Goal: Task Accomplishment & Management: Use online tool/utility

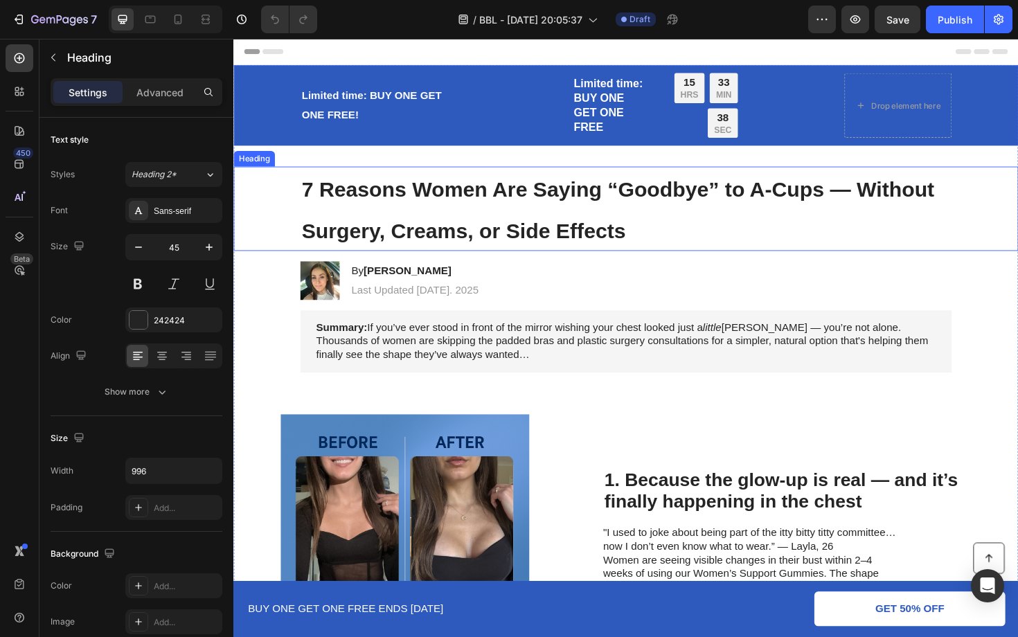
click at [533, 232] on span "7 Reasons Women Are Saying “Goodbye” to A-Cups — Without Surgery, Creams, or Si…" at bounding box center [640, 220] width 670 height 69
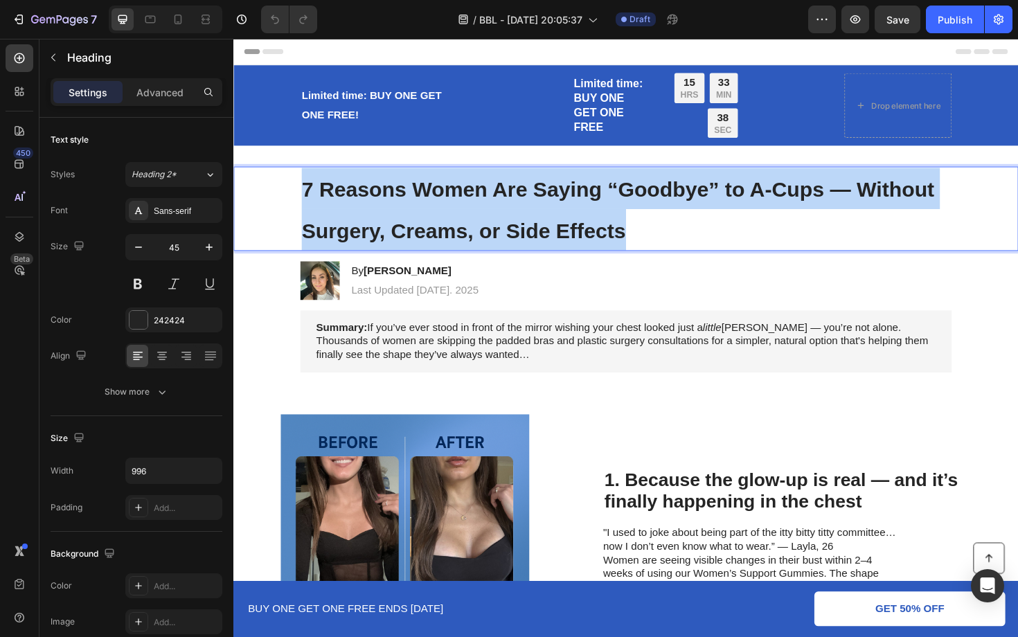
click at [533, 232] on span "7 Reasons Women Are Saying “Goodbye” to A-Cups — Without Surgery, Creams, or Si…" at bounding box center [640, 220] width 670 height 69
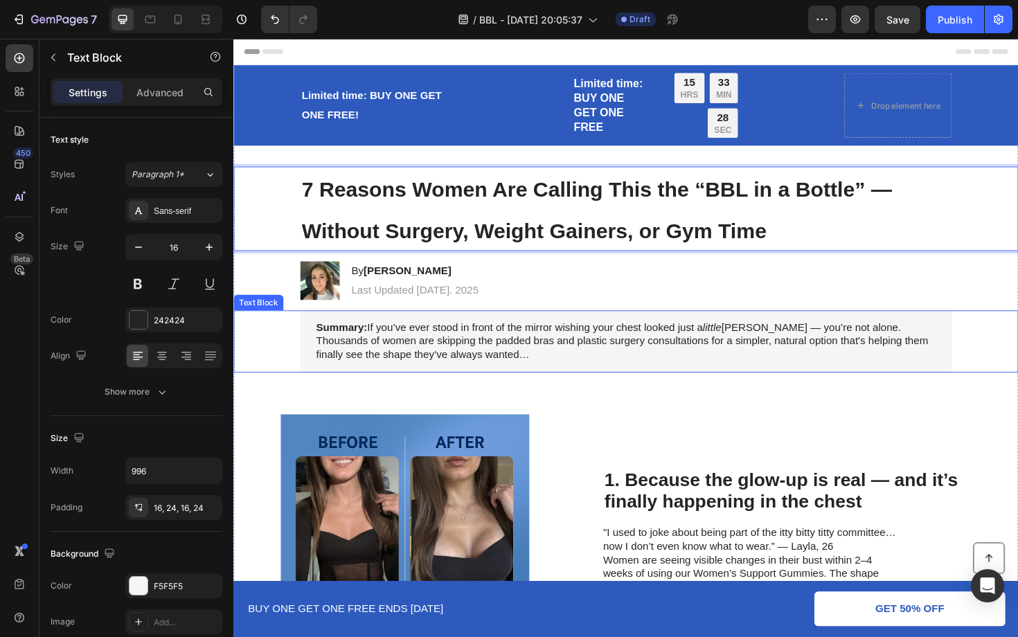
click at [517, 352] on p "Summary: If you’ve ever stood in front of the mirror wishing your chest looked …" at bounding box center [649, 359] width 656 height 43
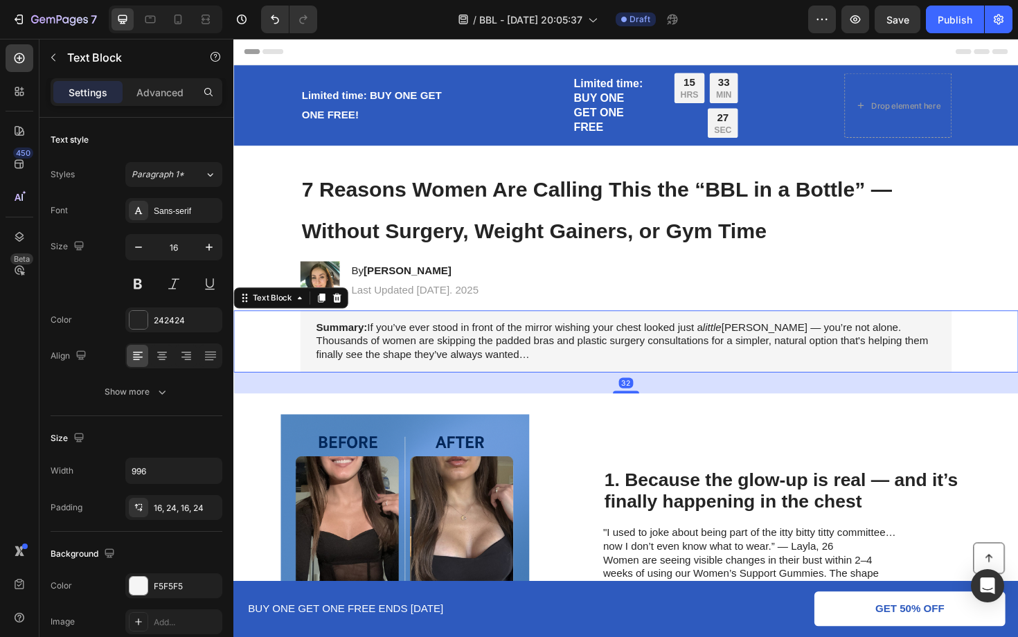
click at [517, 352] on p "Summary: If you’ve ever stood in front of the mirror wishing your chest looked …" at bounding box center [649, 359] width 656 height 43
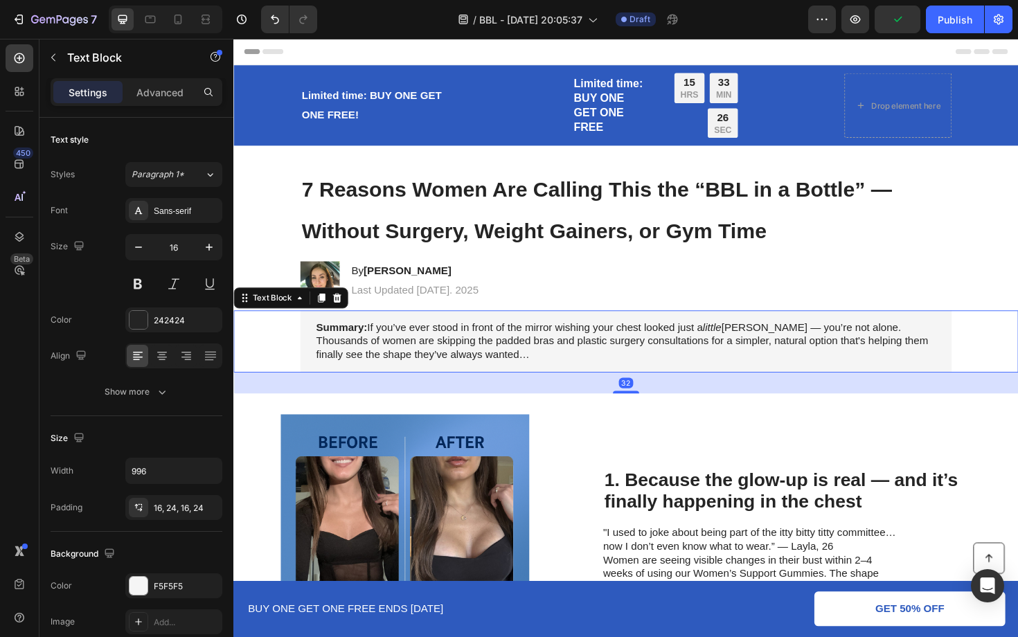
click at [485, 371] on p "Summary: If you’ve ever stood in front of the mirror wishing your chest looked …" at bounding box center [649, 359] width 656 height 43
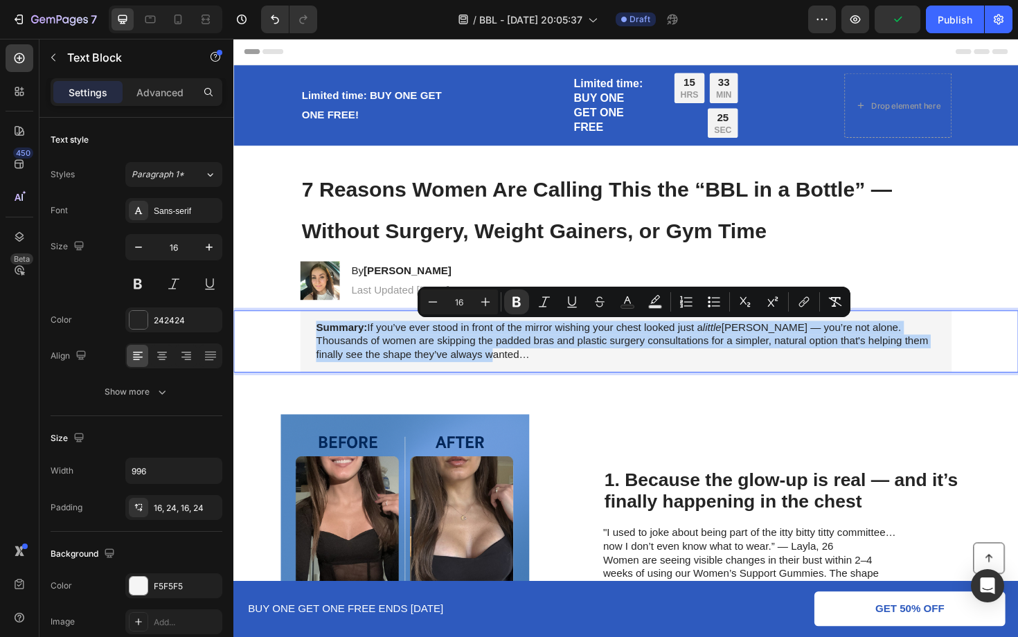
drag, startPoint x: 485, startPoint y: 371, endPoint x: 409, endPoint y: 356, distance: 77.0
click at [409, 356] on p "Summary: If you’ve ever stood in front of the mirror wishing your chest looked …" at bounding box center [649, 359] width 656 height 43
click at [477, 357] on p "Summary: If you’ve ever stood in front of the mirror wishing your chest looked …" at bounding box center [649, 359] width 656 height 43
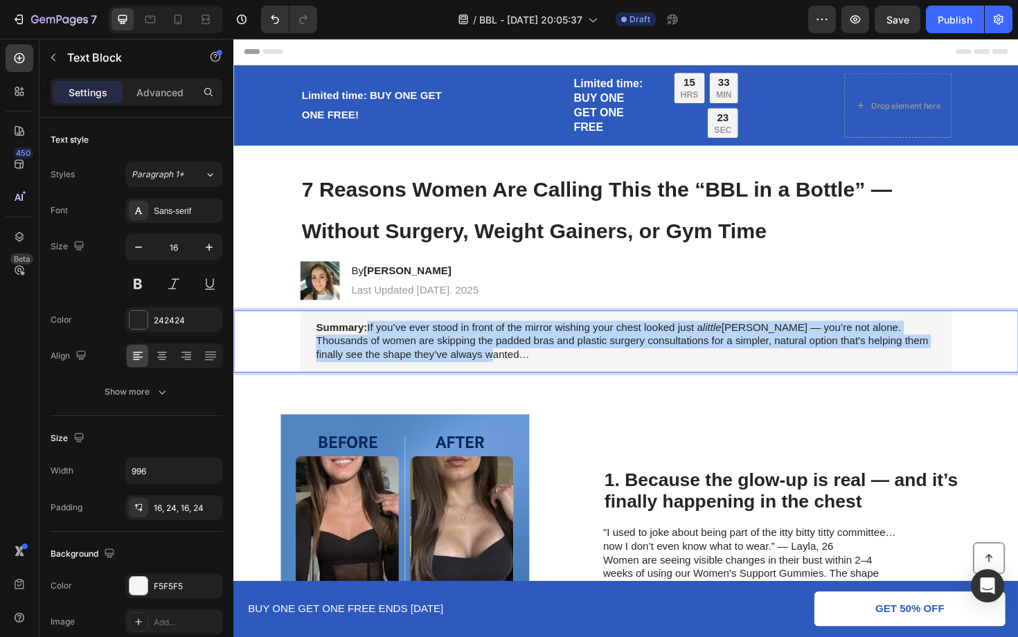
drag, startPoint x: 479, startPoint y: 376, endPoint x: 376, endPoint y: 350, distance: 106.5
click at [376, 350] on p "Summary: If you’ve ever stood in front of the mirror wishing your chest looked …" at bounding box center [649, 359] width 656 height 43
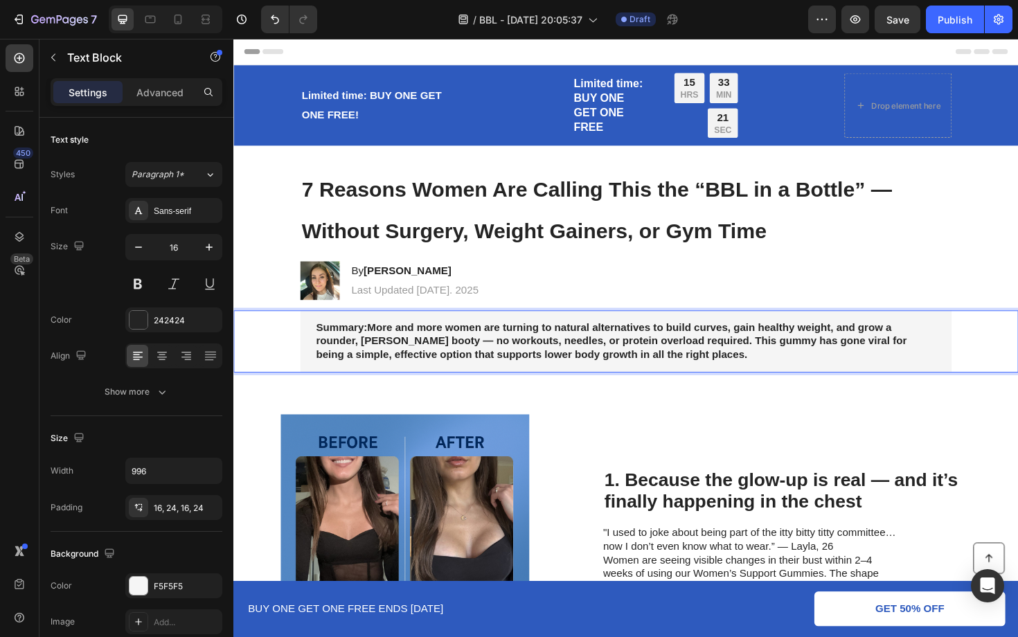
click at [375, 347] on strong "Summary:More and more women are turning to natural alternatives to build curves…" at bounding box center [633, 359] width 625 height 41
click at [271, 17] on icon "Undo/Redo" at bounding box center [275, 19] width 8 height 9
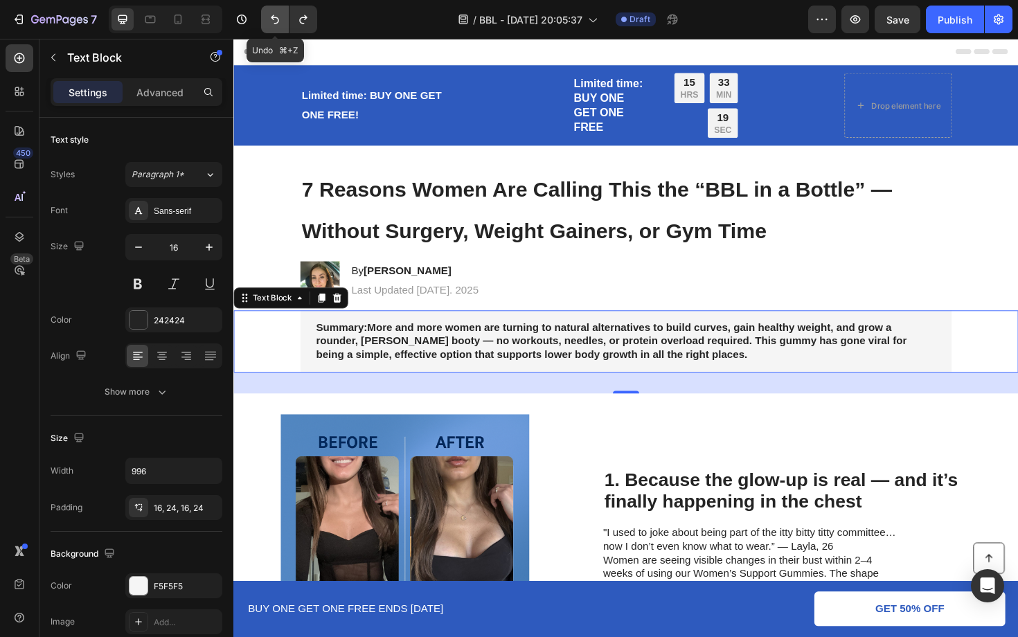
click at [275, 16] on icon "Undo/Redo" at bounding box center [275, 19] width 14 height 14
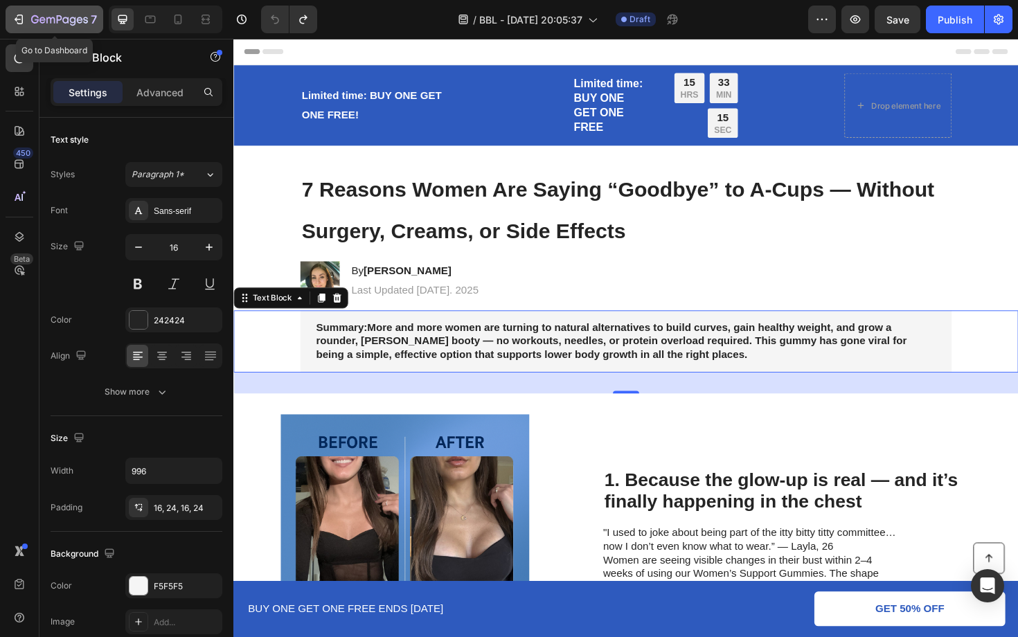
click at [15, 13] on icon "button" at bounding box center [19, 19] width 14 height 14
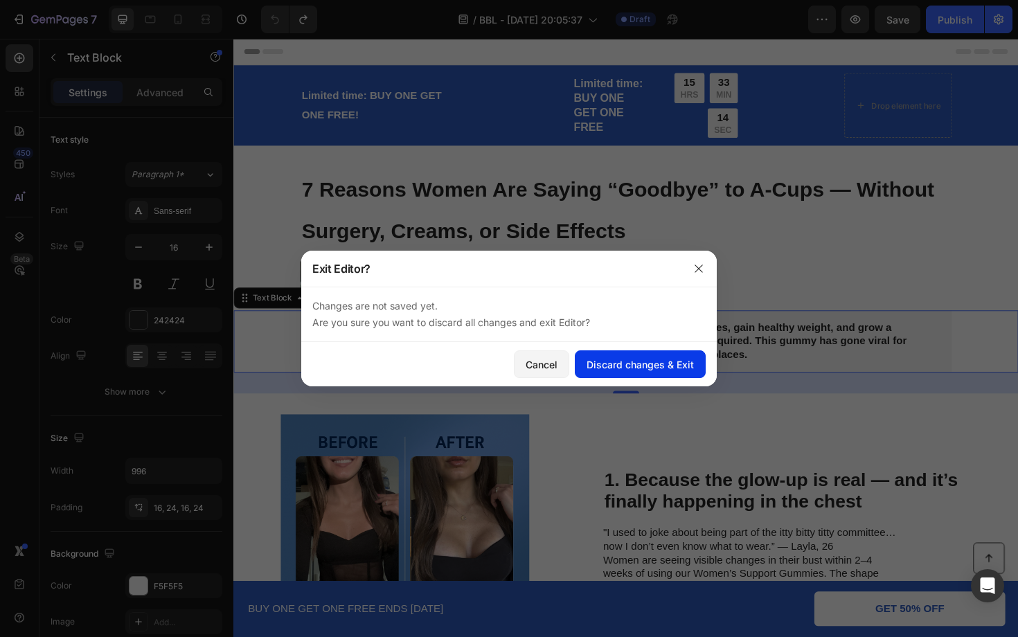
click at [606, 365] on div "Discard changes & Exit" at bounding box center [639, 364] width 107 height 15
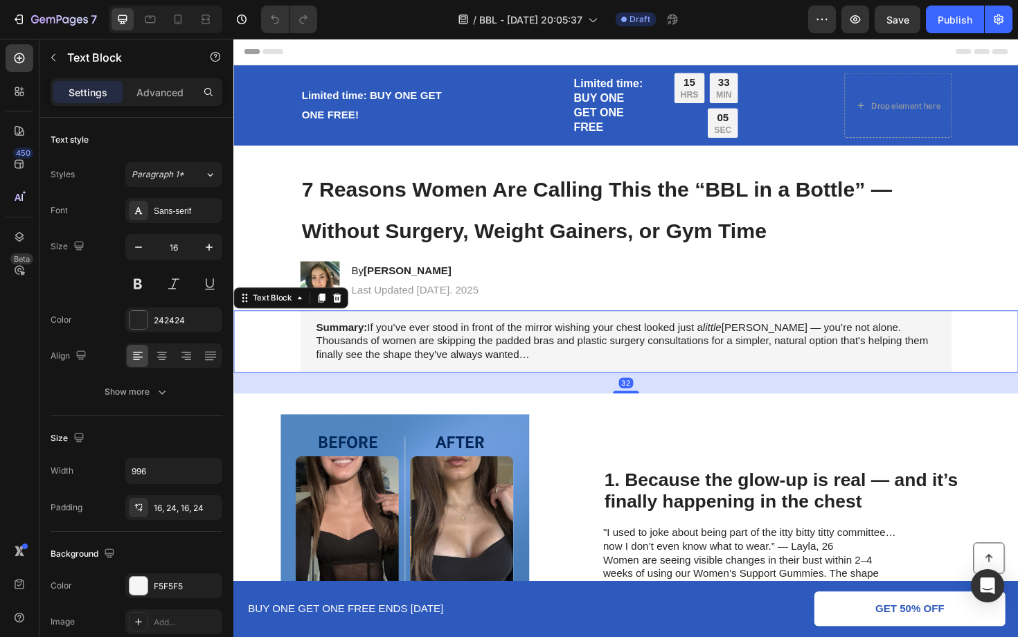
click at [479, 363] on p "Summary: If you’ve ever stood in front of the mirror wishing your chest looked …" at bounding box center [649, 359] width 656 height 43
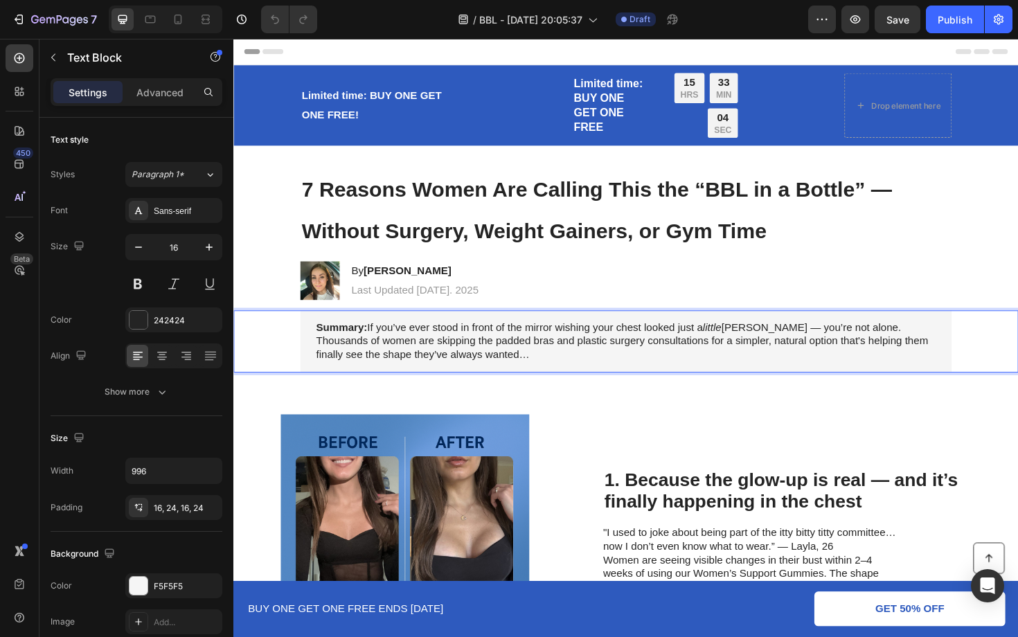
click at [479, 368] on p "Summary: If you’ve ever stood in front of the mirror wishing your chest looked …" at bounding box center [649, 359] width 656 height 43
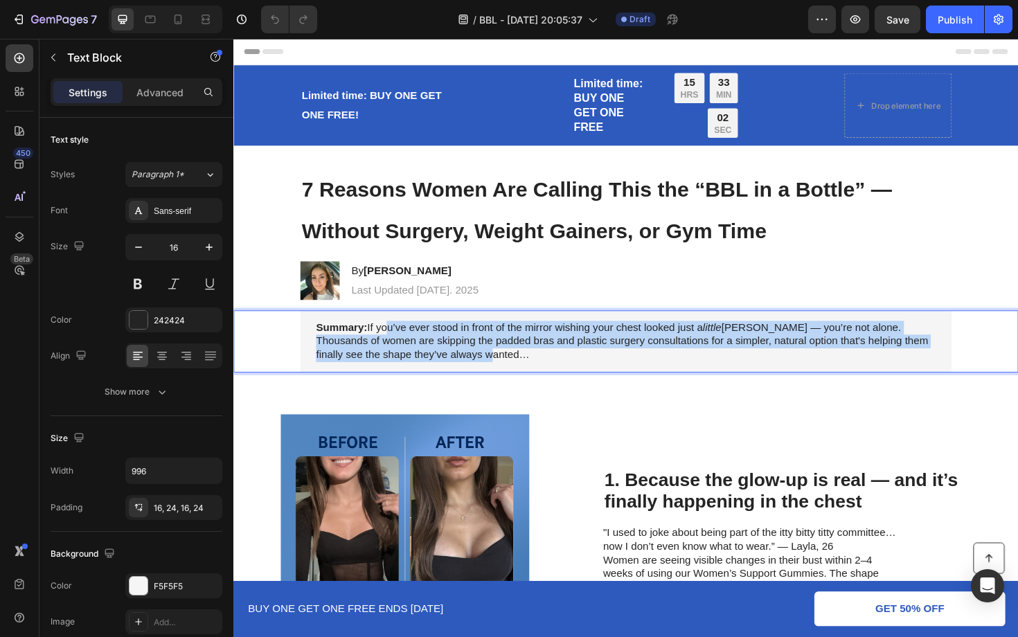
drag, startPoint x: 478, startPoint y: 377, endPoint x: 391, endPoint y: 349, distance: 91.1
click at [391, 349] on p "Summary: If you’ve ever stood in front of the mirror wishing your chest looked …" at bounding box center [649, 359] width 656 height 43
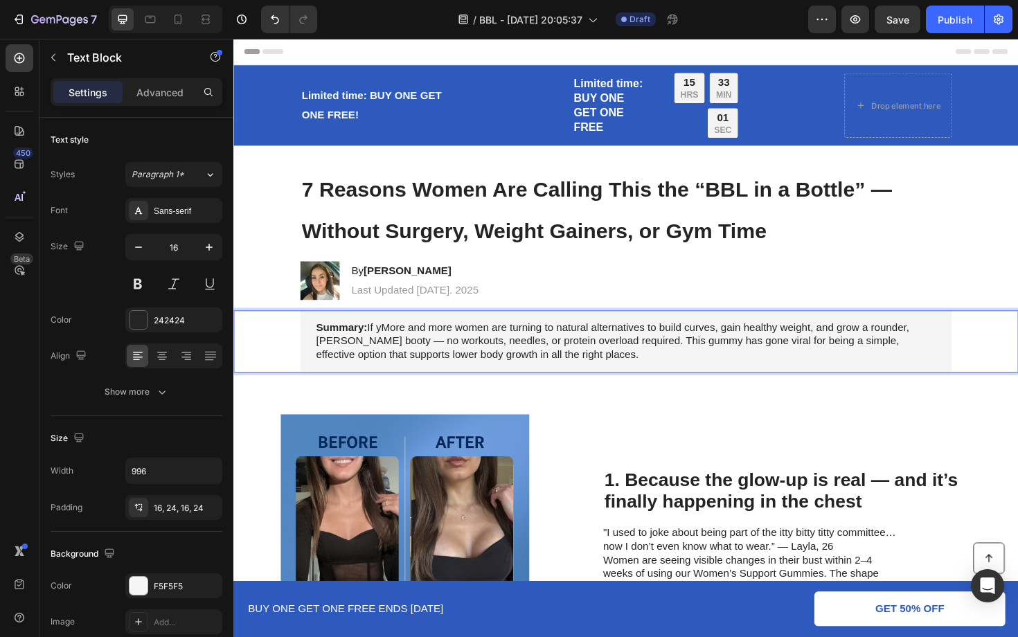
click at [393, 345] on p "Summary: If yMore and more women are turning to natural alternatives to build c…" at bounding box center [649, 359] width 656 height 43
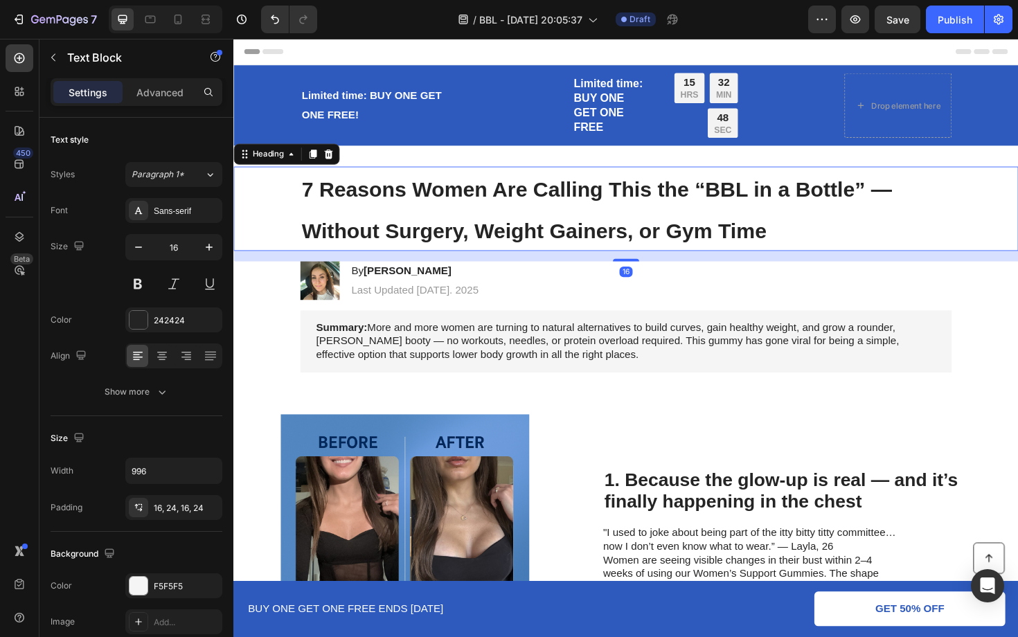
click at [499, 222] on h1 "7 Reasons Women Are Calling This the “BBL in a Bottle” — Without Surgery, Weigh…" at bounding box center [649, 218] width 690 height 89
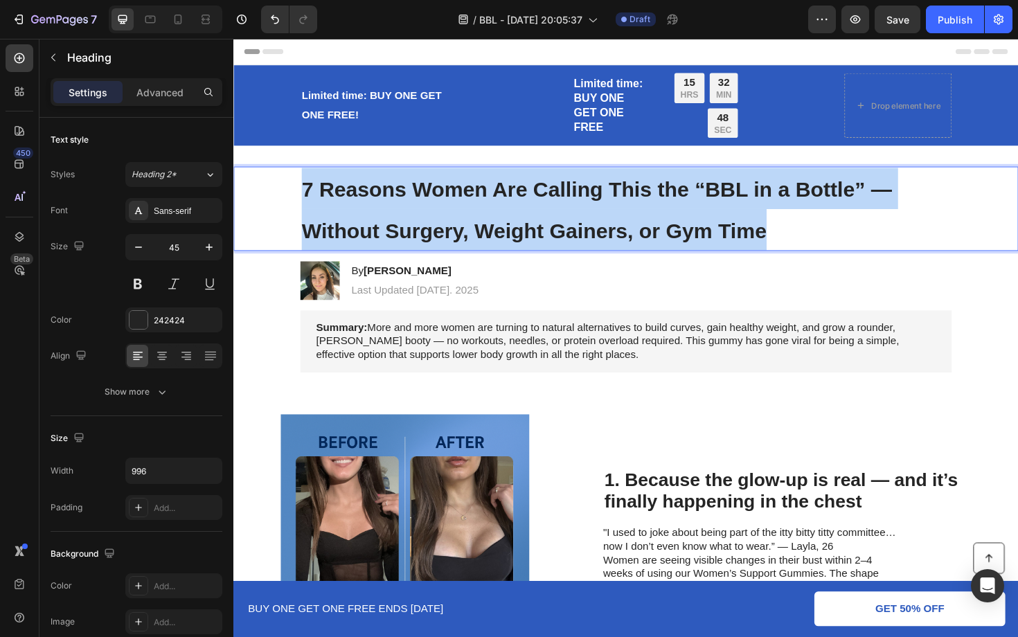
click at [499, 222] on p "7 Reasons Women Are Calling This the “BBL in a Bottle” — Without Surgery, Weigh…" at bounding box center [648, 219] width 687 height 87
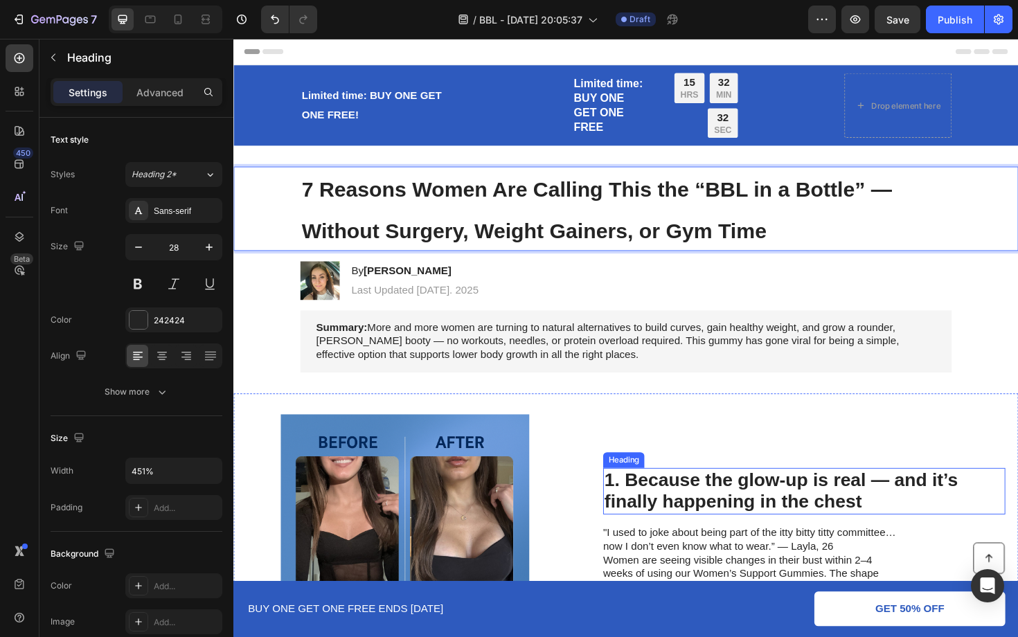
click at [730, 508] on h2 "1. Because the glow-up is real — and it’s finally happening in the chest" at bounding box center [838, 518] width 426 height 49
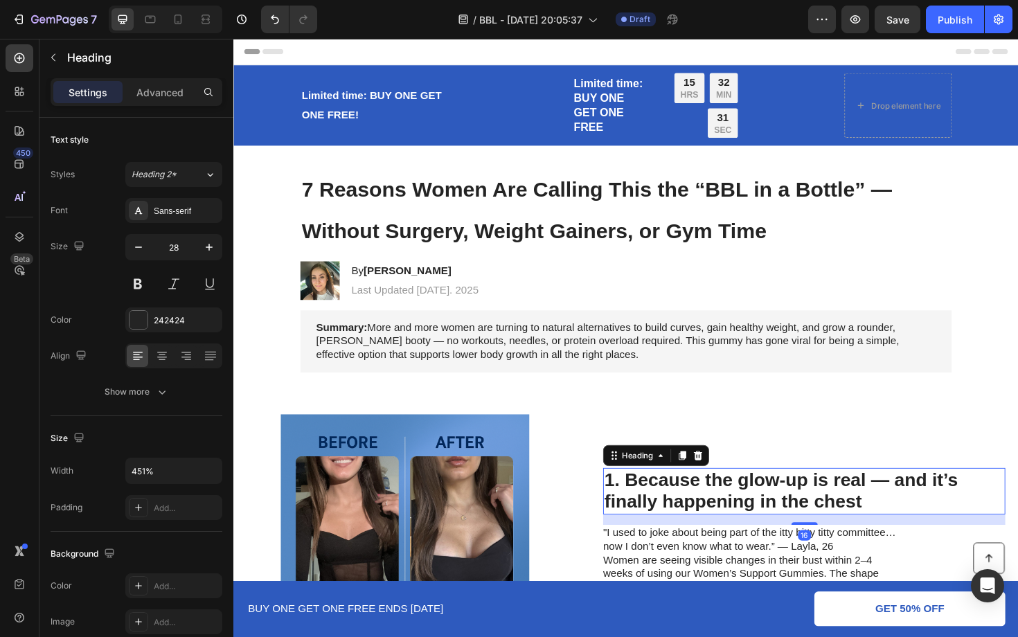
click at [730, 508] on h2 "1. Because the glow-up is real — and it’s finally happening in the chest" at bounding box center [838, 518] width 426 height 49
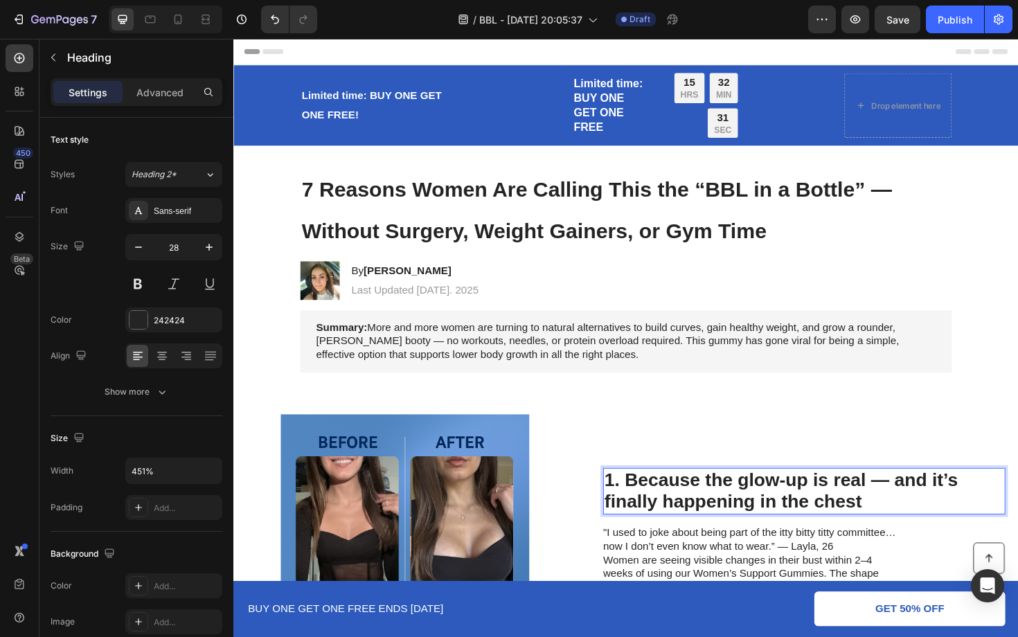
click at [730, 508] on p "1. Because the glow-up is real — and it’s finally happening in the chest" at bounding box center [837, 518] width 423 height 46
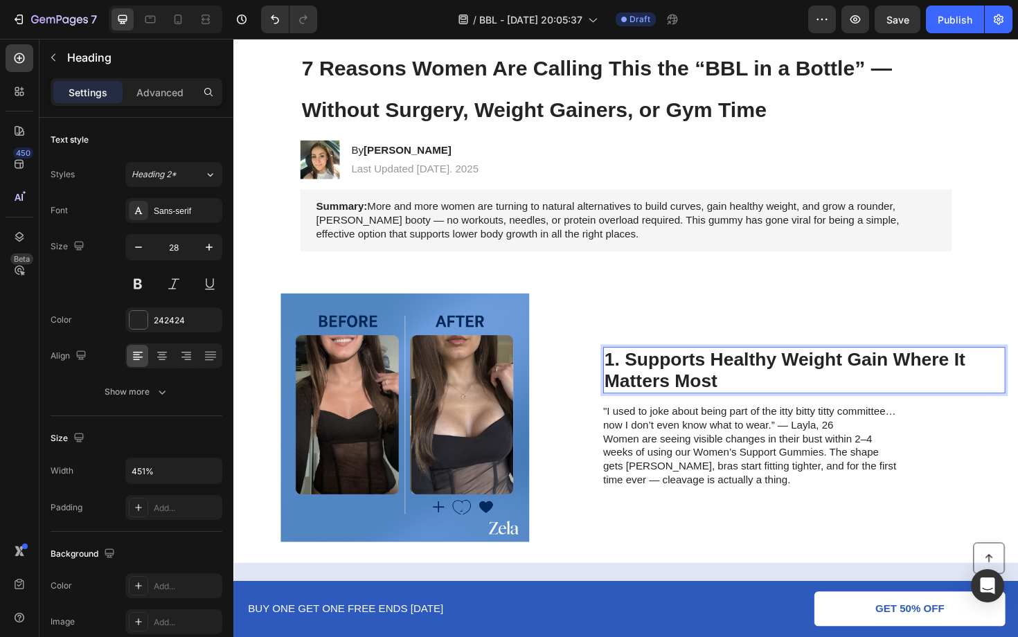
scroll to position [165, 0]
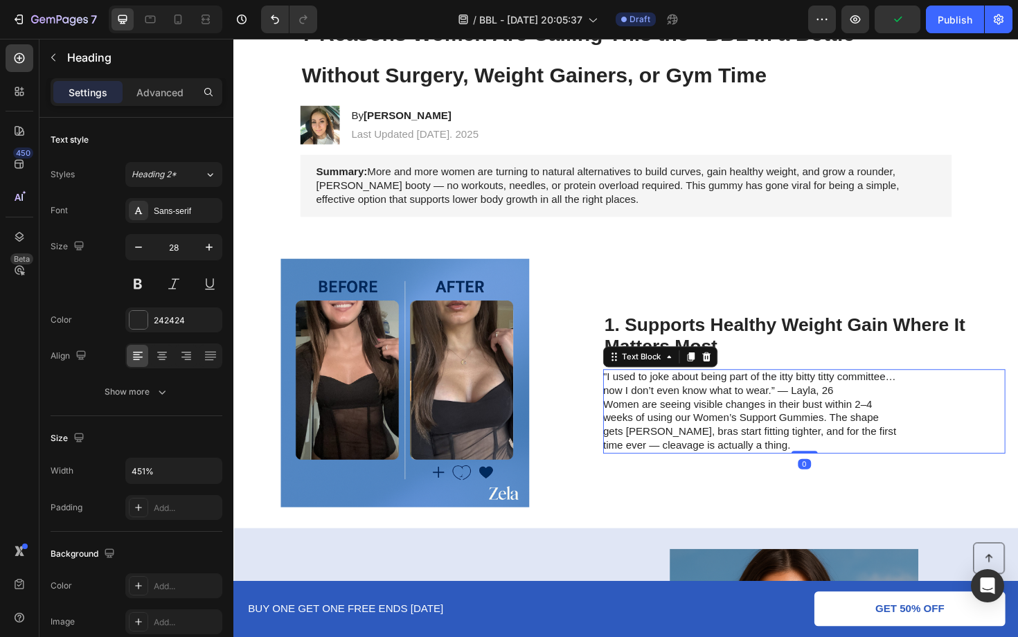
click at [780, 427] on p "Women are seeing visible changes in their bust within 2–4 weeks of using our Wo…" at bounding box center [780, 448] width 311 height 57
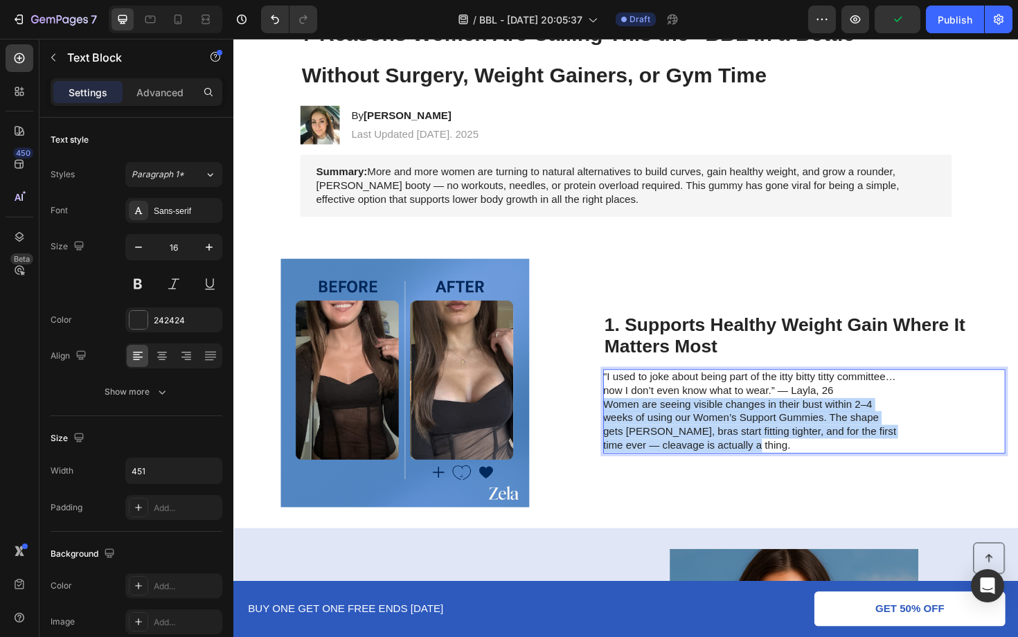
click at [780, 427] on p "Women are seeing visible changes in their bust within 2–4 weeks of using our Wo…" at bounding box center [780, 448] width 311 height 57
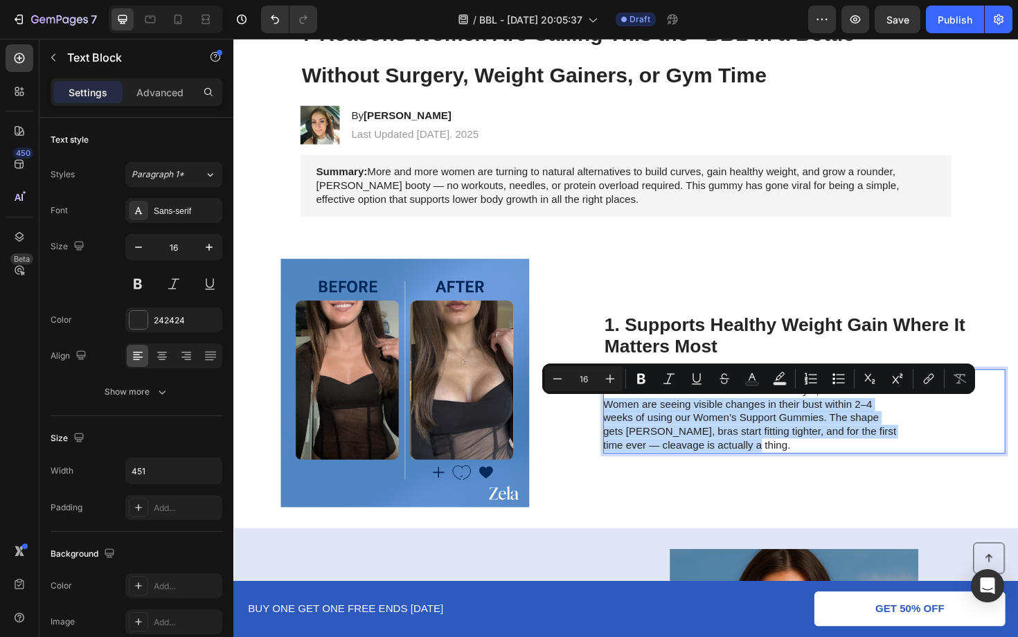
click at [780, 440] on p "Women are seeing visible changes in their bust within 2–4 weeks of using our Wo…" at bounding box center [780, 448] width 311 height 57
click at [780, 432] on p "Women are seeing visible changes in their bust within 2–4 weeks of using our Wo…" at bounding box center [780, 448] width 311 height 57
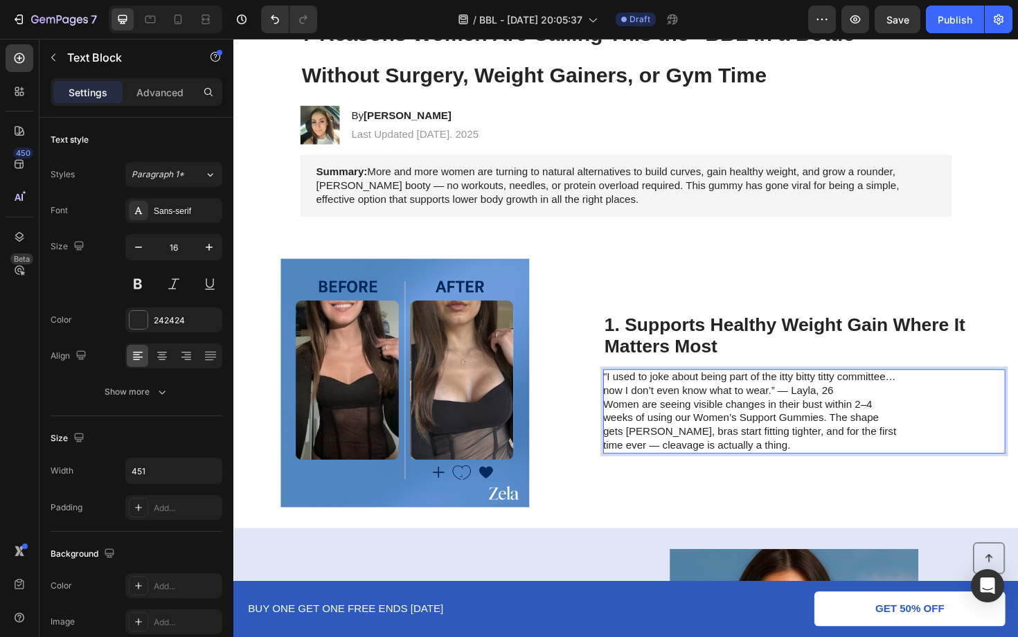
click at [780, 430] on p "Women are seeing visible changes in their bust within 2–4 weeks of using our Wo…" at bounding box center [780, 448] width 311 height 57
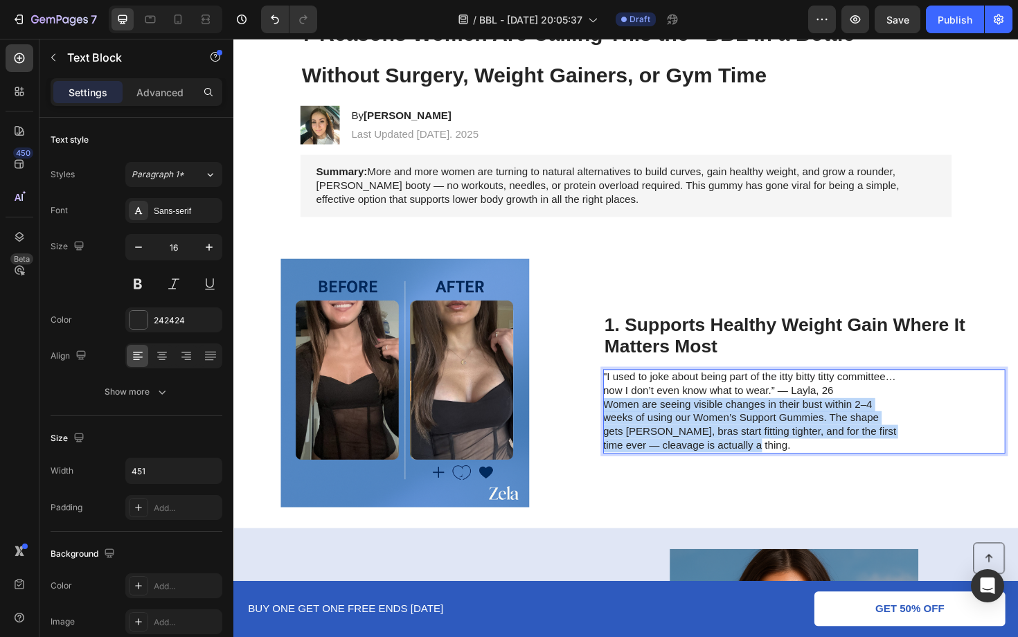
click at [780, 430] on p "Women are seeing visible changes in their bust within 2–4 weeks of using our Wo…" at bounding box center [780, 448] width 311 height 57
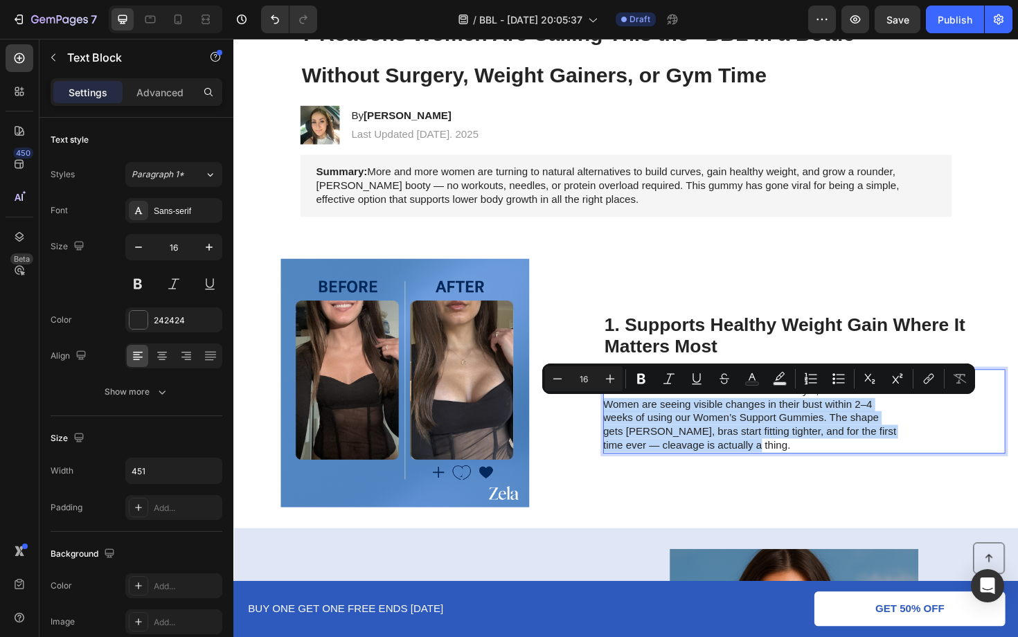
click at [780, 430] on p "Women are seeing visible changes in their bust within 2–4 weeks of using our Wo…" at bounding box center [780, 448] width 311 height 57
click at [769, 465] on p "Women are seeing visible changes in their bust within 2–4 weeks of using our Wo…" at bounding box center [780, 448] width 311 height 57
click at [765, 465] on p "Women are seeing visible changes in their bust within 2–4 weeks of using our Wo…" at bounding box center [780, 448] width 311 height 57
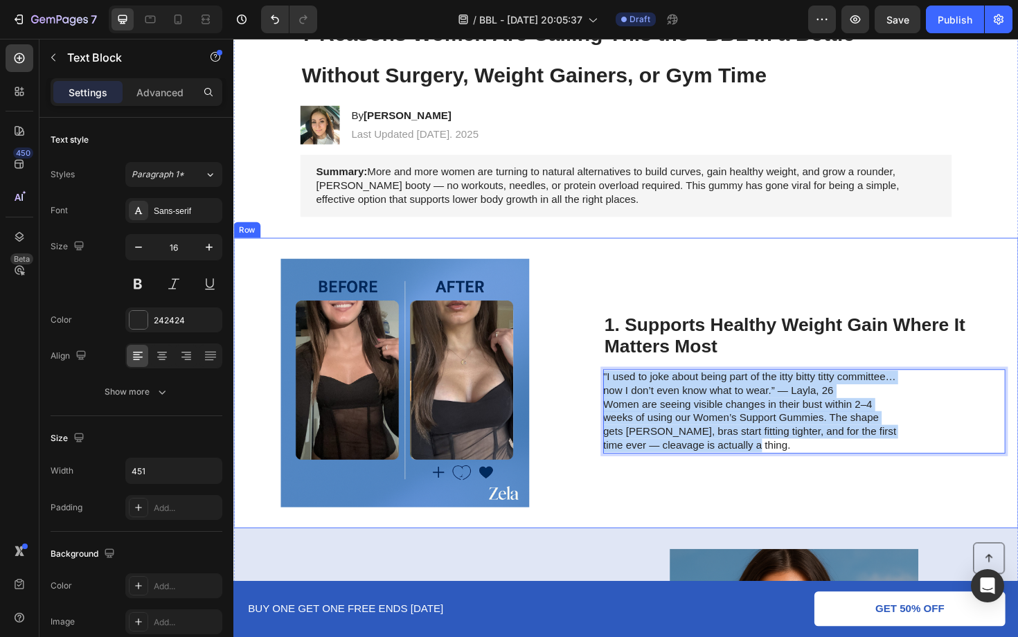
drag, startPoint x: 757, startPoint y: 470, endPoint x: 614, endPoint y: 403, distance: 158.3
click at [614, 403] on div "Image 1. Supports Healthy Weight Gain Where It Matters Most Heading "I used to …" at bounding box center [648, 403] width 831 height 307
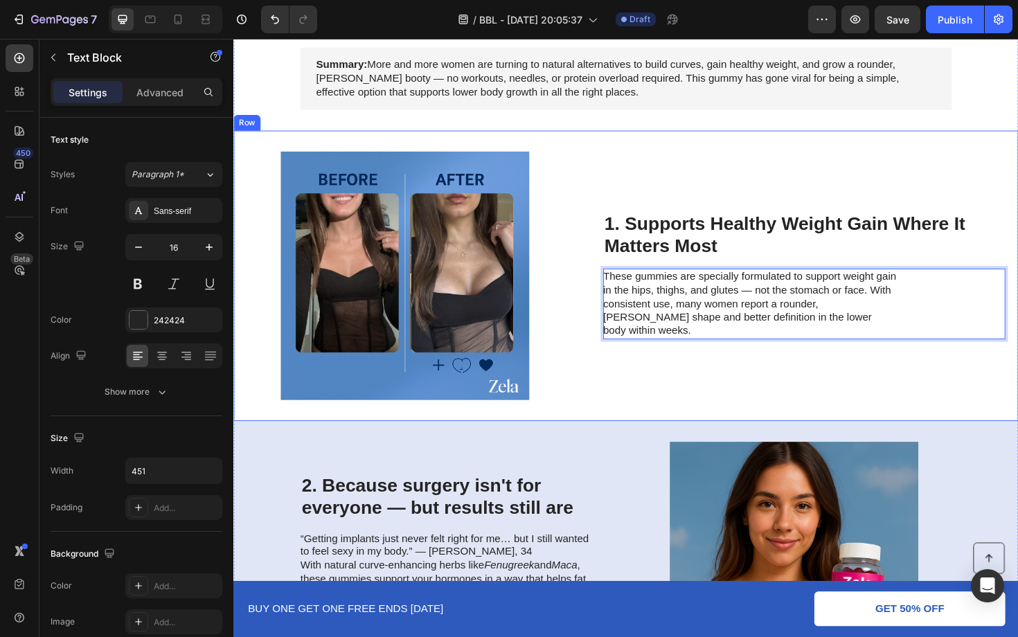
scroll to position [434, 0]
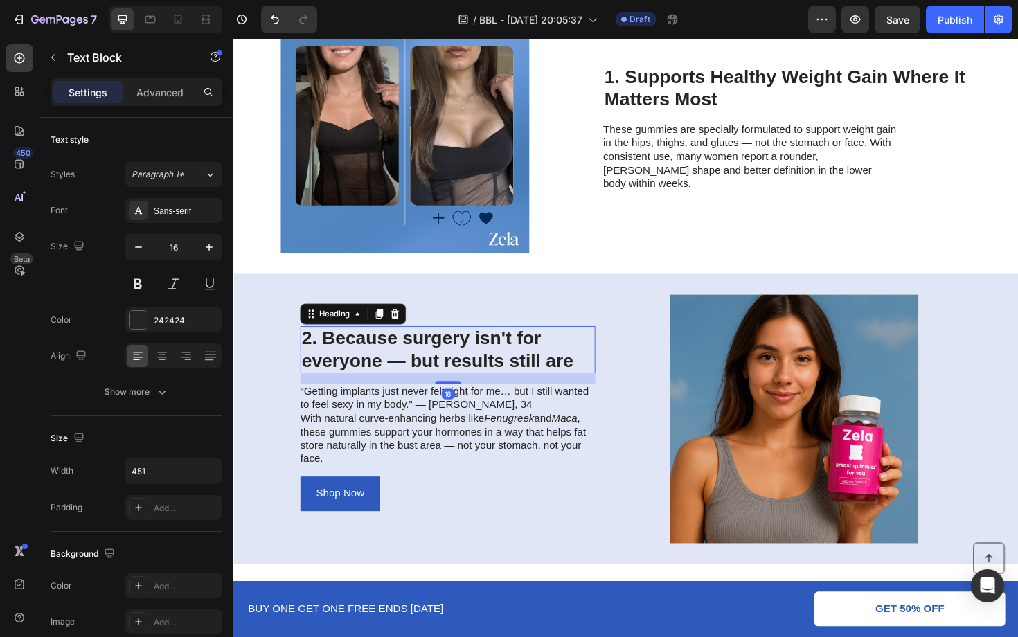
click at [478, 372] on h2 "2. Because surgery isn't for everyone — but results still are" at bounding box center [460, 367] width 312 height 49
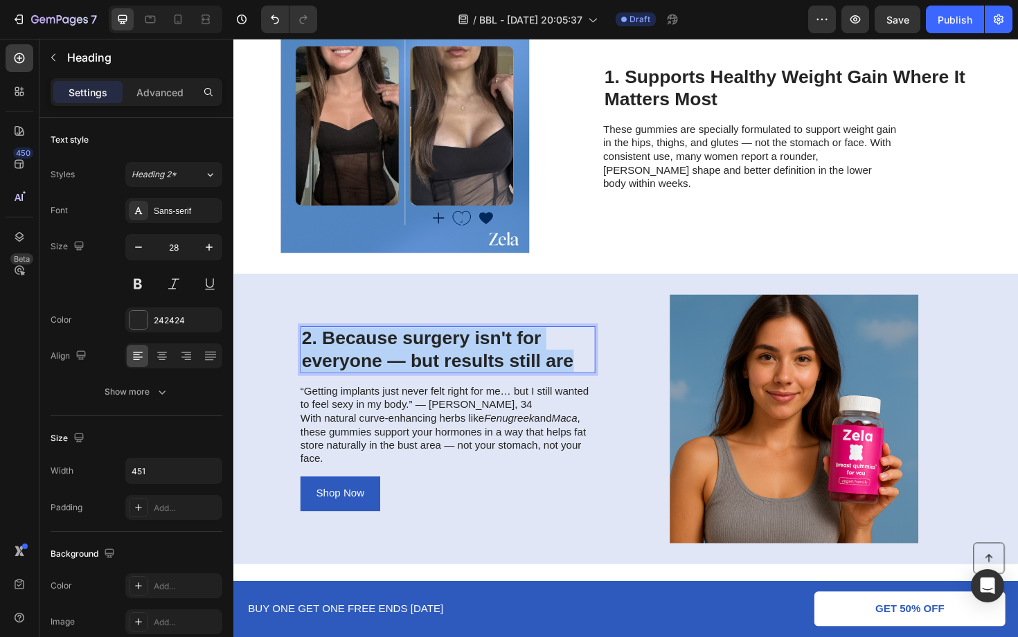
click at [478, 372] on p "2. Because surgery isn't for everyone — but results still are" at bounding box center [459, 368] width 309 height 46
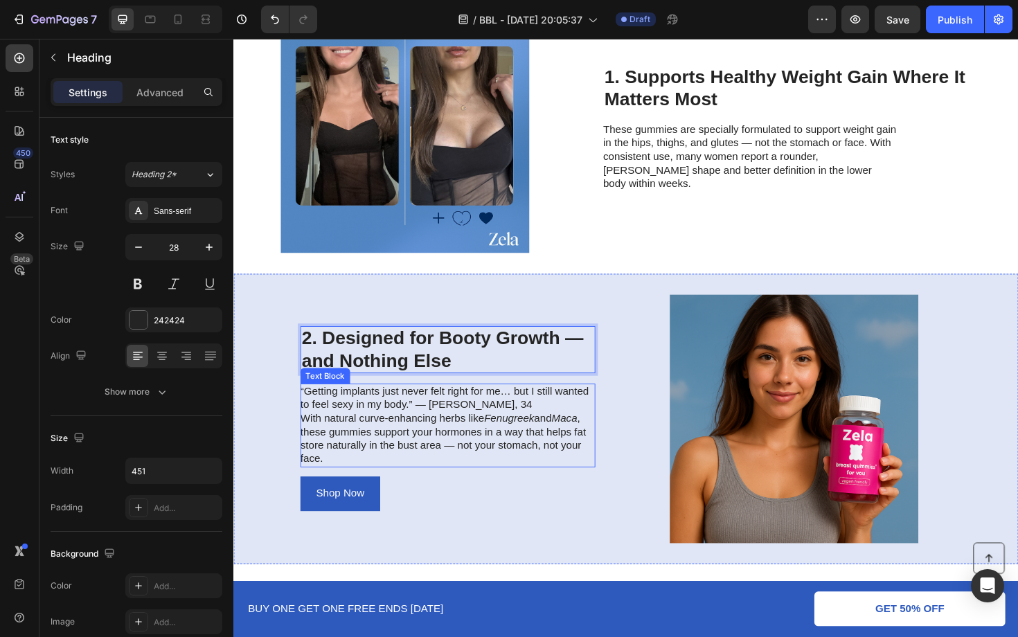
click at [435, 424] on p "“Getting implants just never felt right for me… but I still wanted to feel sexy…" at bounding box center [459, 420] width 311 height 29
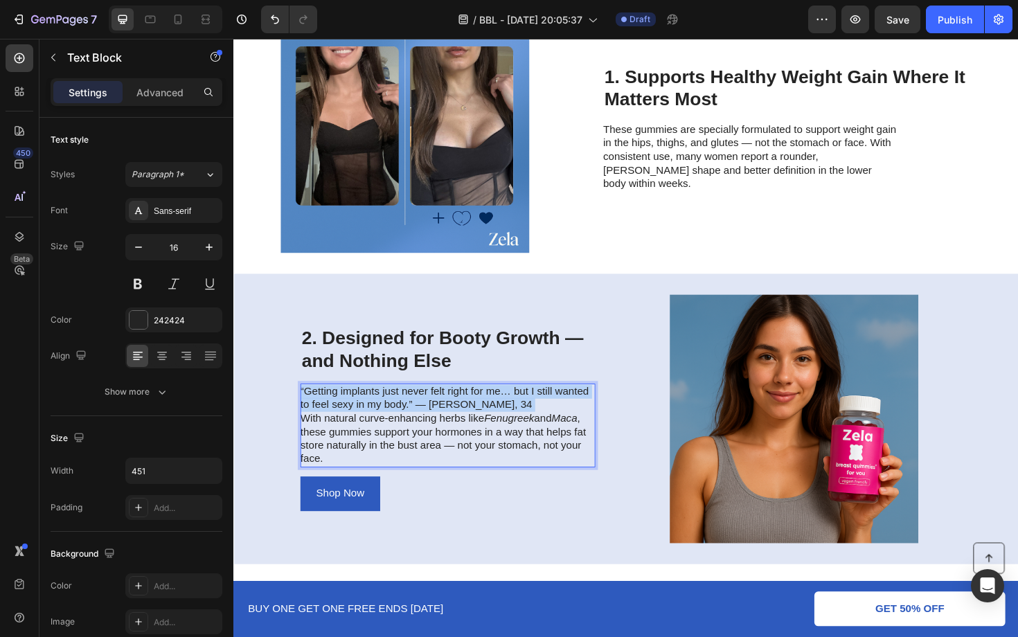
click at [435, 424] on p "“Getting implants just never felt right for me… but I still wanted to feel sexy…" at bounding box center [459, 420] width 311 height 29
click at [451, 444] on p "With natural curve-enhancing herbs like Fenugreek and Maca , these gummies supp…" at bounding box center [459, 462] width 311 height 57
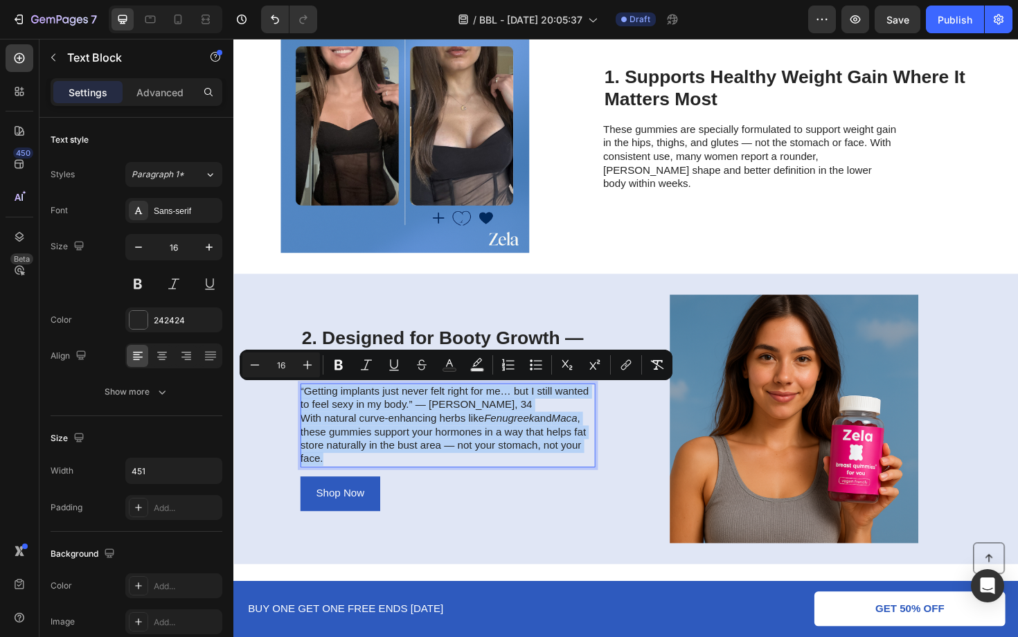
drag, startPoint x: 356, startPoint y: 482, endPoint x: 304, endPoint y: 412, distance: 87.1
click at [304, 412] on div "“Getting implants just never felt right for me… but I still wanted to feel sexy…" at bounding box center [460, 448] width 312 height 89
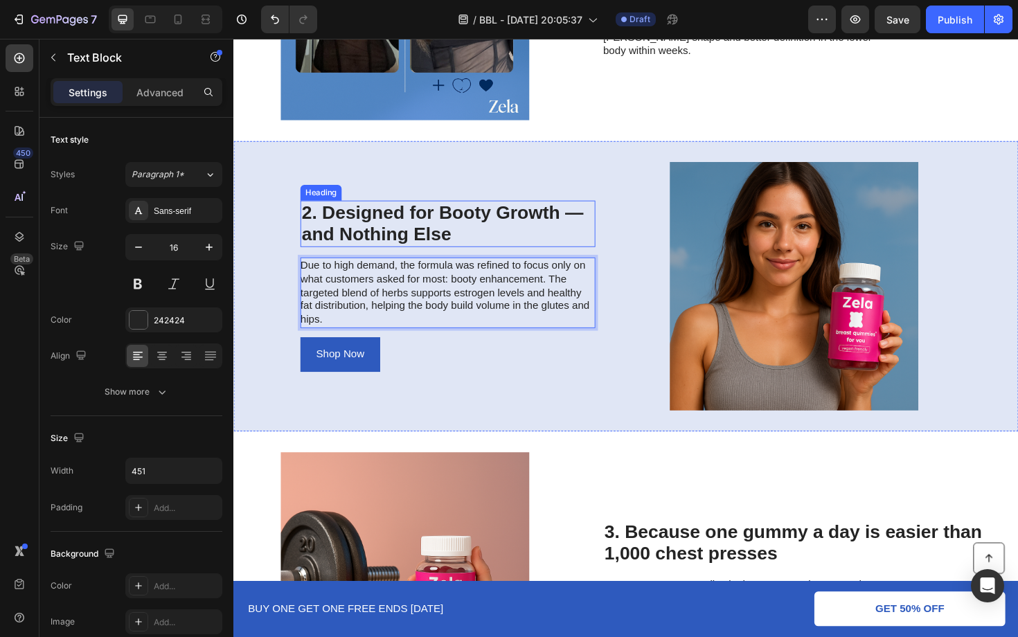
scroll to position [826, 0]
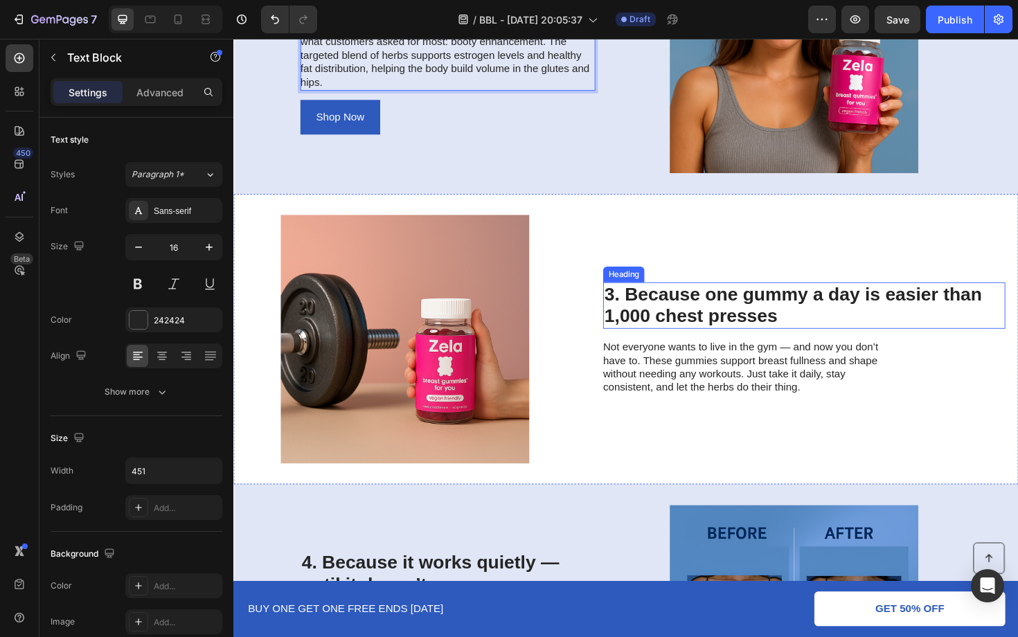
click at [688, 313] on h2 "3. Because one gummy a day is easier than 1,000 chest presses" at bounding box center [838, 321] width 426 height 49
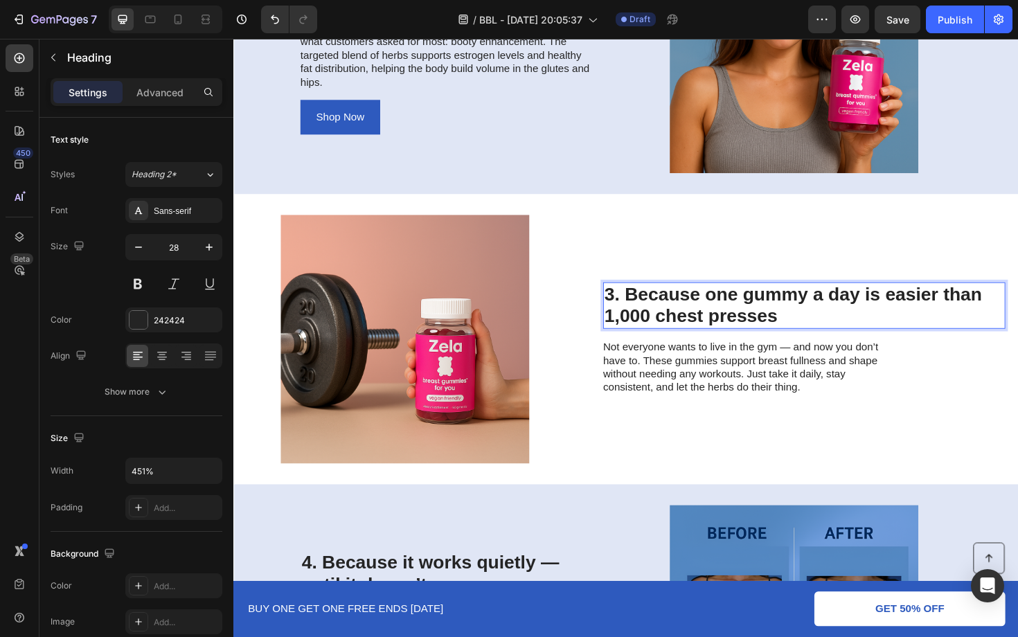
click at [688, 313] on h2 "3. Because one gummy a day is easier than 1,000 chest presses" at bounding box center [838, 321] width 426 height 49
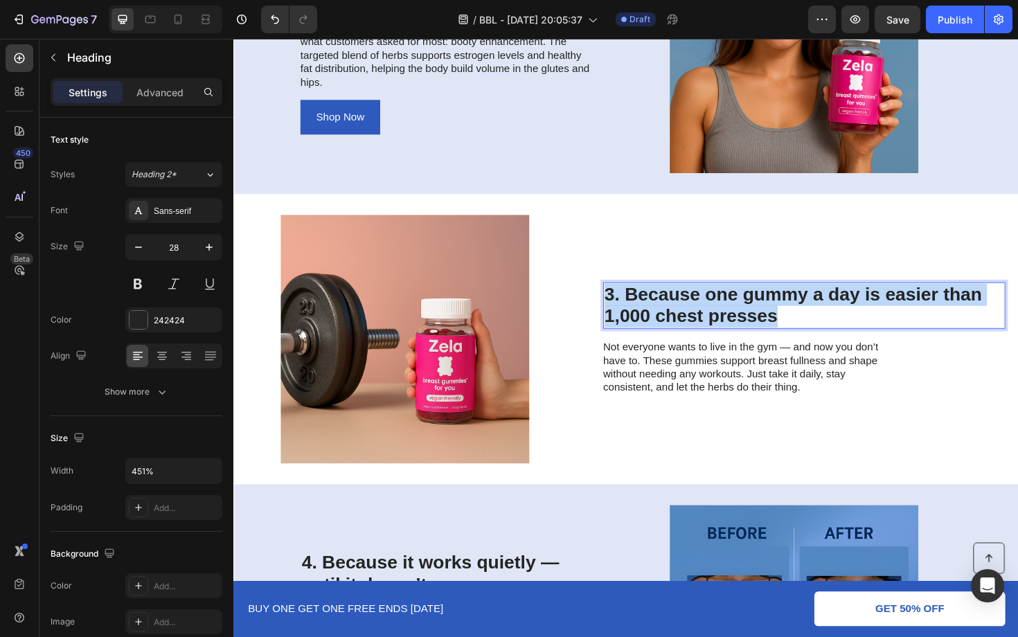
click at [688, 313] on p "3. Because one gummy a day is easier than 1,000 chest presses" at bounding box center [837, 321] width 423 height 46
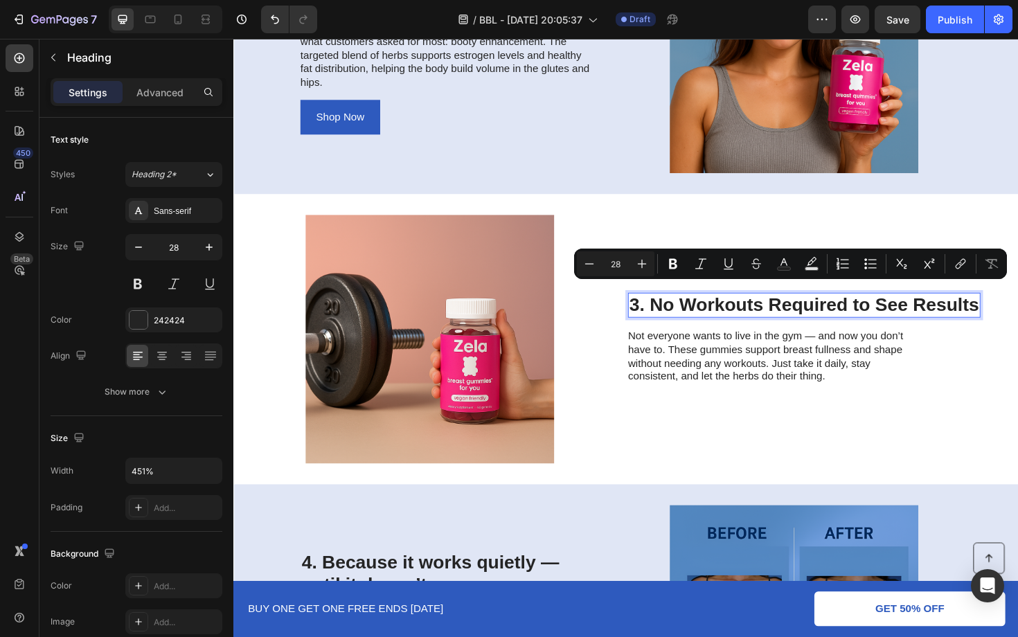
scroll to position [838, 0]
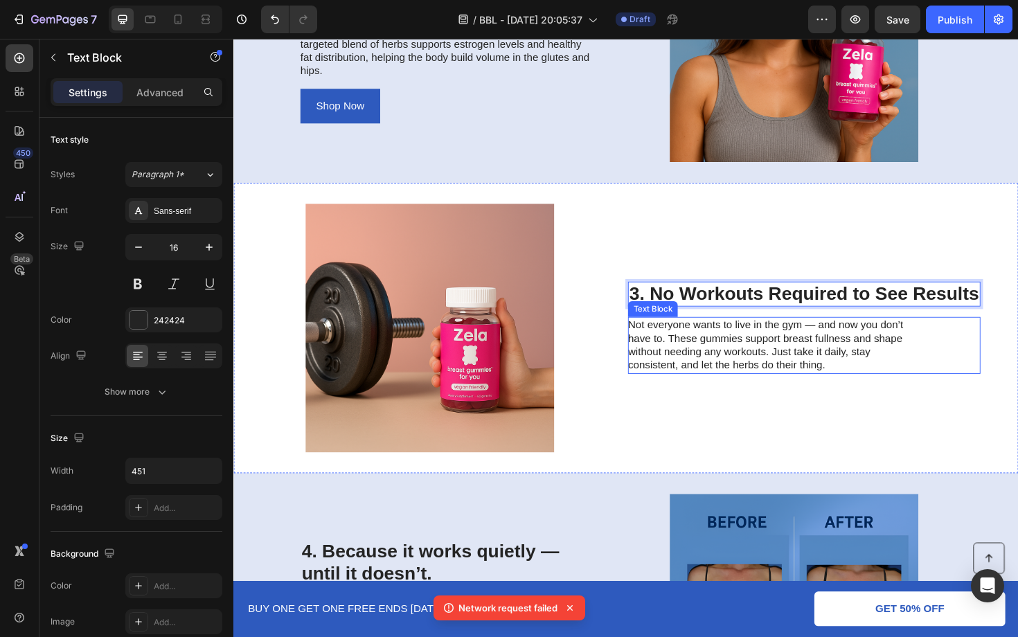
click at [755, 373] on p "Not everyone wants to live in the gym — and now you don’t have to. These gummie…" at bounding box center [806, 363] width 311 height 57
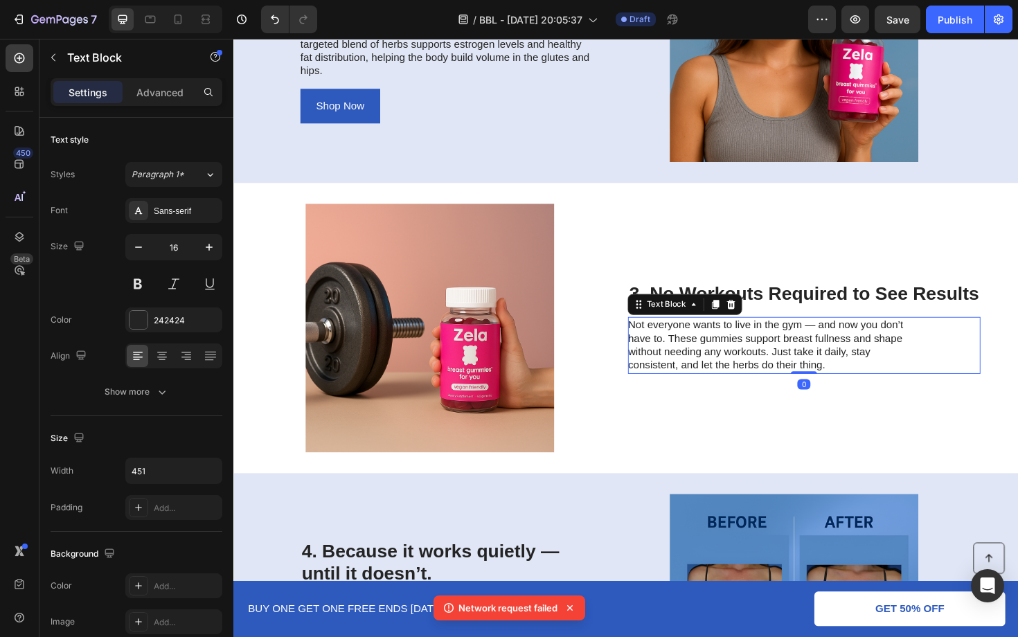
click at [755, 373] on p "Not everyone wants to live in the gym — and now you don’t have to. These gummie…" at bounding box center [806, 363] width 311 height 57
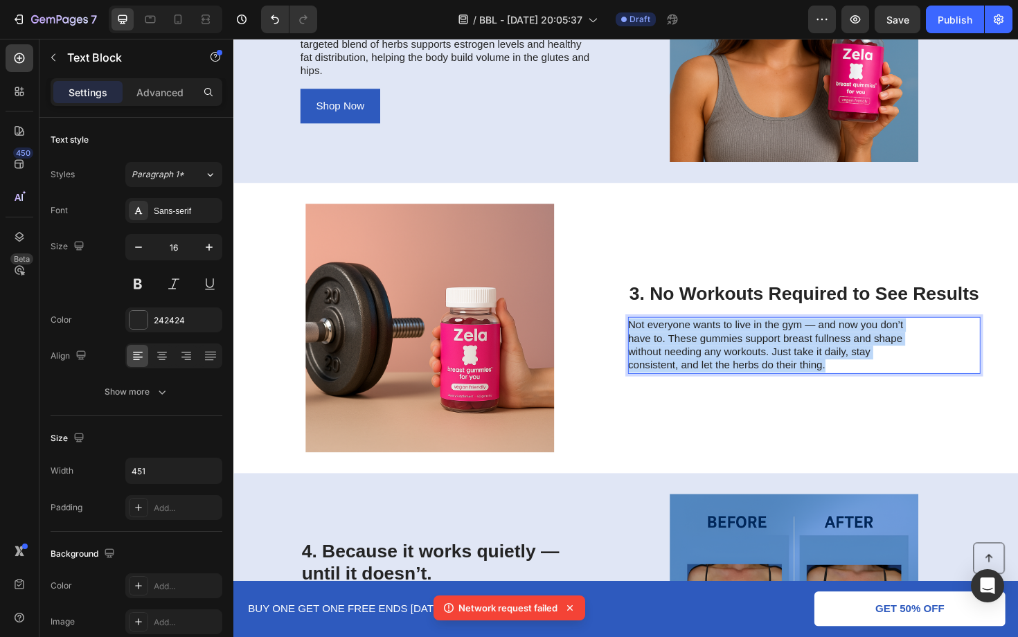
click at [755, 373] on p "Not everyone wants to live in the gym — and now you don’t have to. These gummie…" at bounding box center [806, 363] width 311 height 57
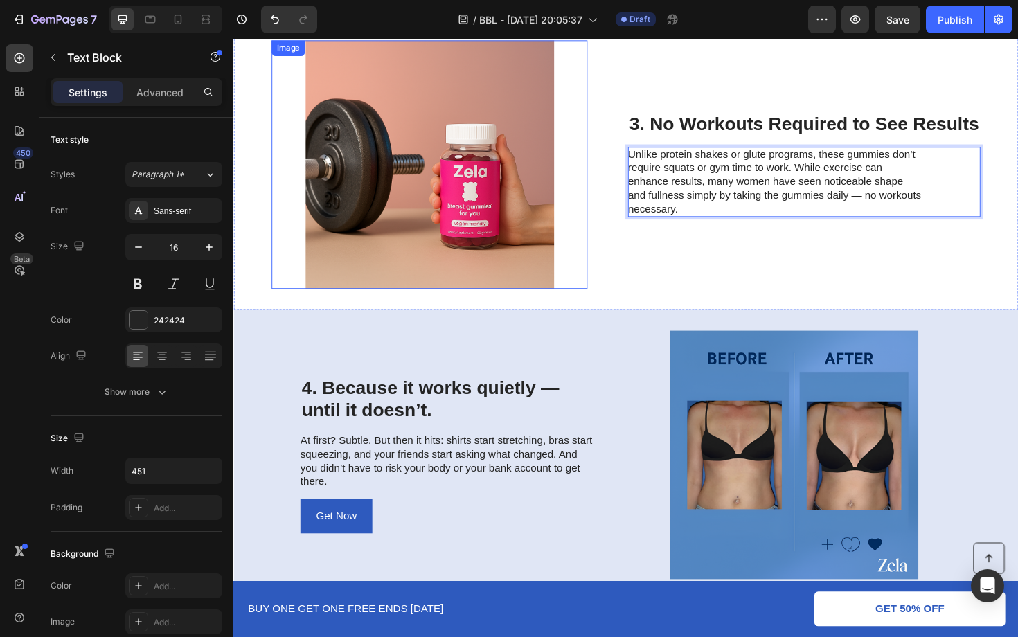
scroll to position [1009, 0]
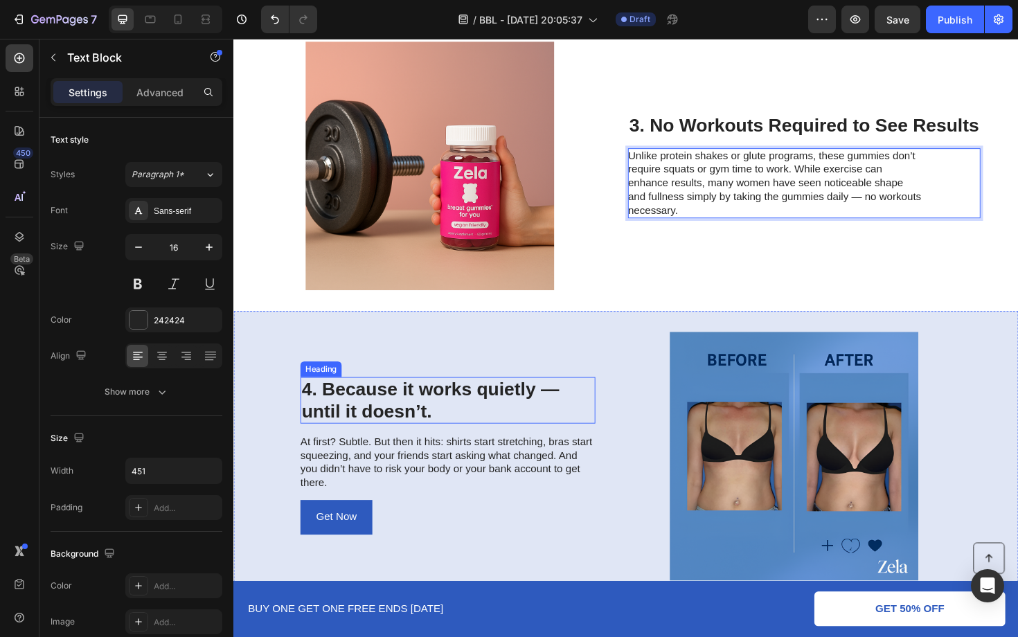
click at [384, 411] on h2 "4. Because it works quietly — until it doesn’t." at bounding box center [460, 421] width 312 height 49
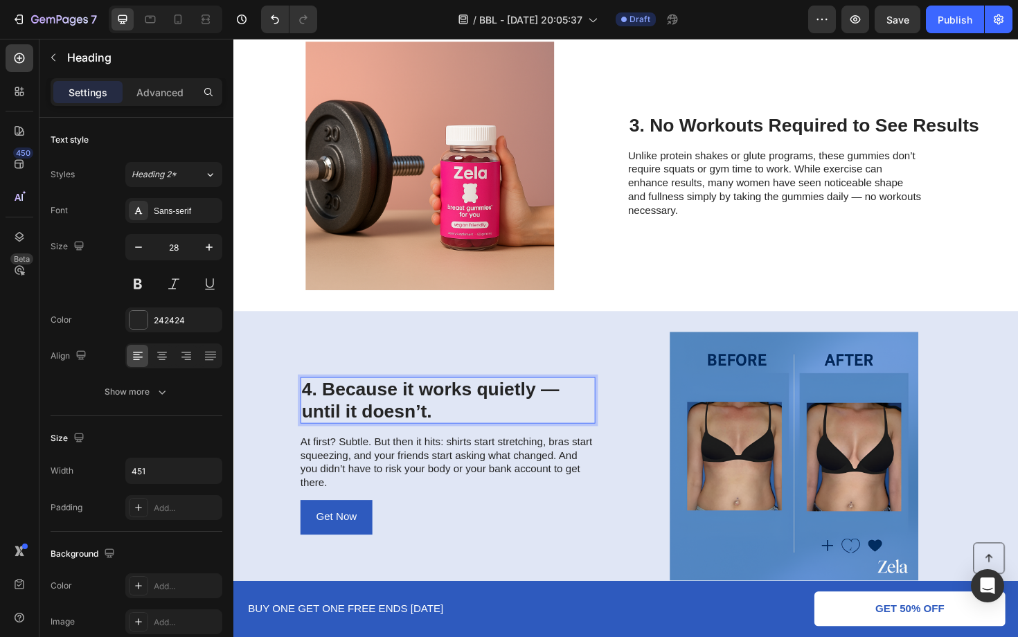
click at [384, 411] on h2 "4. Because it works quietly — until it doesn’t." at bounding box center [460, 421] width 312 height 49
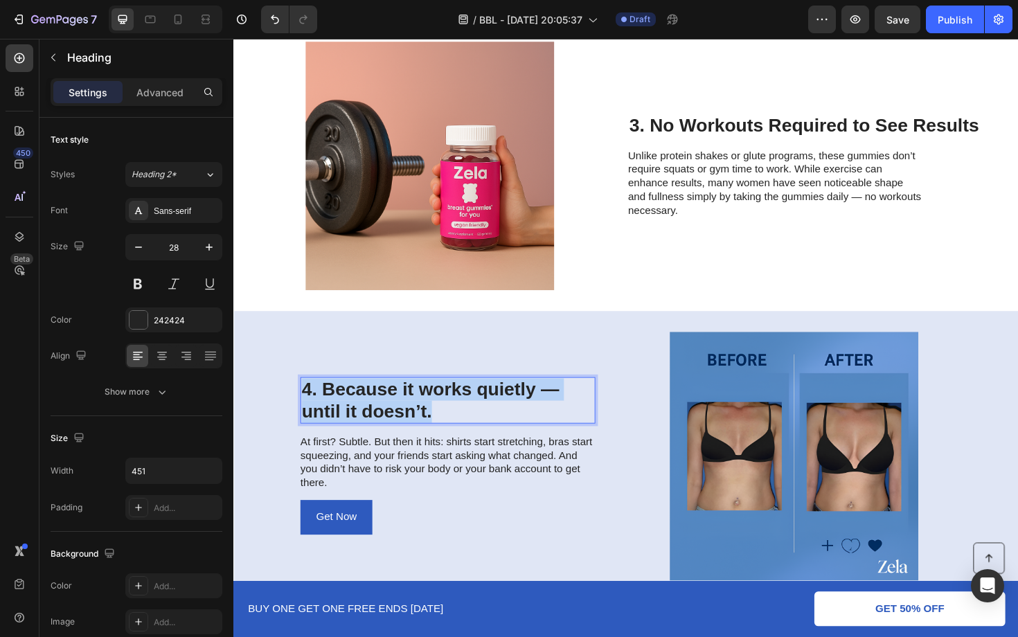
click at [384, 411] on p "4. Because it works quietly — until it doesn’t." at bounding box center [459, 422] width 309 height 46
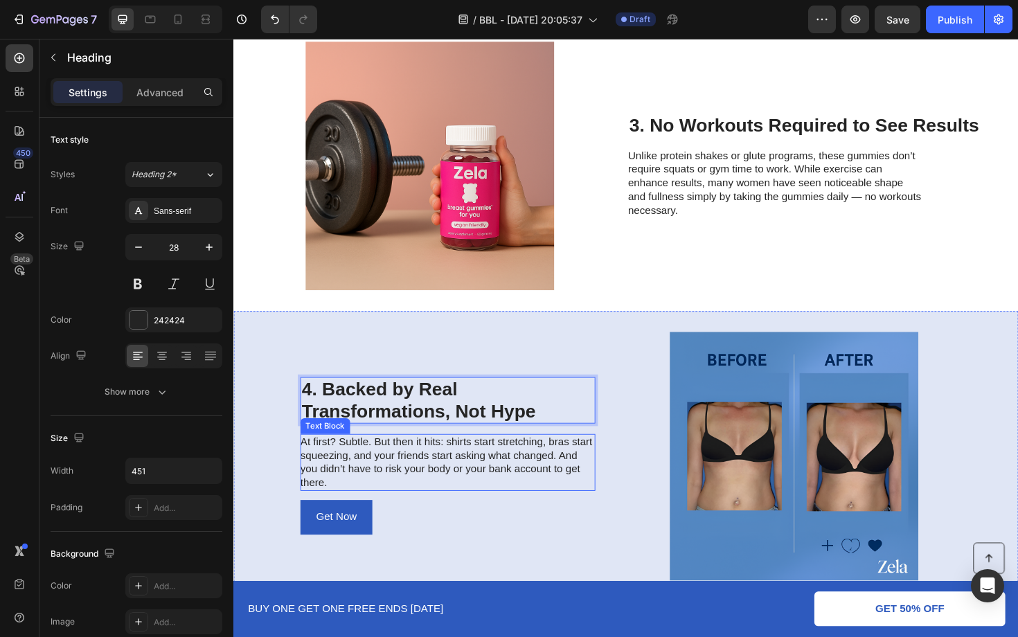
click at [380, 472] on p "At first? Subtle. But then it hits: shirts start stretching, bras start squeezi…" at bounding box center [459, 487] width 311 height 57
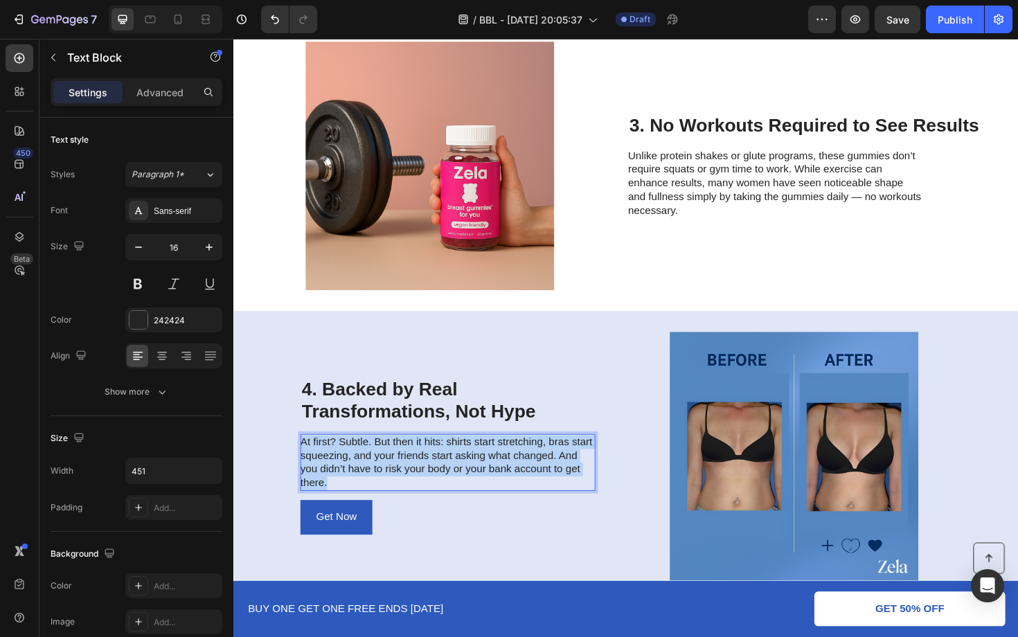
click at [380, 472] on p "At first? Subtle. But then it hits: shirts start stretching, bras start squeezi…" at bounding box center [459, 487] width 311 height 57
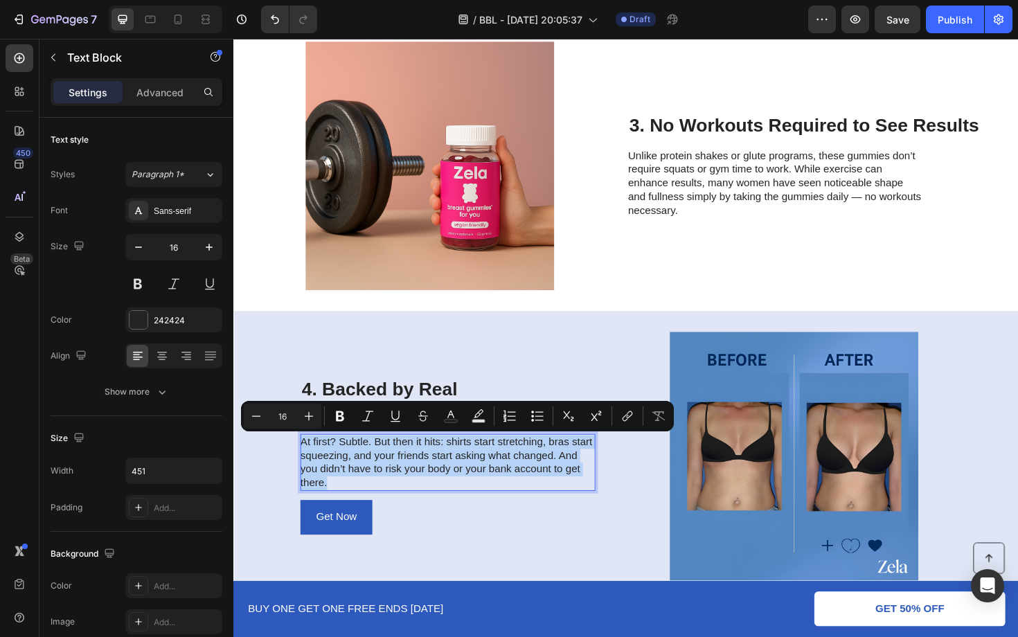
click at [380, 472] on p "At first? Subtle. But then it hits: shirts start stretching, bras start squeezi…" at bounding box center [459, 487] width 311 height 57
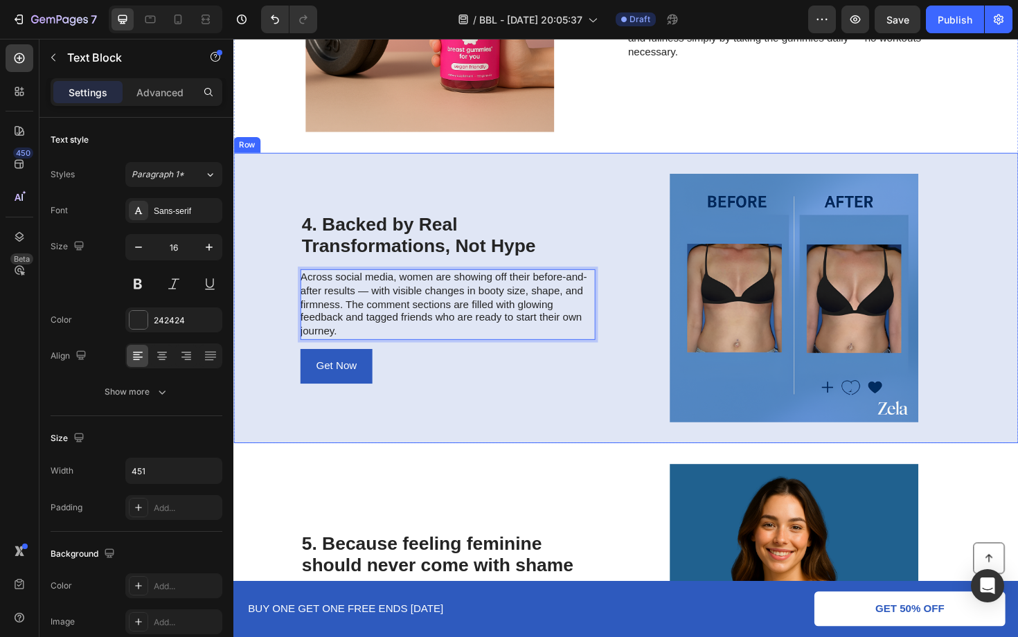
scroll to position [1322, 0]
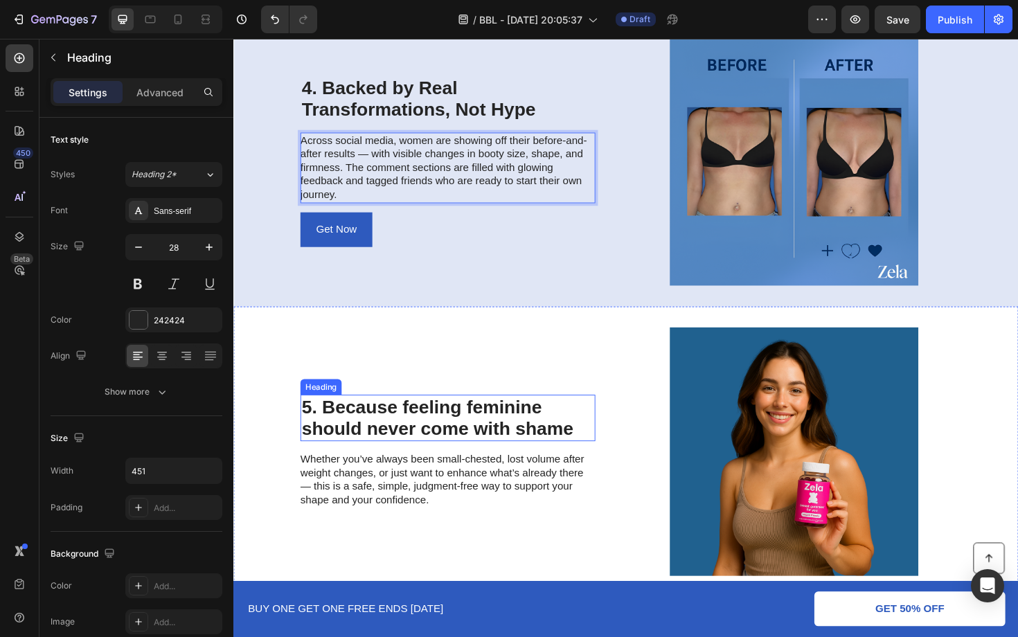
click at [435, 438] on h2 "5. Because feeling feminine should never come with shame" at bounding box center [460, 440] width 312 height 49
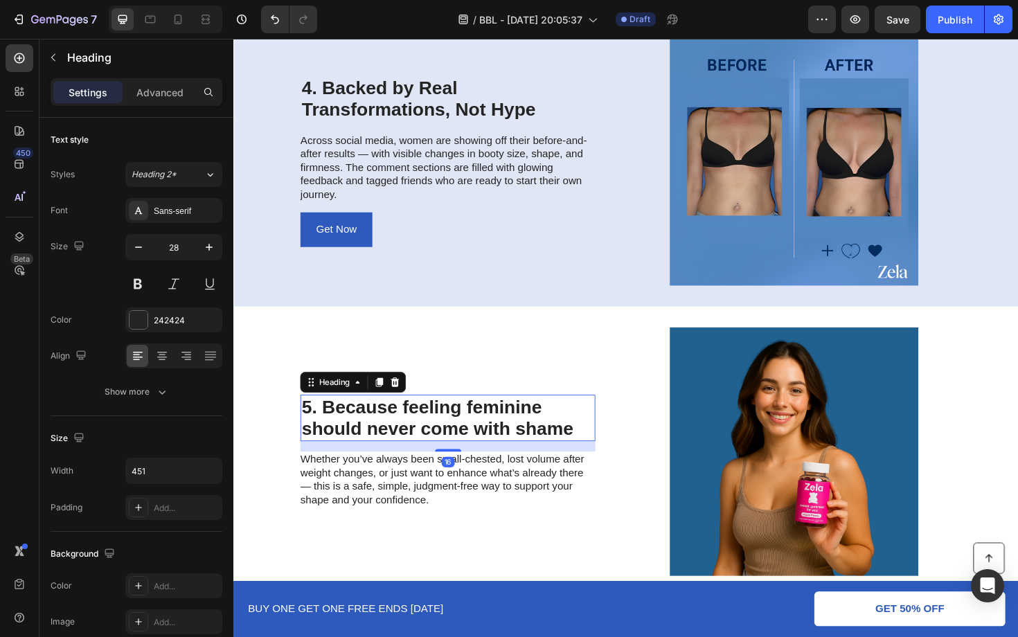
click at [435, 438] on h2 "5. Because feeling feminine should never come with shame" at bounding box center [460, 440] width 312 height 49
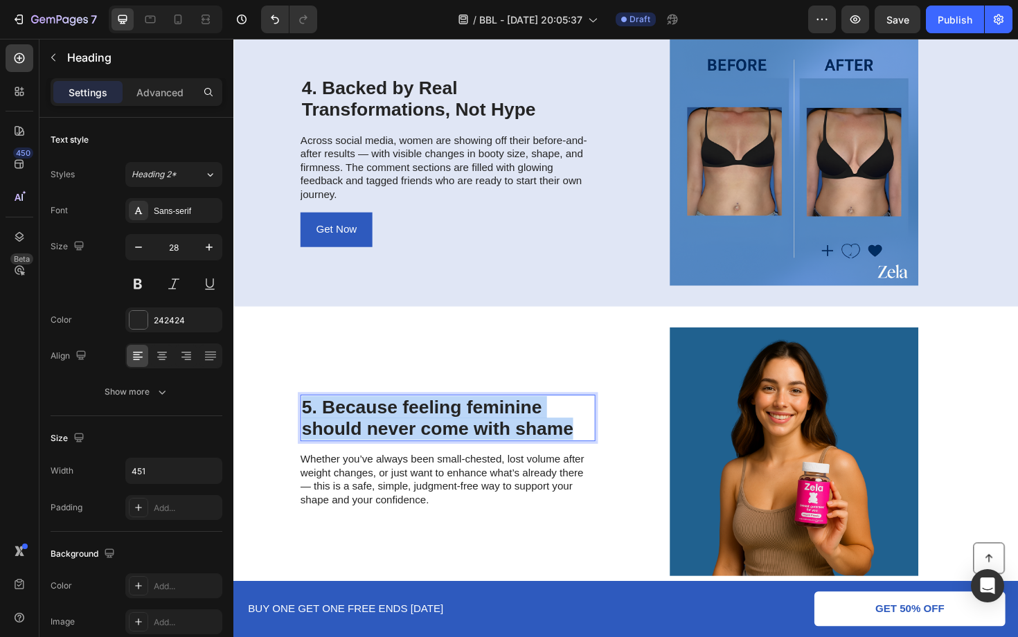
click at [435, 438] on p "5. Because feeling feminine should never come with shame" at bounding box center [459, 441] width 309 height 46
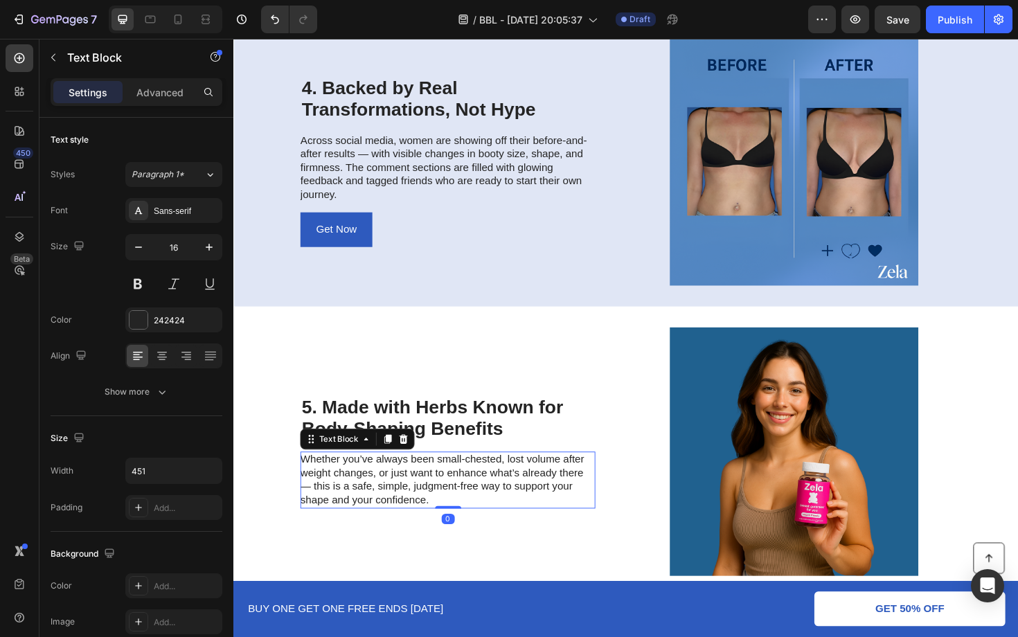
click at [384, 488] on p "Whether you’ve always been small-chested, lost volume after weight changes, or …" at bounding box center [459, 506] width 311 height 57
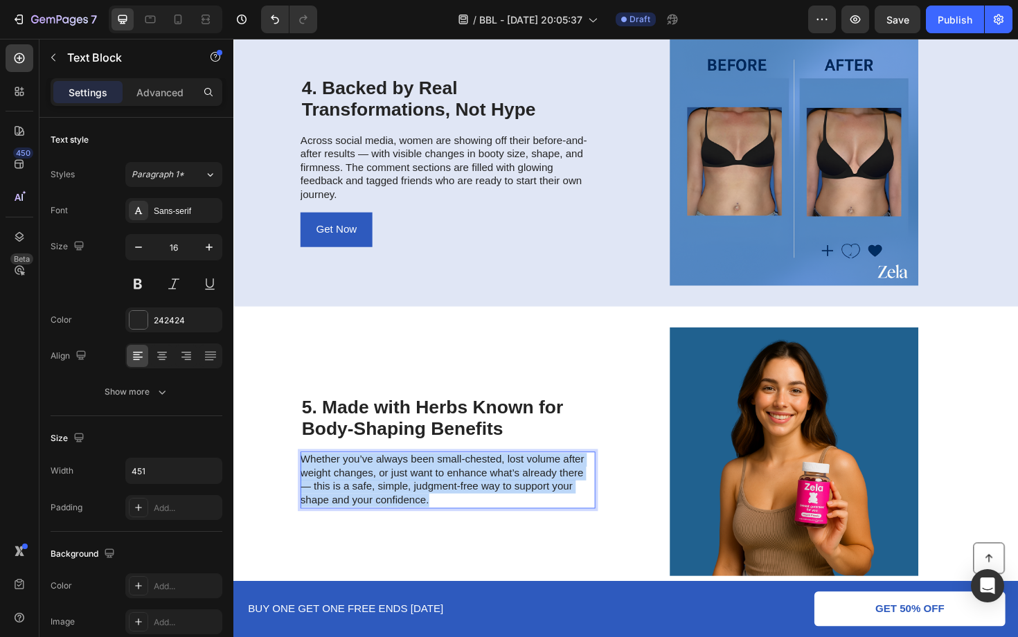
click at [384, 488] on p "Whether you’ve always been small-chested, lost volume after weight changes, or …" at bounding box center [459, 506] width 311 height 57
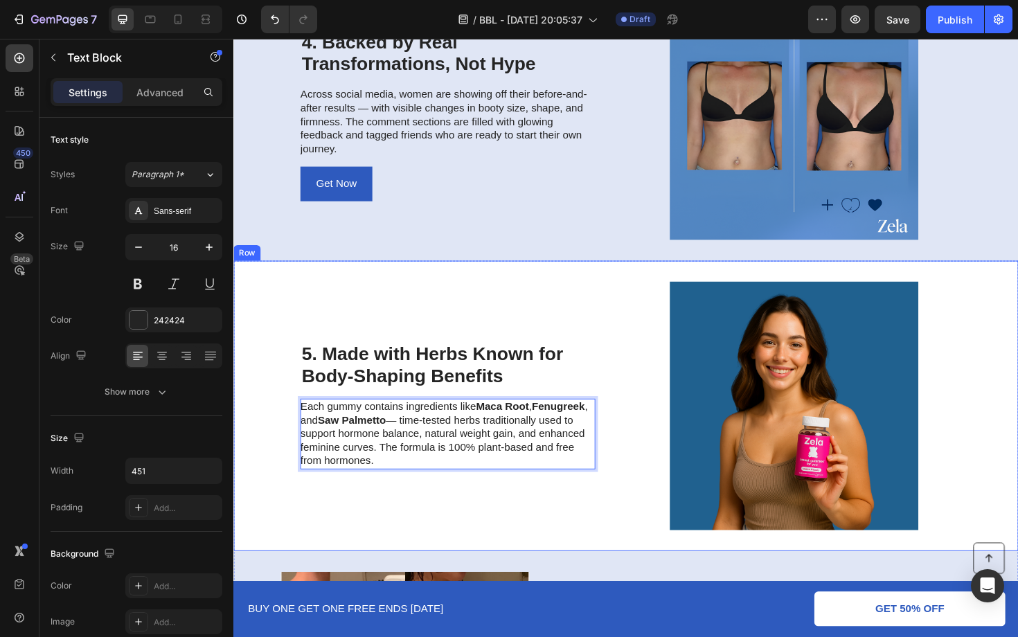
scroll to position [1732, 0]
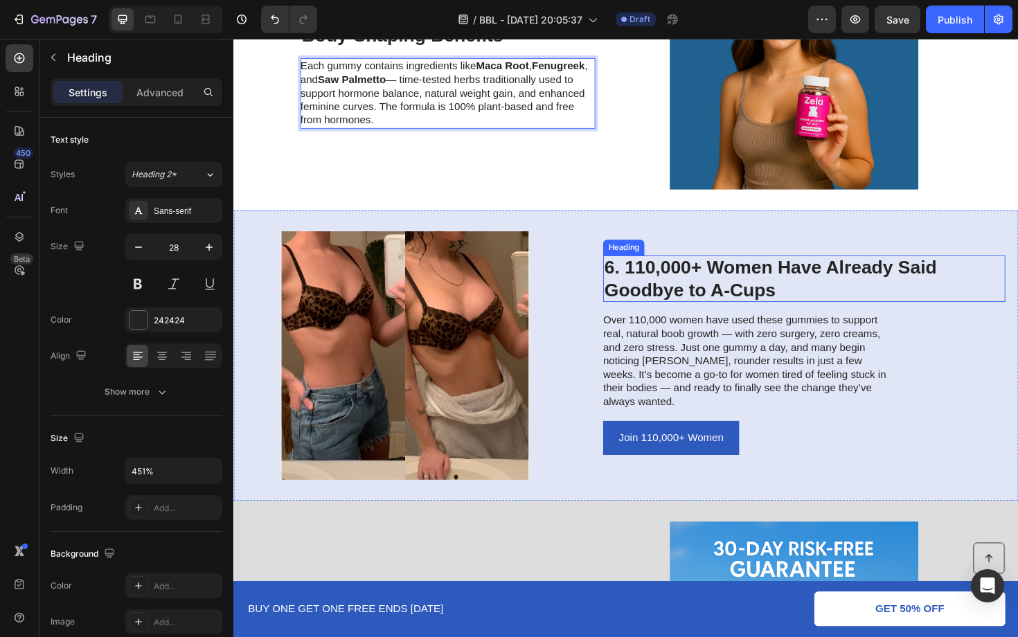
click at [688, 296] on h2 "6. 110,000+ Women Have Already Said Goodbye to A-Cups" at bounding box center [838, 293] width 426 height 49
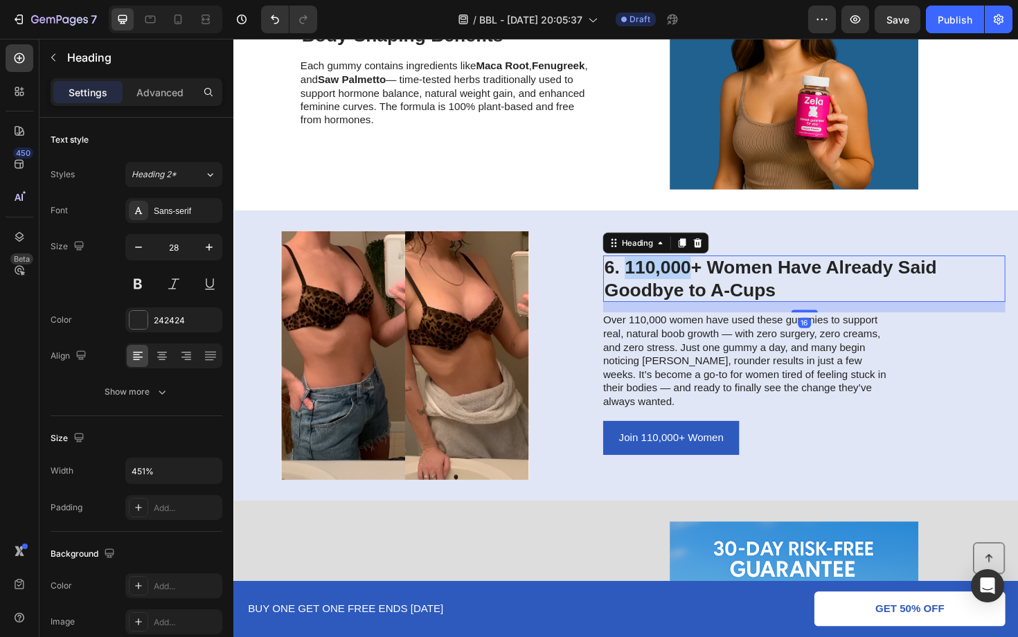
click at [688, 296] on h2 "6. 110,000+ Women Have Already Said Goodbye to A-Cups" at bounding box center [838, 293] width 426 height 49
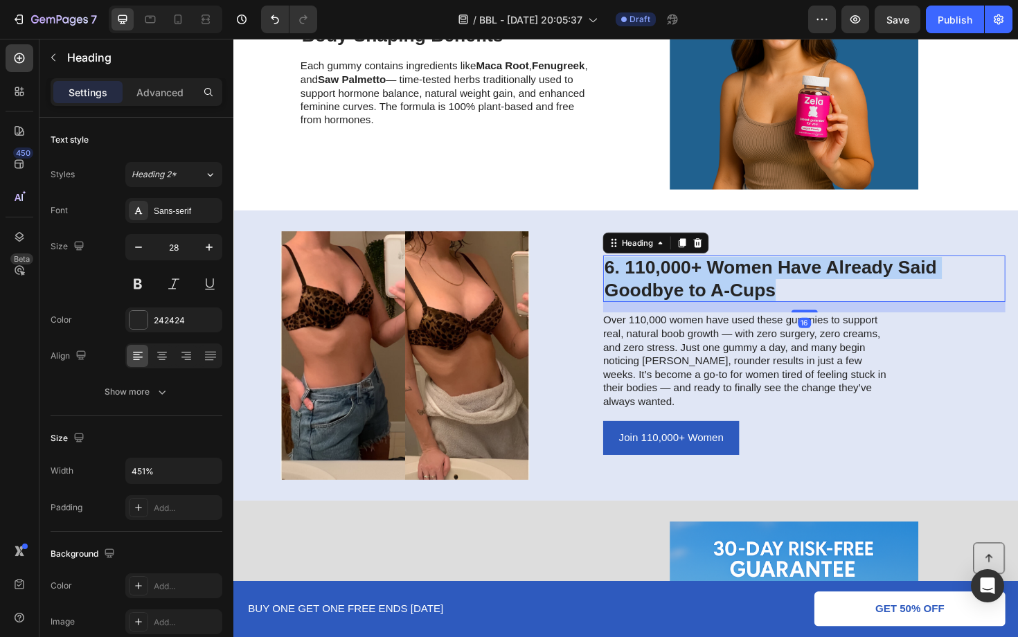
click at [688, 296] on p "6. 110,000+ Women Have Already Said Goodbye to A-Cups" at bounding box center [837, 293] width 423 height 46
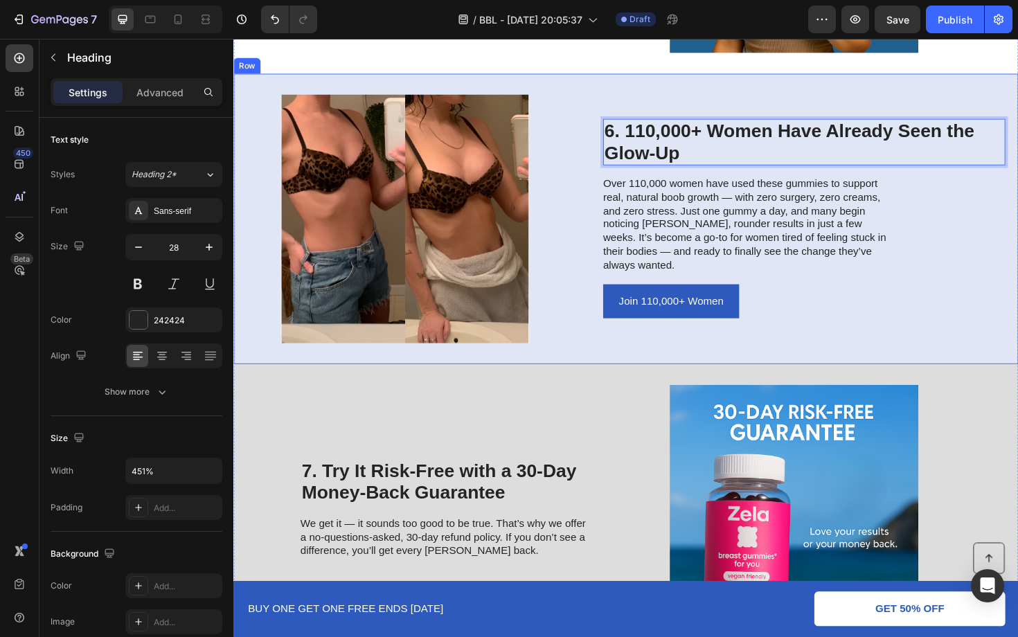
scroll to position [2078, 0]
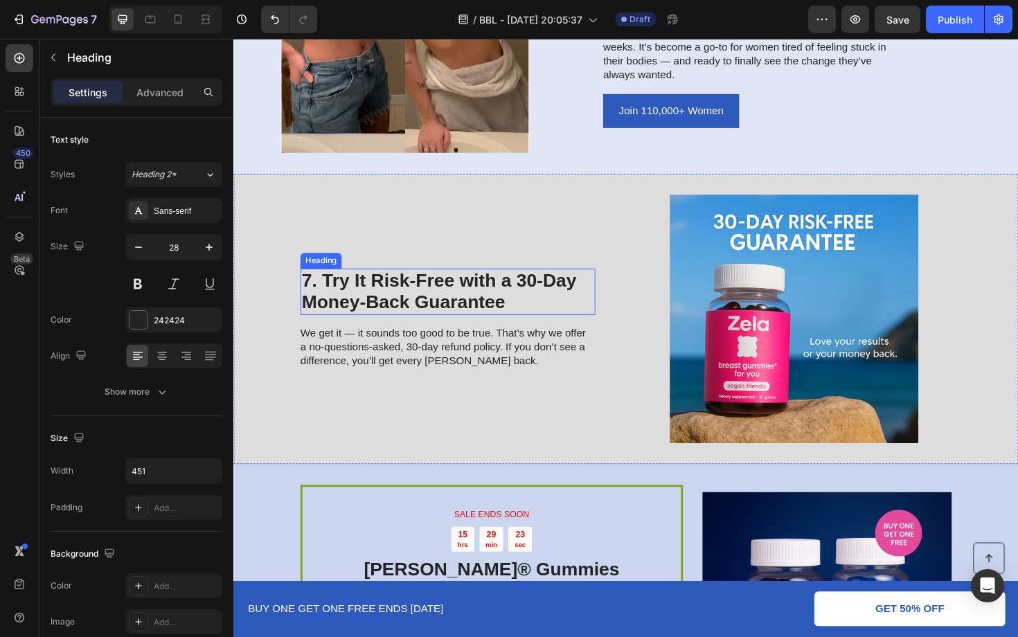
click at [419, 312] on h2 "7. Try It Risk-Free with a 30-Day Money-Back Guarantee" at bounding box center [460, 306] width 312 height 49
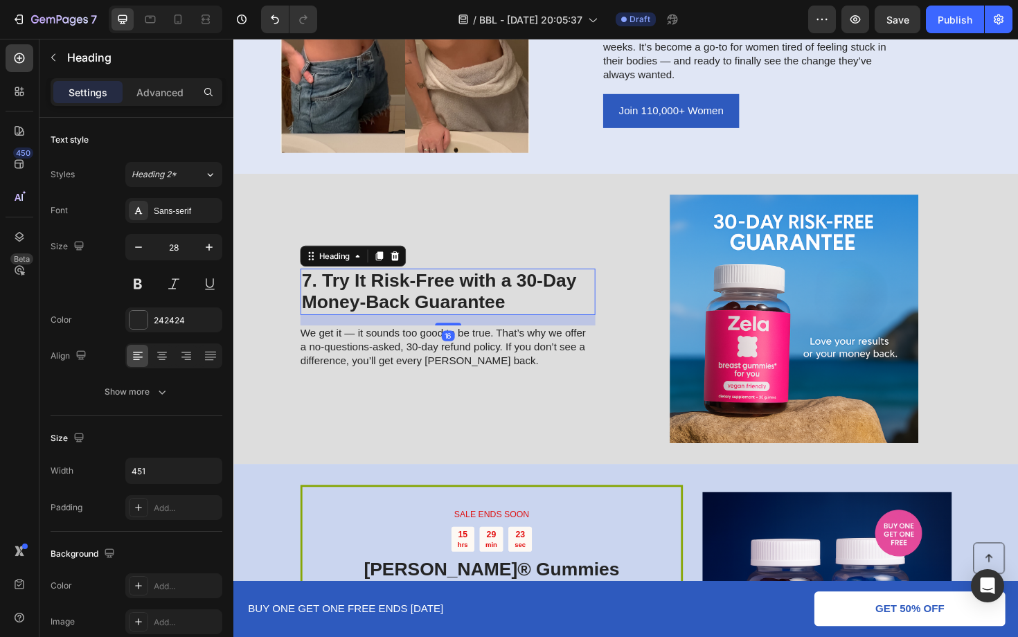
click at [419, 312] on h2 "7. Try It Risk-Free with a 30-Day Money-Back Guarantee" at bounding box center [460, 306] width 312 height 49
click at [419, 312] on p "7. Try It Risk-Free with a 30-Day Money-Back Guarantee" at bounding box center [459, 307] width 309 height 46
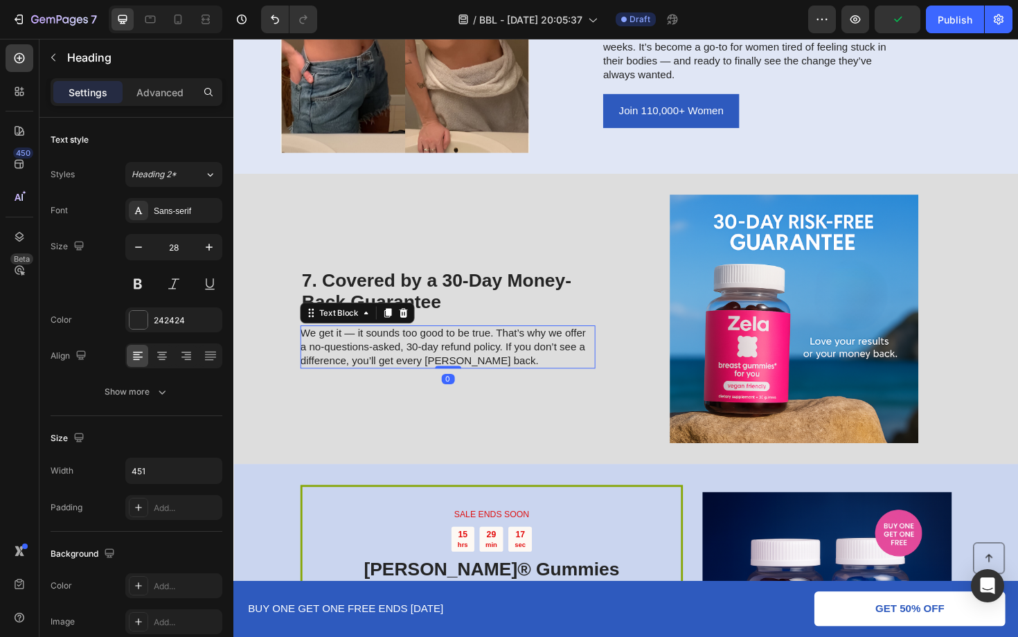
click at [422, 371] on p "We get it — it sounds too good to be true. That’s why we offer a no-questions-a…" at bounding box center [459, 365] width 311 height 43
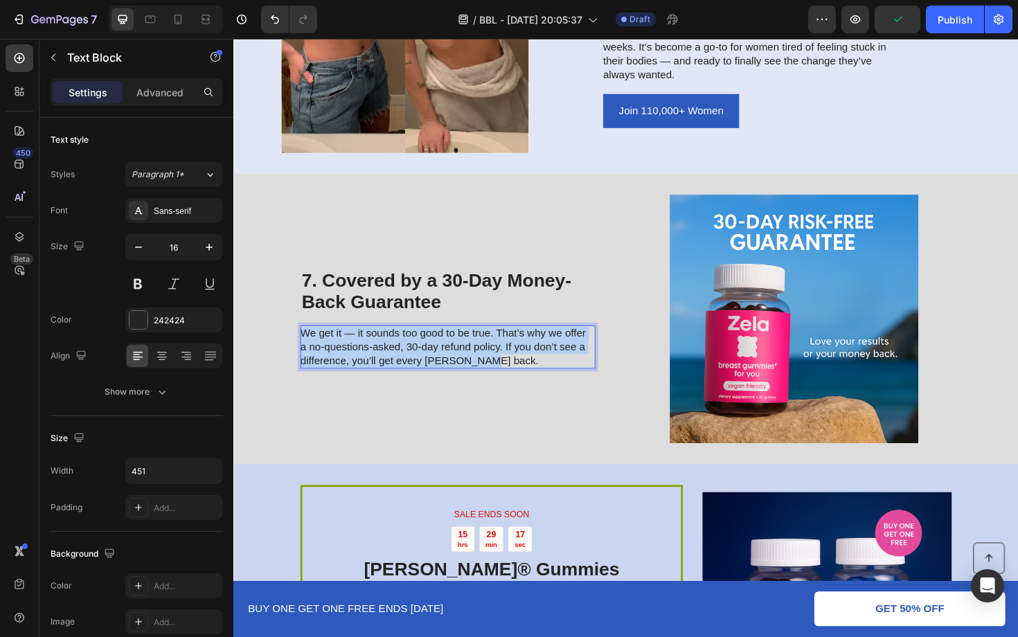
click at [422, 371] on p "We get it — it sounds too good to be true. That’s why we offer a no-questions-a…" at bounding box center [459, 365] width 311 height 43
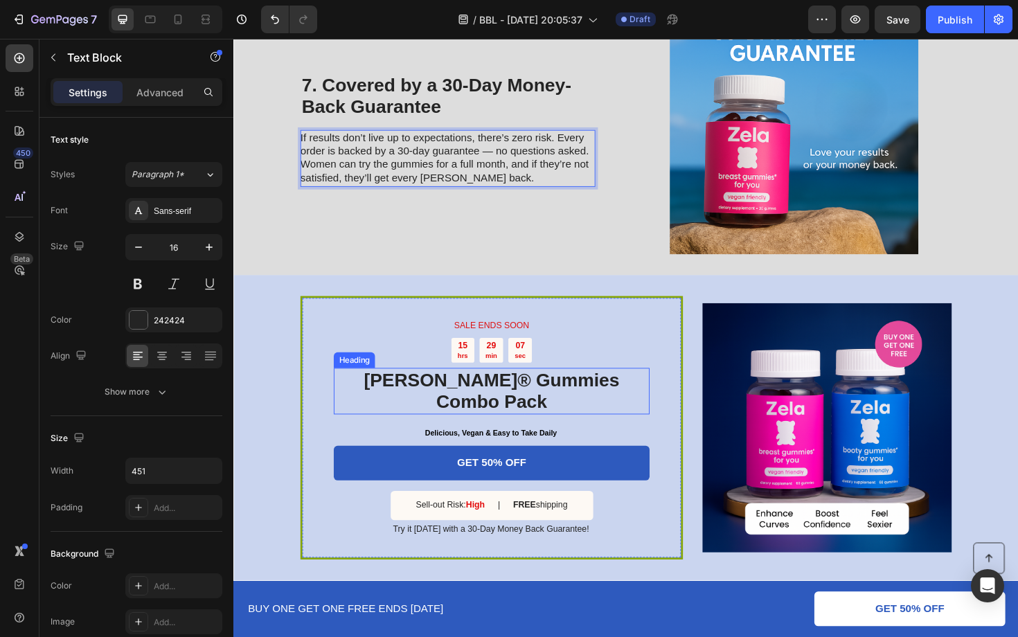
scroll to position [2281, 0]
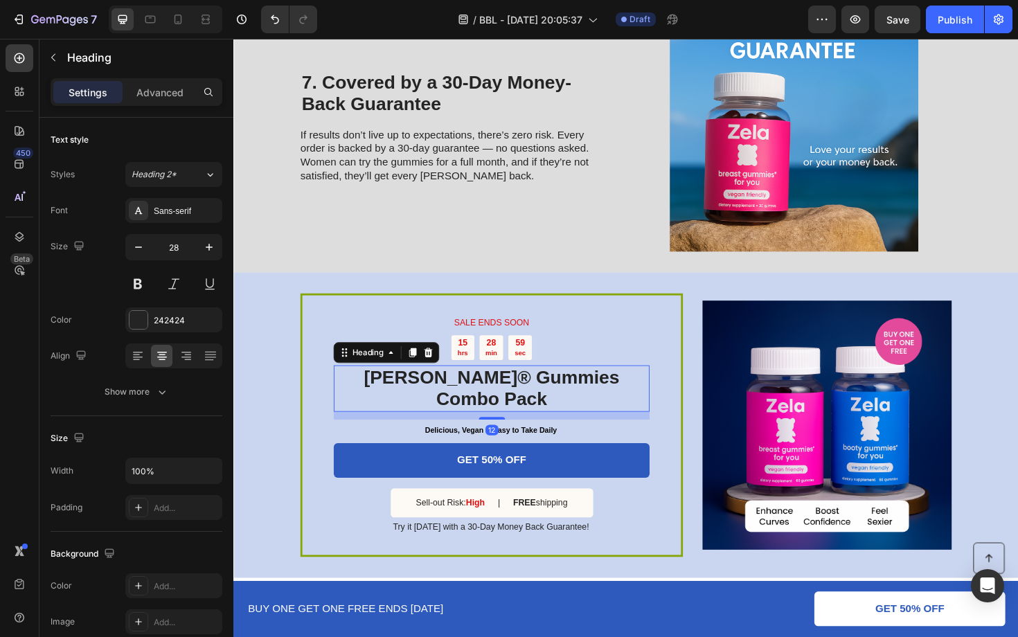
click at [594, 400] on h2 "[PERSON_NAME]® Gummies Combo Pack" at bounding box center [506, 409] width 334 height 49
click at [586, 400] on p "[PERSON_NAME]® Gummies Combo Pack" at bounding box center [507, 409] width 332 height 46
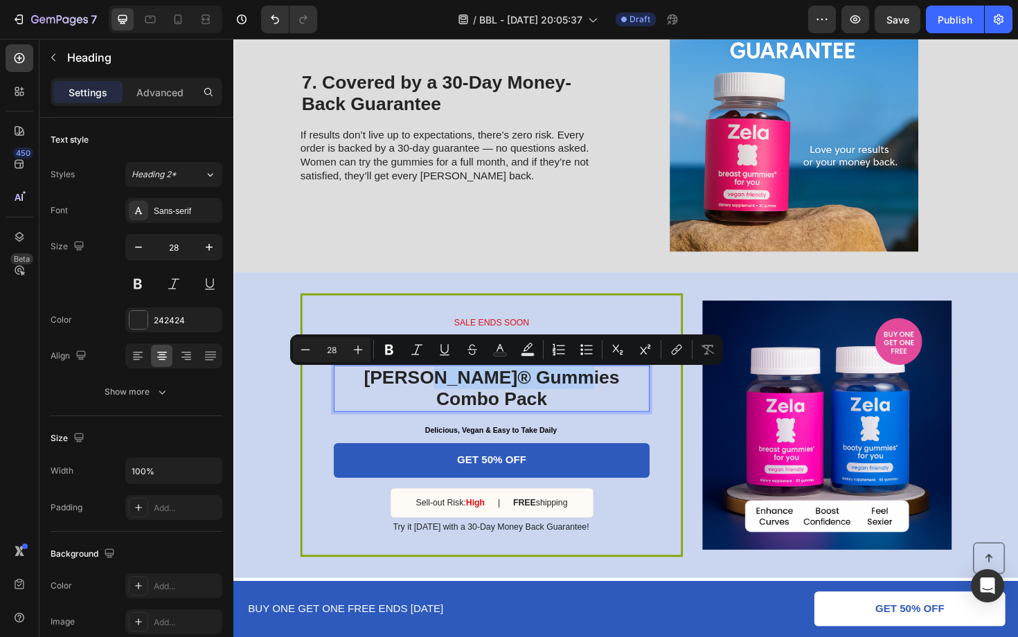
drag, startPoint x: 589, startPoint y: 399, endPoint x: 433, endPoint y: 402, distance: 156.5
click at [433, 402] on p "[PERSON_NAME]® Gummies Combo Pack" at bounding box center [507, 409] width 332 height 46
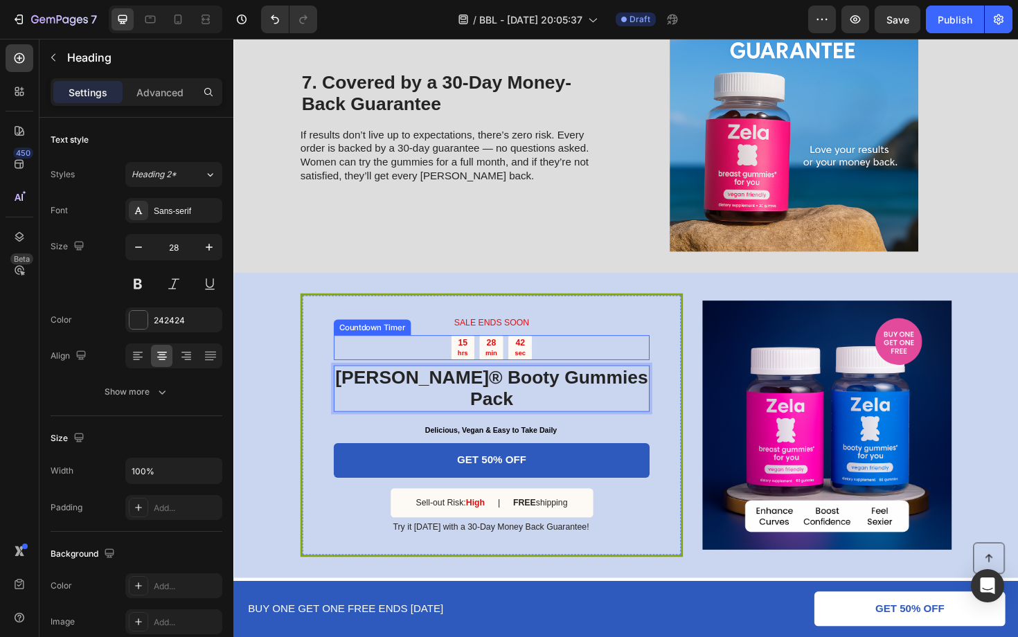
click at [601, 363] on div "15 hrs 28 min 42 sec" at bounding box center [506, 366] width 334 height 26
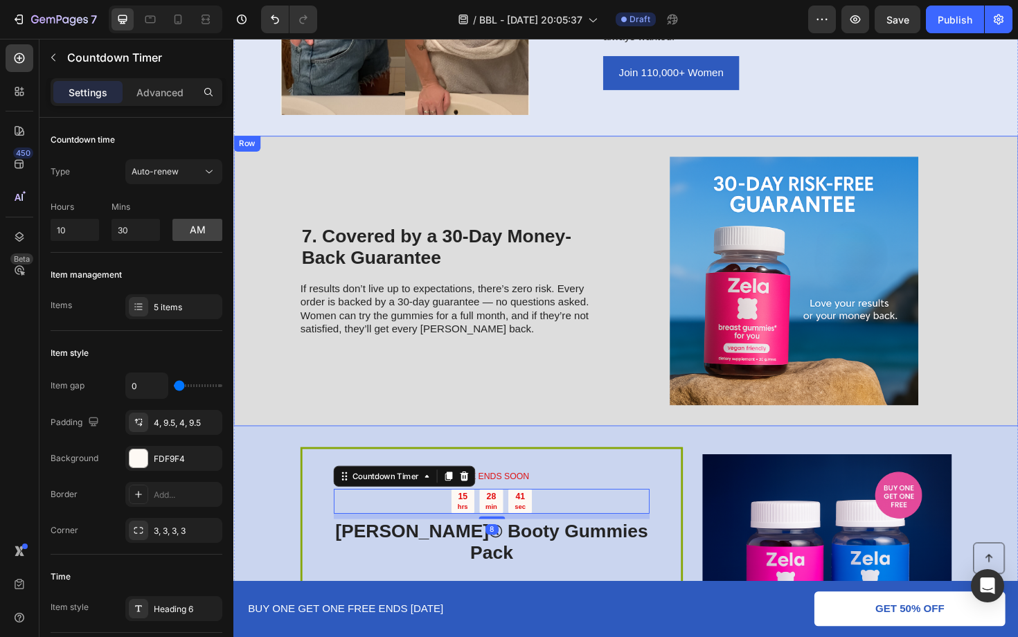
scroll to position [1838, 0]
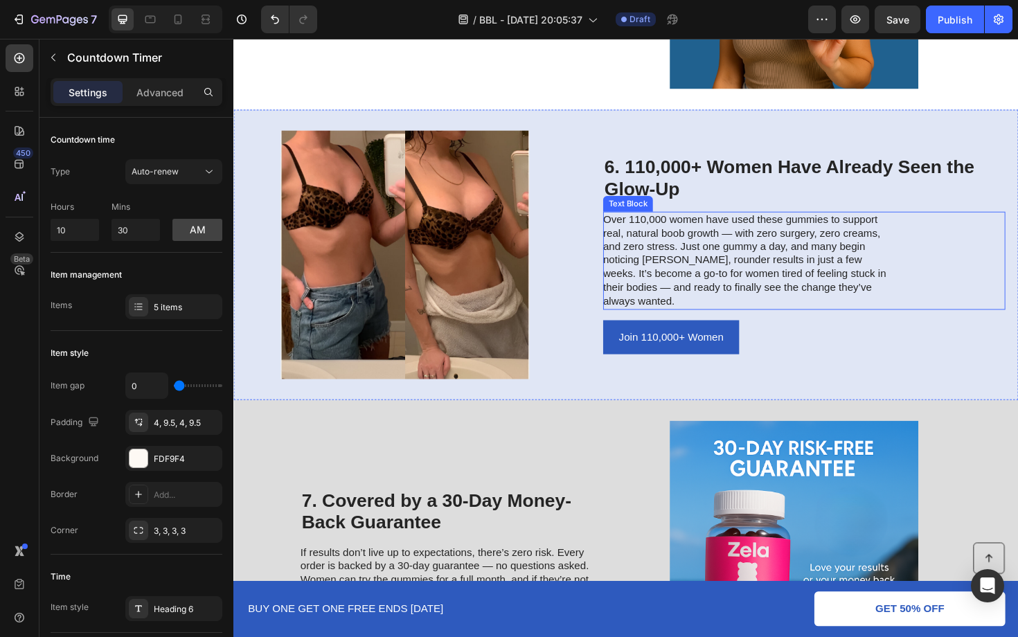
click at [706, 264] on p "Over 110,000 women have used these gummies to support real, natural boob growth…" at bounding box center [780, 274] width 311 height 101
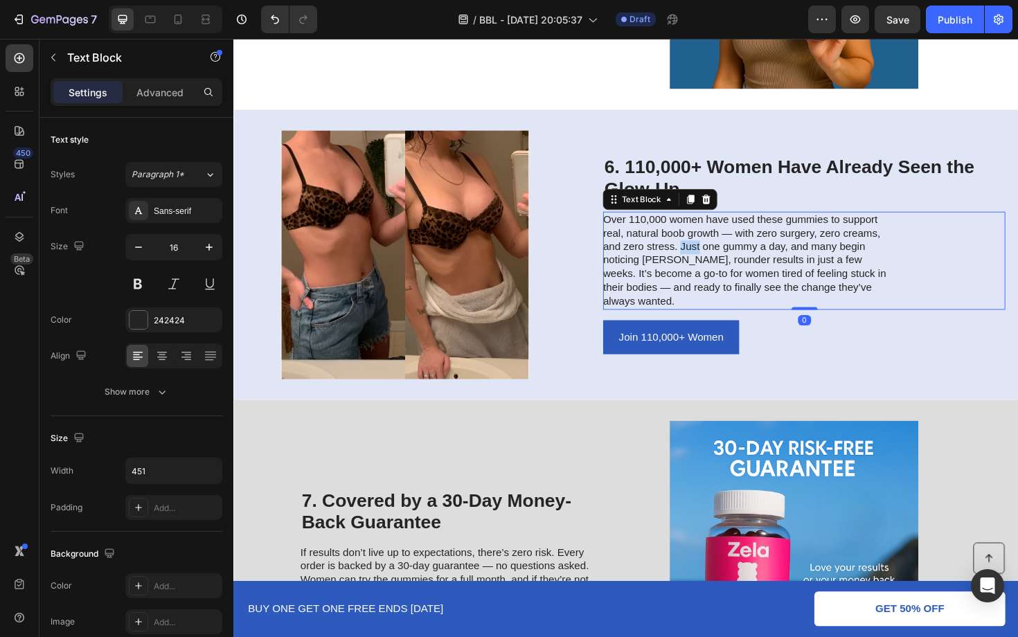
click at [706, 264] on p "Over 110,000 women have used these gummies to support real, natural boob growth…" at bounding box center [780, 274] width 311 height 101
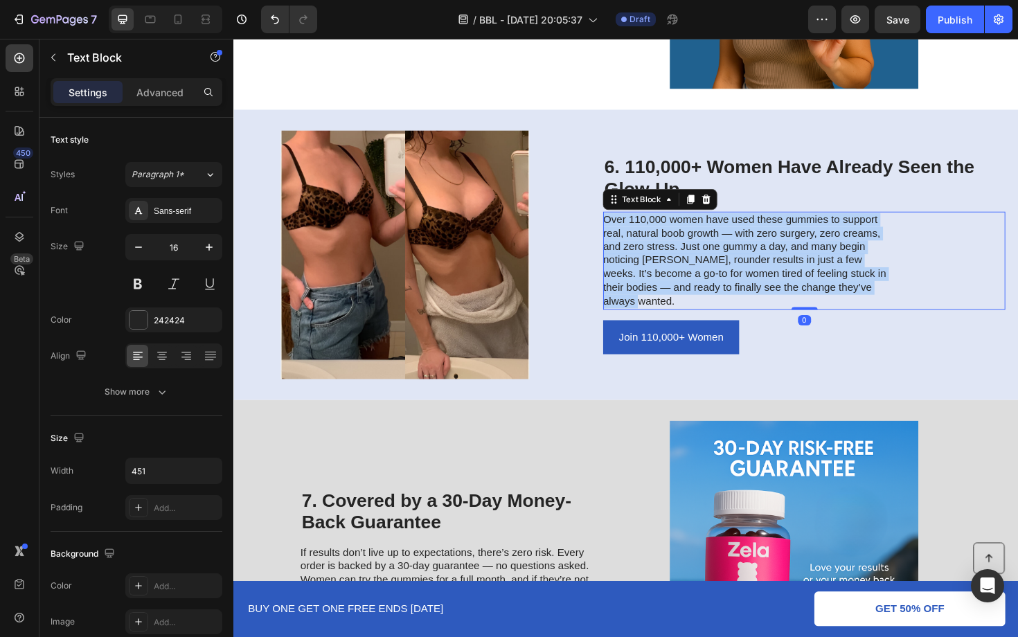
click at [706, 264] on p "Over 110,000 women have used these gummies to support real, natural boob growth…" at bounding box center [780, 274] width 311 height 101
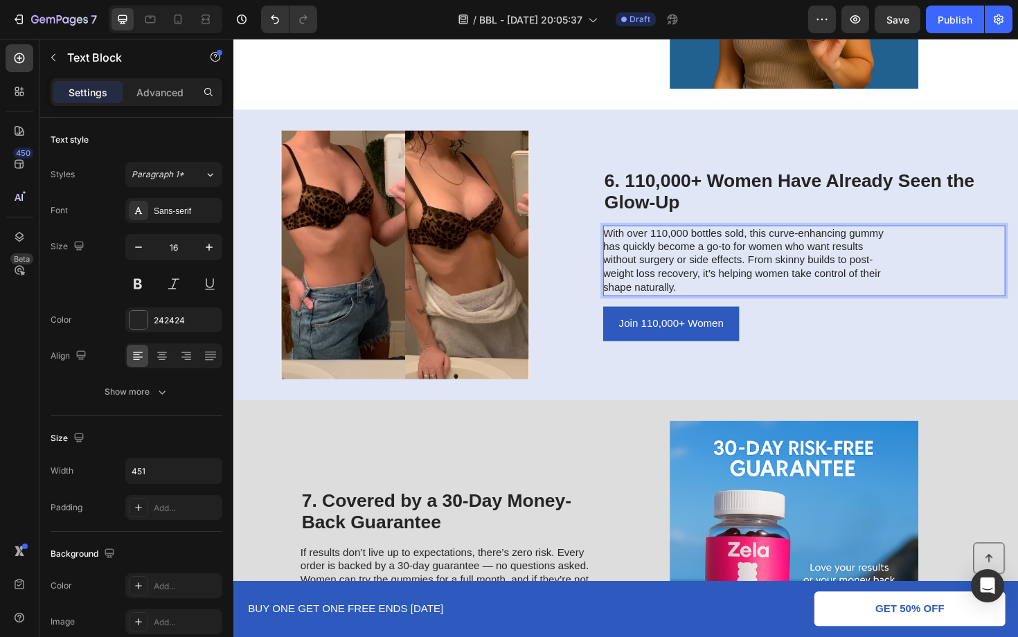
scroll to position [1845, 0]
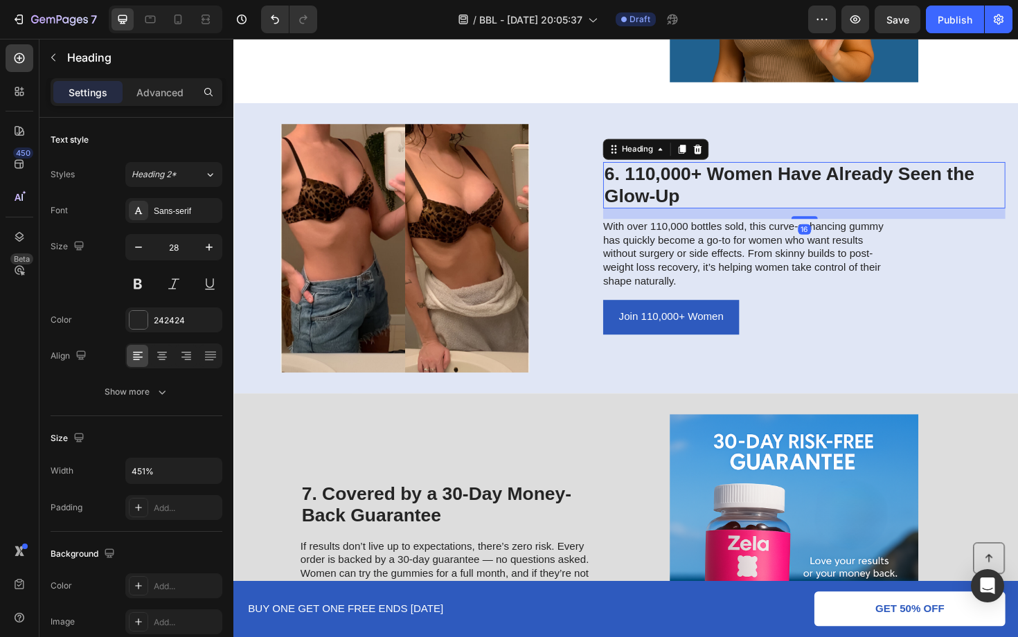
click at [877, 213] on p "6. 110,000+ Women Have Already Seen the Glow-Up" at bounding box center [837, 194] width 423 height 46
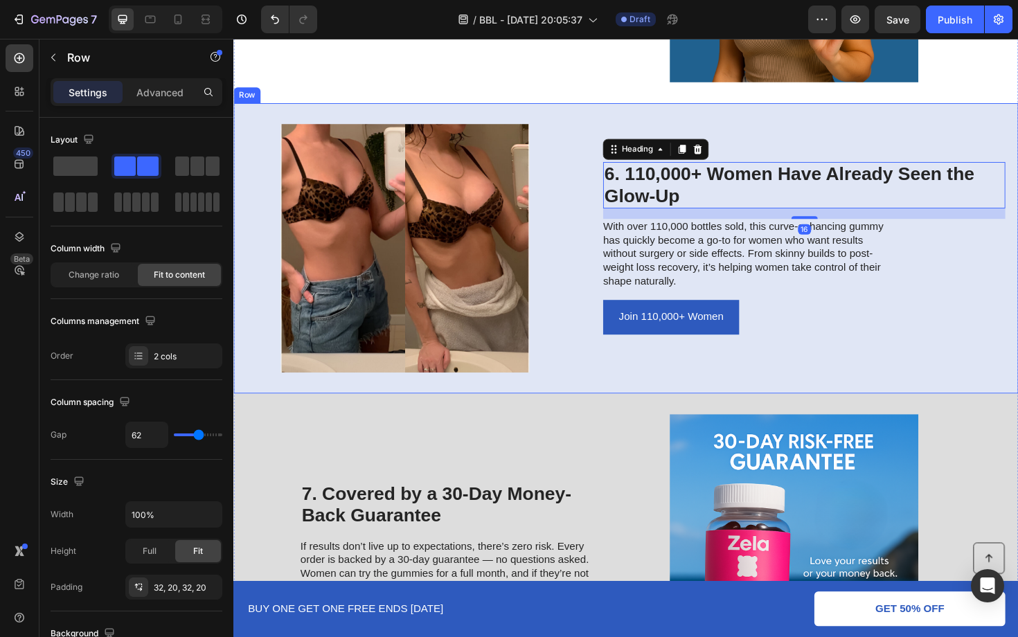
click at [837, 123] on div "Image 6. 110,000+ Women Have Already Seen the Glow-Up Heading 16 With over 110,…" at bounding box center [648, 260] width 831 height 307
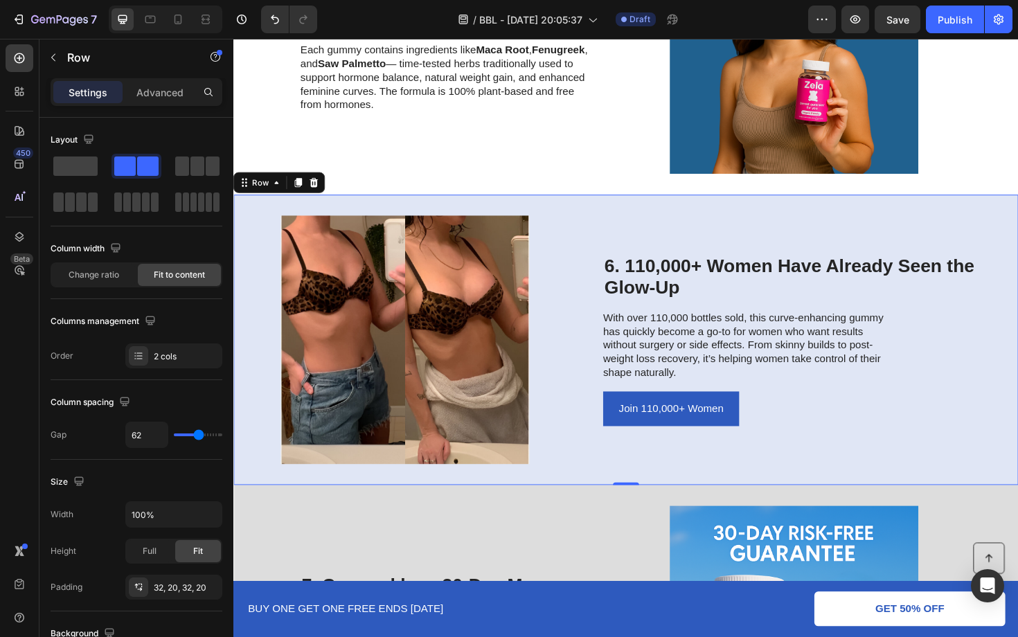
scroll to position [1750, 0]
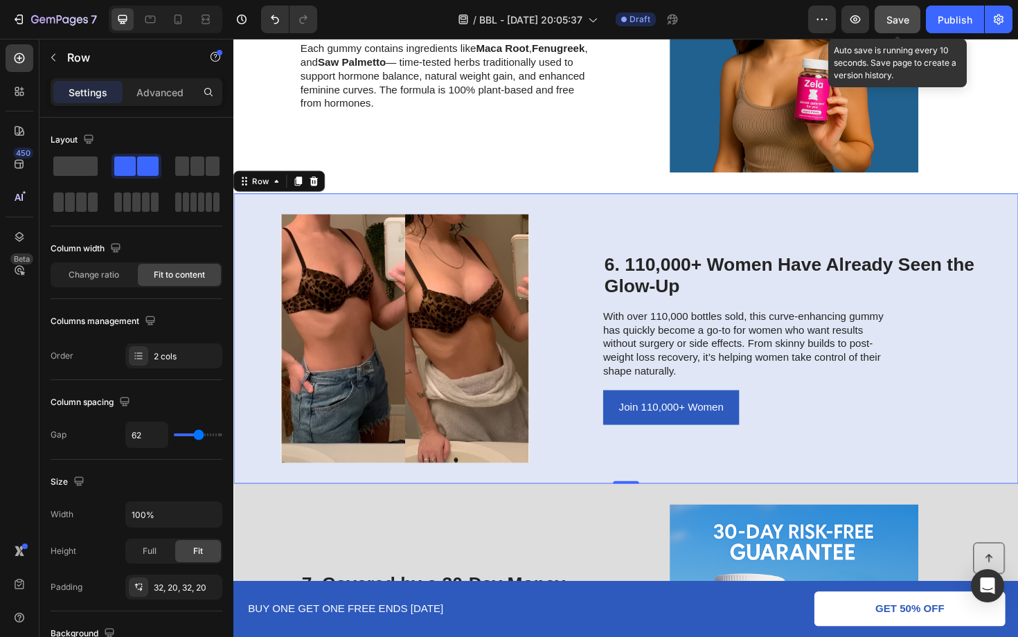
click at [895, 10] on button "Save" at bounding box center [897, 20] width 46 height 28
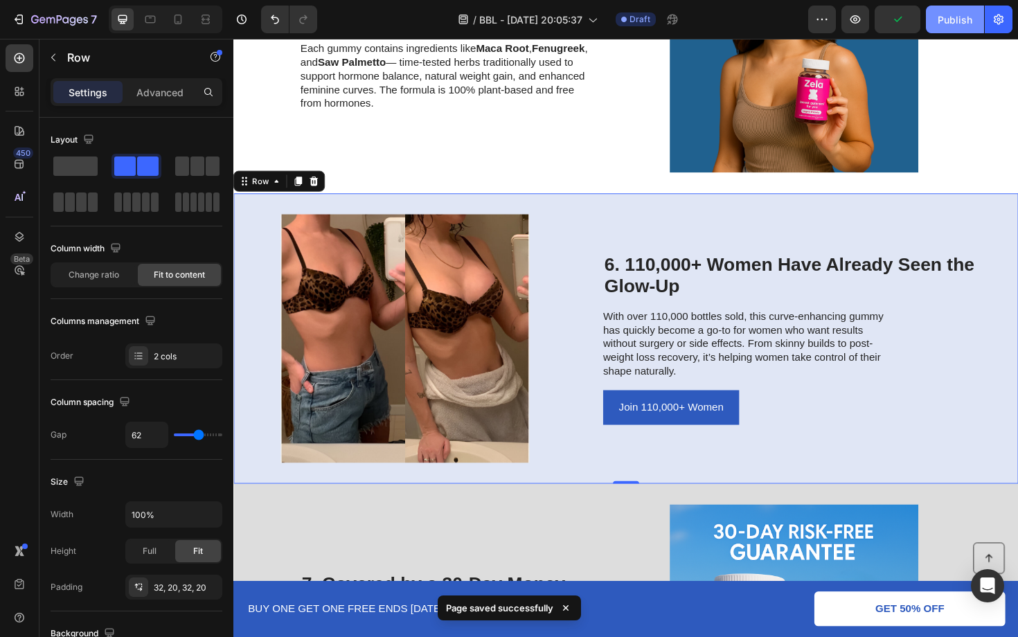
click at [946, 12] on div "Publish" at bounding box center [954, 19] width 35 height 15
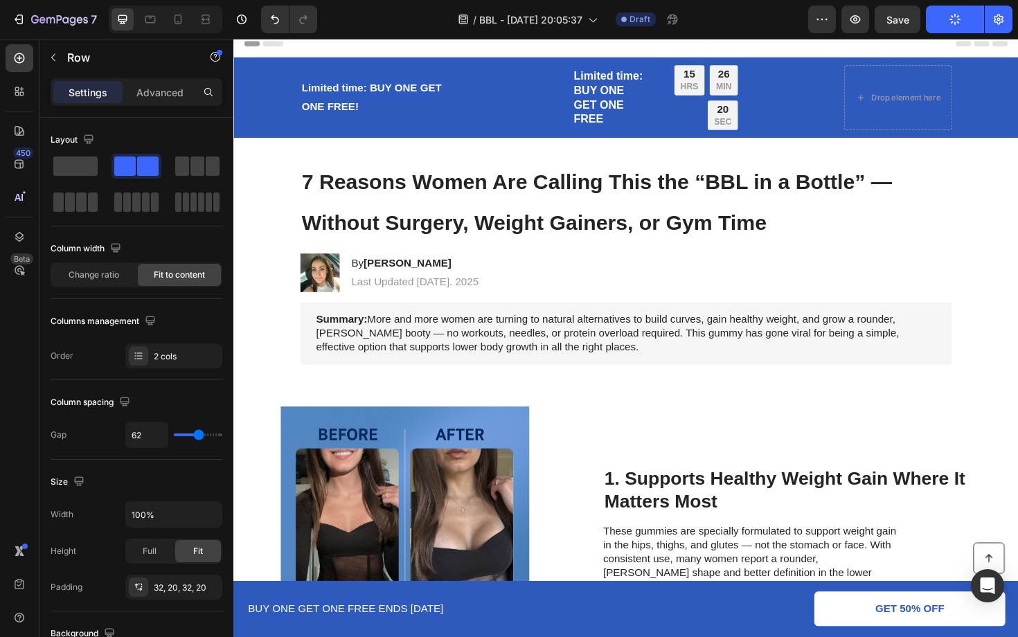
scroll to position [0, 0]
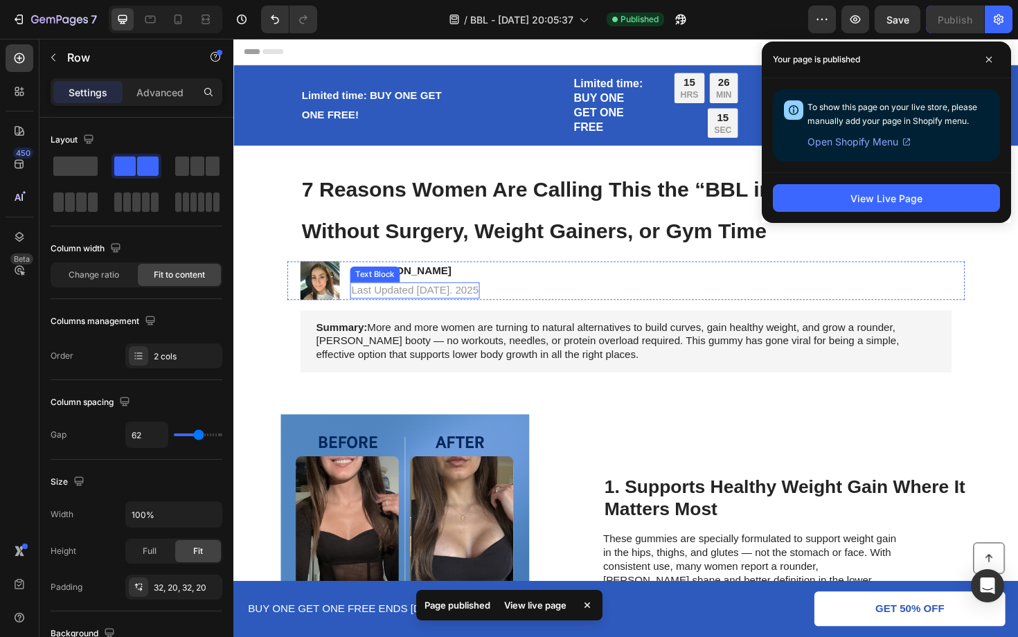
click at [448, 305] on p "Last Updated Aug 23. 2025" at bounding box center [425, 305] width 134 height 15
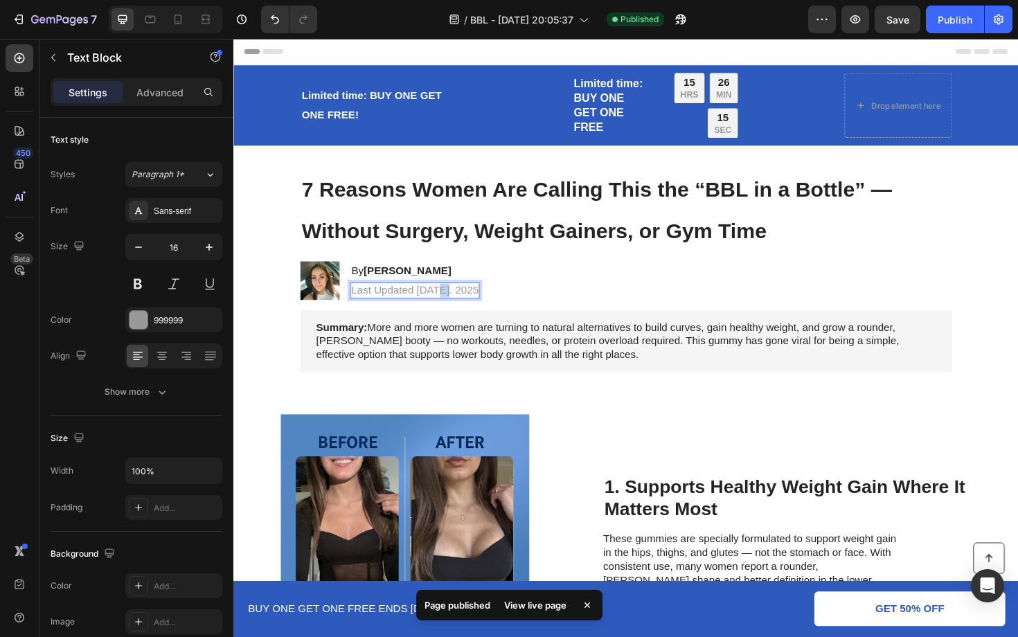
click at [448, 305] on p "Last Updated Aug 23. 2025" at bounding box center [425, 305] width 134 height 15
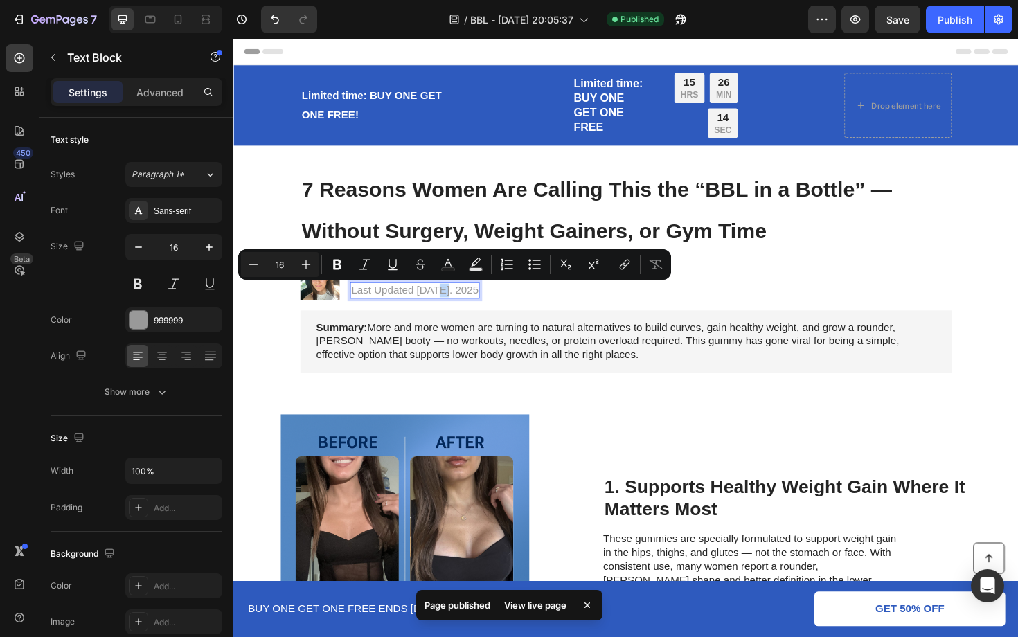
click at [456, 307] on p "Last Updated Aug 23. 2025" at bounding box center [425, 305] width 134 height 15
click at [460, 306] on p "Last Updated Aug 23. 2025" at bounding box center [425, 305] width 134 height 15
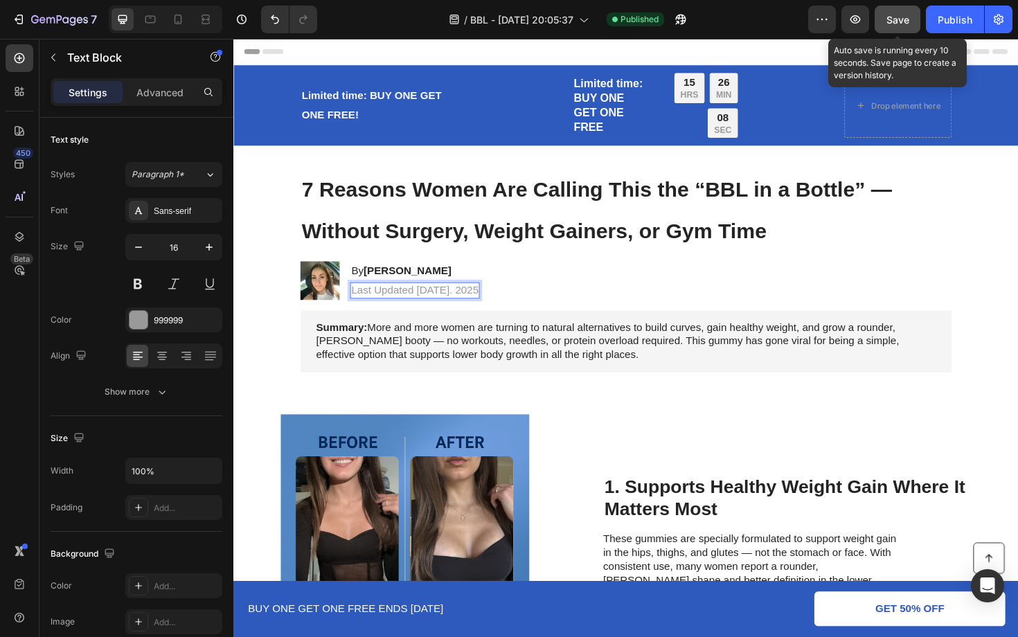
click at [895, 25] on div "Save" at bounding box center [897, 19] width 23 height 15
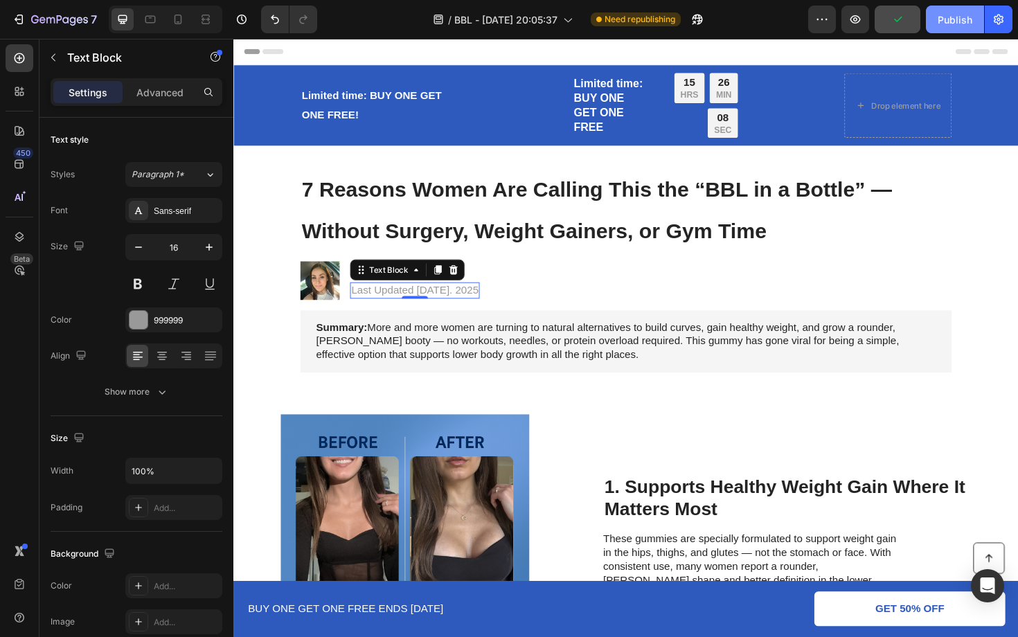
click at [937, 21] on button "Publish" at bounding box center [955, 20] width 58 height 28
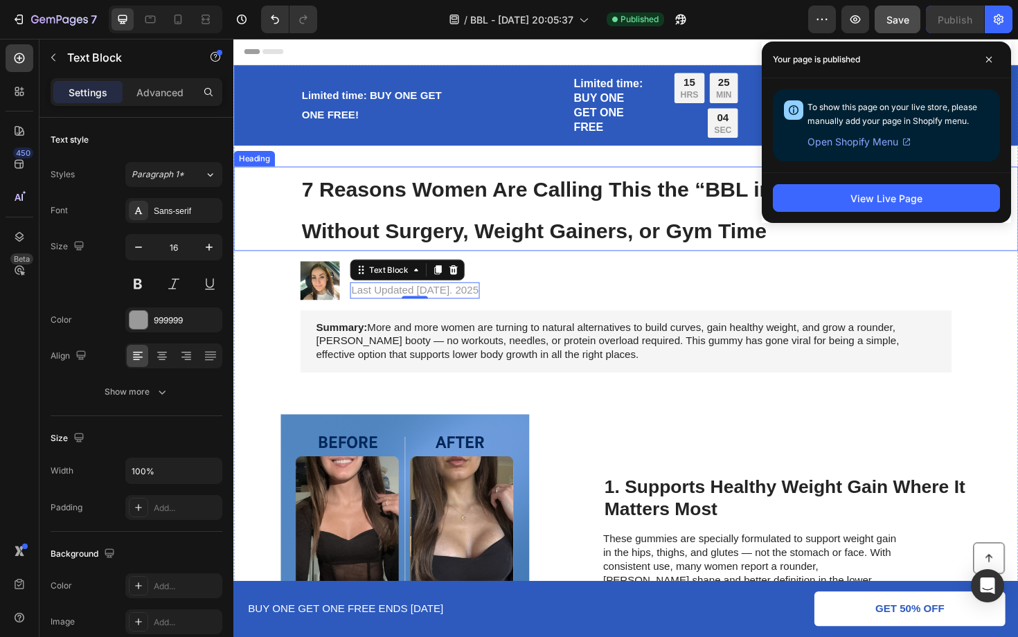
click at [526, 254] on span "7 Reasons Women Are Calling This the “BBL in a Bottle” — Without Surgery, Weigh…" at bounding box center [617, 220] width 625 height 69
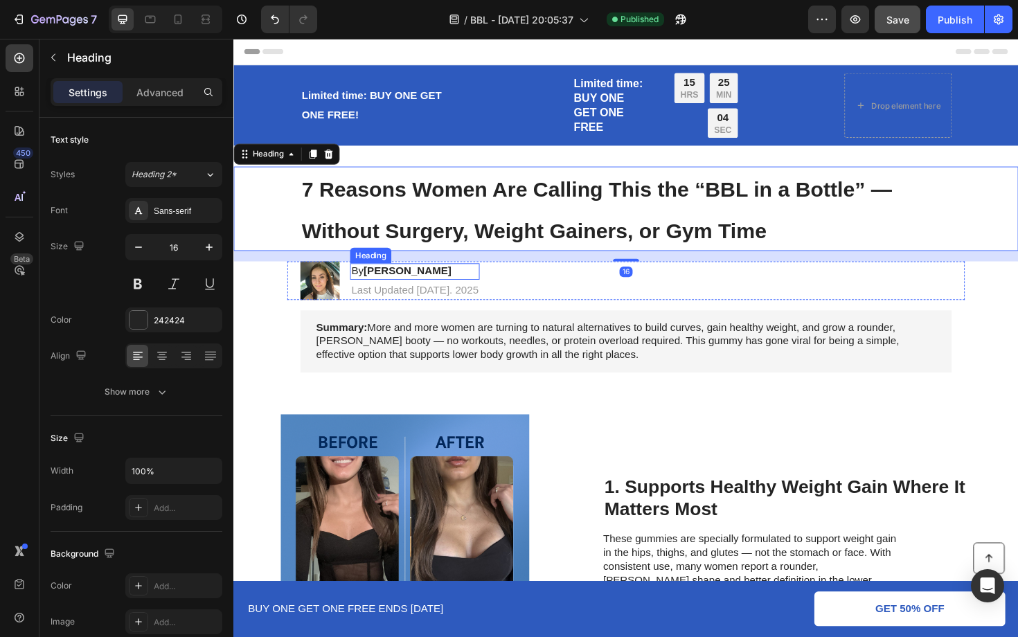
click at [414, 282] on strong "Jasmine R." at bounding box center [417, 285] width 93 height 12
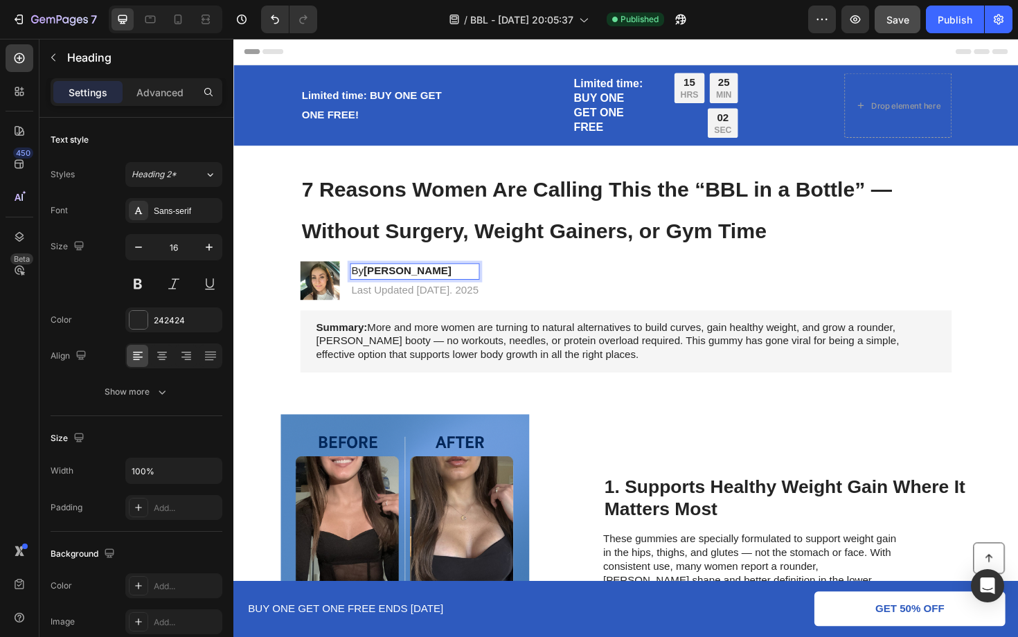
click at [414, 285] on strong "Jasmine R." at bounding box center [417, 285] width 93 height 12
click at [416, 285] on strong "Jasmine R." at bounding box center [417, 285] width 93 height 12
click at [310, 305] on img at bounding box center [325, 295] width 42 height 41
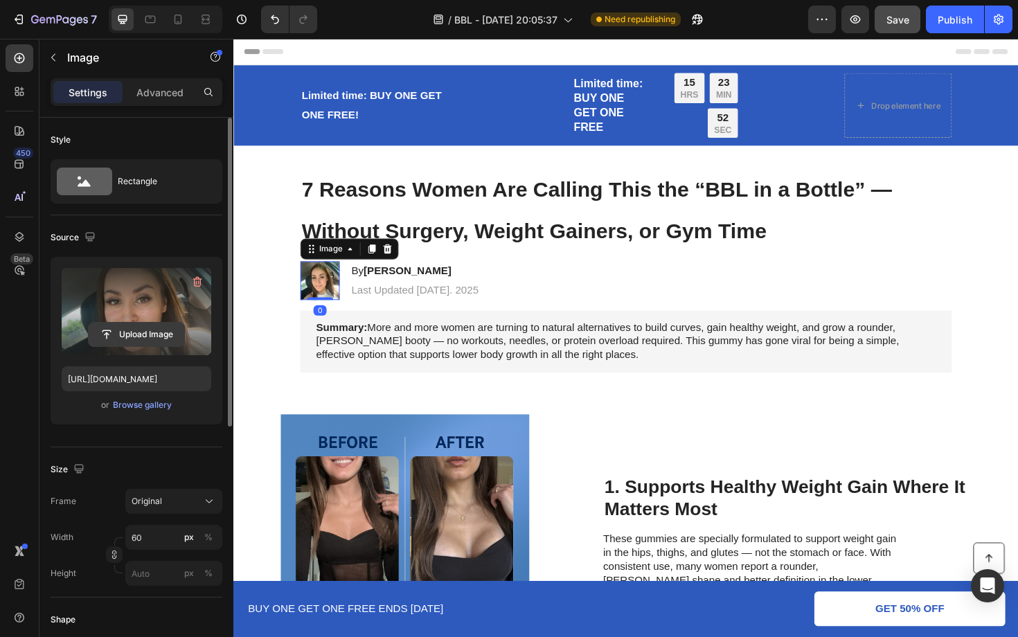
click at [145, 334] on input "file" at bounding box center [137, 335] width 96 height 24
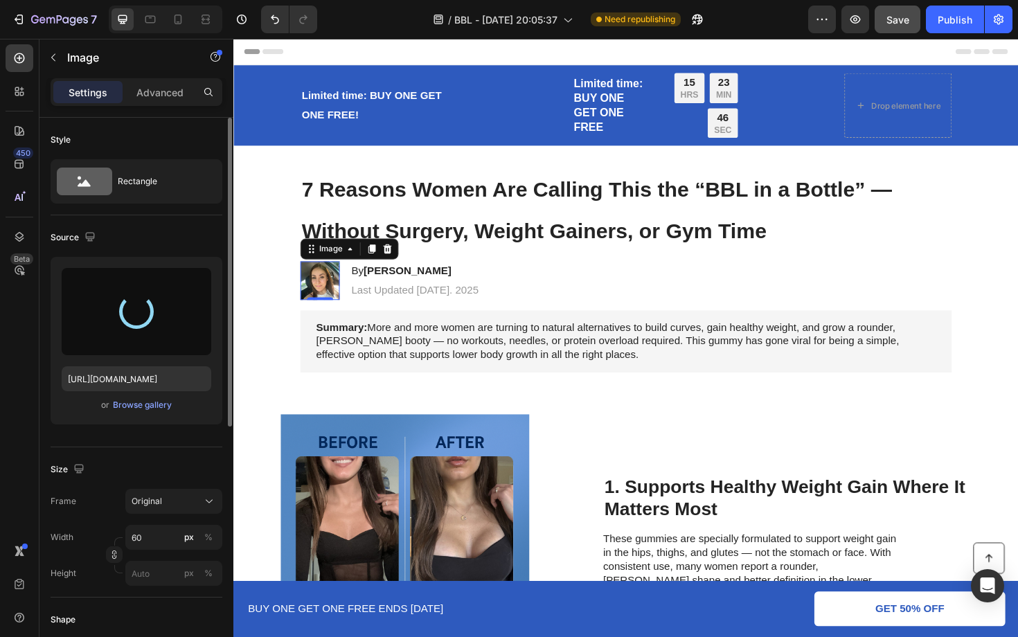
type input "https://cdn.shopify.com/s/files/1/0945/9184/4648/files/gempages_579112143123644…"
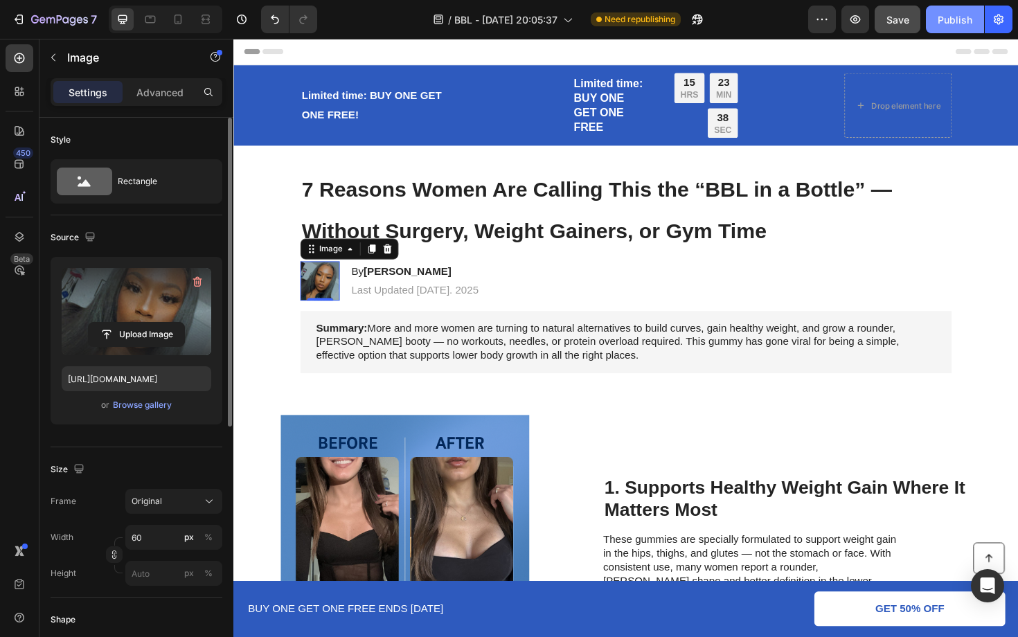
click at [951, 24] on div "Publish" at bounding box center [954, 19] width 35 height 15
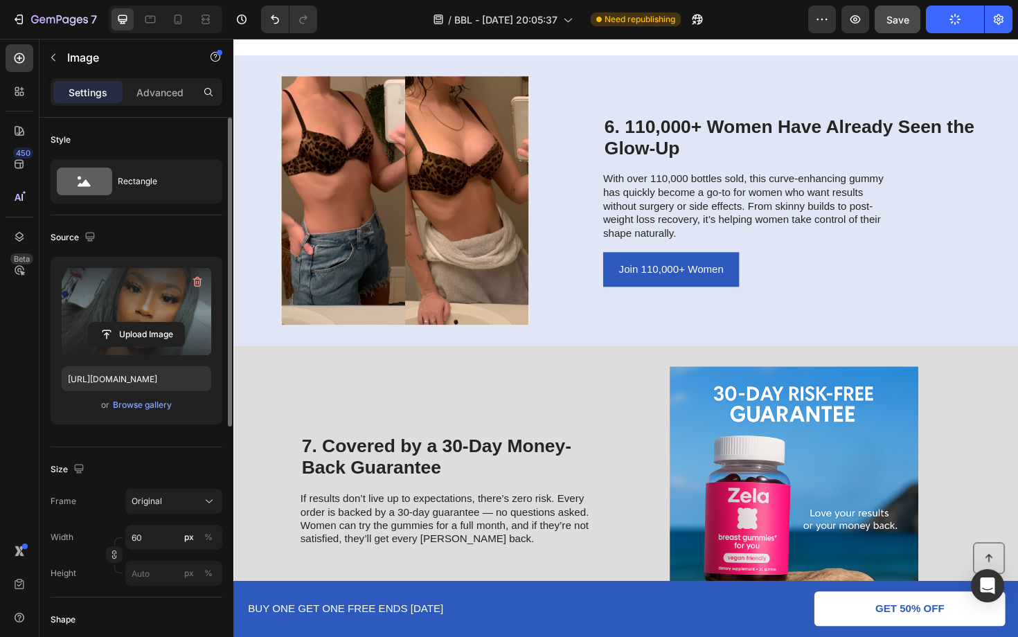
scroll to position [2179, 0]
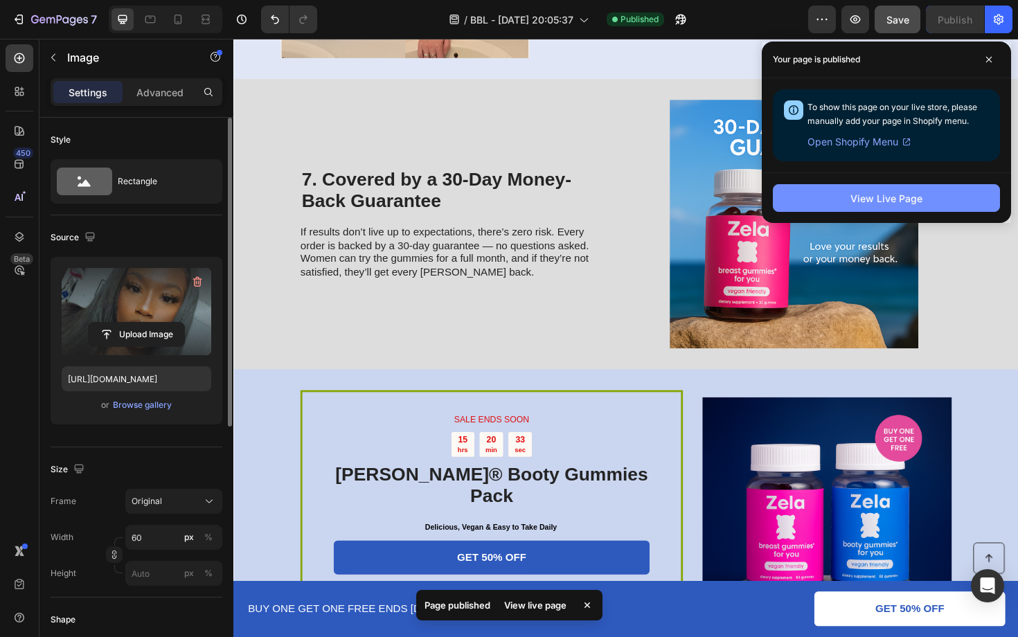
click at [935, 195] on button "View Live Page" at bounding box center [886, 198] width 227 height 28
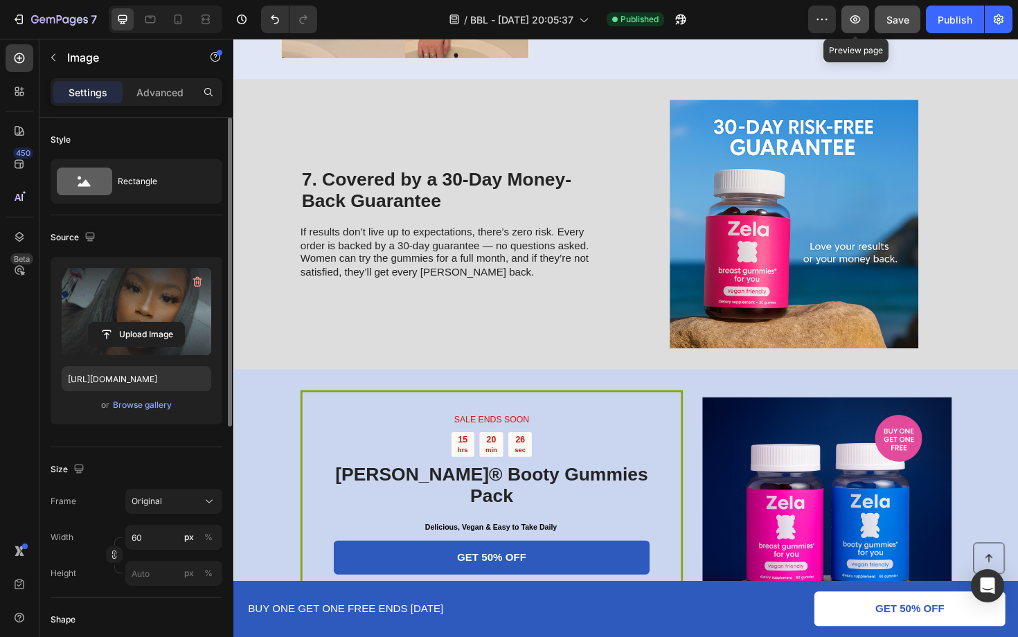
click at [858, 19] on icon "button" at bounding box center [855, 19] width 14 height 14
click at [963, 21] on div "Publish" at bounding box center [954, 19] width 35 height 15
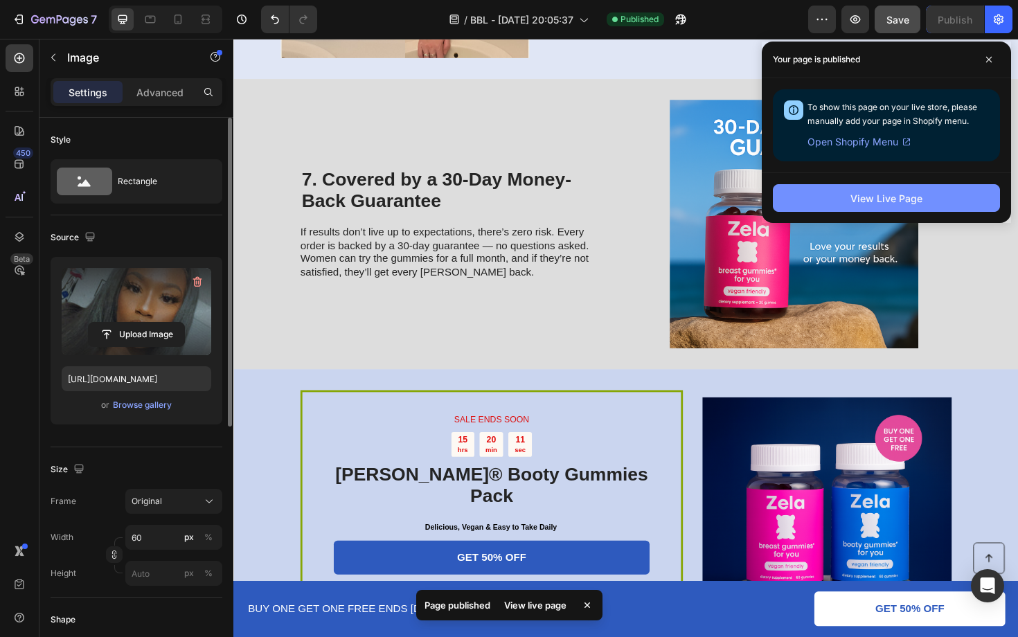
click at [947, 192] on button "View Live Page" at bounding box center [886, 198] width 227 height 28
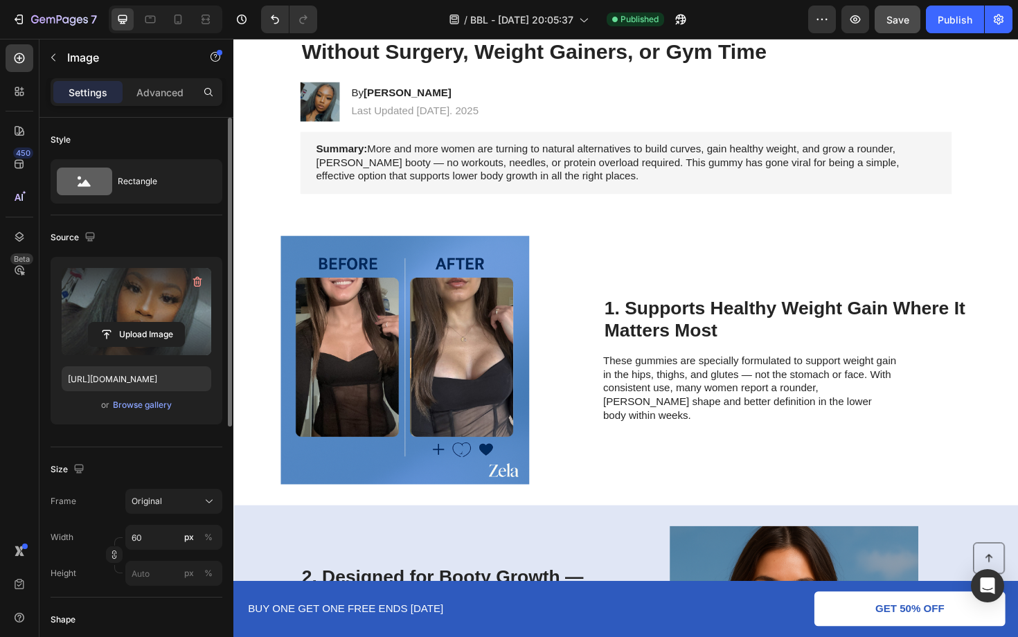
scroll to position [0, 0]
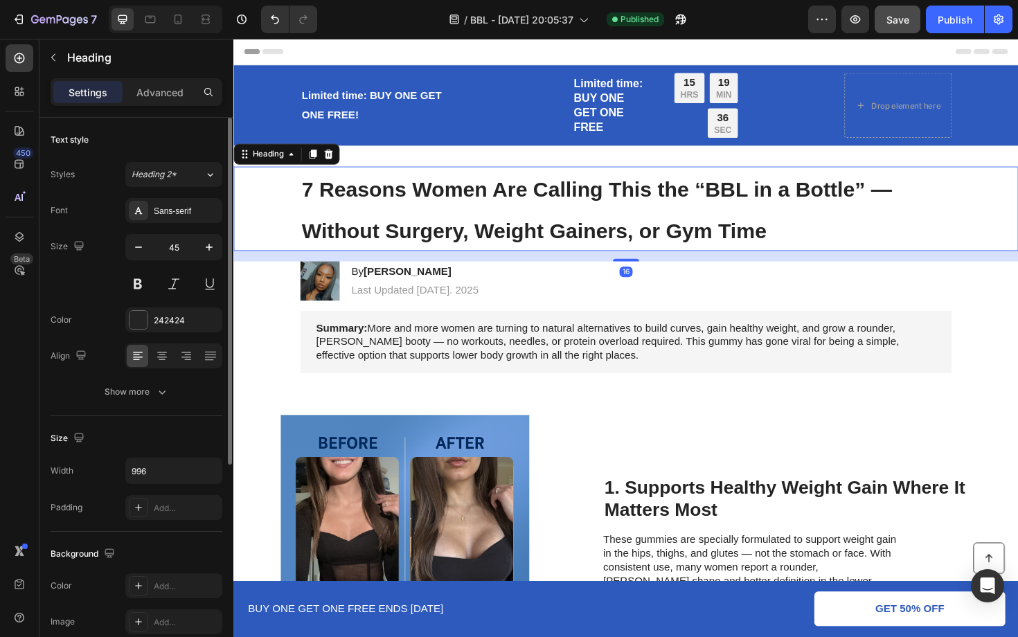
click at [737, 209] on span "7 Reasons Women Are Calling This the “BBL in a Bottle” — Without Surgery, Weigh…" at bounding box center [617, 220] width 625 height 69
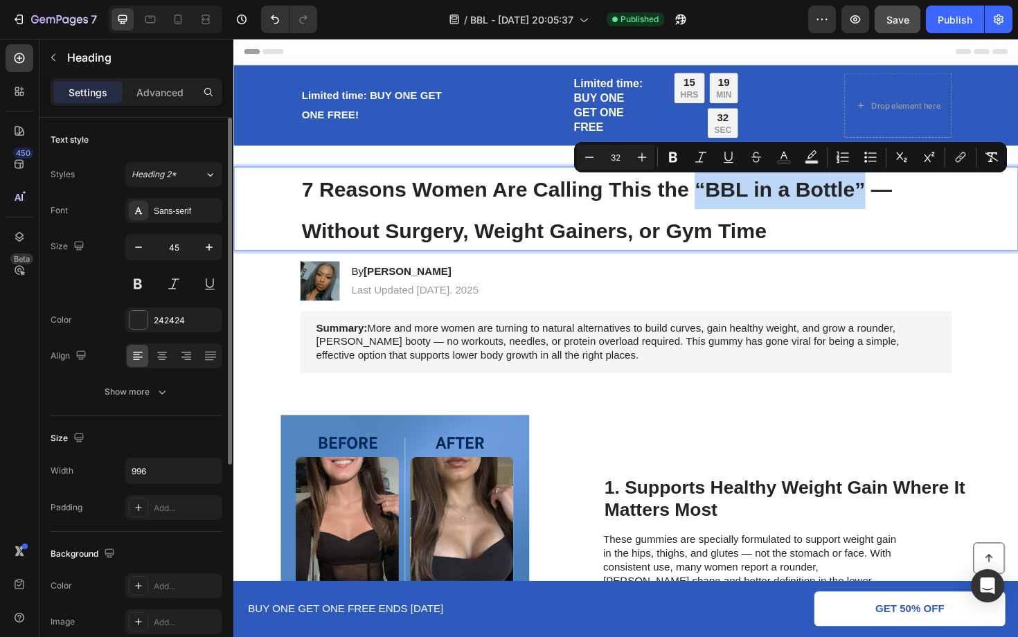
drag, startPoint x: 724, startPoint y: 192, endPoint x: 899, endPoint y: 200, distance: 176.0
click at [899, 200] on span "7 Reasons Women Are Calling This the “BBL in a Bottle” — Without Surgery, Weigh…" at bounding box center [617, 220] width 625 height 69
click at [267, 127] on div "Limited time: BUY ONE GET ONE FREE! Text Block Limited time: BUY ONE GET ONE FR…" at bounding box center [648, 109] width 803 height 69
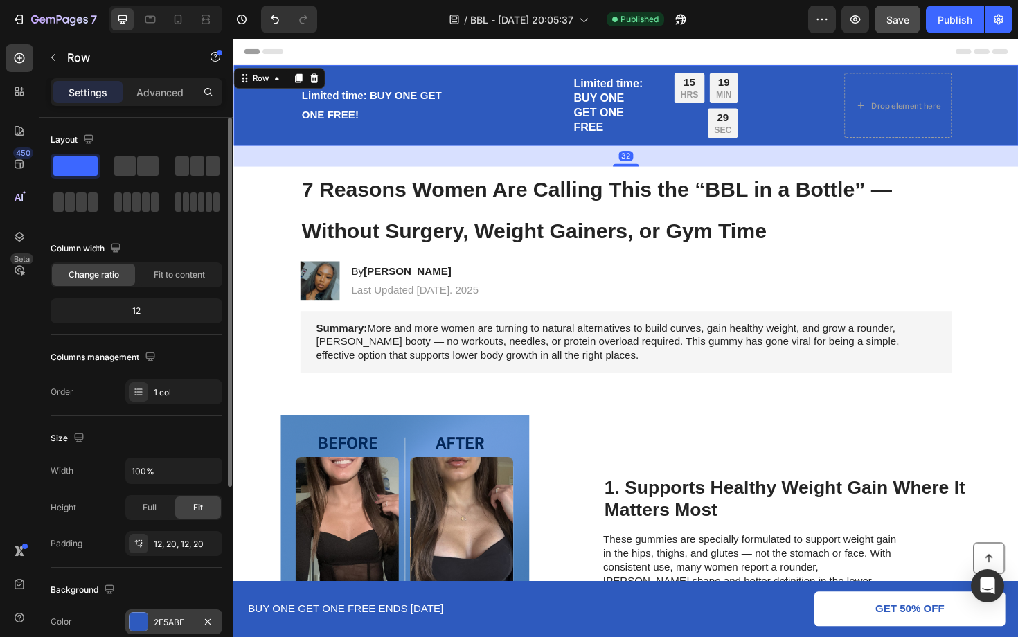
click at [173, 623] on div "2E5ABE" at bounding box center [174, 622] width 40 height 12
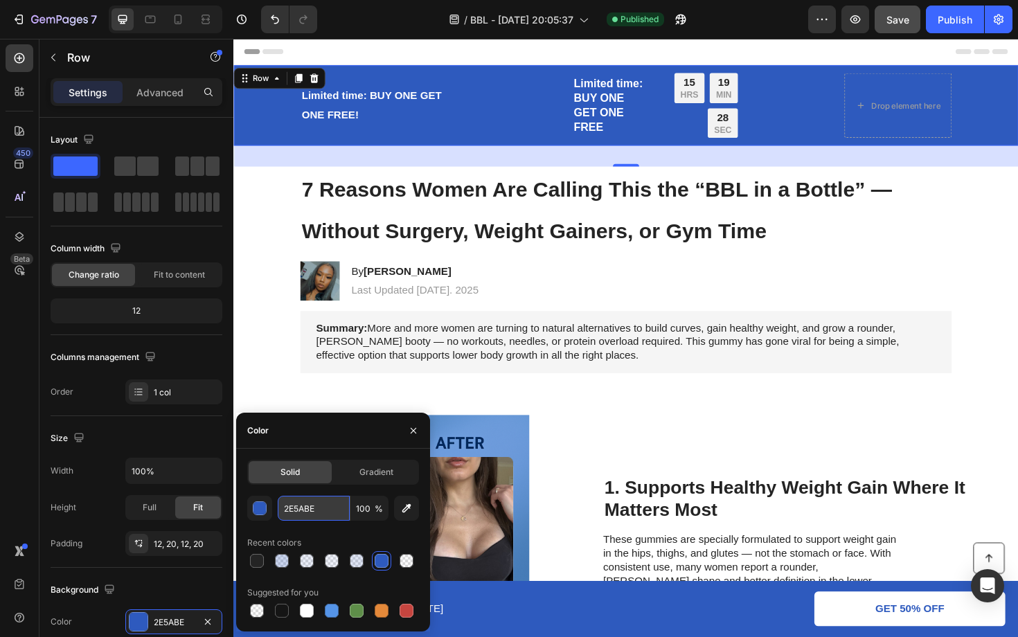
click at [330, 512] on input "2E5ABE" at bounding box center [314, 508] width 72 height 25
copy span "“BBL in a Bottle”"
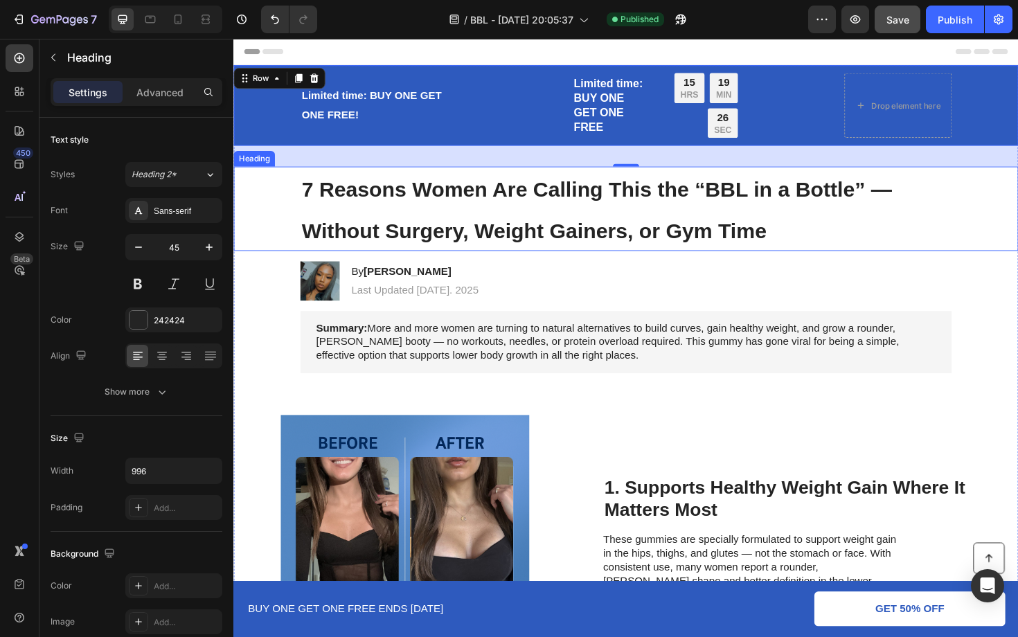
click at [732, 190] on span "7 Reasons Women Are Calling This the “BBL in a Bottle” — Without Surgery, Weigh…" at bounding box center [617, 220] width 625 height 69
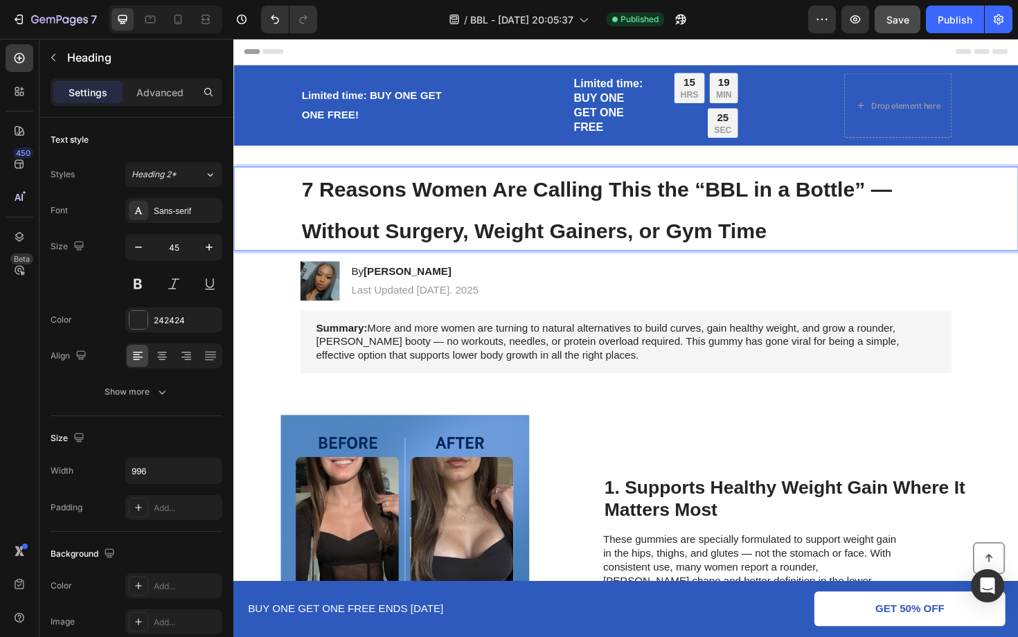
click at [727, 191] on span "7 Reasons Women Are Calling This the “BBL in a Bottle” — Without Surgery, Weigh…" at bounding box center [617, 220] width 625 height 69
drag, startPoint x: 735, startPoint y: 190, endPoint x: 900, endPoint y: 201, distance: 165.8
click at [900, 201] on span "7 Reasons Women Are Calling This the “BBL in a Bottle” — Without Surgery, Weigh…" at bounding box center [617, 220] width 625 height 69
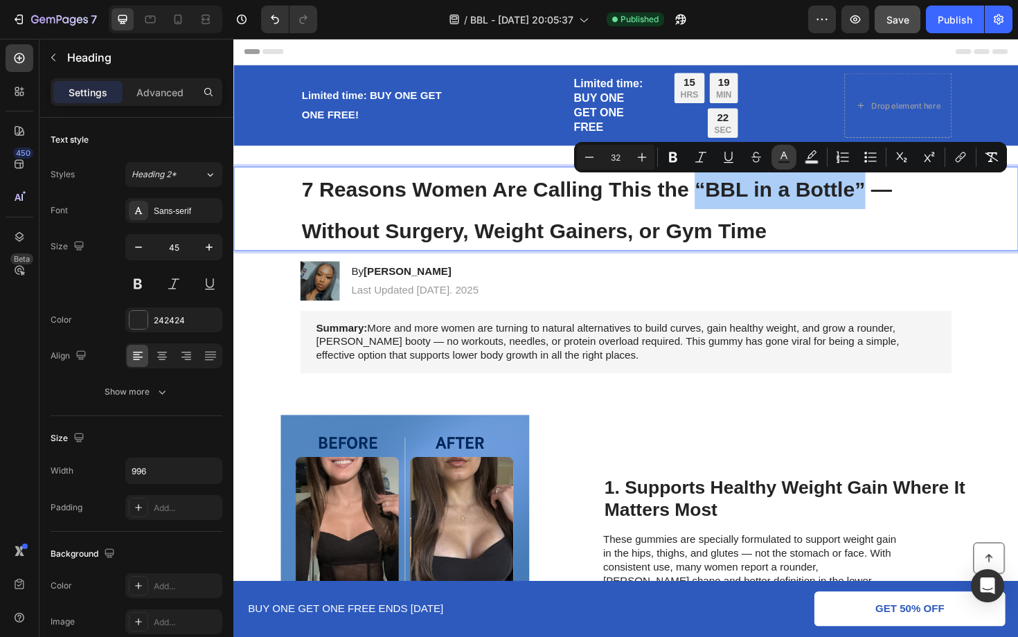
click at [789, 156] on icon "Editor contextual toolbar" at bounding box center [784, 157] width 14 height 14
type input "242424"
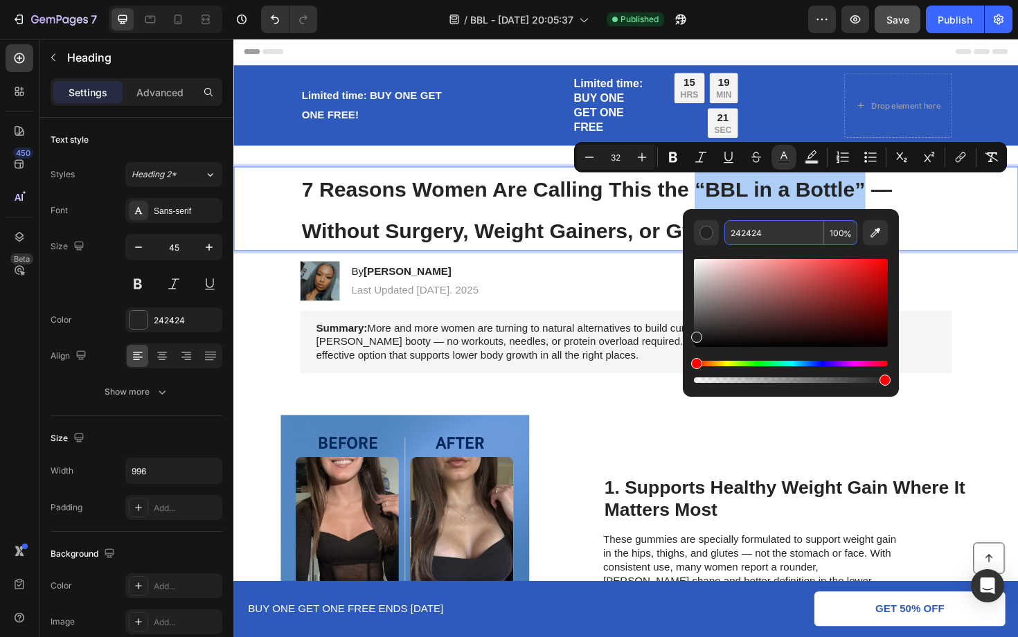
click at [765, 239] on input "242424" at bounding box center [774, 232] width 100 height 25
paste input "E5ABE"
type input "2E5ABE"
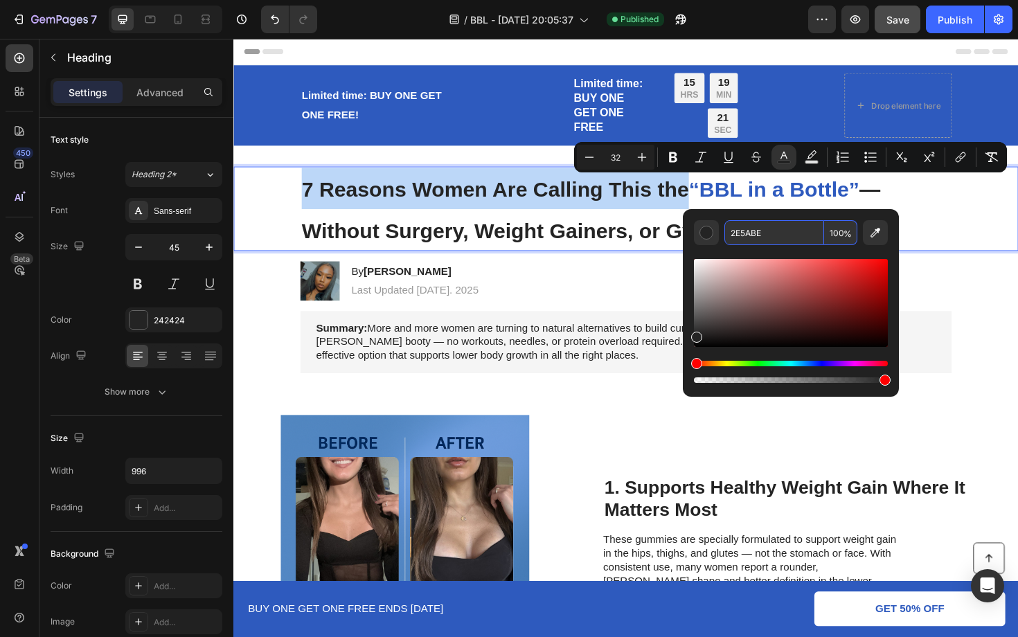
click at [999, 235] on div "7 Reasons Women Are Calling This the “BBL in a Bottle” — Without Surgery, Weigh…" at bounding box center [648, 218] width 803 height 89
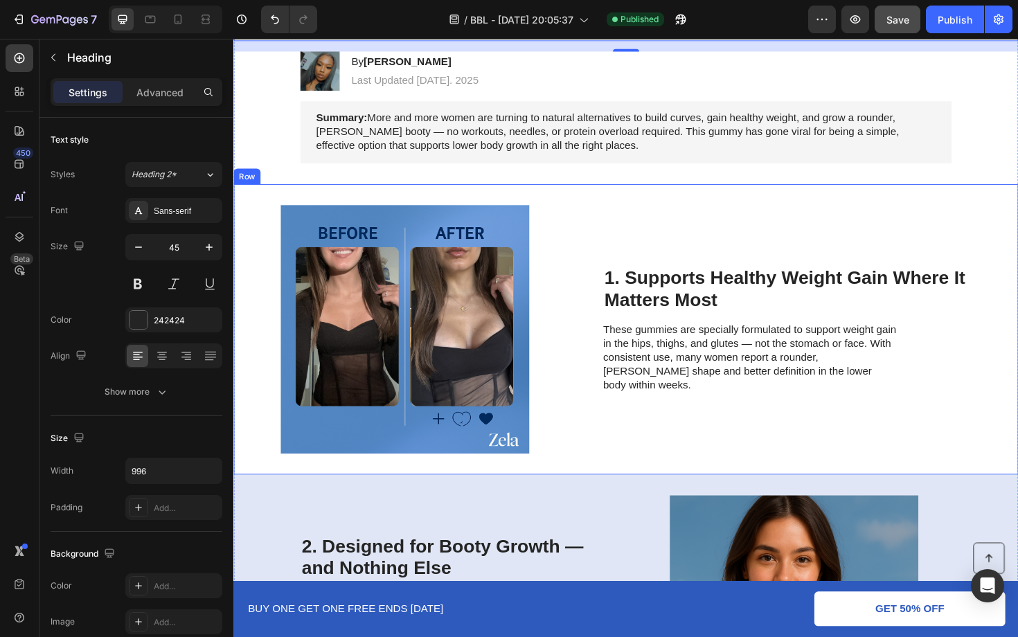
scroll to position [223, 0]
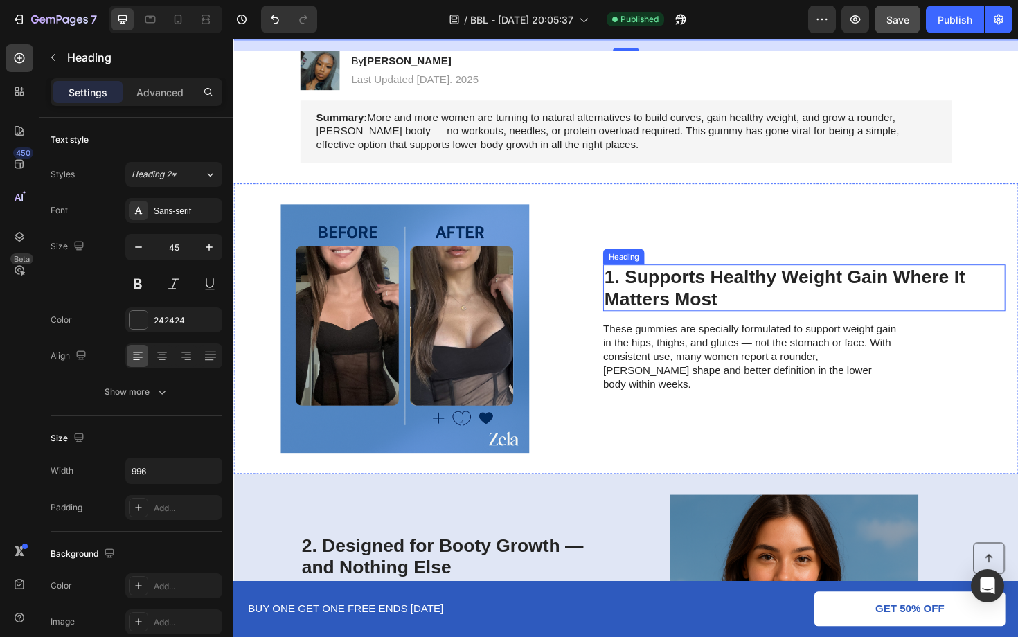
click at [778, 304] on h2 "1. Supports Healthy Weight Gain Where It Matters Most" at bounding box center [838, 302] width 426 height 49
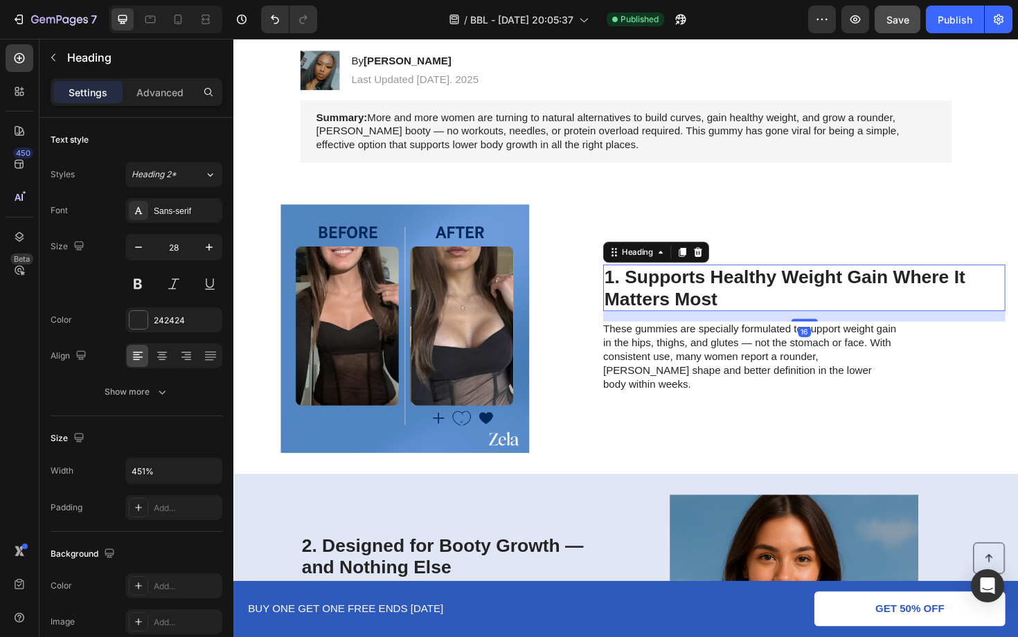
click at [778, 304] on h2 "1. Supports Healthy Weight Gain Where It Matters Most" at bounding box center [838, 302] width 426 height 49
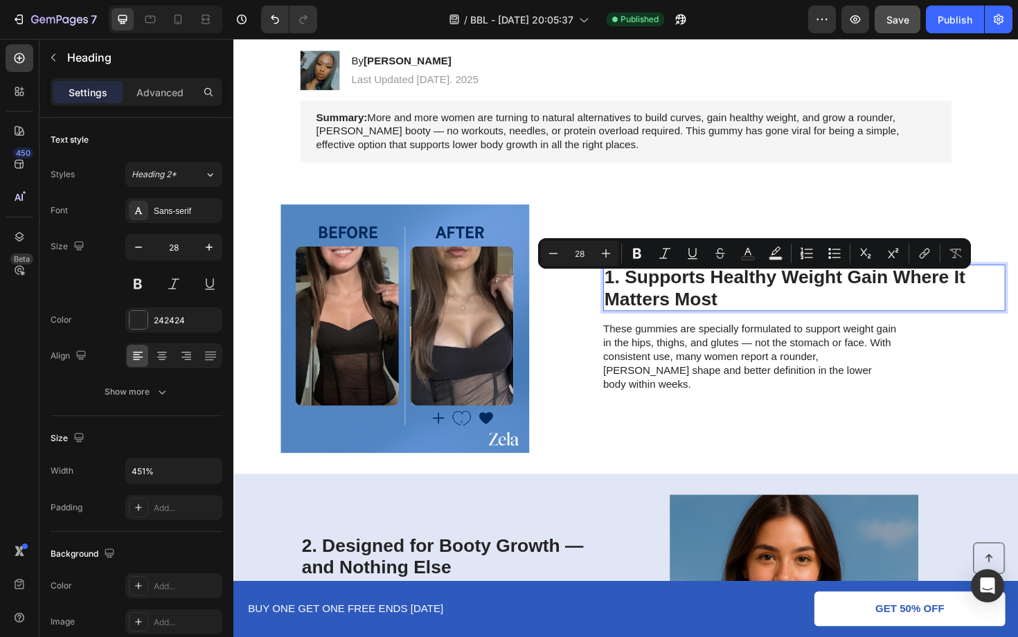
click at [765, 303] on p "1. Supports Healthy Weight Gain Where It Matters Most" at bounding box center [837, 303] width 423 height 46
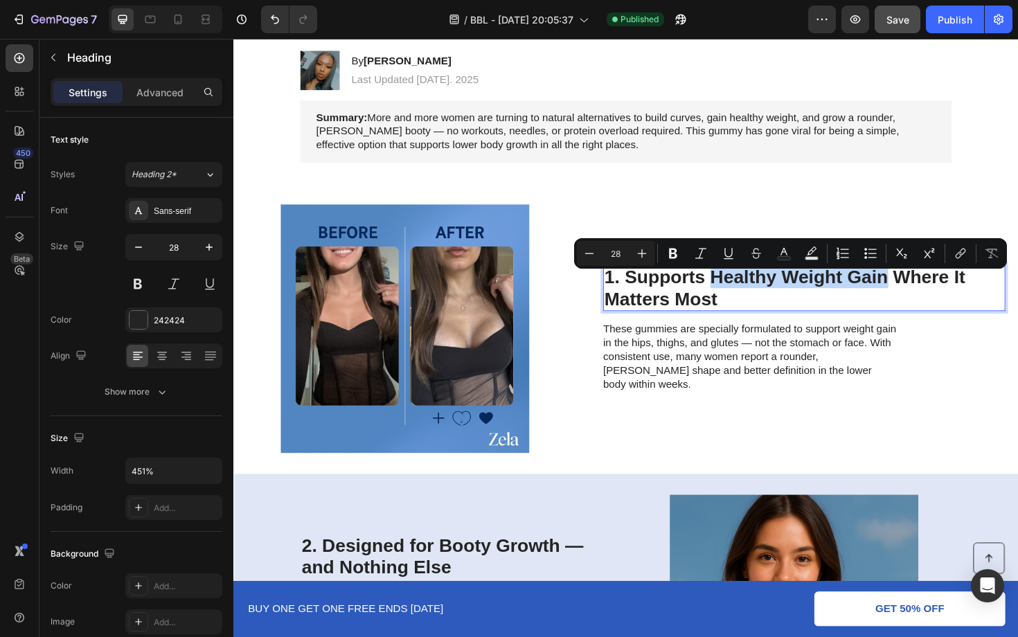
drag, startPoint x: 925, startPoint y: 294, endPoint x: 738, endPoint y: 296, distance: 186.9
click at [738, 296] on p "1. Supports Healthy Weight Gain Where It Matters Most" at bounding box center [837, 303] width 423 height 46
click at [790, 248] on icon "Editor contextual toolbar" at bounding box center [784, 253] width 14 height 14
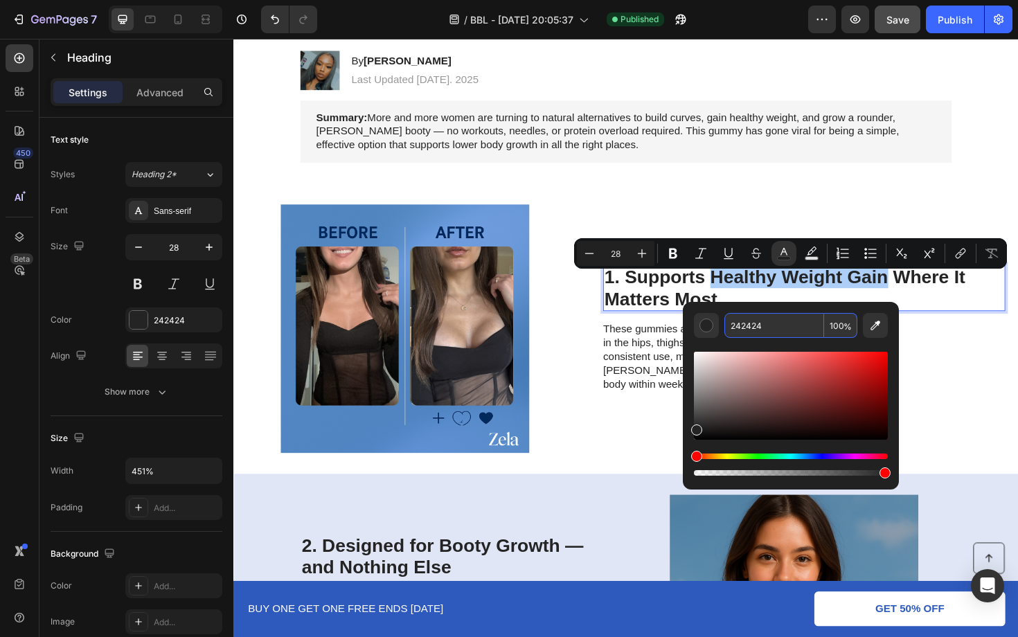
click at [770, 318] on input "242424" at bounding box center [774, 325] width 100 height 25
paste input "E5ABE"
type input "2E5ABE"
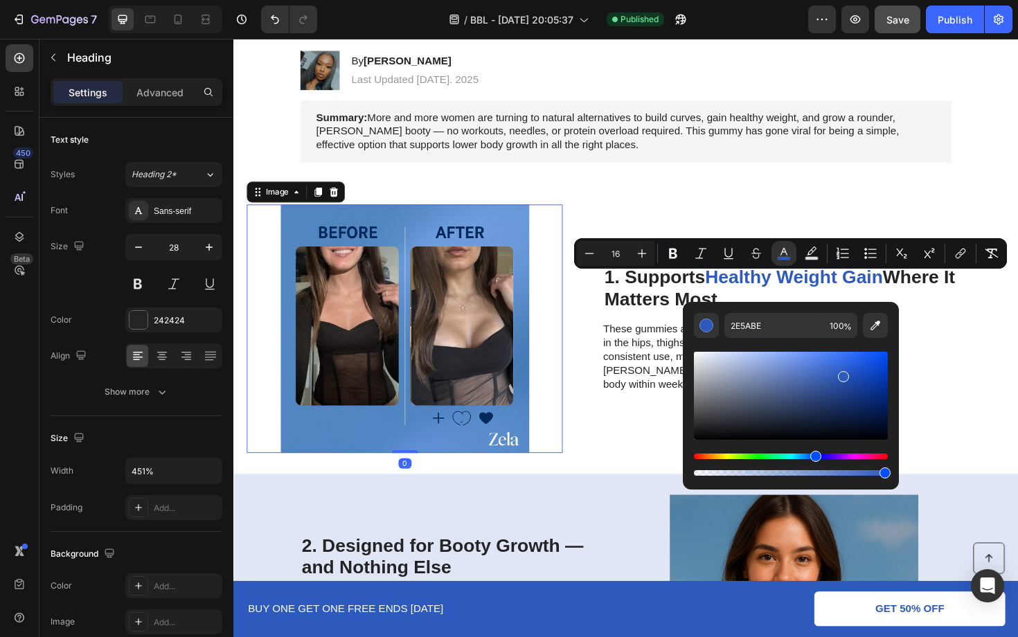
click at [559, 366] on img at bounding box center [414, 346] width 334 height 263
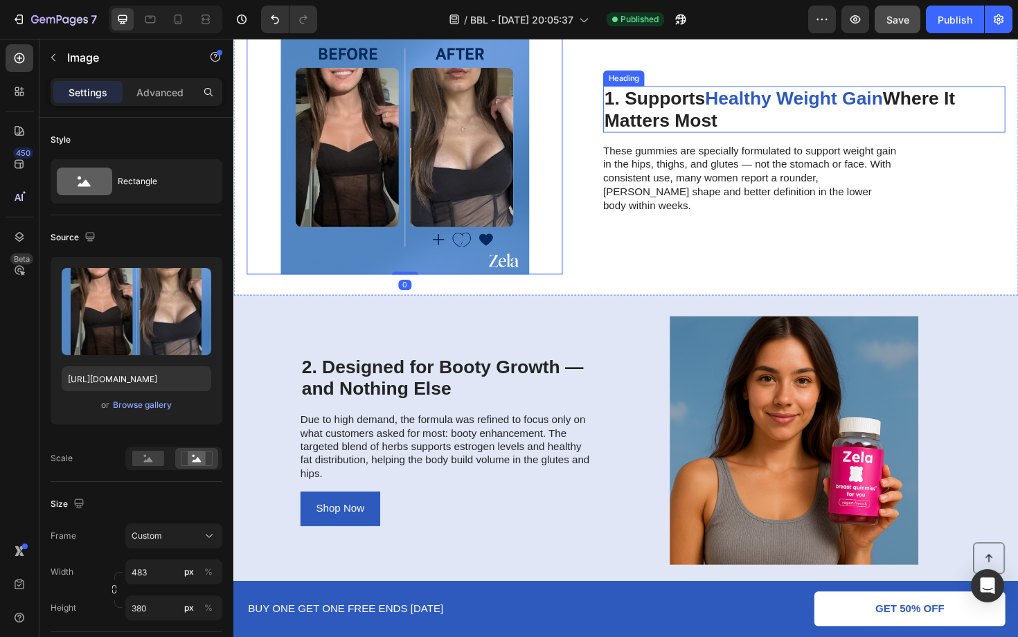
scroll to position [458, 0]
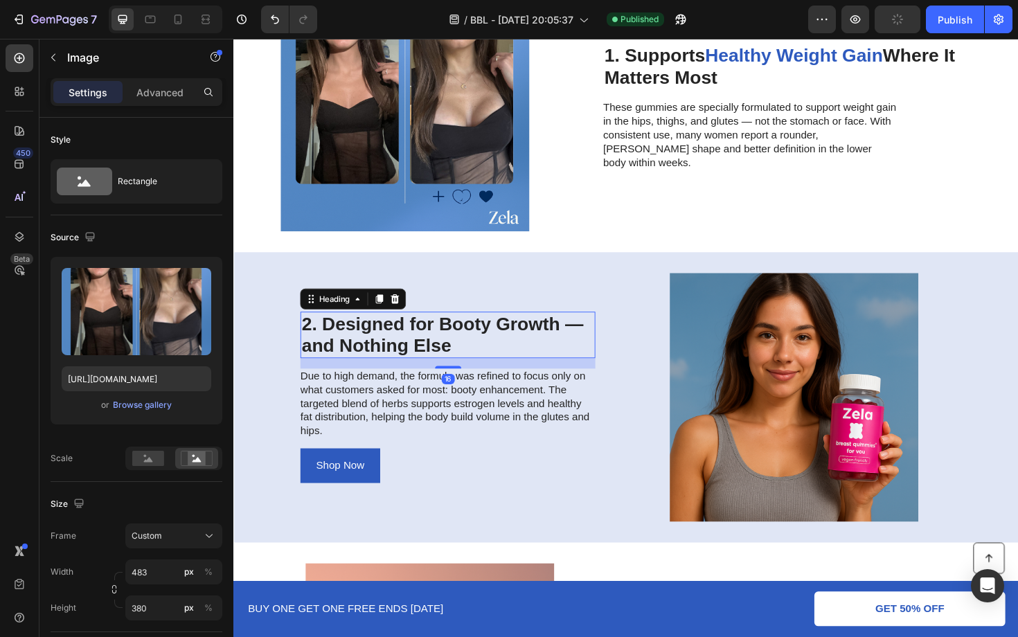
click at [476, 336] on h2 "2. Designed for Booty Growth — and Nothing Else" at bounding box center [460, 352] width 312 height 49
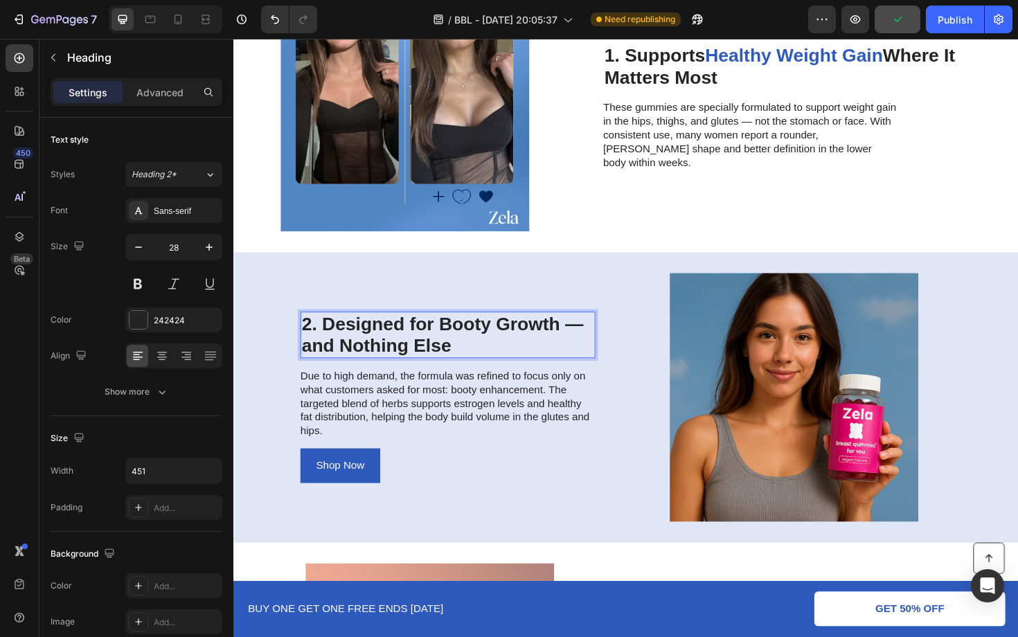
click at [476, 336] on h2 "2. Designed for Booty Growth — and Nothing Else" at bounding box center [460, 352] width 312 height 49
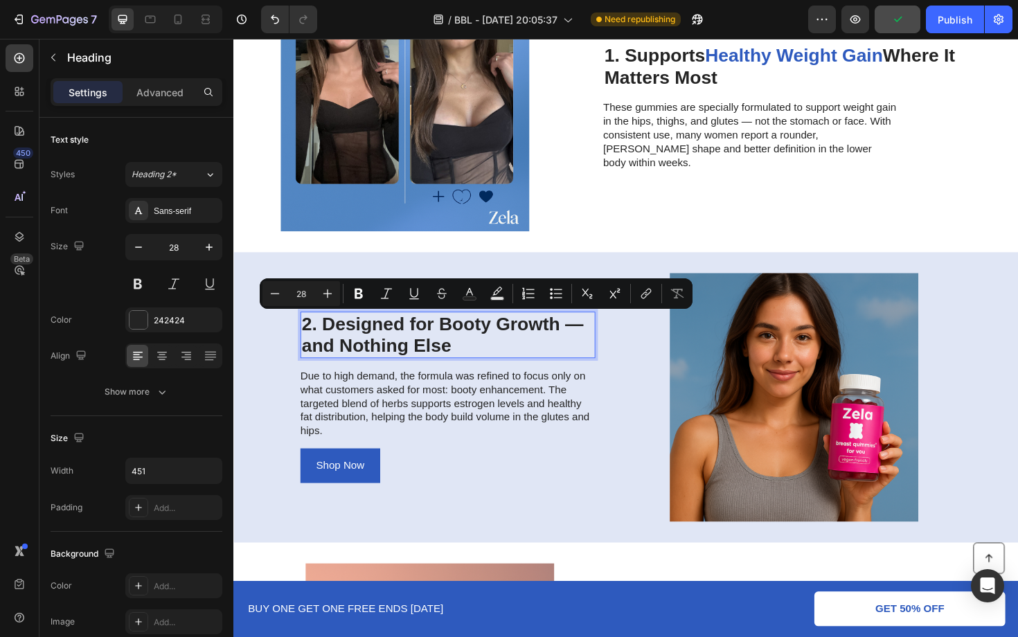
click at [468, 338] on p "2. Designed for Booty Growth — and Nothing Else" at bounding box center [459, 353] width 309 height 46
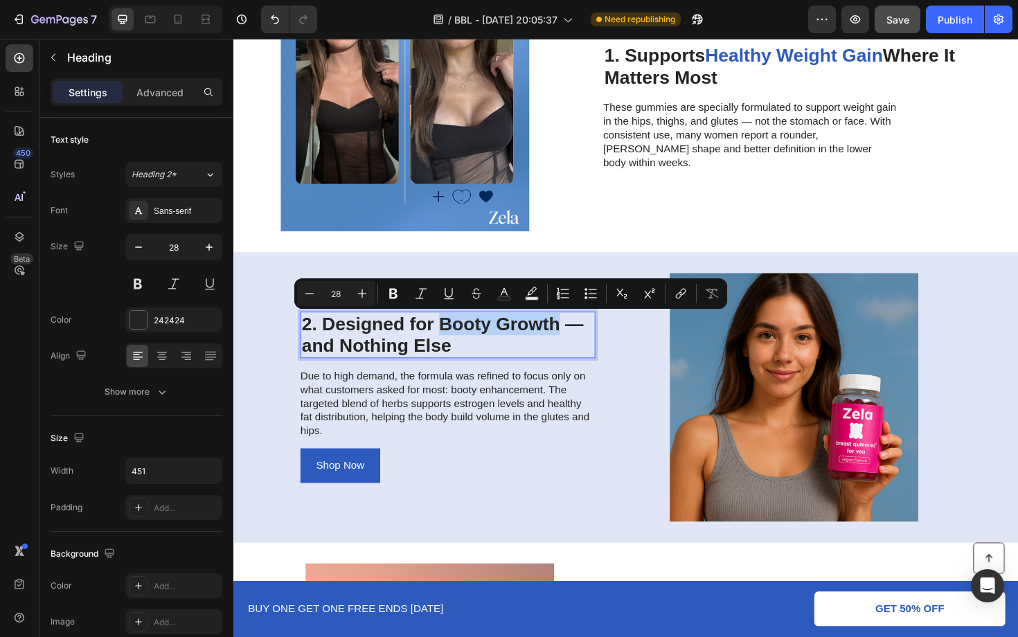
drag, startPoint x: 451, startPoint y: 339, endPoint x: 575, endPoint y: 341, distance: 123.3
click at [575, 341] on p "2. Designed for Booty Growth — and Nothing Else" at bounding box center [459, 353] width 309 height 46
click at [503, 298] on rect "Editor contextual toolbar" at bounding box center [504, 298] width 13 height 3
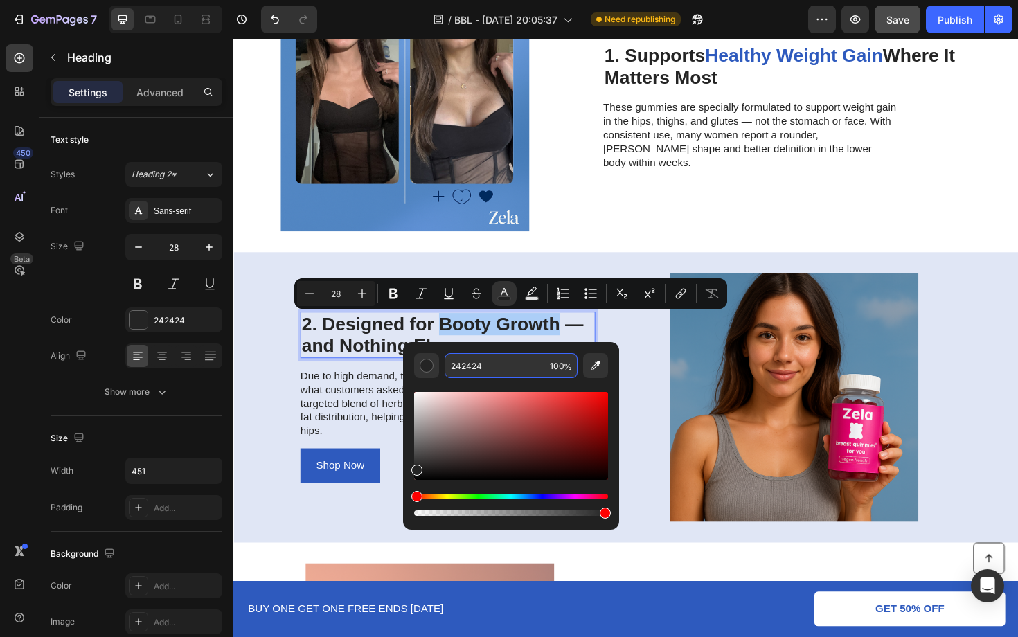
click at [516, 362] on input "242424" at bounding box center [495, 365] width 100 height 25
paste input "E5ABE"
type input "2E5ABE"
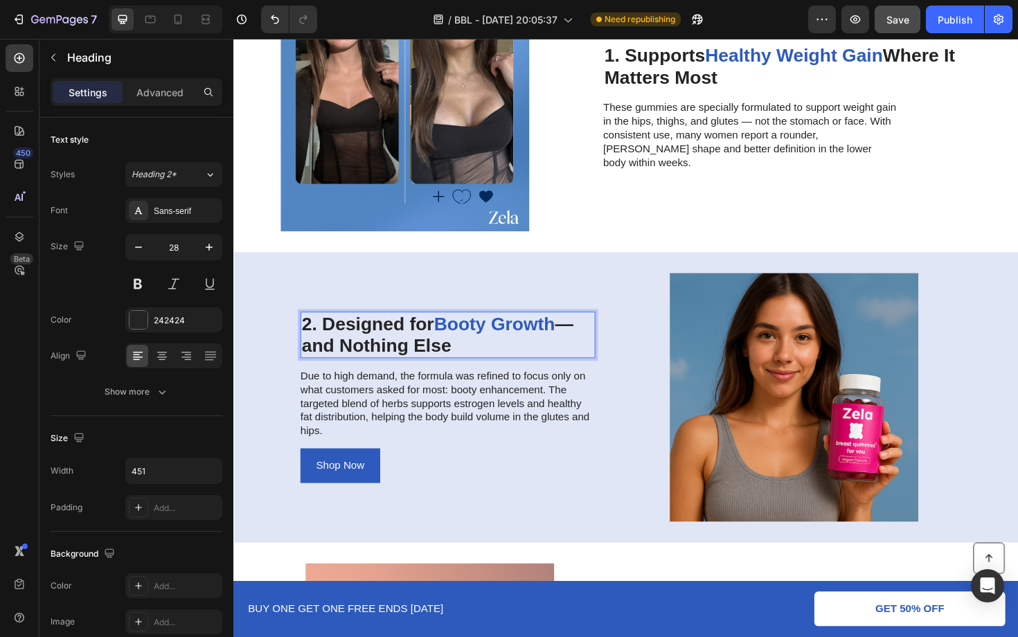
click at [336, 369] on p "2. Designed for Booty Growth — and Nothing Else" at bounding box center [459, 353] width 309 height 46
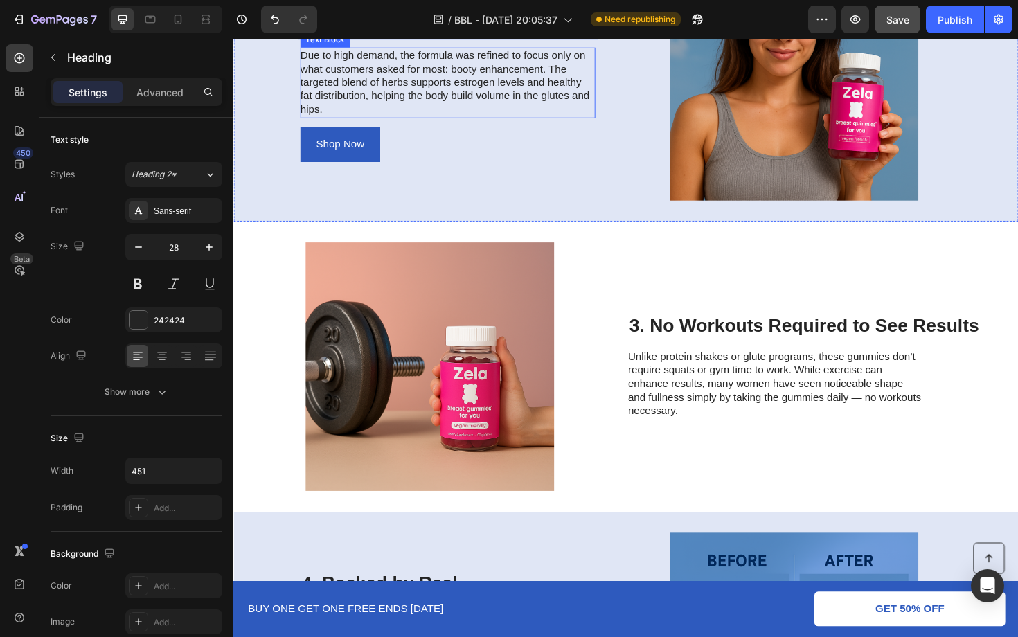
scroll to position [832, 0]
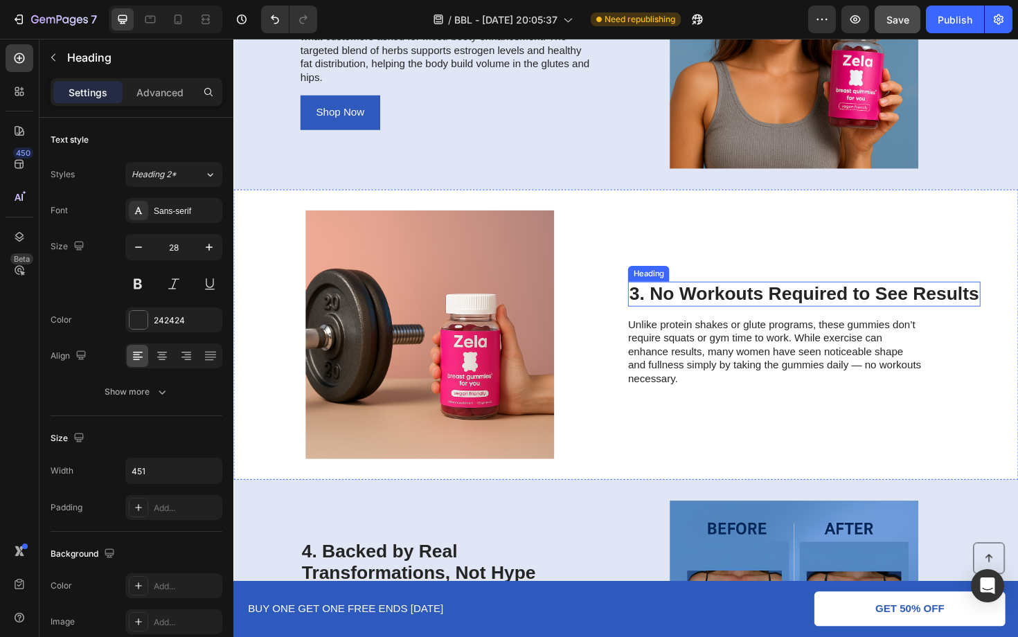
click at [806, 314] on h2 "3. No Workouts Required to See Results" at bounding box center [837, 309] width 373 height 26
click at [799, 312] on h2 "3. No Workouts Required to See Results" at bounding box center [837, 309] width 373 height 26
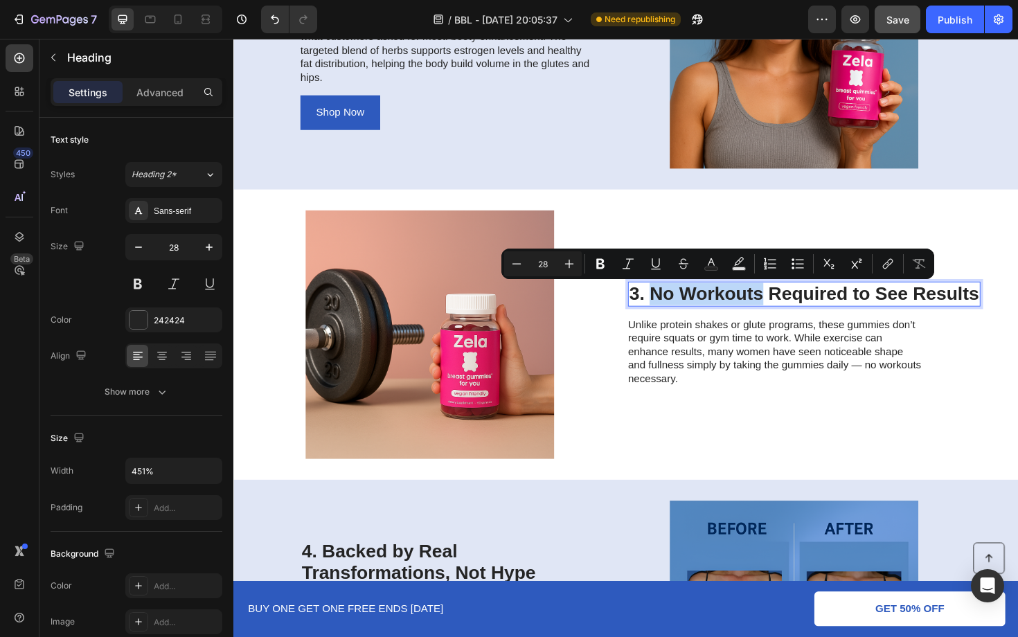
drag, startPoint x: 790, startPoint y: 308, endPoint x: 675, endPoint y: 302, distance: 115.1
click at [675, 302] on p "3. No Workouts Required to See Results" at bounding box center [837, 310] width 370 height 24
click at [870, 305] on p "3. No Workouts Required to See Results" at bounding box center [837, 310] width 370 height 24
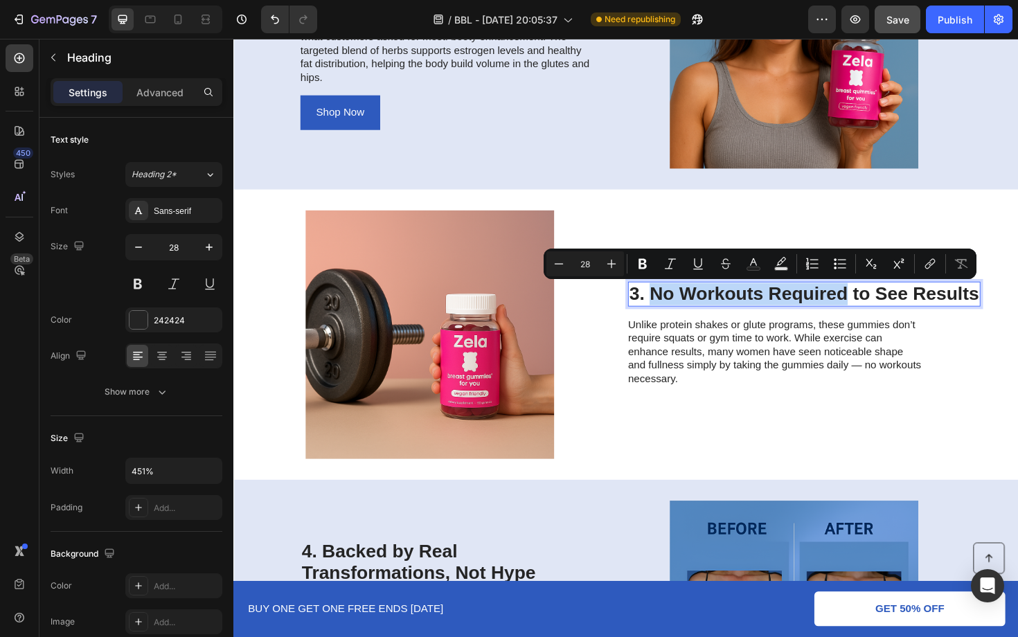
drag, startPoint x: 883, startPoint y: 305, endPoint x: 677, endPoint y: 307, distance: 205.6
click at [677, 307] on p "3. No Workouts Required to See Results" at bounding box center [837, 310] width 370 height 24
click at [757, 264] on icon "Editor contextual toolbar" at bounding box center [753, 264] width 14 height 14
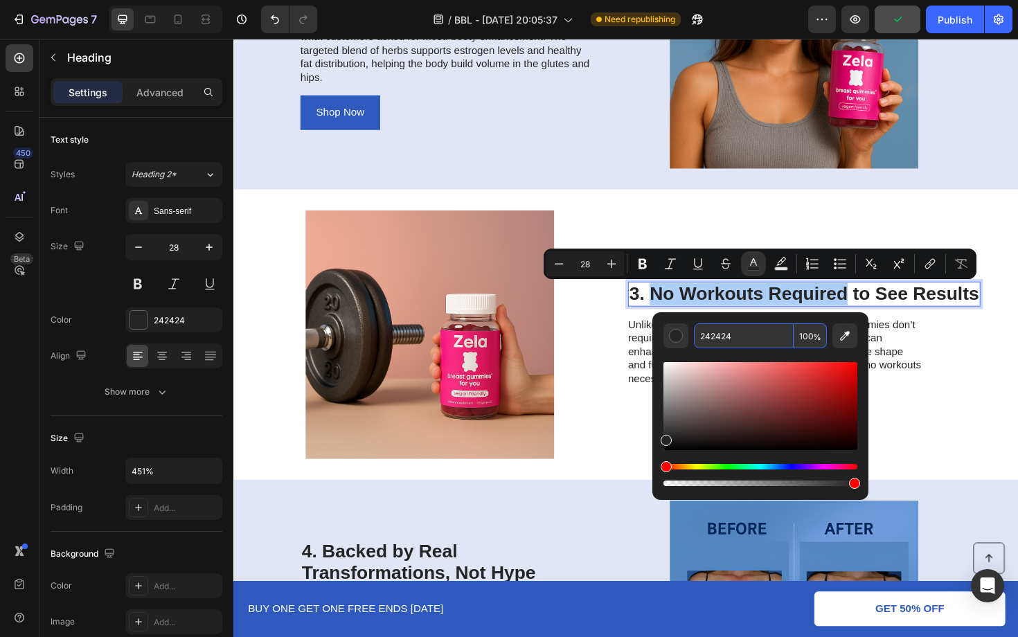
click at [749, 339] on input "242424" at bounding box center [744, 335] width 100 height 25
paste input "E5ABE"
type input "2E5ABE"
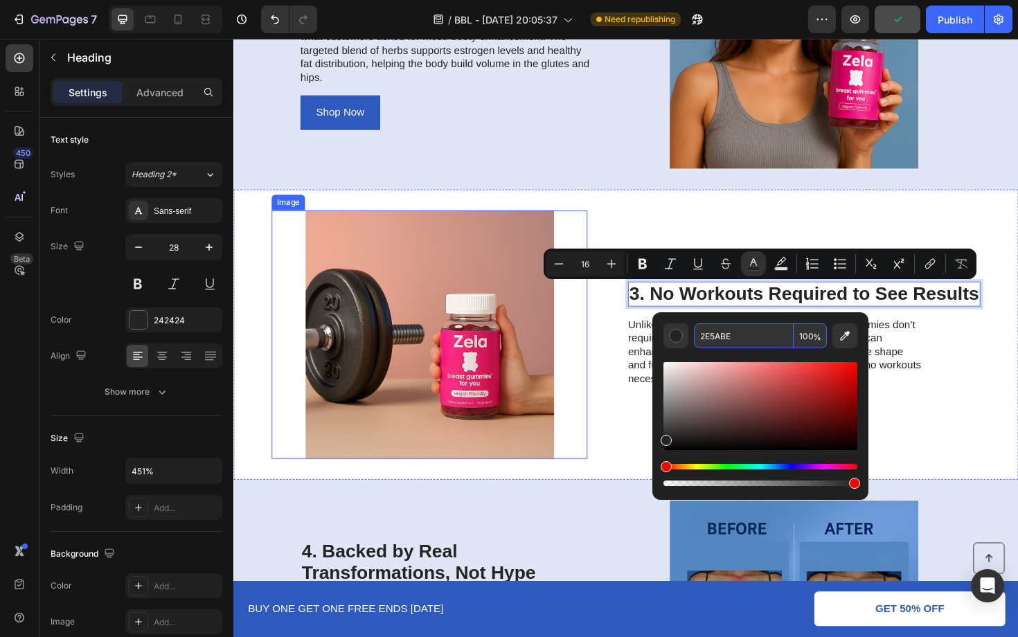
click at [568, 366] on img at bounding box center [440, 352] width 334 height 263
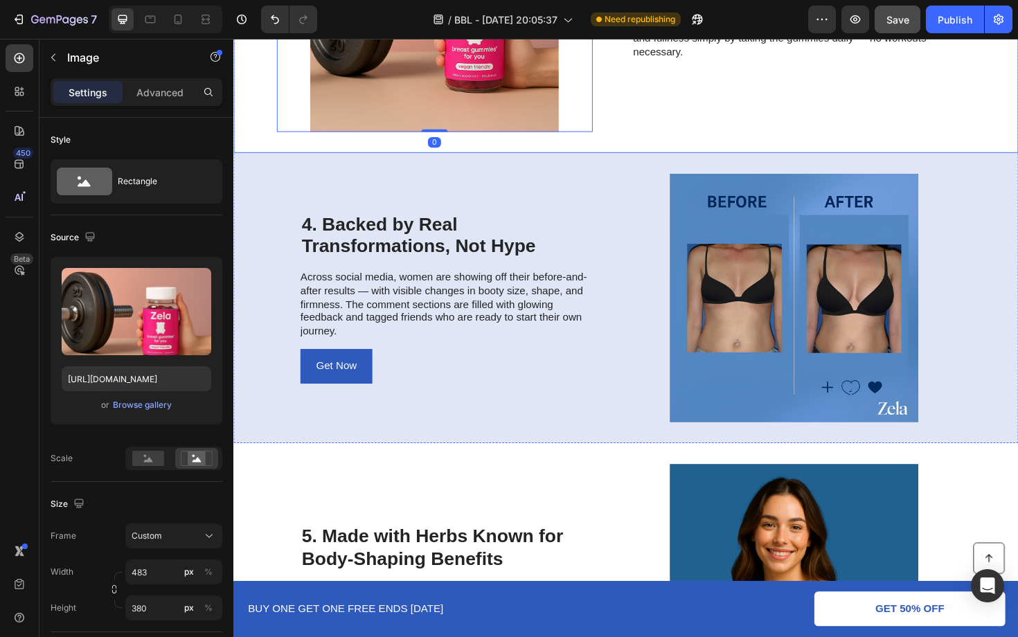
scroll to position [1257, 0]
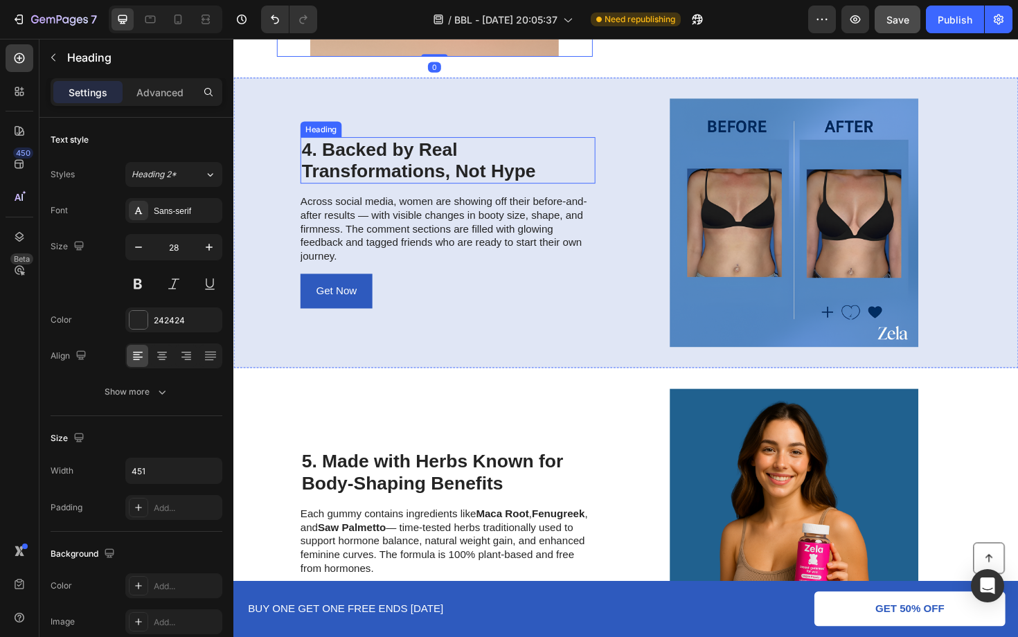
click at [430, 147] on h2 "4. Backed by Real Transformations, Not Hype" at bounding box center [460, 167] width 312 height 49
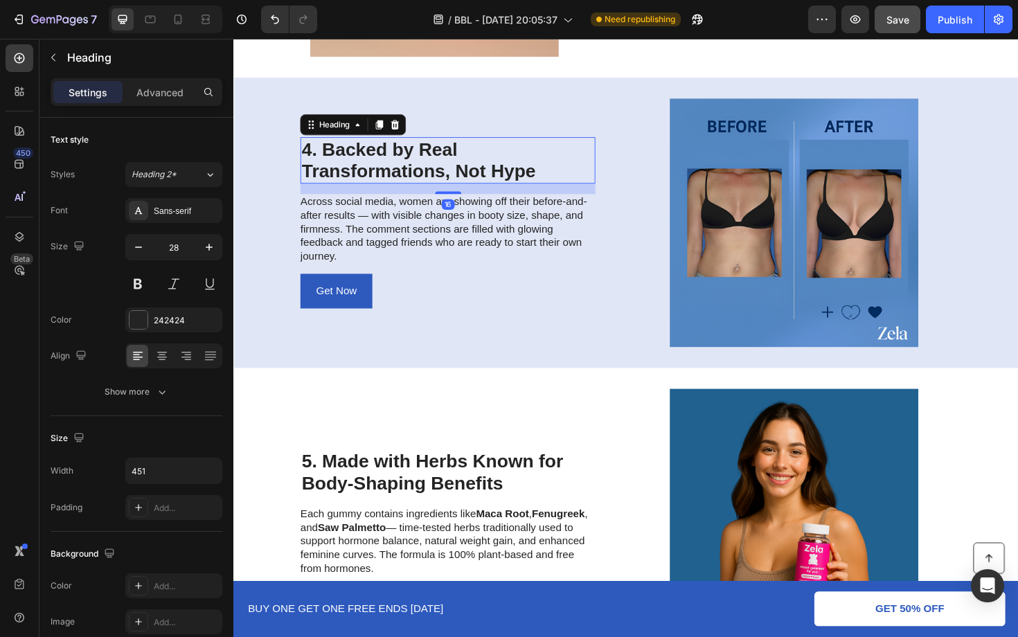
click at [433, 153] on h2 "4. Backed by Real Transformations, Not Hype" at bounding box center [460, 167] width 312 height 49
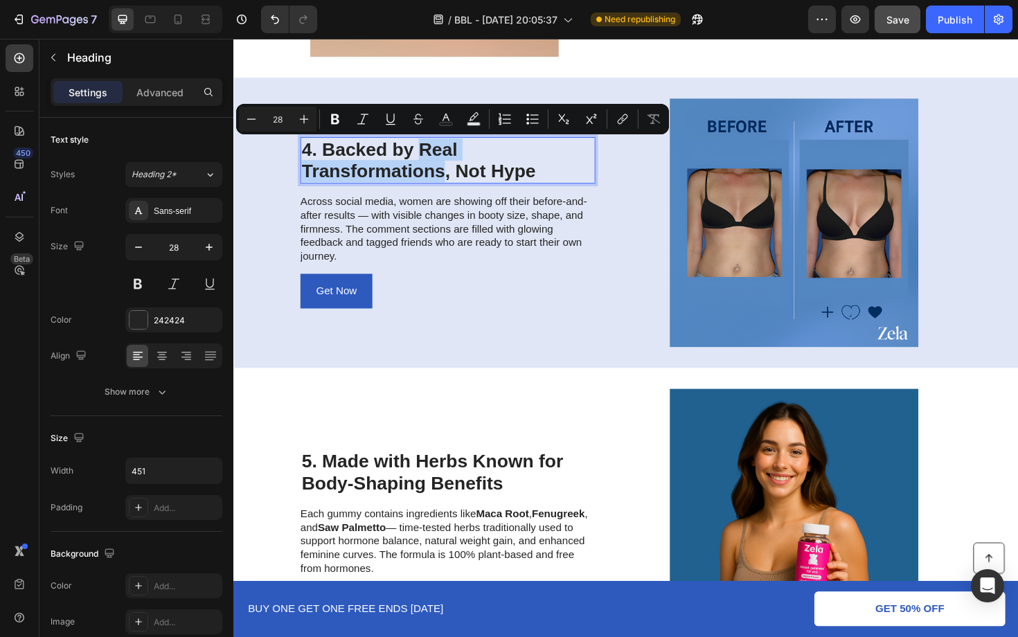
drag, startPoint x: 431, startPoint y: 152, endPoint x: 454, endPoint y: 179, distance: 35.4
click at [454, 180] on p "4. Backed by Real Transformations, Not Hype" at bounding box center [459, 168] width 309 height 46
click at [442, 120] on icon "Editor contextual toolbar" at bounding box center [446, 119] width 14 height 14
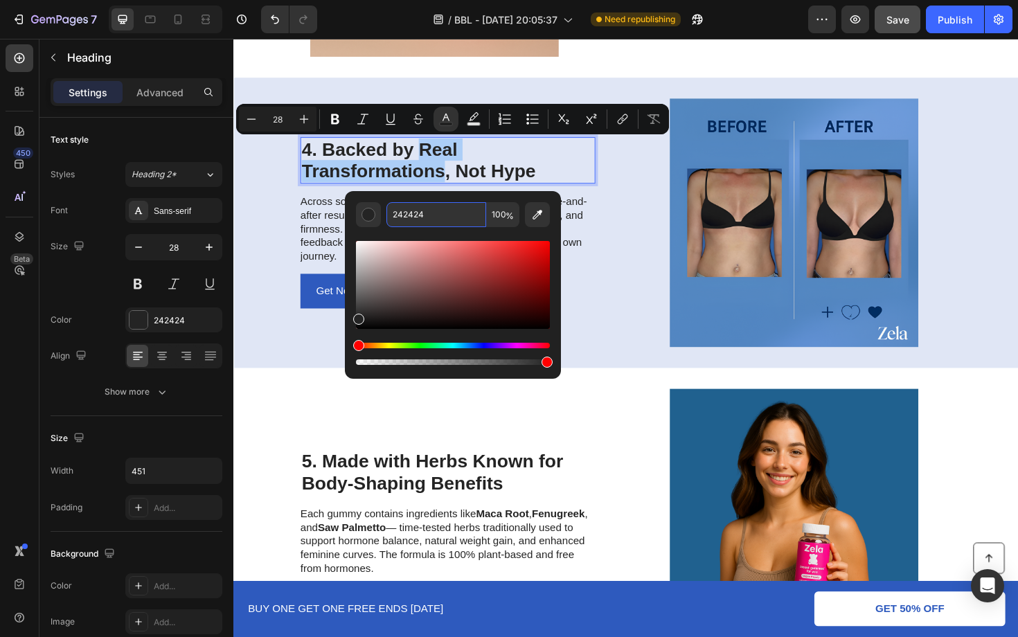
click at [463, 210] on input "242424" at bounding box center [436, 214] width 100 height 25
paste input "E5ABE"
type input "2E5ABE"
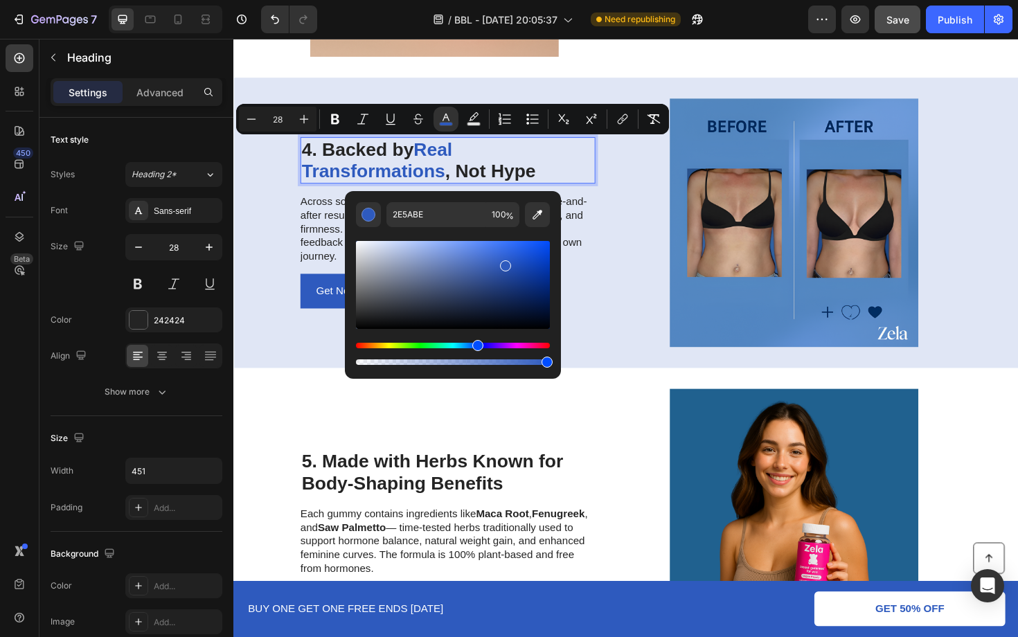
click at [563, 168] on p "4. Backed by Real Transformations , Not Hype" at bounding box center [459, 168] width 309 height 46
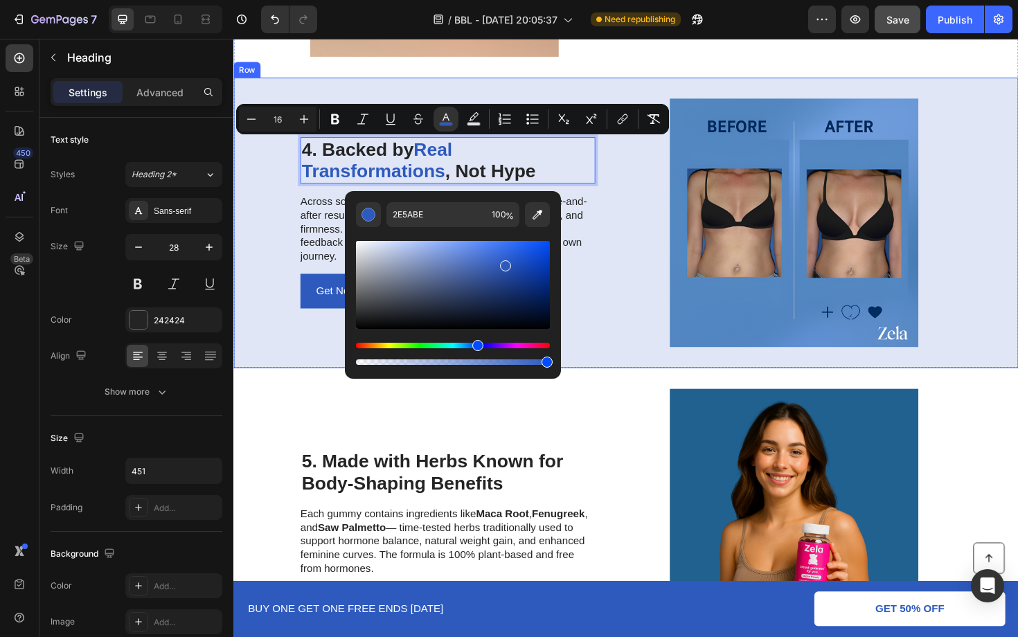
click at [650, 291] on div "4. Backed by Real Transformations , Not Hype Heading 16 Across social media, wo…" at bounding box center [648, 233] width 831 height 307
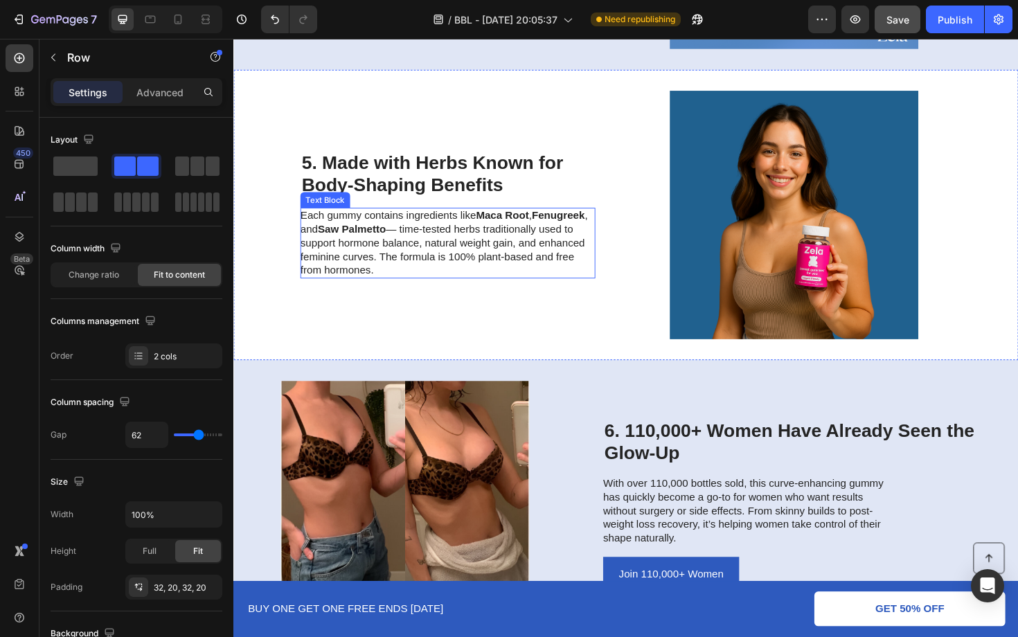
scroll to position [1572, 0]
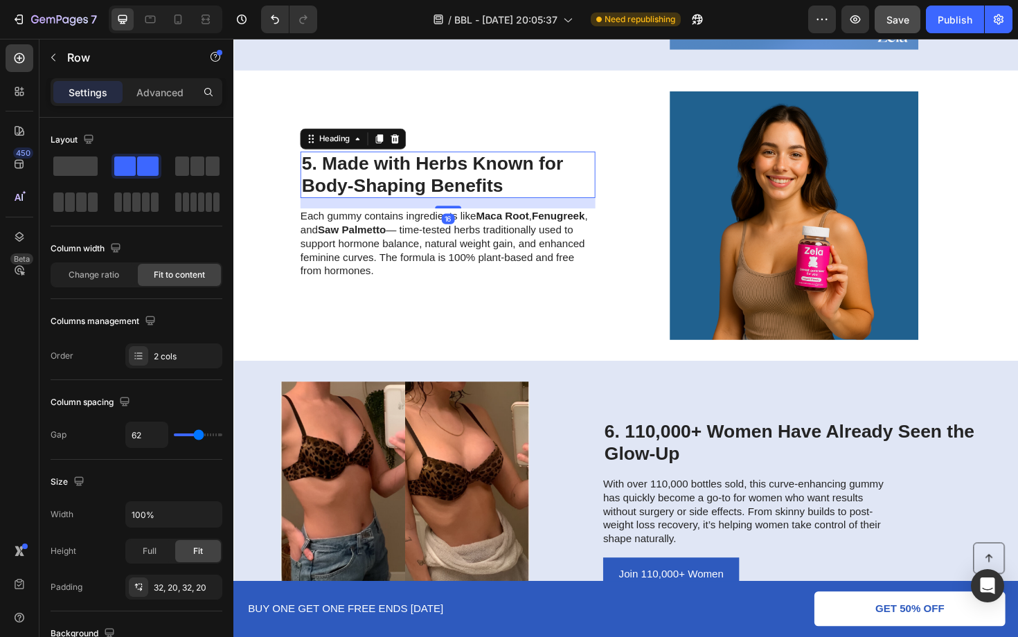
click at [525, 179] on h2 "5. Made with Herbs Known for Body-Shaping Benefits" at bounding box center [460, 183] width 312 height 49
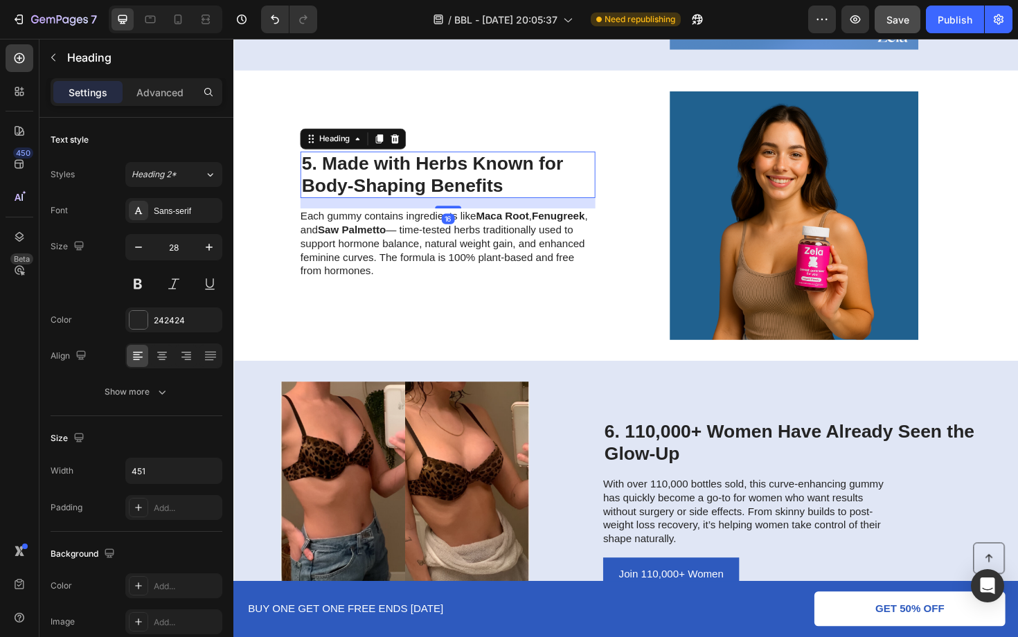
click at [542, 175] on h2 "5. Made with Herbs Known for Body-Shaping Benefits" at bounding box center [460, 183] width 312 height 49
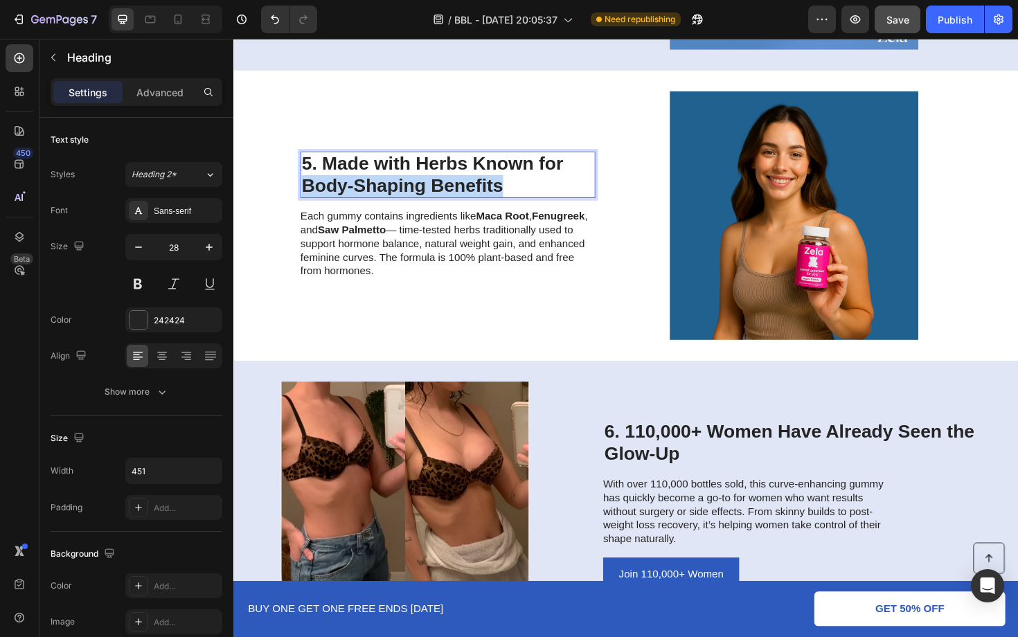
drag, startPoint x: 521, startPoint y: 193, endPoint x: 306, endPoint y: 192, distance: 215.3
click at [306, 192] on p "5. Made with Herbs Known for Body-Shaping Benefits" at bounding box center [459, 183] width 309 height 46
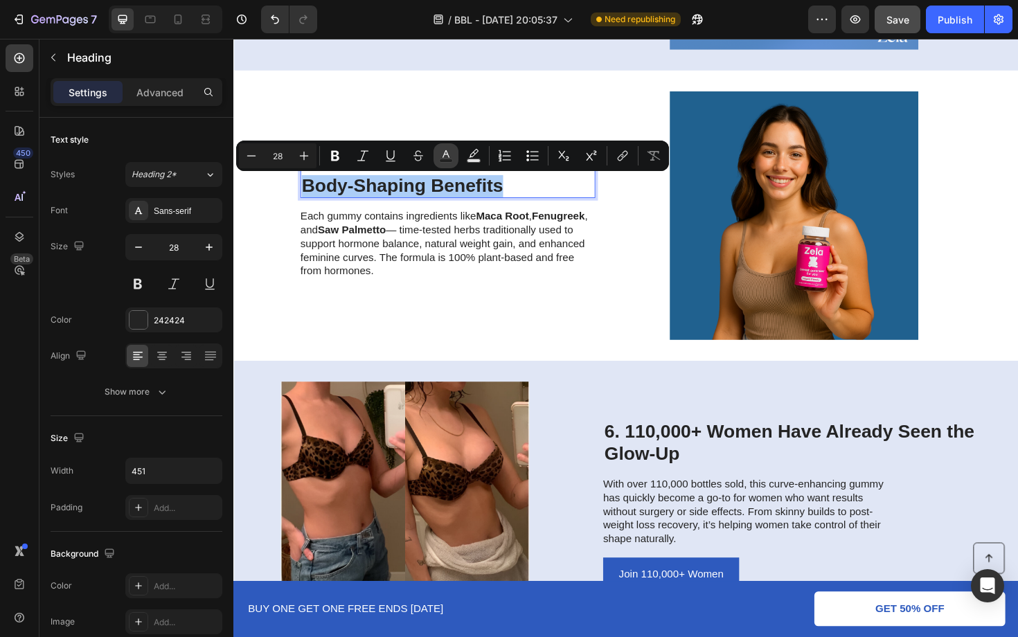
click at [440, 152] on icon "Editor contextual toolbar" at bounding box center [446, 156] width 14 height 14
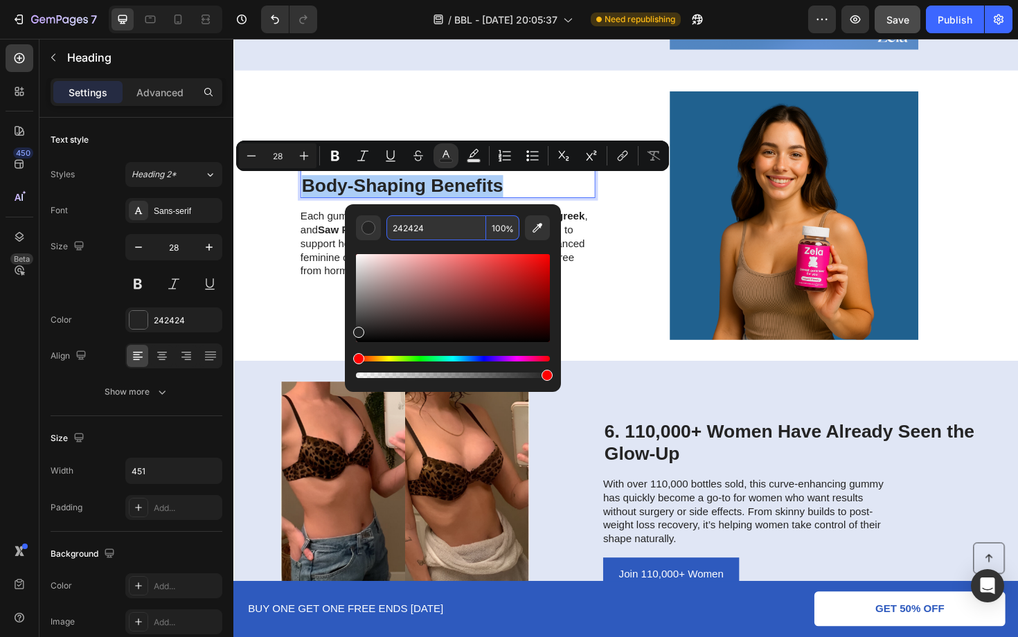
click at [453, 228] on input "242424" at bounding box center [436, 227] width 100 height 25
paste input "E5ABE"
type input "2E5ABE"
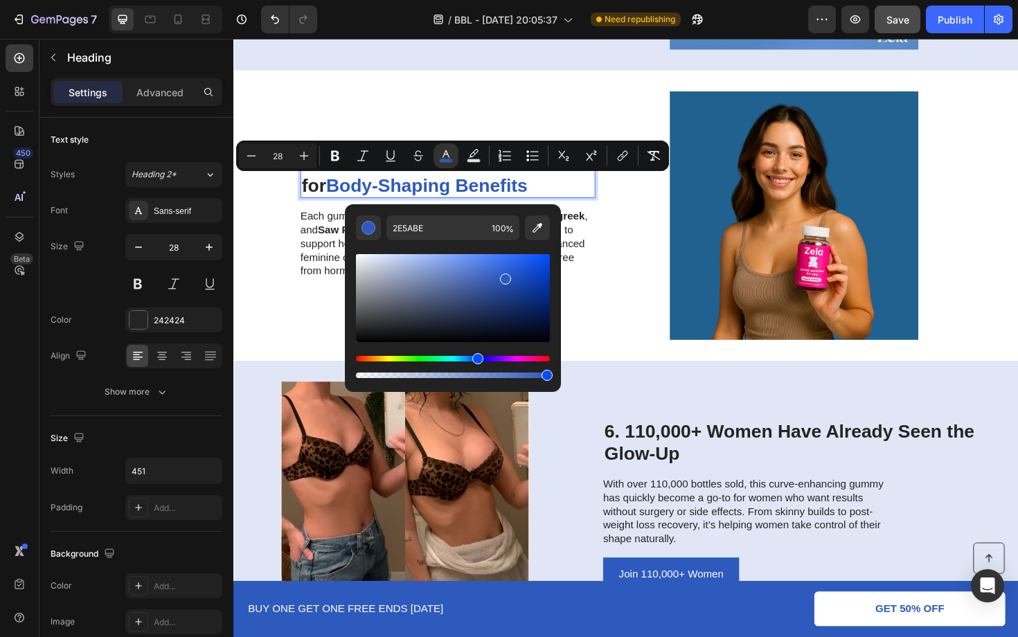
click at [548, 192] on p "5. Made with Herbs Known for Body-Shaping Benefits" at bounding box center [459, 183] width 309 height 46
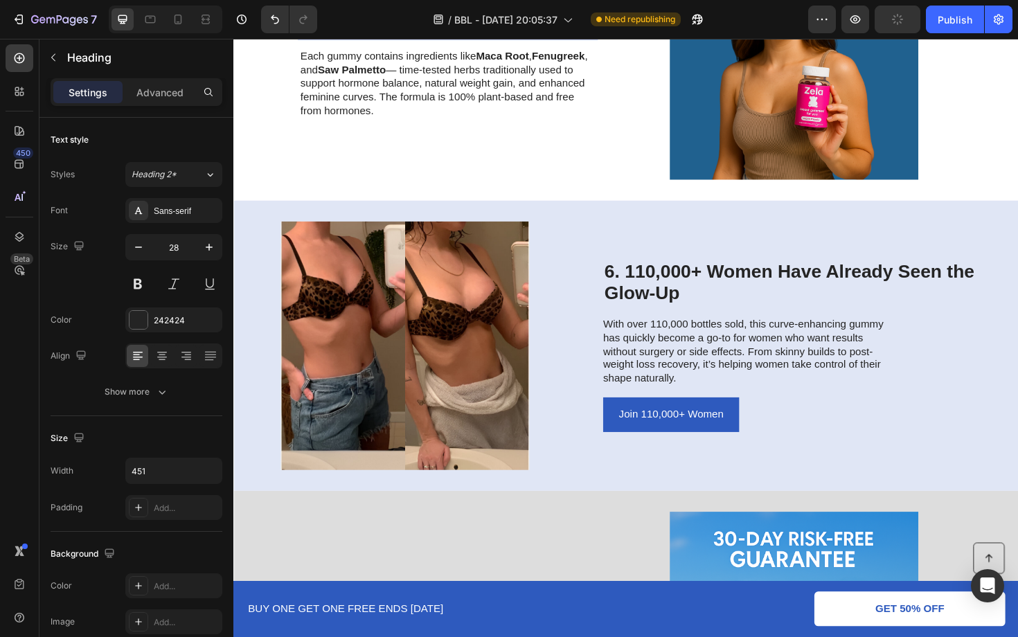
scroll to position [1756, 0]
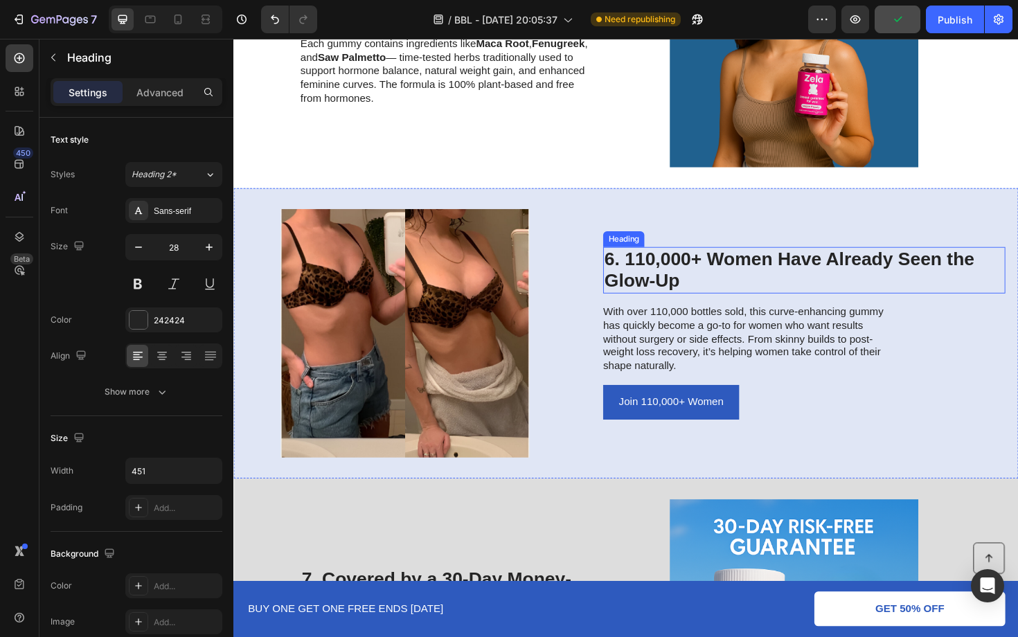
click at [704, 267] on h2 "6. 110,000+ Women Have Already Seen the Glow-Up" at bounding box center [838, 284] width 426 height 49
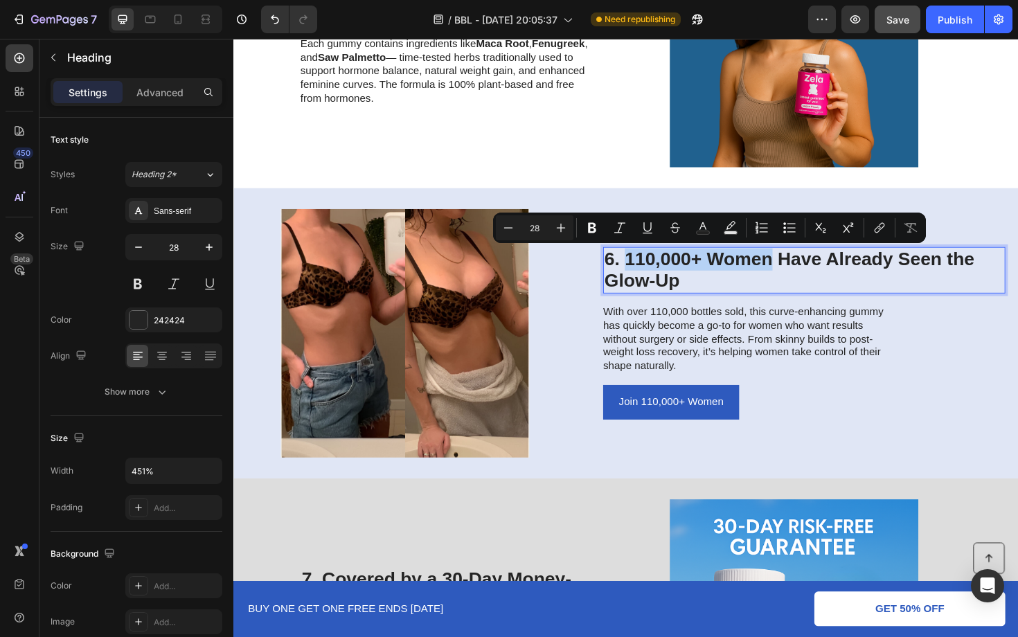
drag, startPoint x: 802, startPoint y: 270, endPoint x: 648, endPoint y: 278, distance: 153.9
click at [648, 278] on p "6. 110,000+ Women Have Already Seen the Glow-Up" at bounding box center [837, 284] width 423 height 46
click at [702, 221] on icon "Editor contextual toolbar" at bounding box center [703, 228] width 14 height 14
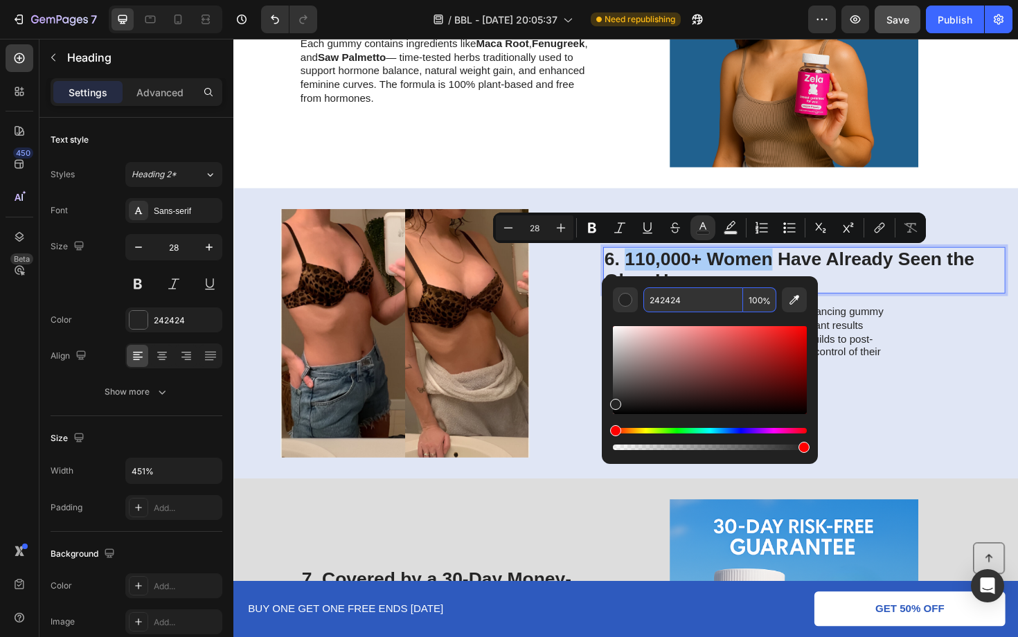
click at [687, 300] on input "242424" at bounding box center [693, 299] width 100 height 25
paste input "E5ABE"
type input "2E5ABE"
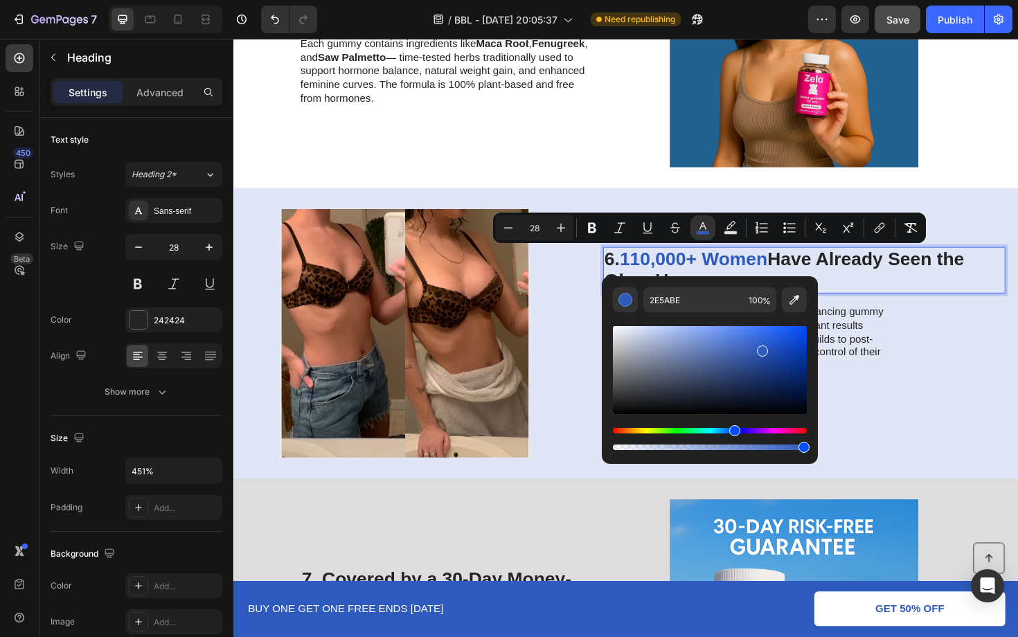
click at [881, 282] on p "6. 110,000+ Women Have Already Seen the Glow-Up" at bounding box center [837, 284] width 423 height 46
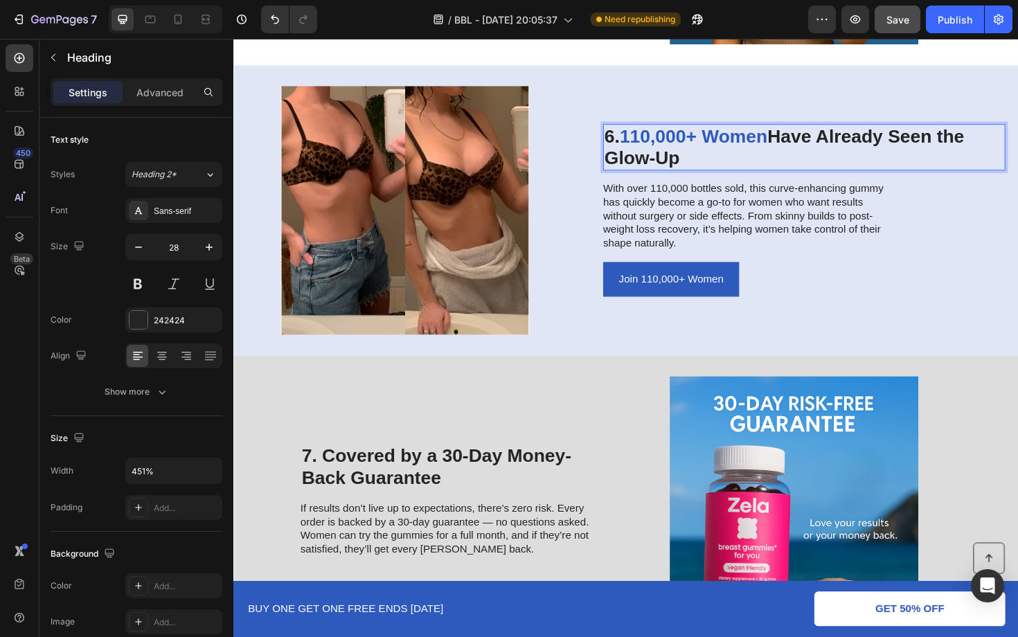
scroll to position [2180, 0]
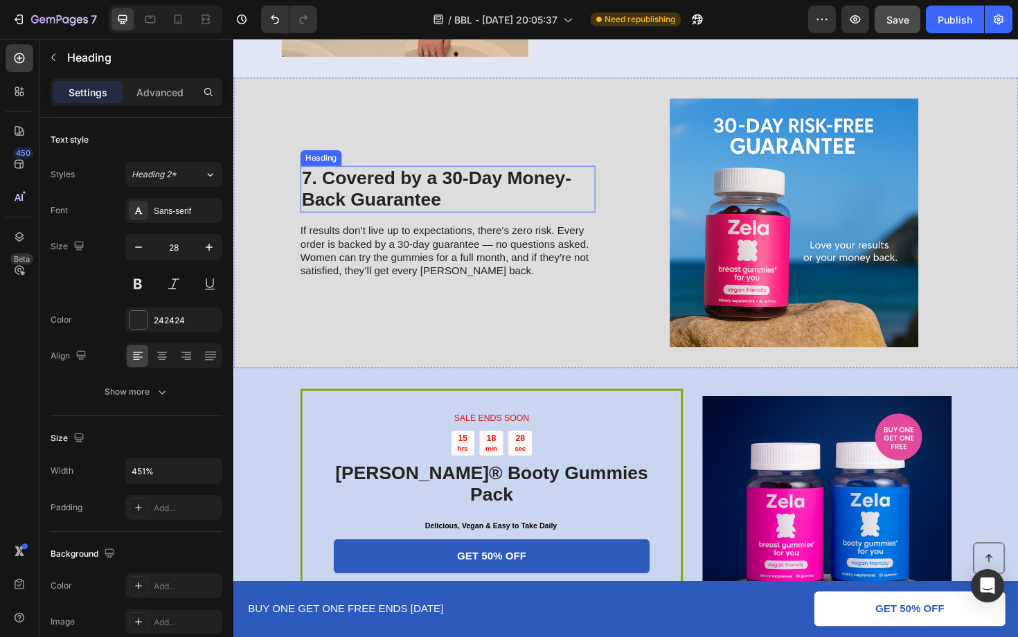
click at [485, 196] on h2 "7. Covered by a 30-Day Money-Back Guarantee" at bounding box center [460, 198] width 312 height 49
click at [478, 189] on h2 "7. Covered by a 30-Day Money-Back Guarantee" at bounding box center [460, 198] width 312 height 49
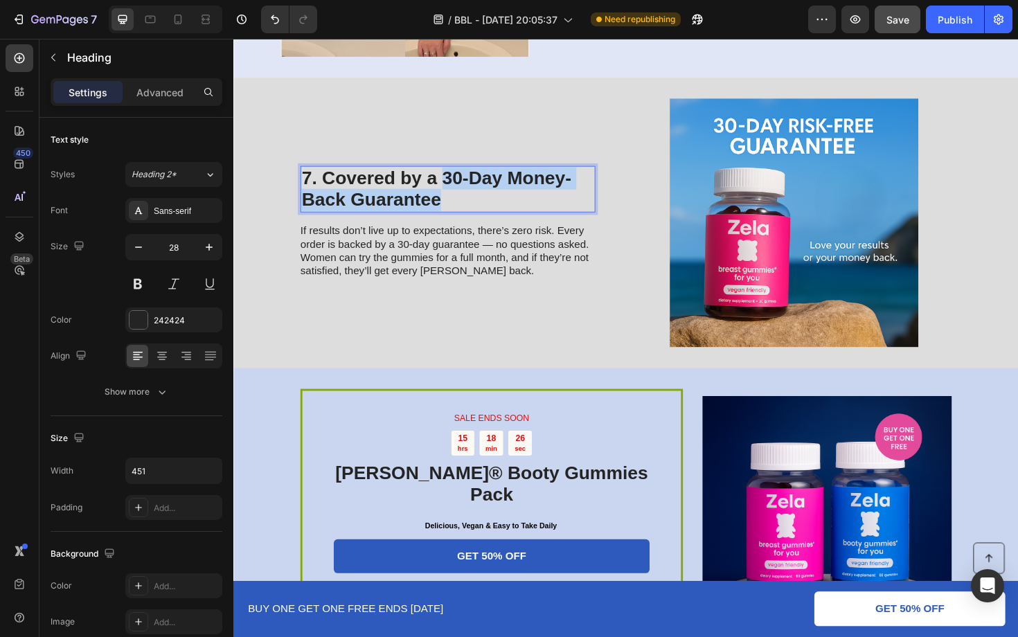
drag, startPoint x: 451, startPoint y: 180, endPoint x: 470, endPoint y: 204, distance: 30.1
click at [470, 204] on p "7. Covered by a 30-Day Money-Back Guarantee" at bounding box center [459, 198] width 309 height 46
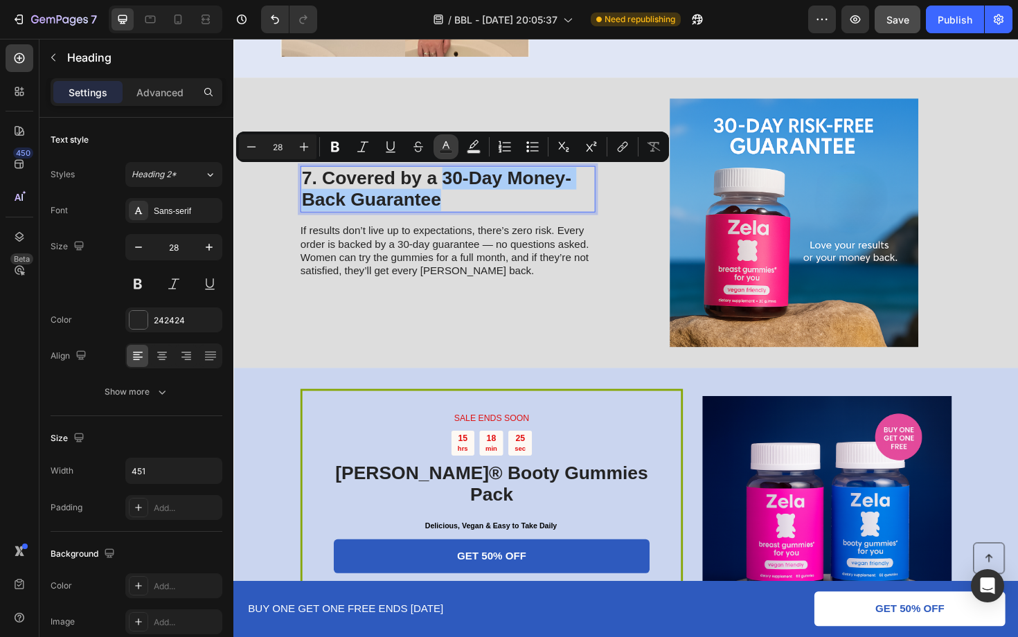
click at [440, 140] on icon "Editor contextual toolbar" at bounding box center [446, 147] width 14 height 14
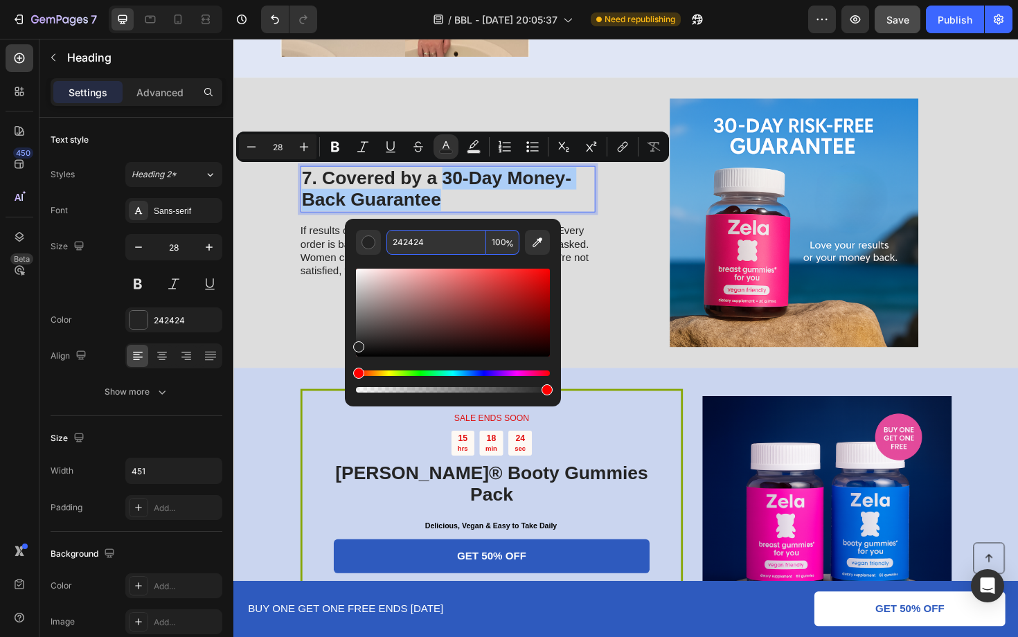
click at [447, 246] on input "242424" at bounding box center [436, 242] width 100 height 25
paste input "E5ABE"
type input "2E5ABE"
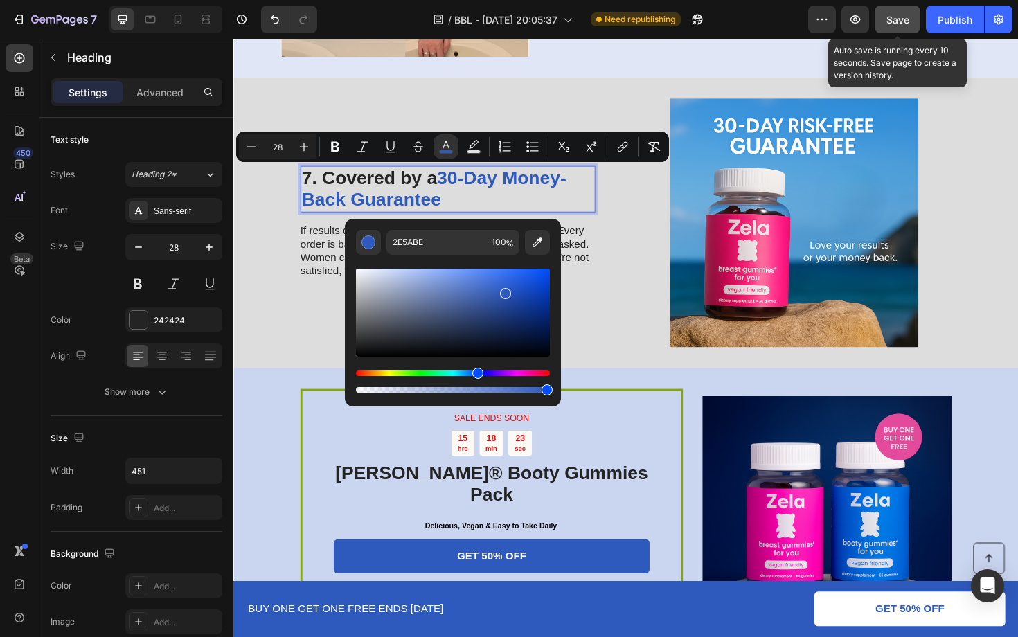
click at [914, 17] on button "Save" at bounding box center [897, 20] width 46 height 28
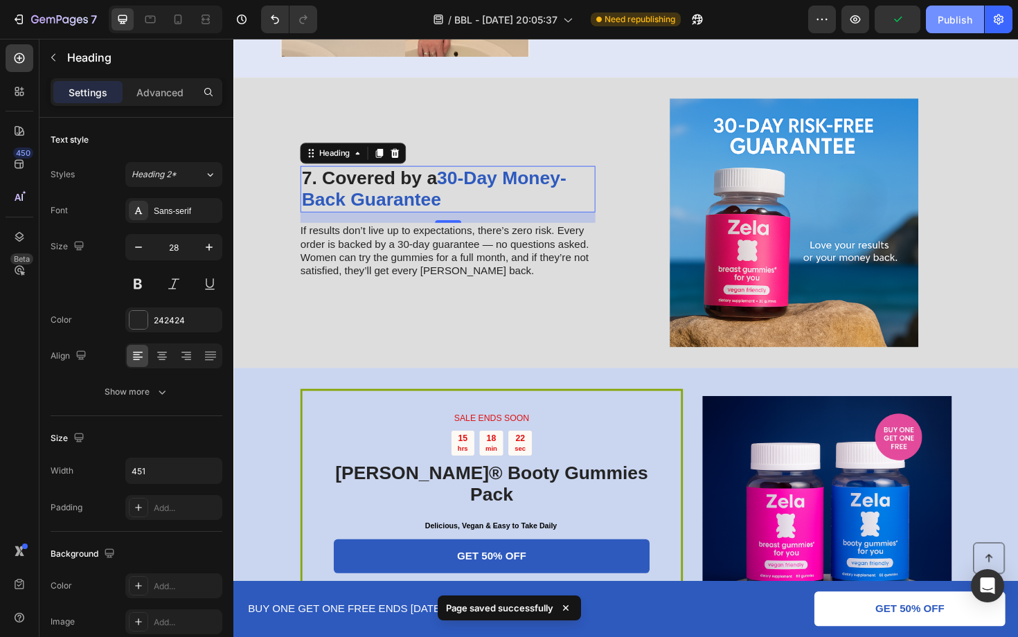
click at [945, 15] on div "Publish" at bounding box center [954, 19] width 35 height 15
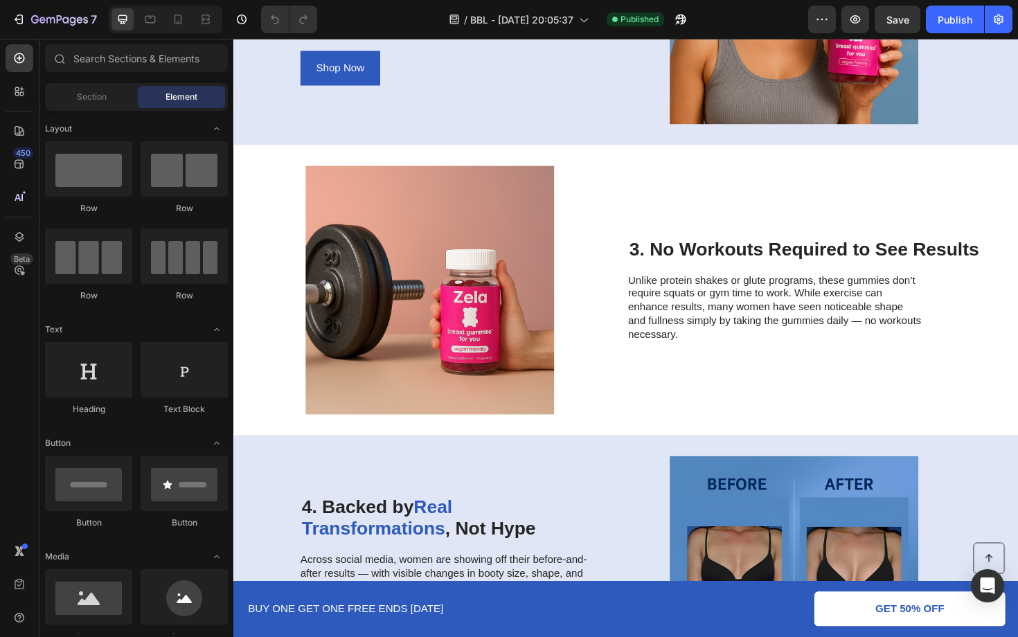
scroll to position [888, 0]
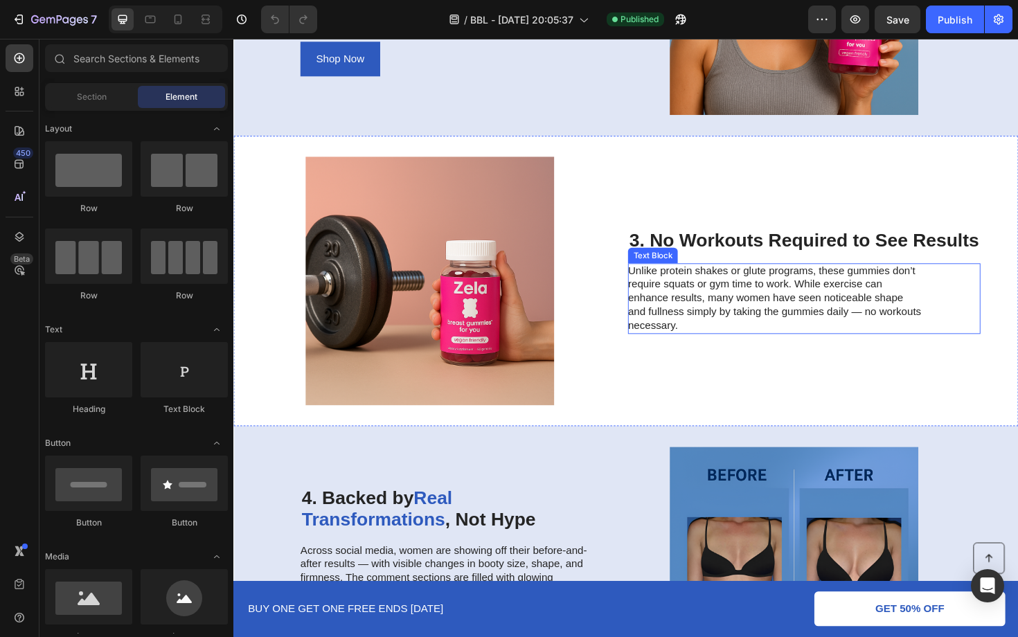
click at [816, 266] on div "3. No Workouts Required to See Results Heading Unlike protein shakes or glute p…" at bounding box center [837, 295] width 373 height 263
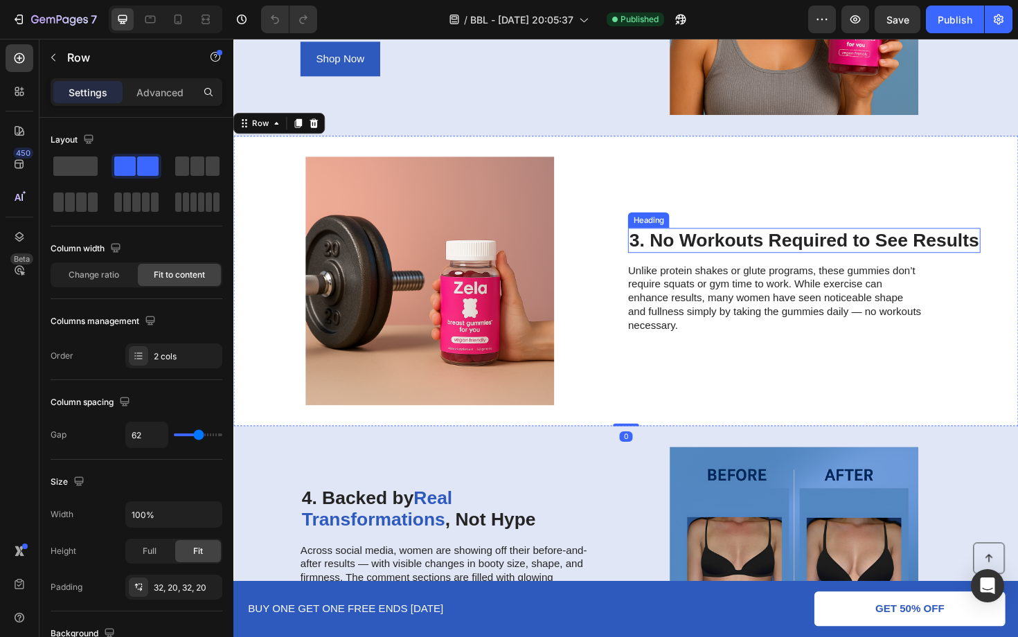
click at [832, 253] on h2 "3. No Workouts Required to See Results" at bounding box center [837, 253] width 373 height 26
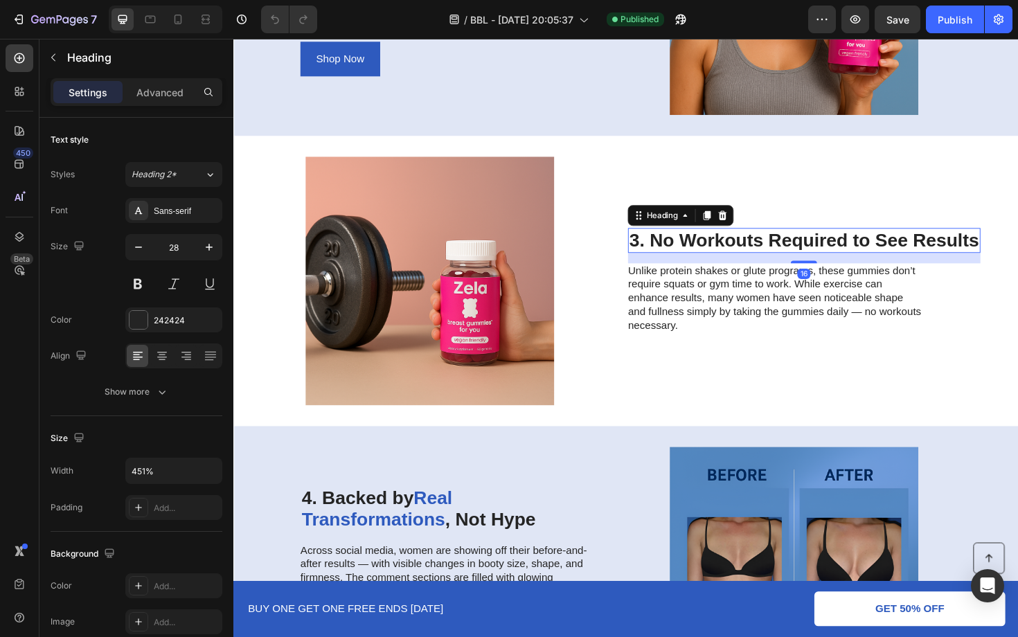
click at [870, 246] on h2 "3. No Workouts Required to See Results" at bounding box center [837, 253] width 373 height 26
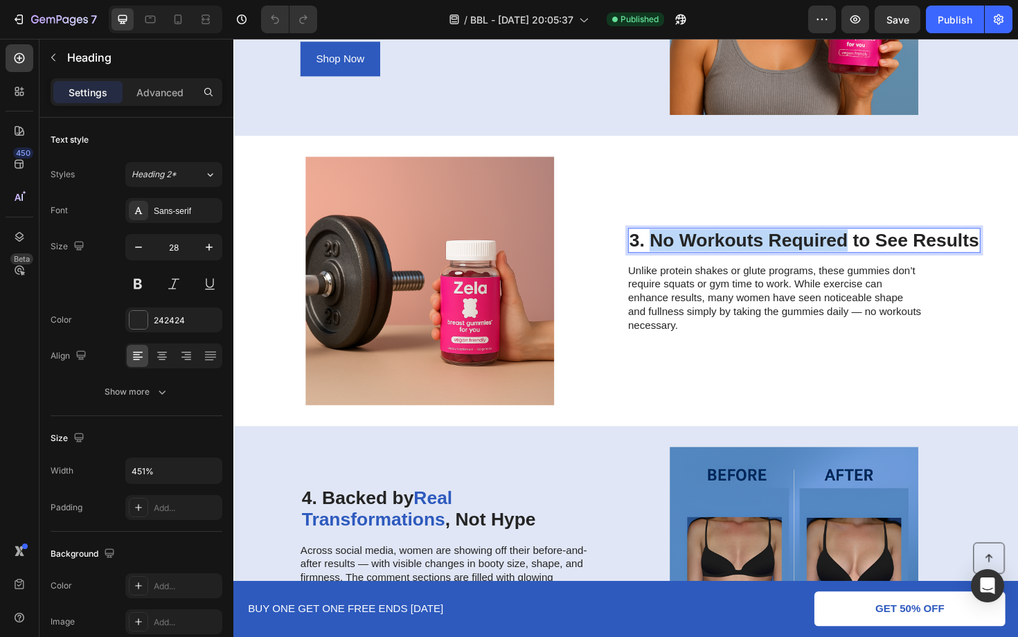
drag, startPoint x: 882, startPoint y: 251, endPoint x: 678, endPoint y: 259, distance: 204.4
click at [678, 259] on p "3. No Workouts Required to See Results" at bounding box center [837, 253] width 370 height 24
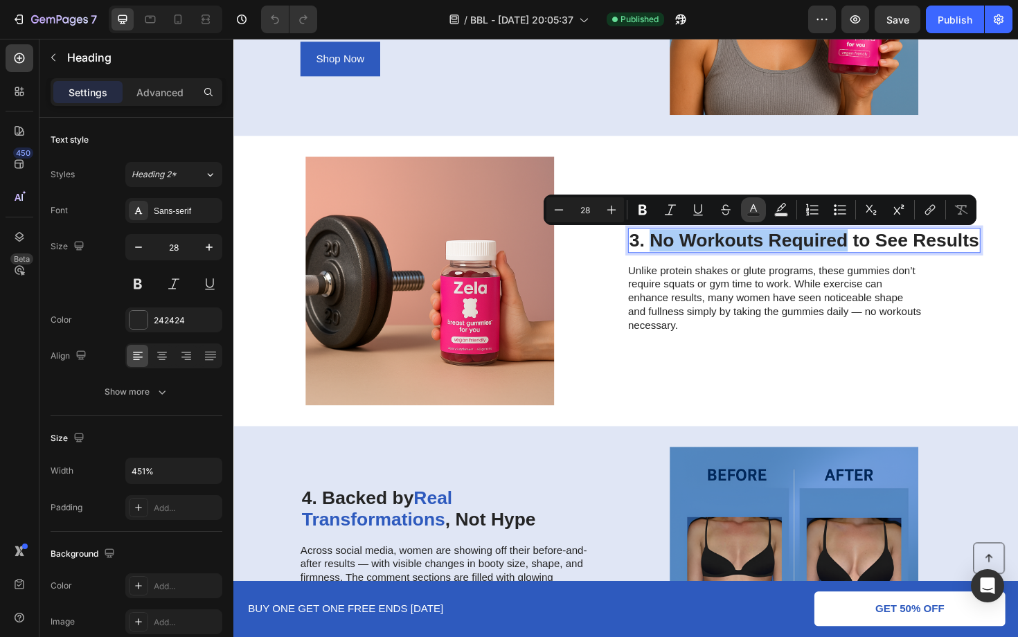
click at [751, 211] on icon "Editor contextual toolbar" at bounding box center [753, 210] width 14 height 14
type input "242424"
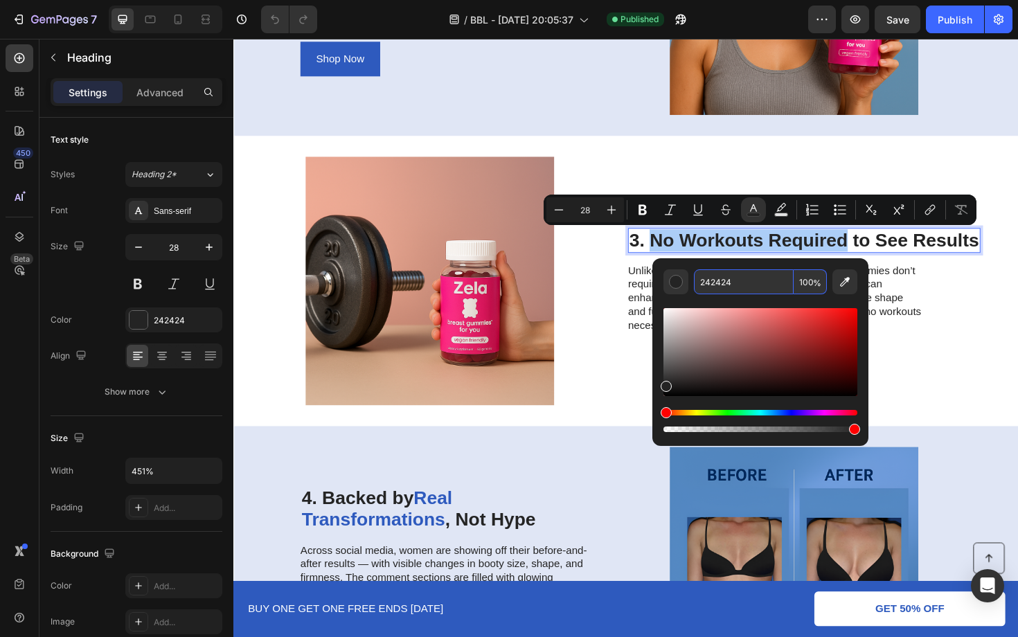
click at [733, 282] on input "242424" at bounding box center [744, 281] width 100 height 25
paste input "E5ABE"
type input "2E5ABE"
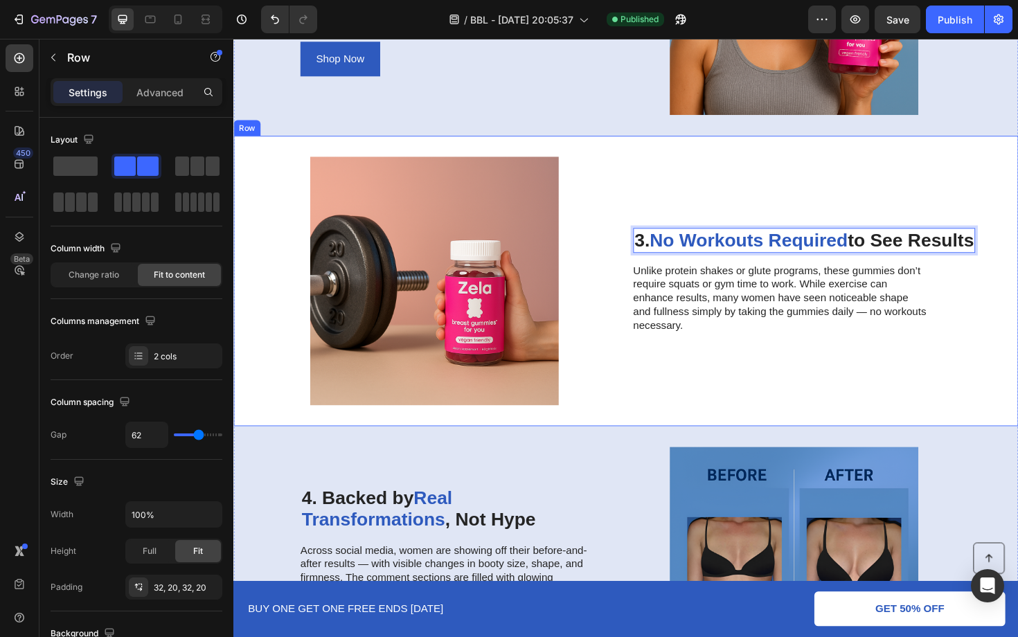
click at [616, 303] on div "Image 3. No Workouts Required to See Results Heading 16 Unlike protein shakes o…" at bounding box center [648, 295] width 831 height 307
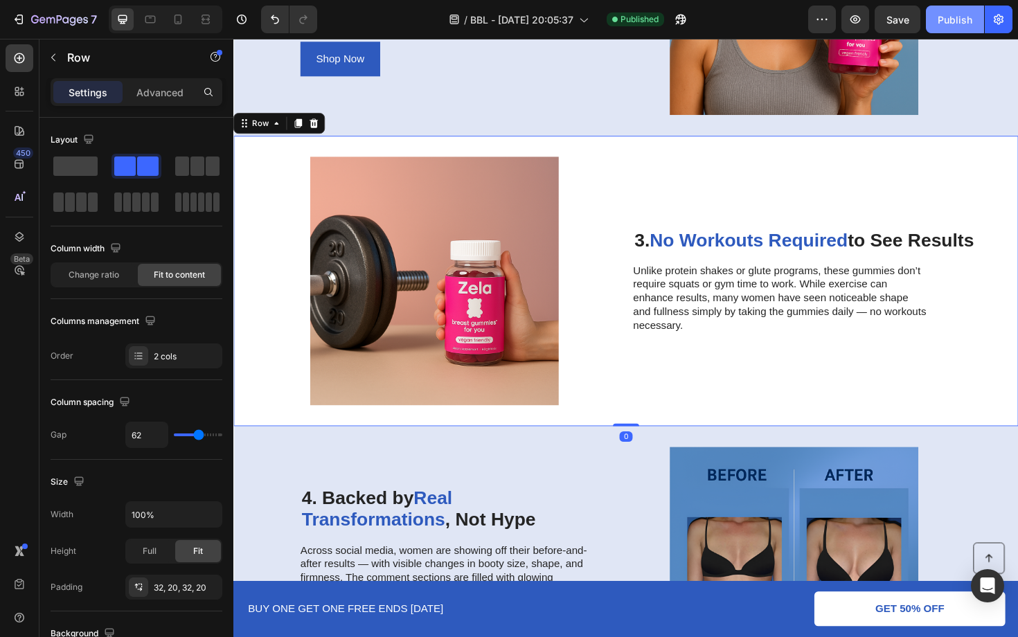
click at [953, 22] on div "Publish" at bounding box center [954, 19] width 35 height 15
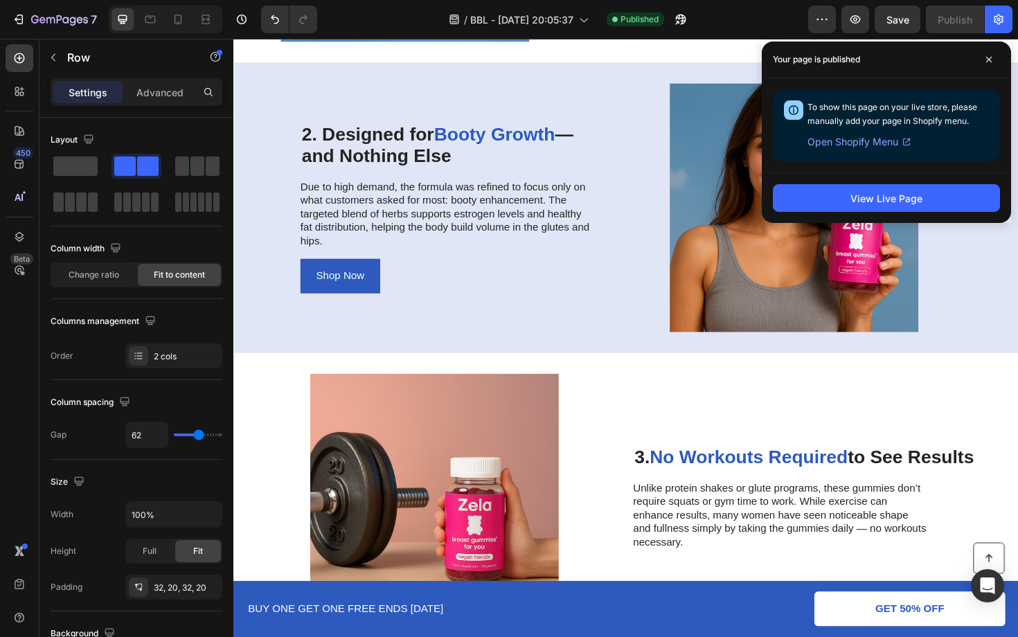
scroll to position [0, 0]
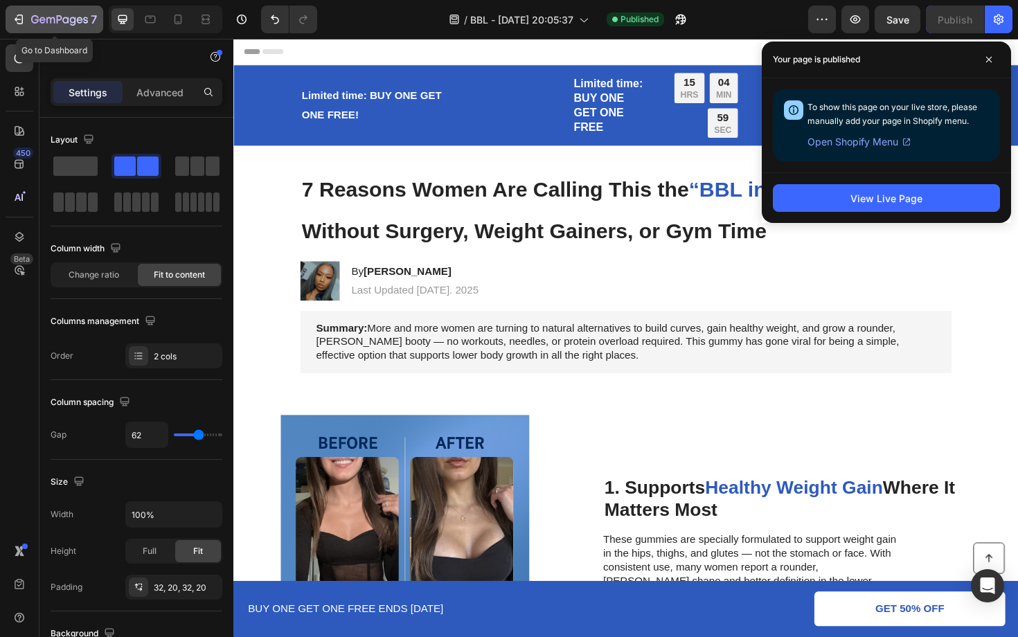
click at [17, 23] on icon "button" at bounding box center [19, 19] width 14 height 14
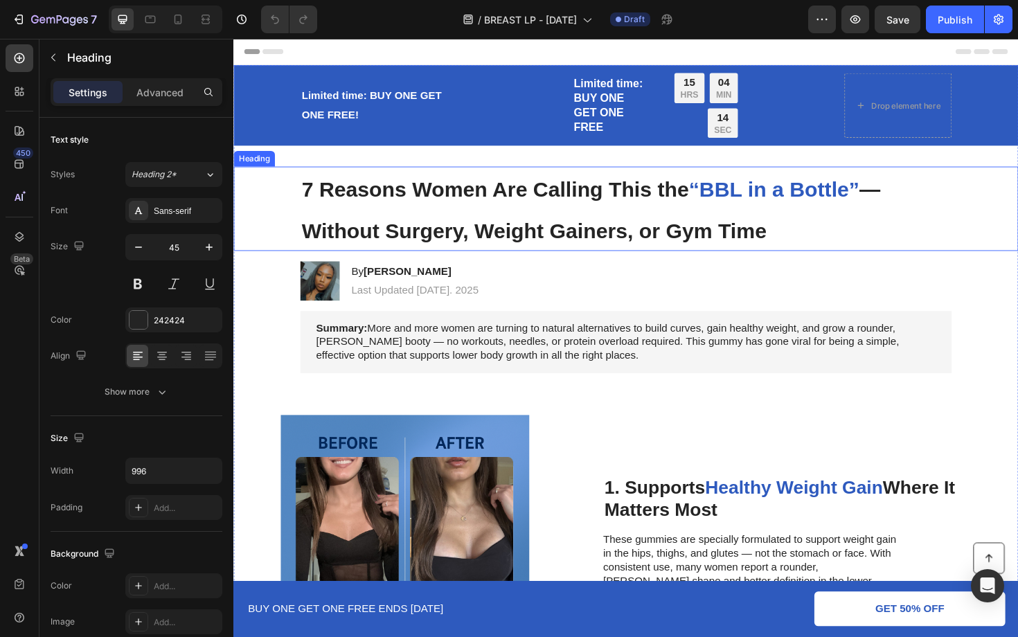
click at [424, 216] on h1 "7 Reasons Women Are Calling This the “BBL in a Bottle” — Without Surgery, Weigh…" at bounding box center [649, 218] width 690 height 89
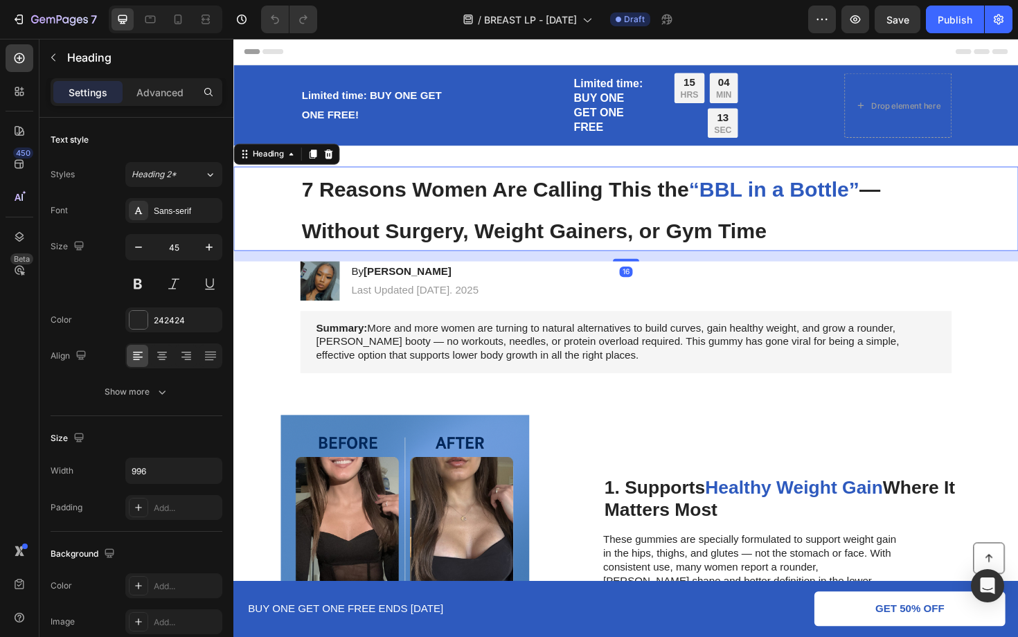
click at [424, 216] on h1 "7 Reasons Women Are Calling This the “BBL in a Bottle” — Without Surgery, Weigh…" at bounding box center [649, 218] width 690 height 89
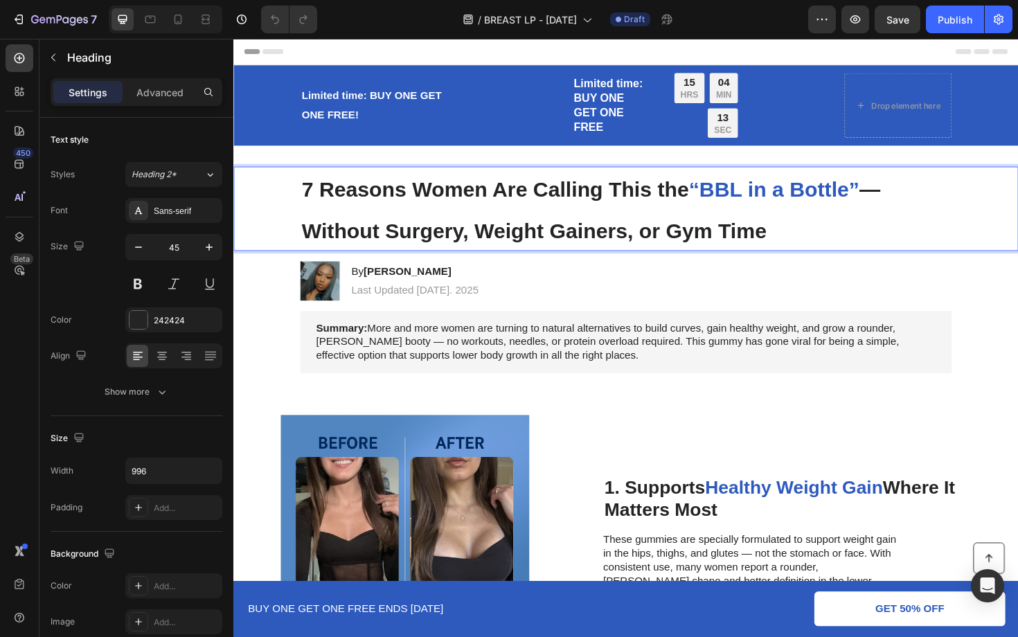
click at [424, 216] on p "7 Reasons Women Are Calling This the “BBL in a Bottle” — Without Surgery, Weigh…" at bounding box center [648, 219] width 687 height 87
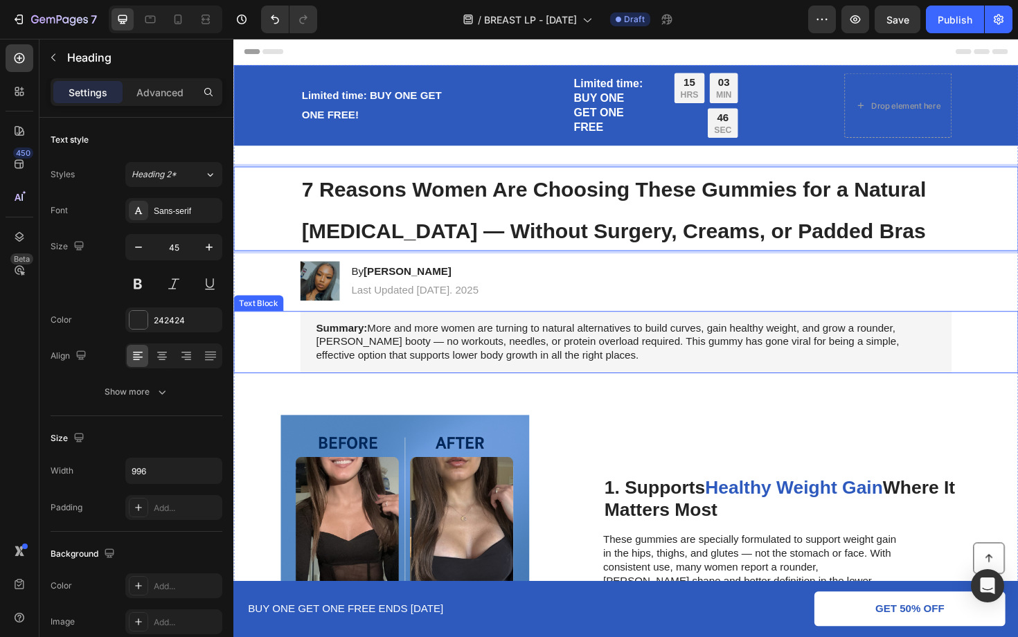
click at [518, 364] on p "Summary: More and more women are turning to natural alternatives to build curve…" at bounding box center [649, 360] width 656 height 43
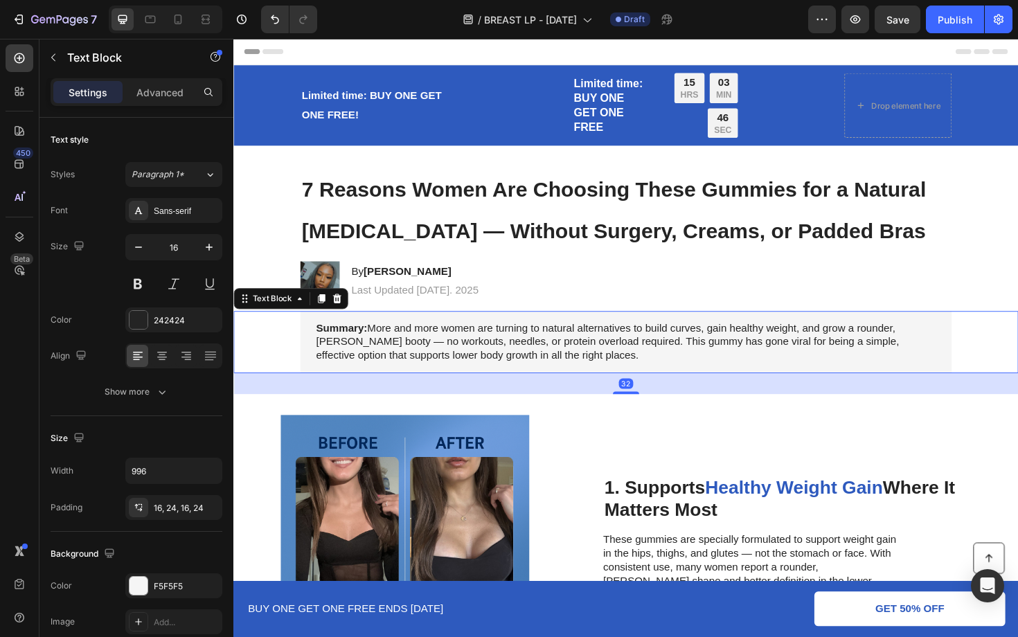
click at [547, 370] on p "Summary: More and more women are turning to natural alternatives to build curve…" at bounding box center [649, 360] width 656 height 43
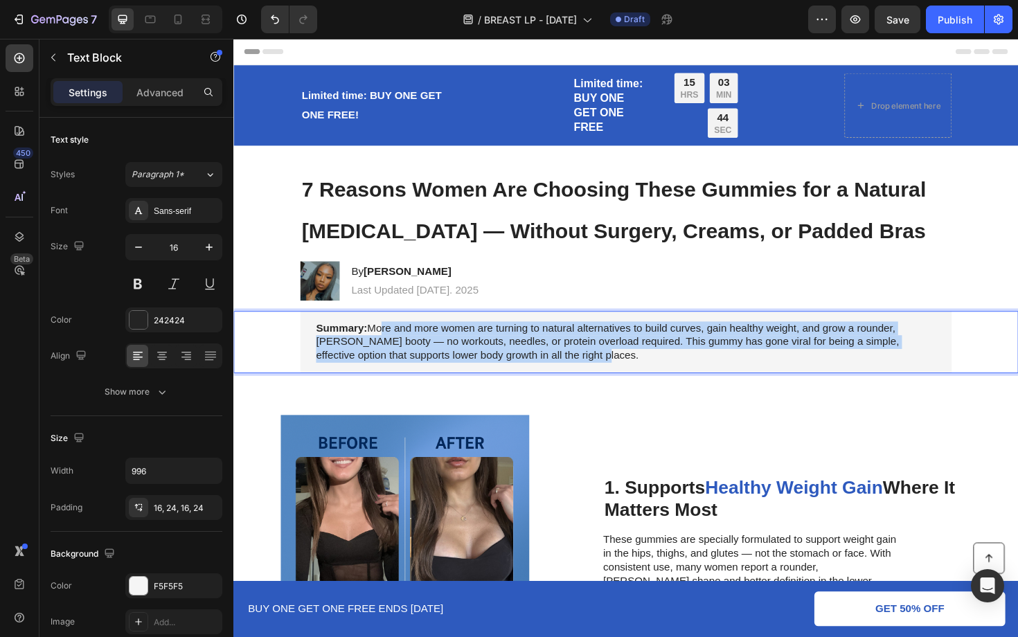
drag, startPoint x: 570, startPoint y: 374, endPoint x: 388, endPoint y: 346, distance: 183.5
click at [388, 346] on p "Summary: More and more women are turning to natural alternatives to build curve…" at bounding box center [649, 360] width 656 height 43
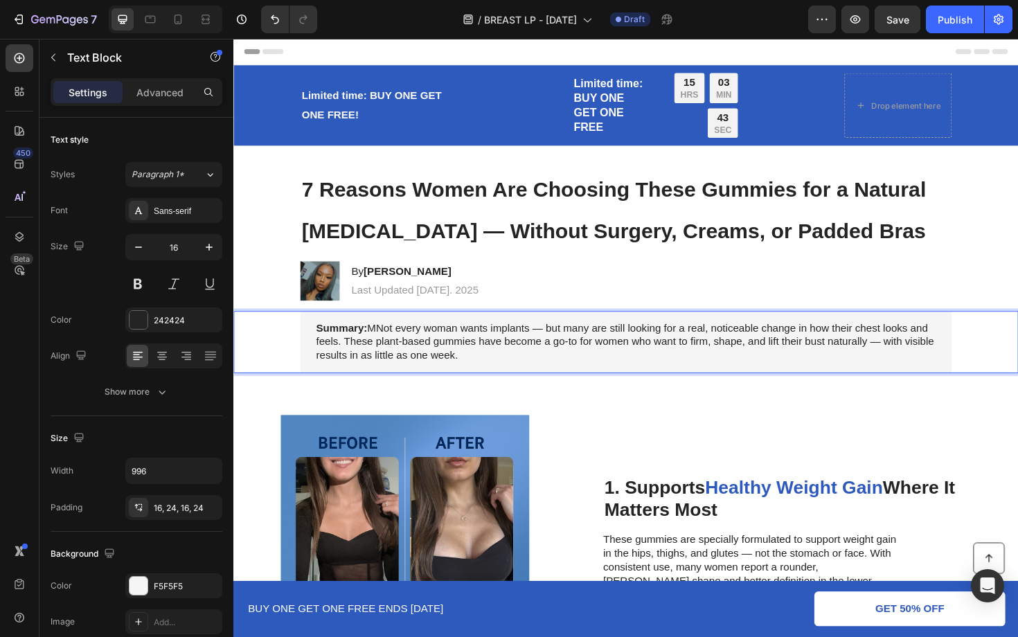
click at [388, 346] on p "Summary: MNot every woman wants implants — but many are still looking for a rea…" at bounding box center [649, 360] width 656 height 43
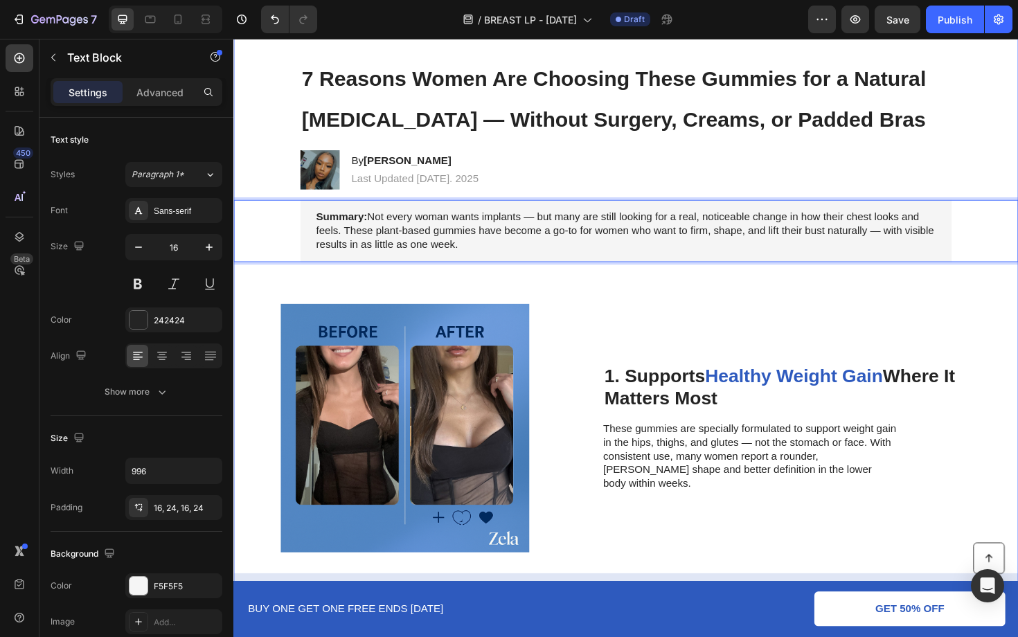
scroll to position [184, 0]
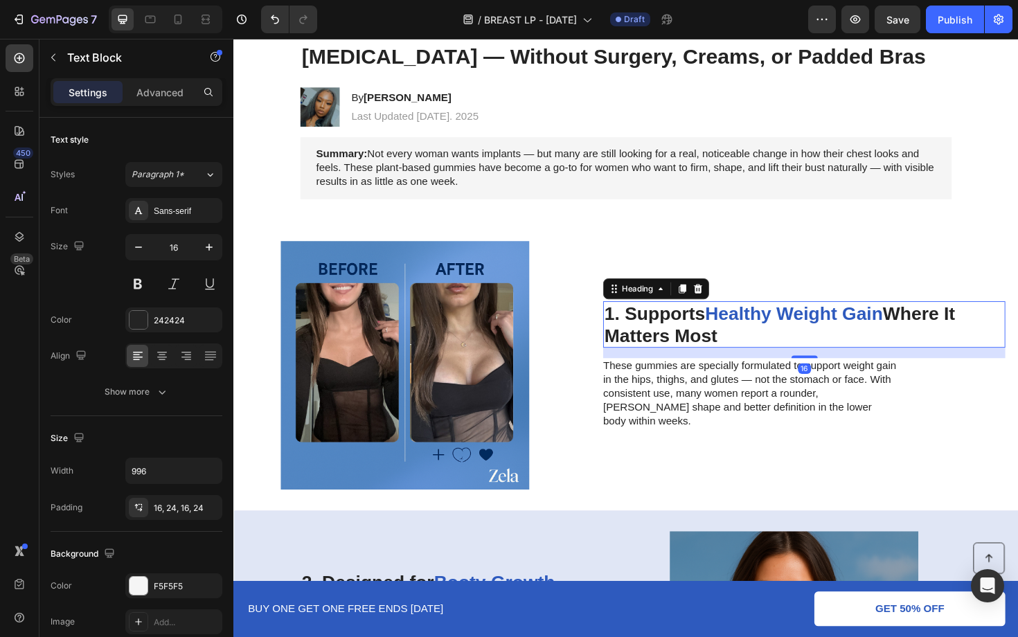
click at [717, 361] on h2 "1. Supports Healthy Weight Gain Where It Matters Most" at bounding box center [838, 341] width 426 height 49
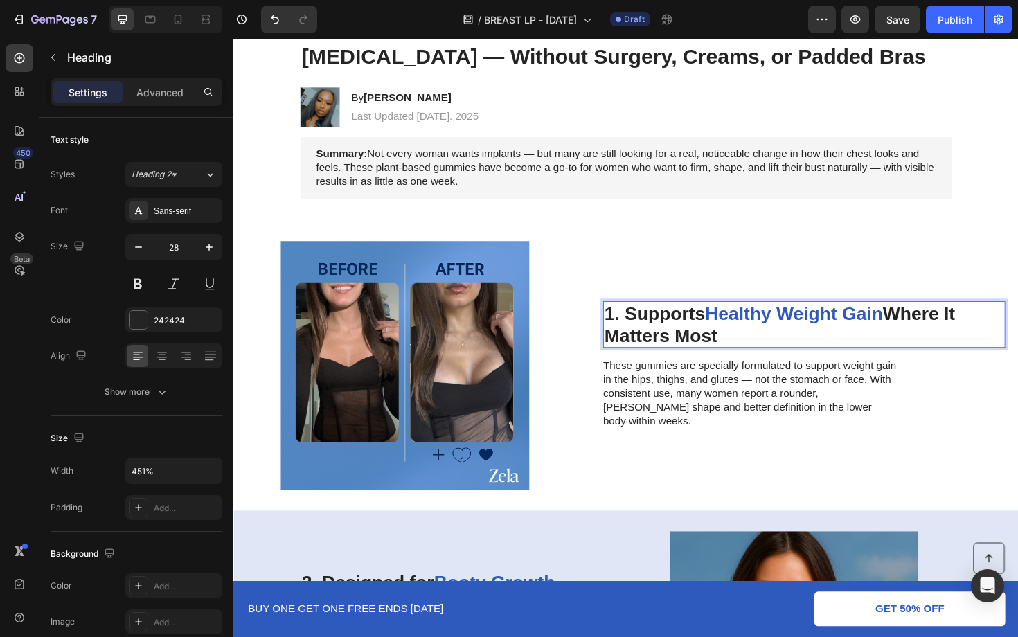
click at [717, 361] on p "1. Supports Healthy Weight Gain Where It Matters Most" at bounding box center [837, 341] width 423 height 46
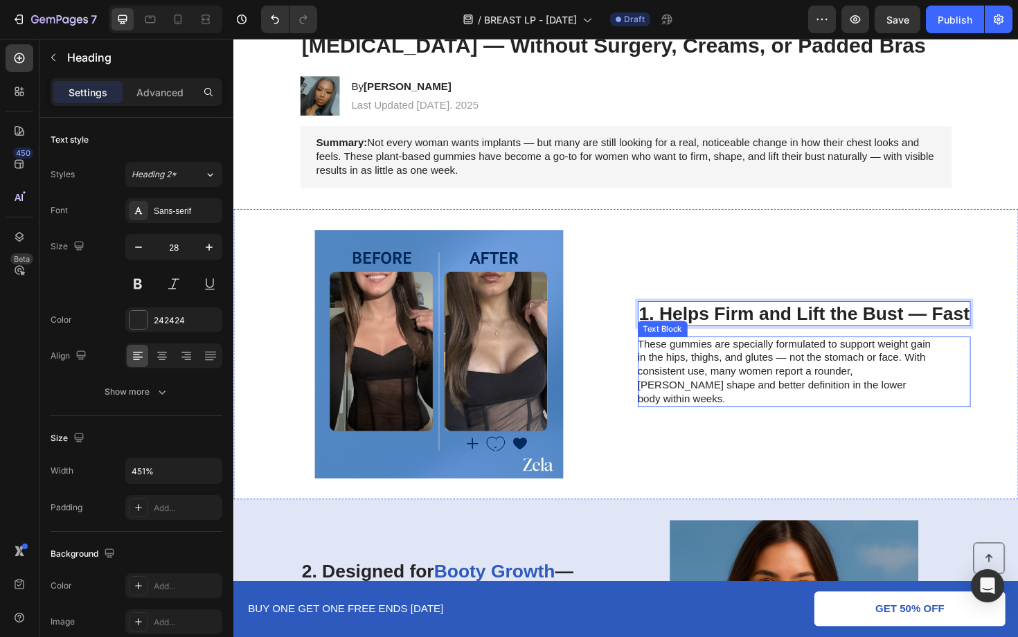
click at [738, 386] on p "These gummies are specially formulated to support weight gain in the hips, thig…" at bounding box center [816, 392] width 311 height 72
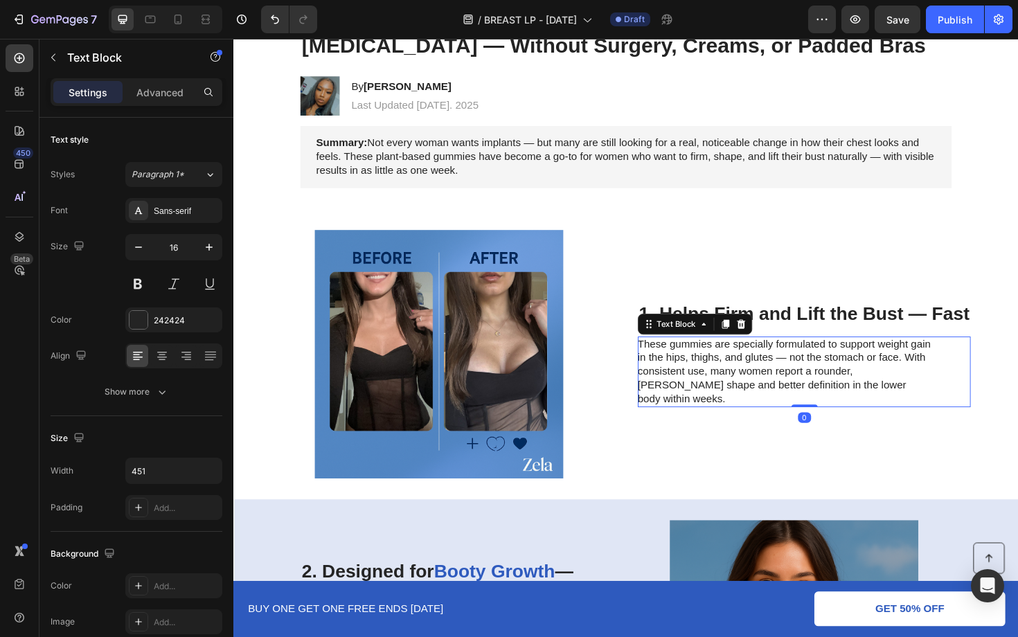
click at [739, 384] on p "These gummies are specially formulated to support weight gain in the hips, thig…" at bounding box center [816, 392] width 311 height 72
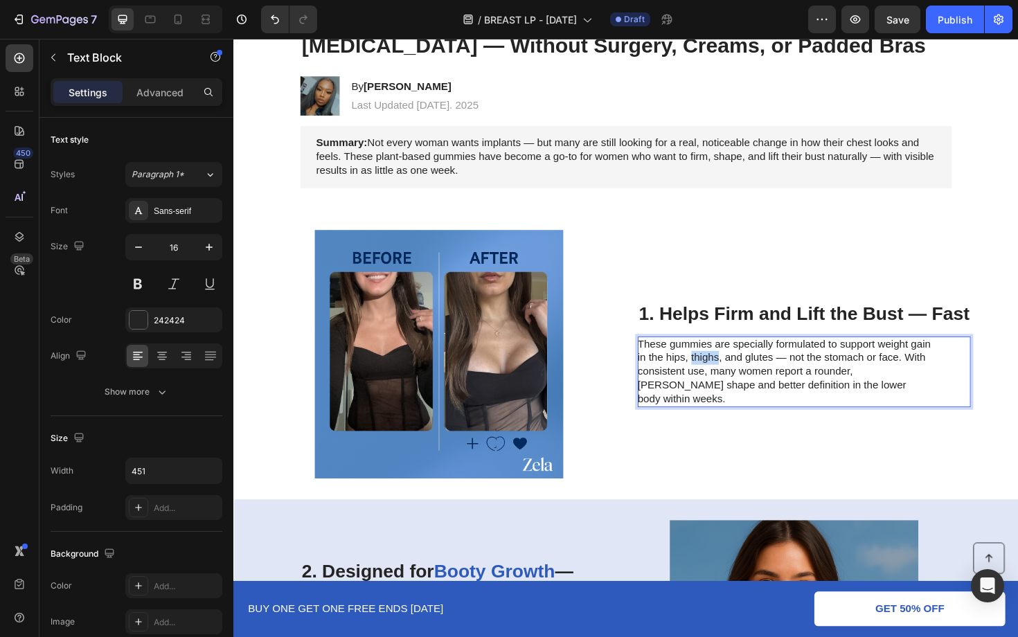
click at [739, 384] on p "These gummies are specially formulated to support weight gain in the hips, thig…" at bounding box center [816, 392] width 311 height 72
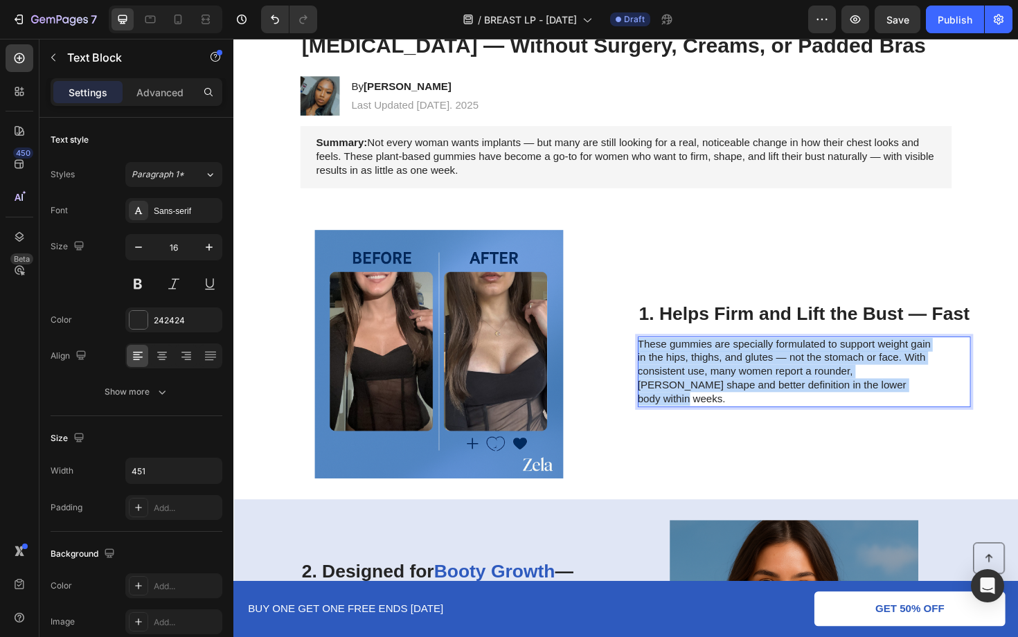
click at [739, 384] on p "These gummies are specially formulated to support weight gain in the hips, thig…" at bounding box center [816, 392] width 311 height 72
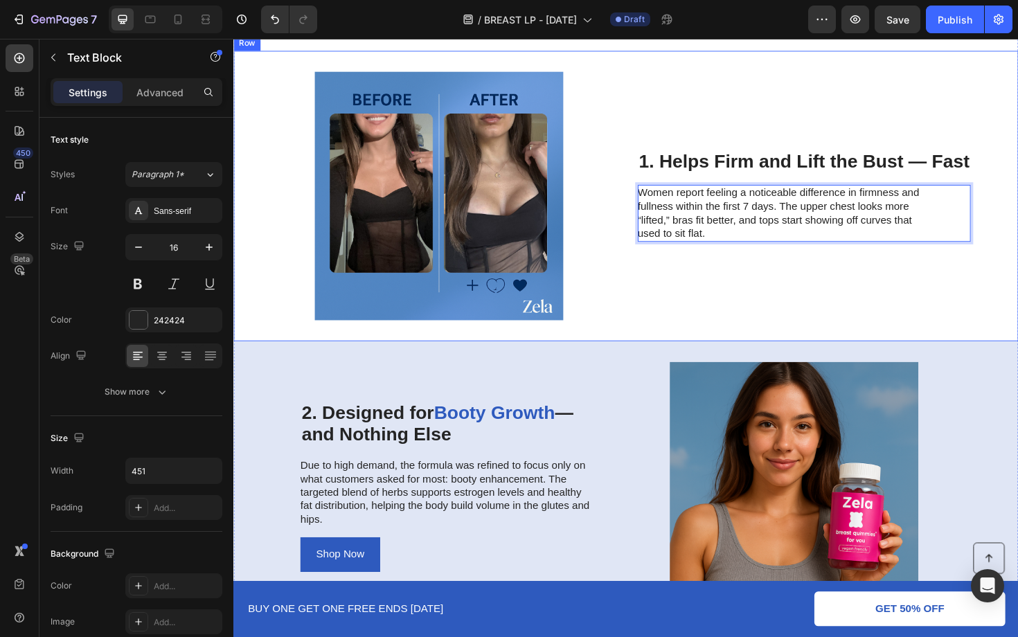
scroll to position [441, 0]
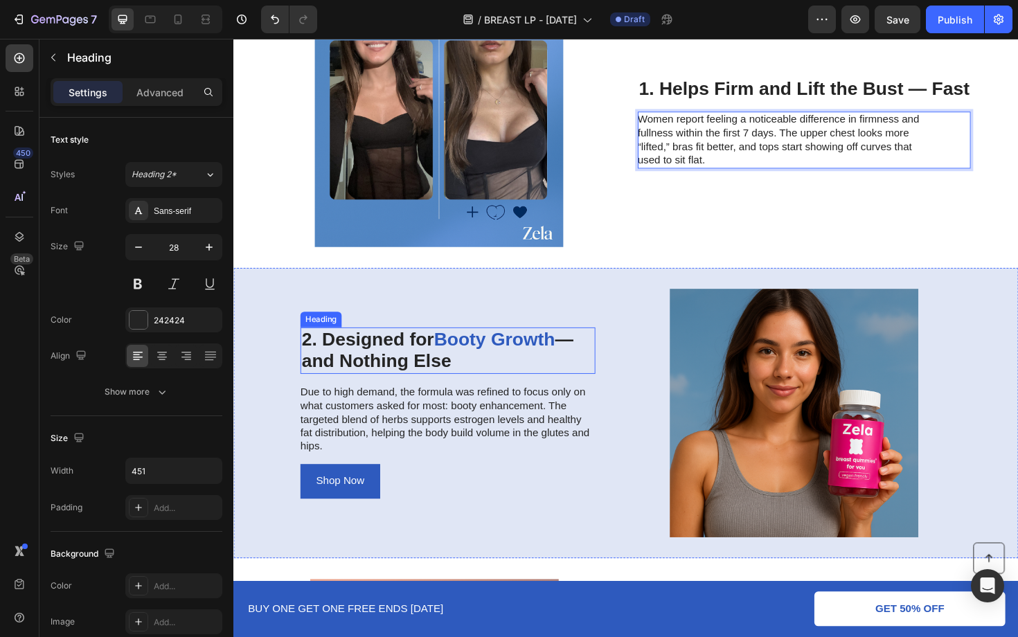
click at [432, 366] on h2 "2. Designed for Booty Growth — and Nothing Else" at bounding box center [460, 369] width 312 height 49
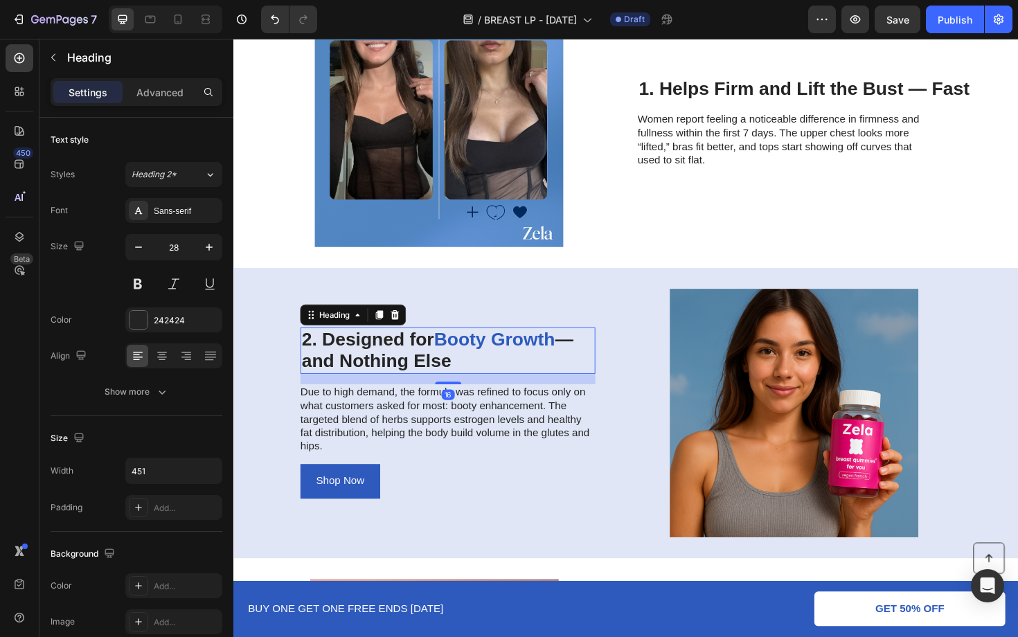
click at [432, 366] on h2 "2. Designed for Booty Growth — and Nothing Else" at bounding box center [460, 369] width 312 height 49
click at [432, 366] on p "2. Designed for Booty Growth — and Nothing Else" at bounding box center [459, 369] width 309 height 46
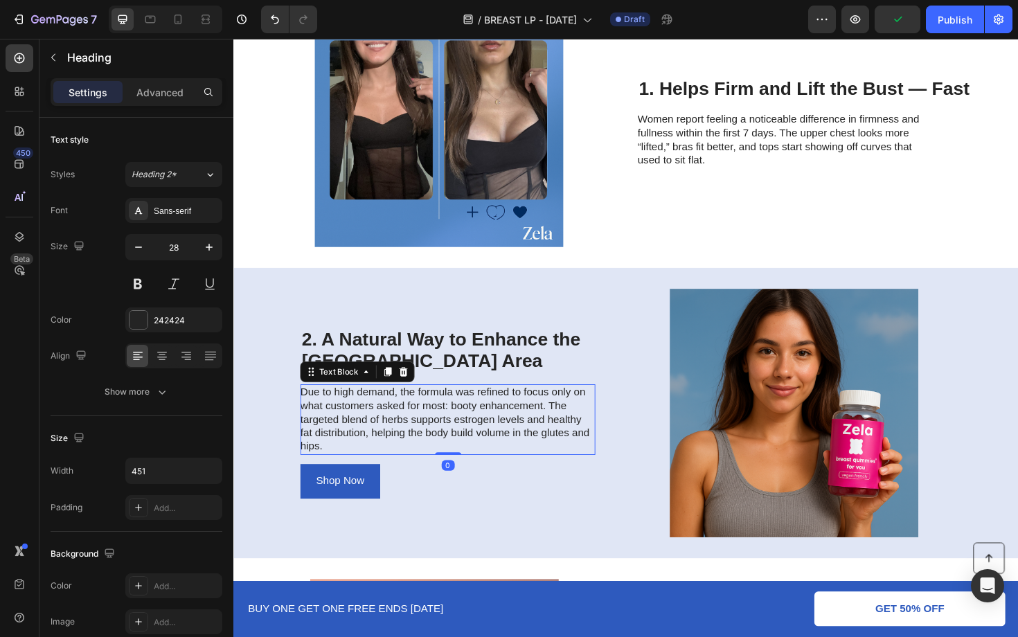
click at [391, 434] on p "Due to high demand, the formula was refined to focus only on what customers ask…" at bounding box center [459, 442] width 311 height 72
click at [391, 440] on p "Due to high demand, the formula was refined to focus only on what customers ask…" at bounding box center [459, 442] width 311 height 72
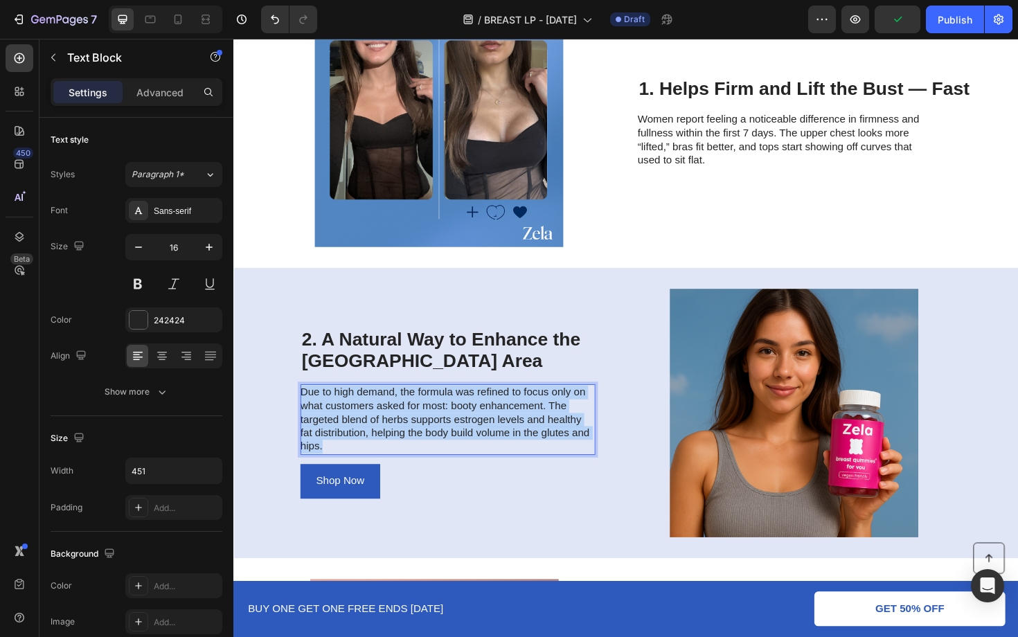
click at [391, 440] on p "Due to high demand, the formula was refined to focus only on what customers ask…" at bounding box center [459, 442] width 311 height 72
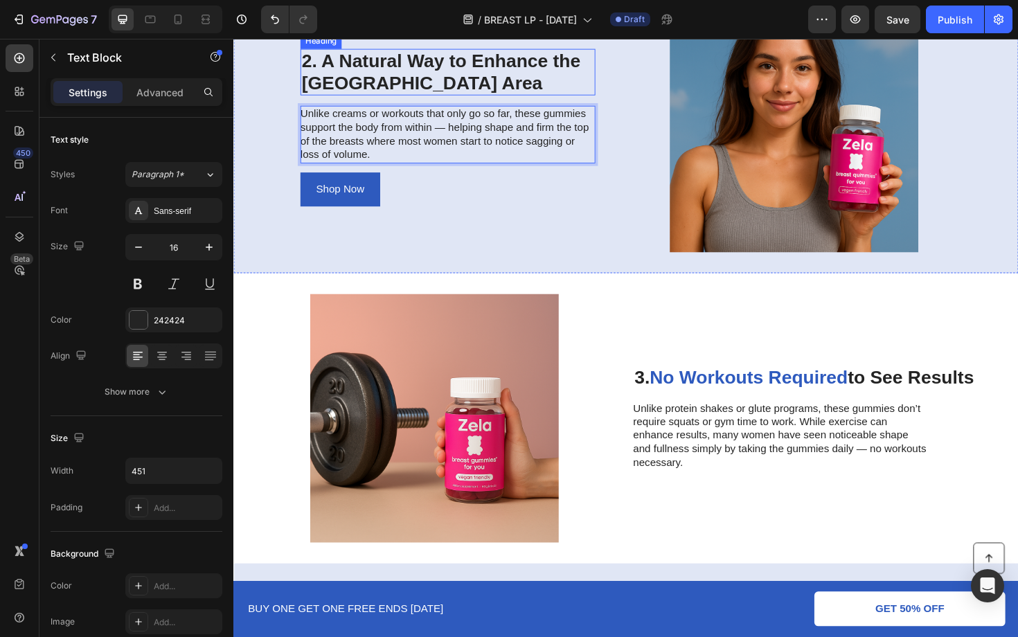
scroll to position [747, 0]
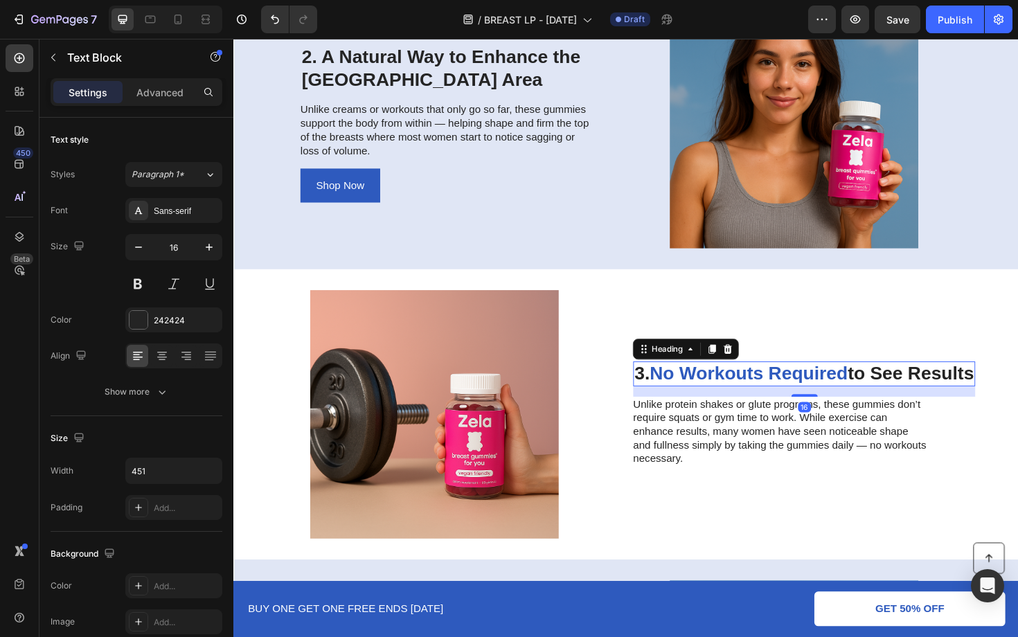
click at [782, 391] on span "No Workouts Required" at bounding box center [779, 393] width 210 height 21
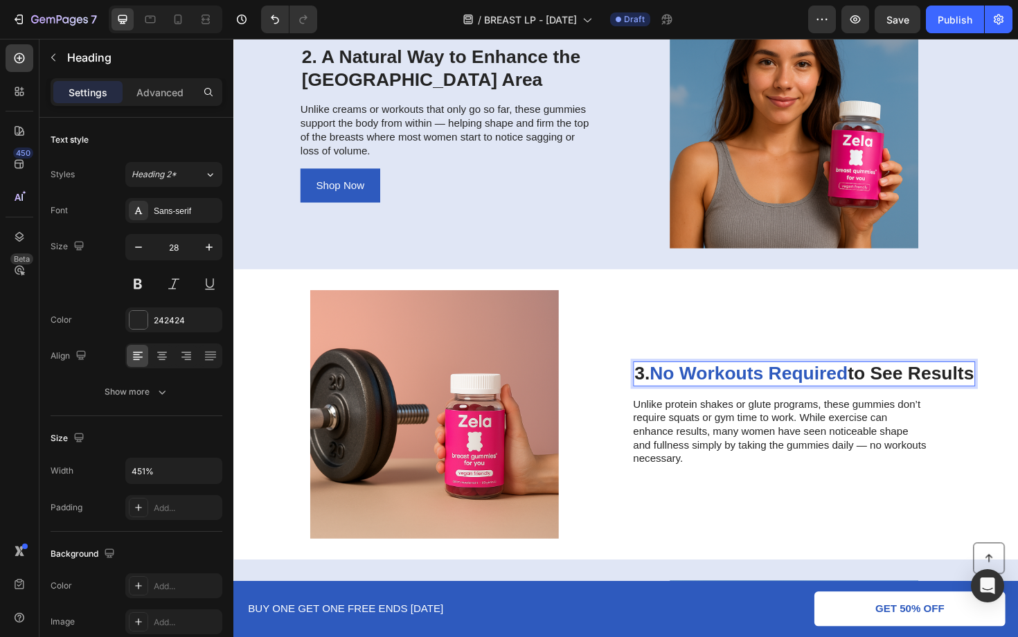
click at [782, 391] on span "No Workouts Required" at bounding box center [779, 393] width 210 height 21
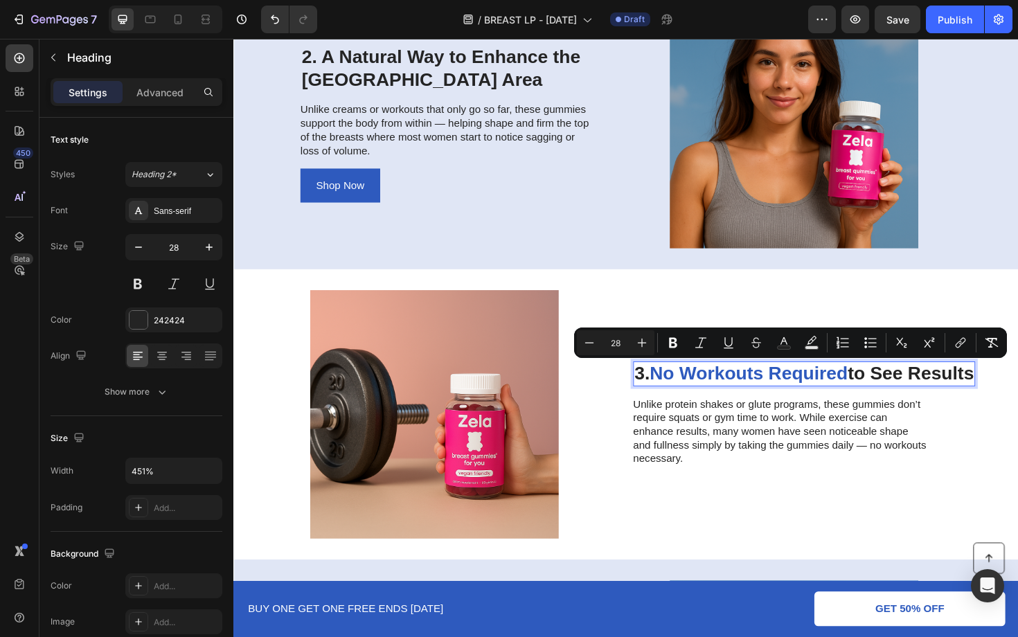
scroll to position [735, 0]
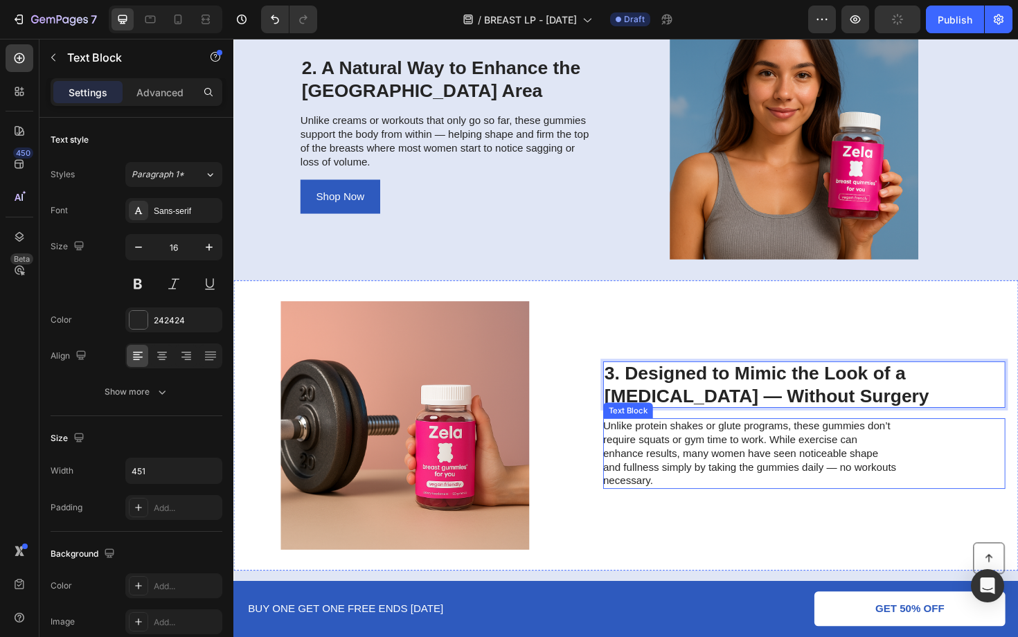
click at [776, 474] on p "Unlike protein shakes or glute programs, these gummies don’t require squats or …" at bounding box center [780, 478] width 311 height 72
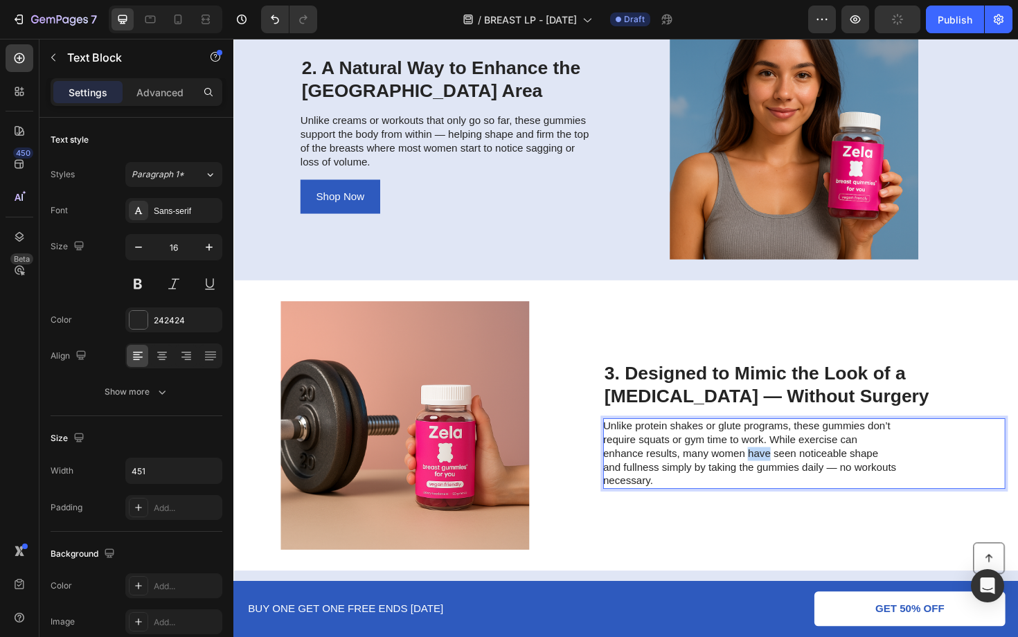
click at [776, 474] on p "Unlike protein shakes or glute programs, these gummies don’t require squats or …" at bounding box center [780, 478] width 311 height 72
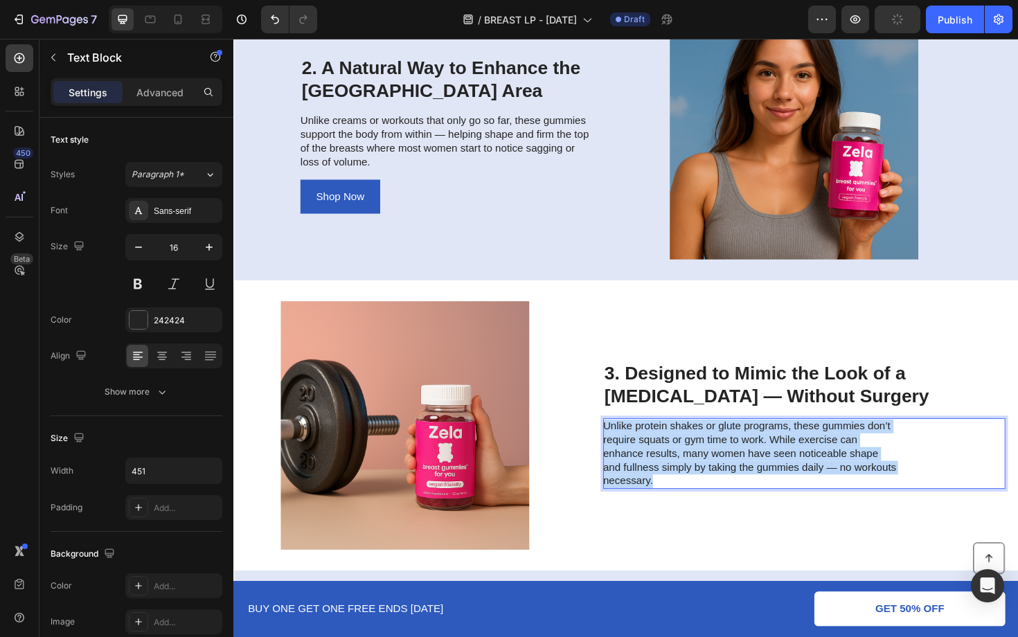
click at [776, 474] on p "Unlike protein shakes or glute programs, these gummies don’t require squats or …" at bounding box center [780, 478] width 311 height 72
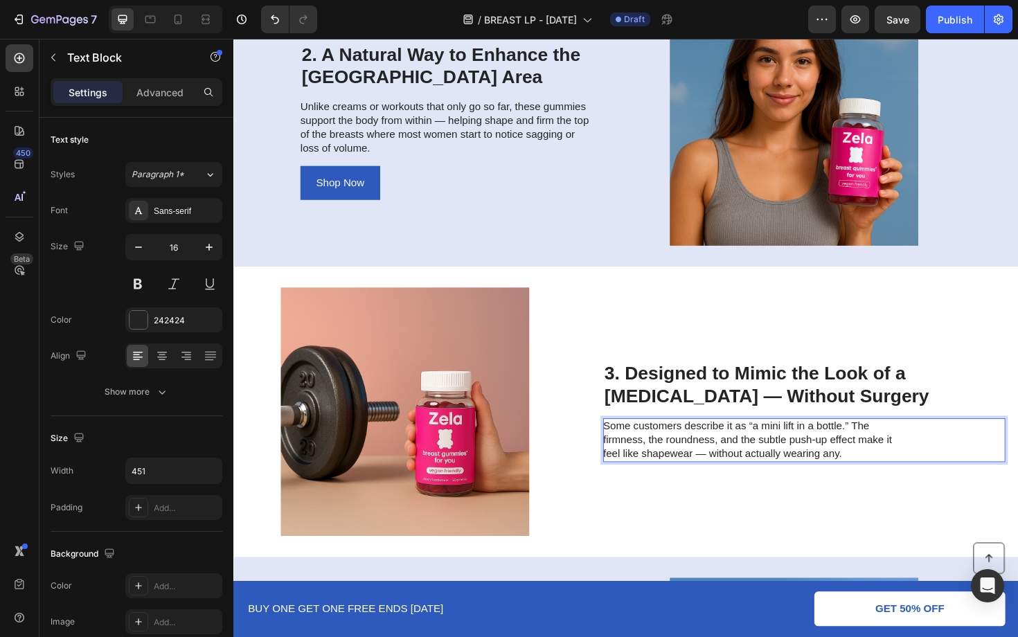
scroll to position [1129, 0]
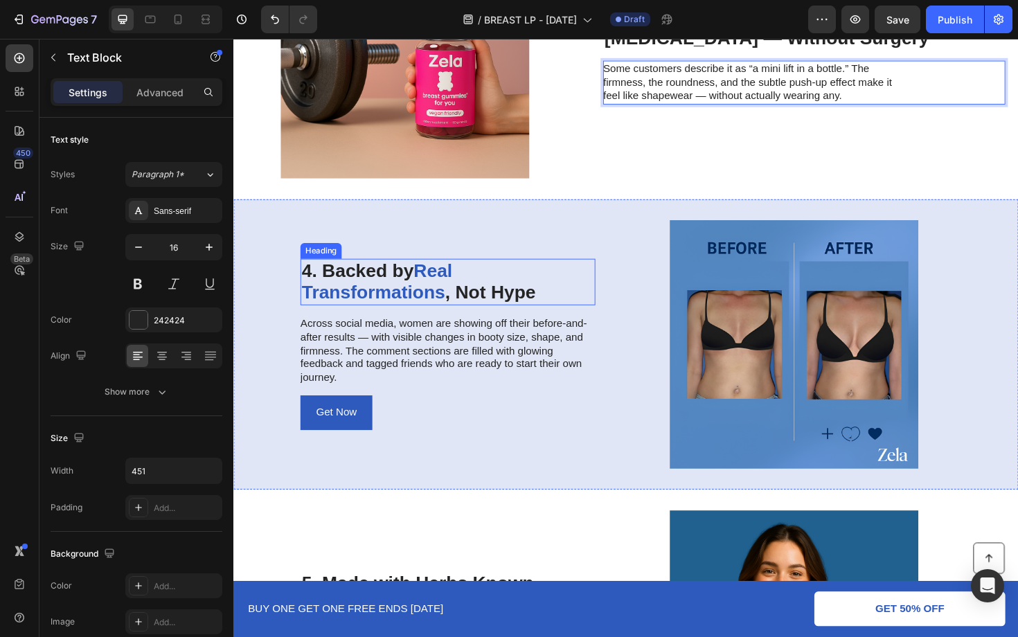
click at [439, 278] on span "Real Transformations" at bounding box center [384, 296] width 159 height 45
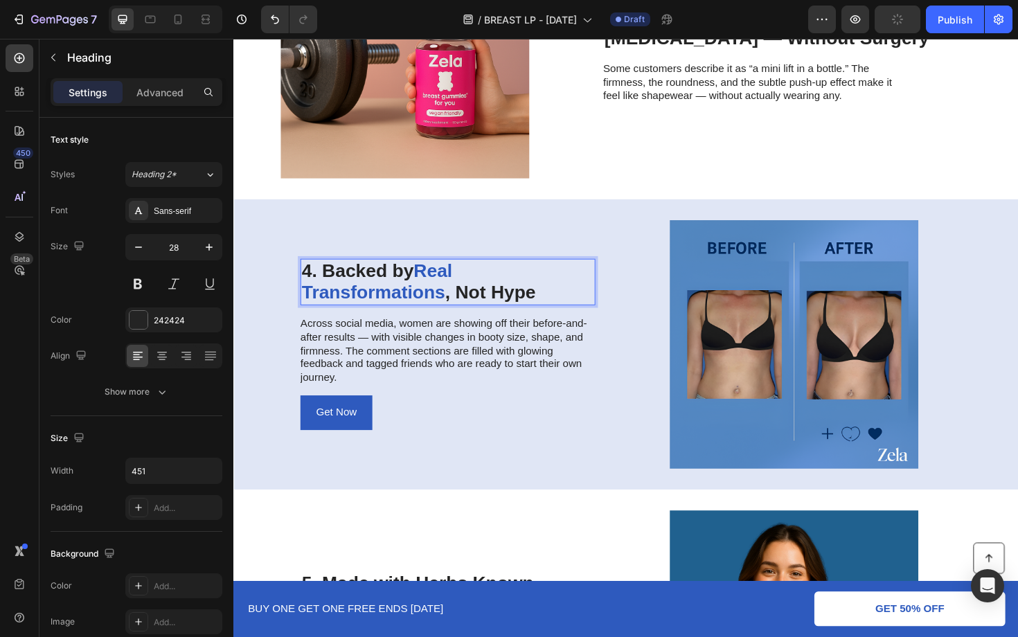
click at [443, 287] on span "Real Transformations" at bounding box center [384, 296] width 159 height 45
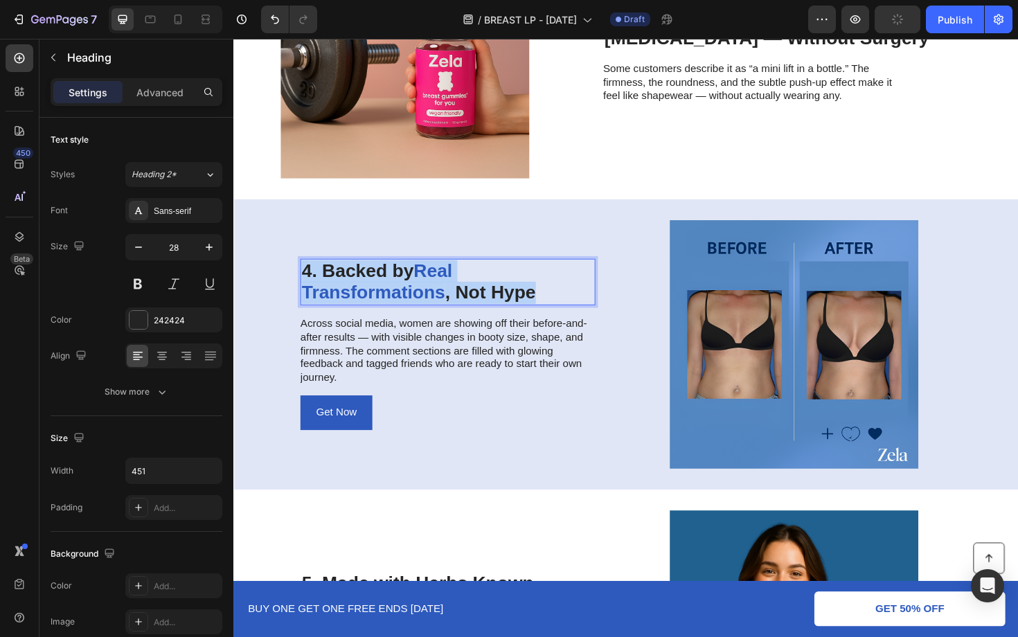
click at [443, 287] on span "Real Transformations" at bounding box center [384, 296] width 159 height 45
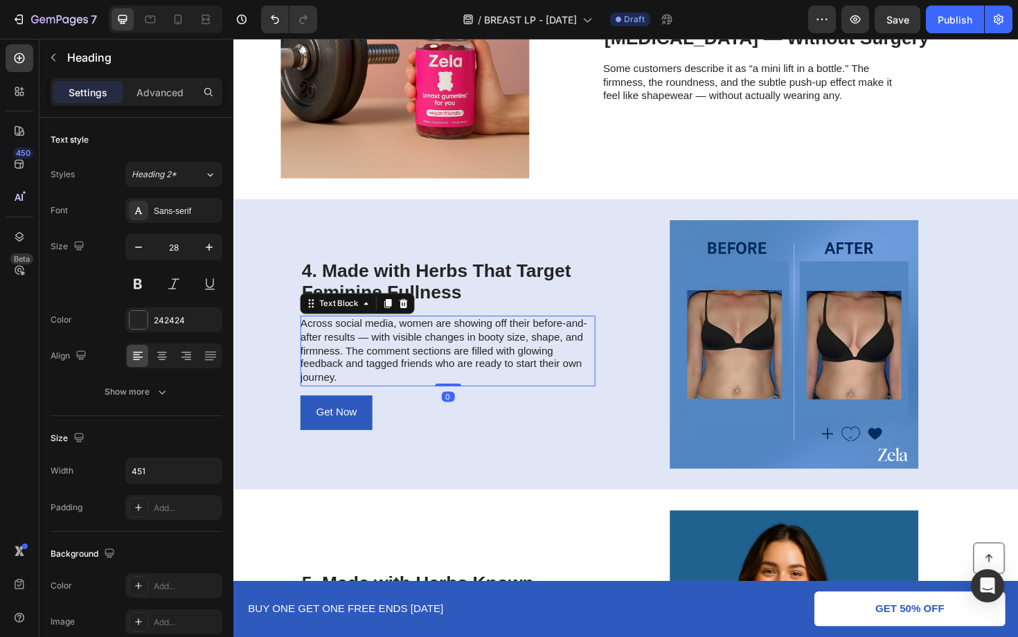
click at [448, 366] on p "Across social media, women are showing off their before-and-after results — wit…" at bounding box center [459, 370] width 311 height 72
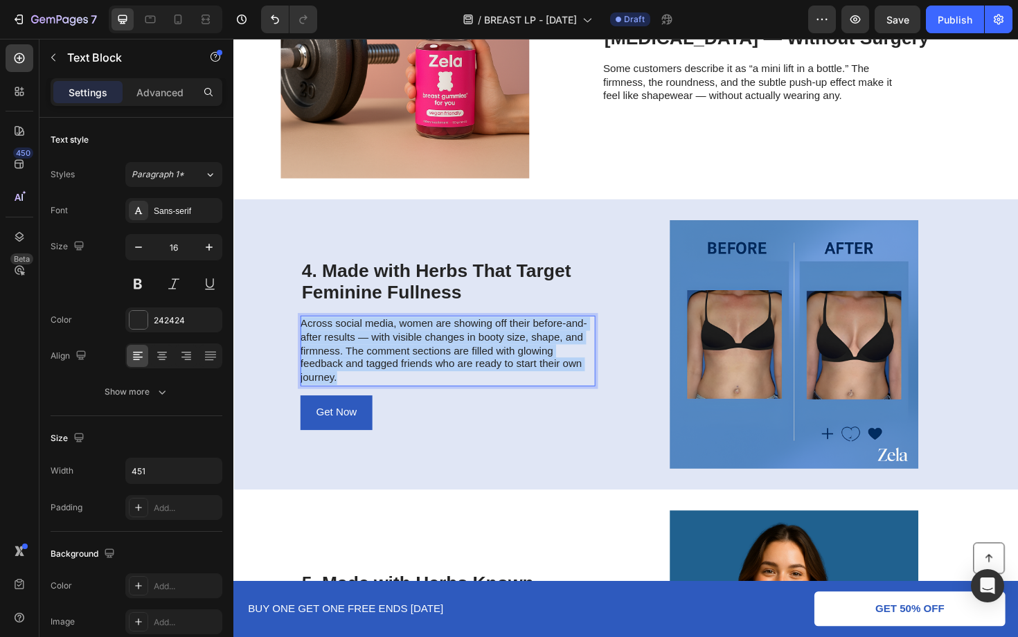
click at [448, 366] on p "Across social media, women are showing off their before-and-after results — wit…" at bounding box center [459, 370] width 311 height 72
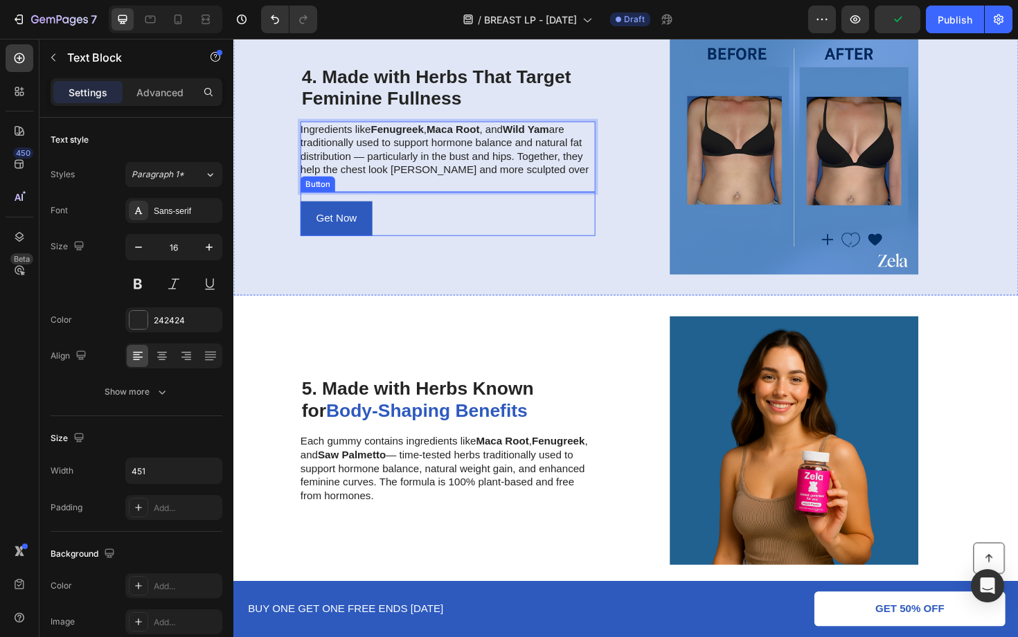
scroll to position [1370, 0]
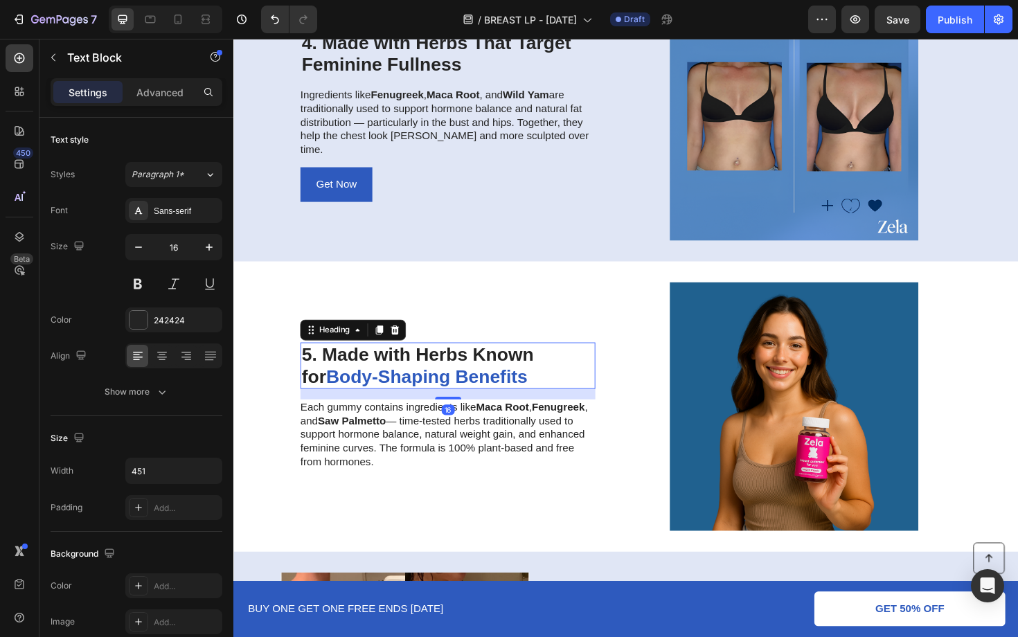
click at [446, 373] on h2 "5. Made with Herbs Known for Body-Shaping Benefits" at bounding box center [460, 385] width 312 height 49
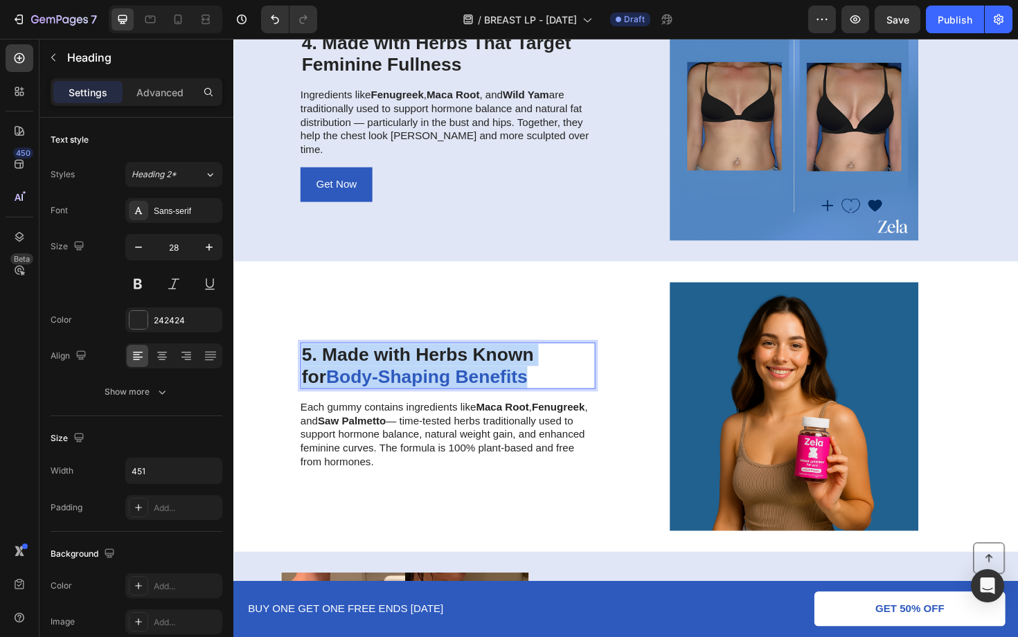
click at [446, 373] on p "5. Made with Herbs Known for Body-Shaping Benefits" at bounding box center [459, 385] width 309 height 46
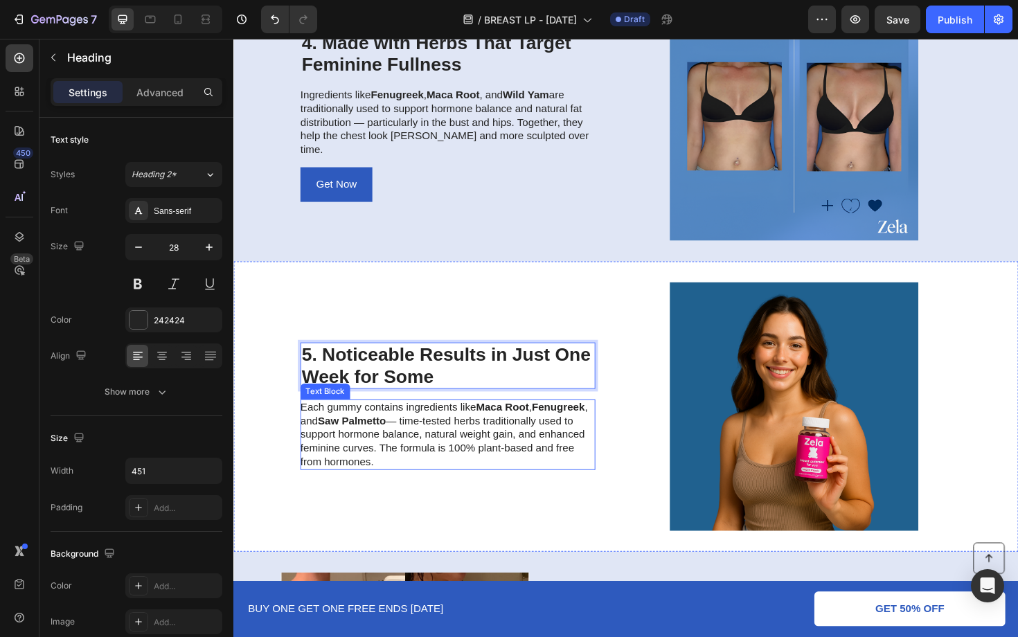
click at [389, 449] on strong "Saw Palmetto" at bounding box center [359, 444] width 72 height 12
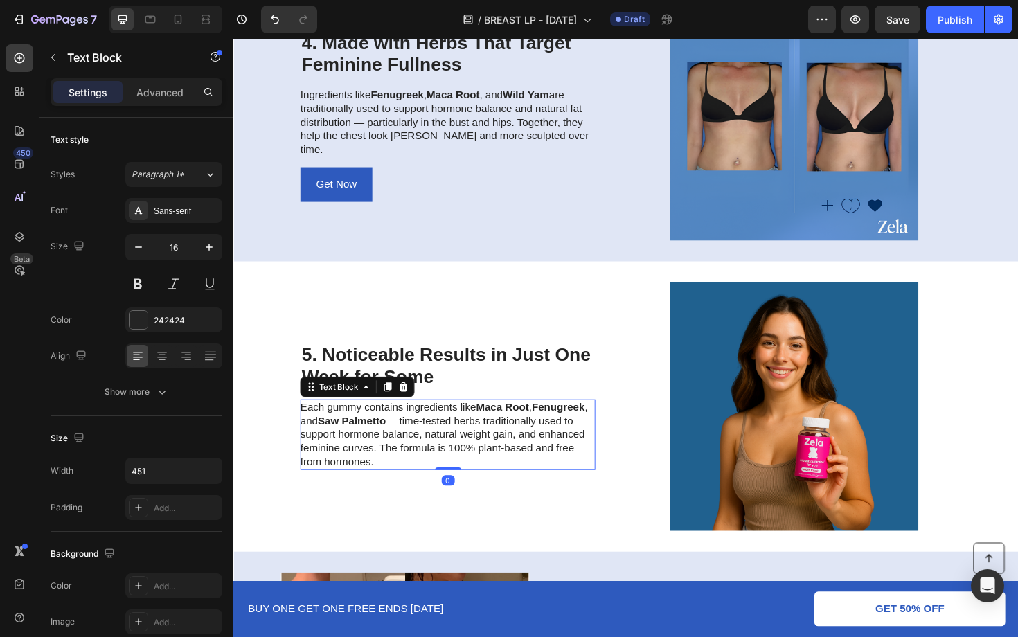
click at [389, 449] on strong "Saw Palmetto" at bounding box center [359, 444] width 72 height 12
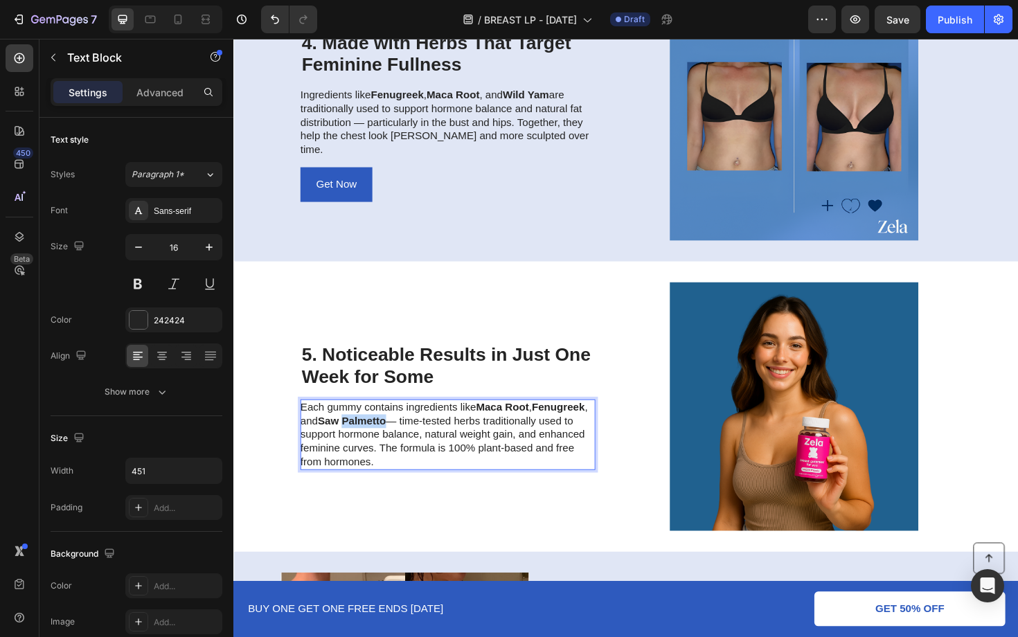
click at [389, 449] on strong "Saw Palmetto" at bounding box center [359, 444] width 72 height 12
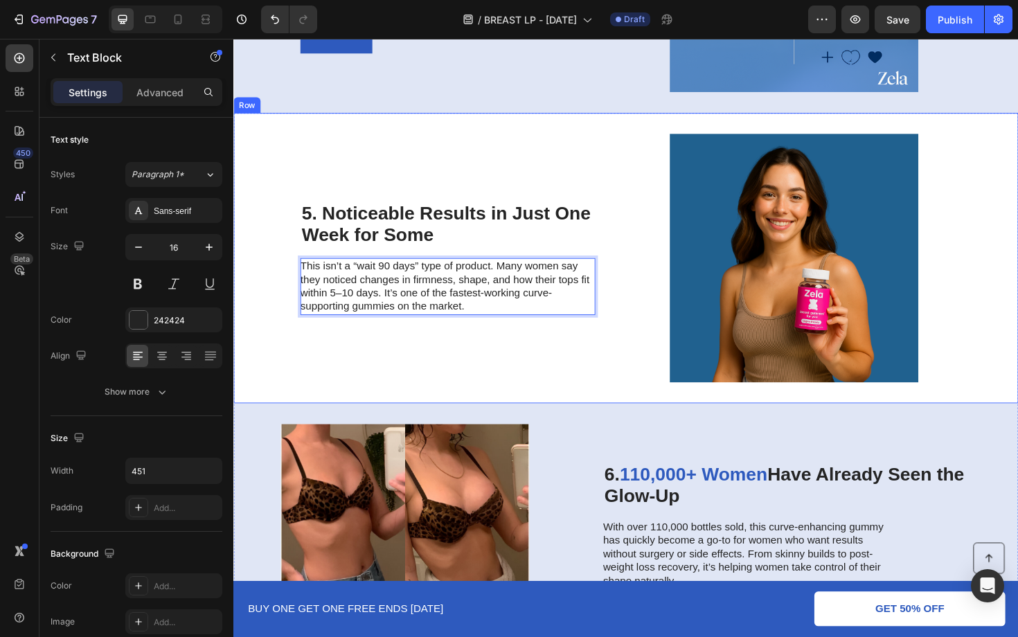
scroll to position [1597, 0]
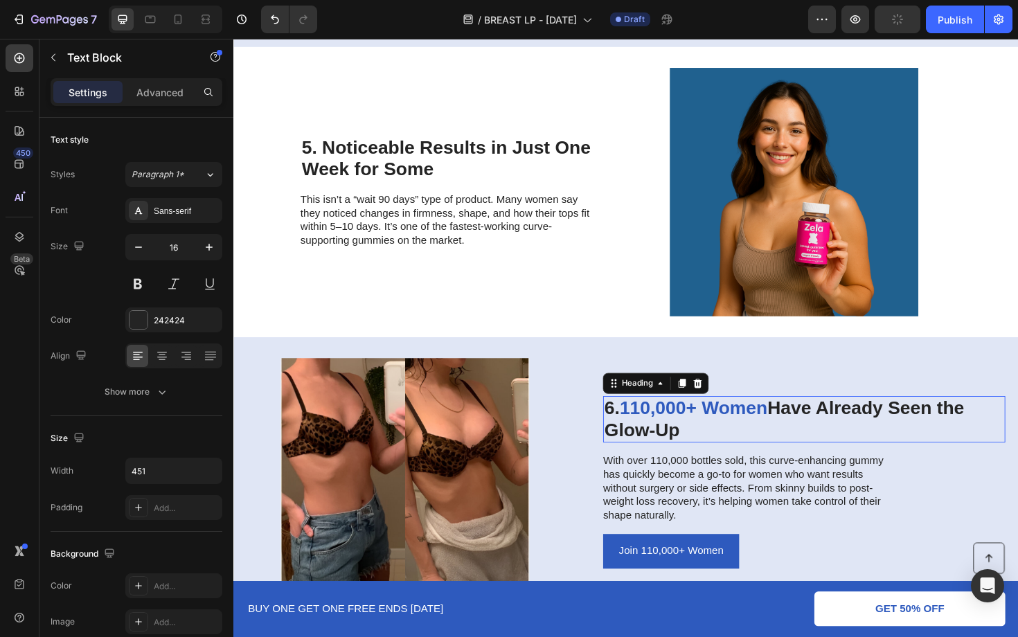
click at [787, 431] on span "110,000+ Women" at bounding box center [720, 430] width 156 height 21
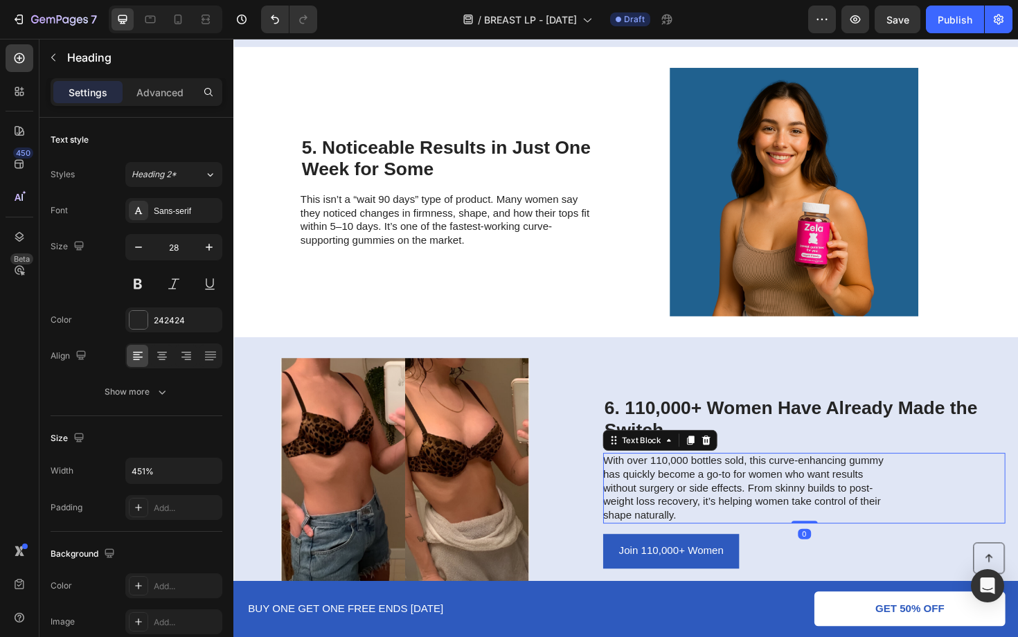
click at [709, 518] on p "With over 110,000 bottles sold, this curve-enhancing gummy has quickly become a…" at bounding box center [780, 515] width 311 height 72
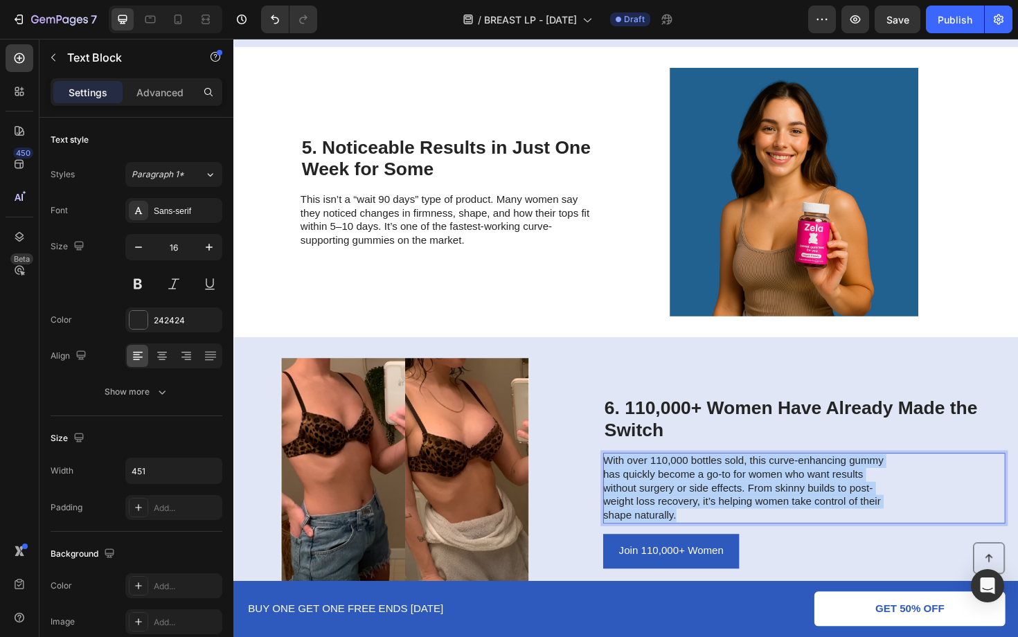
click at [709, 518] on p "With over 110,000 bottles sold, this curve-enhancing gummy has quickly become a…" at bounding box center [780, 515] width 311 height 72
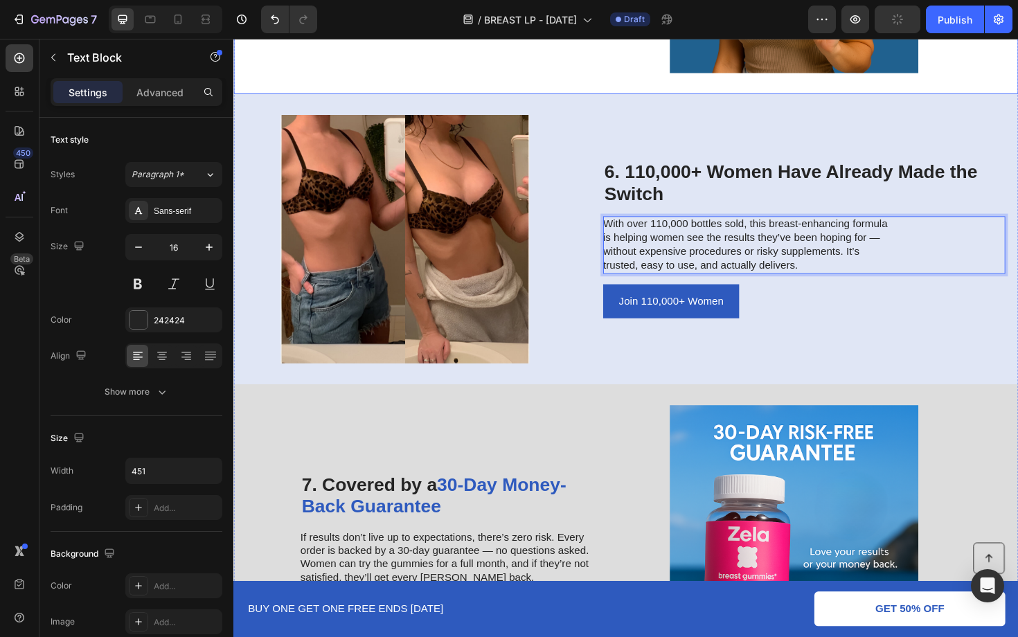
scroll to position [1903, 0]
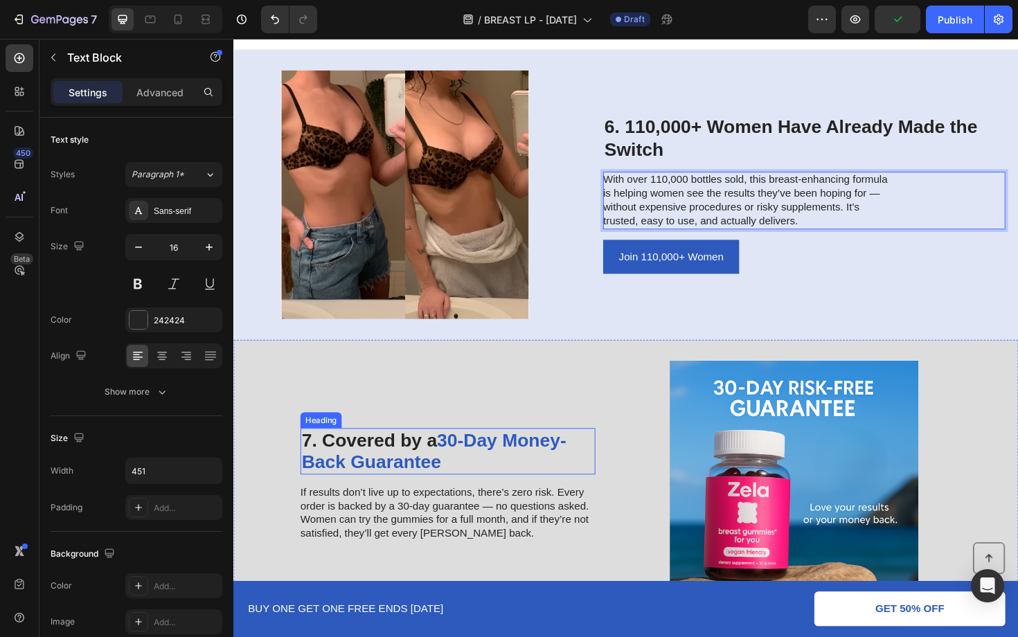
click at [406, 469] on h2 "7. Covered by a 30-Day Money-Back Guarantee" at bounding box center [460, 475] width 312 height 49
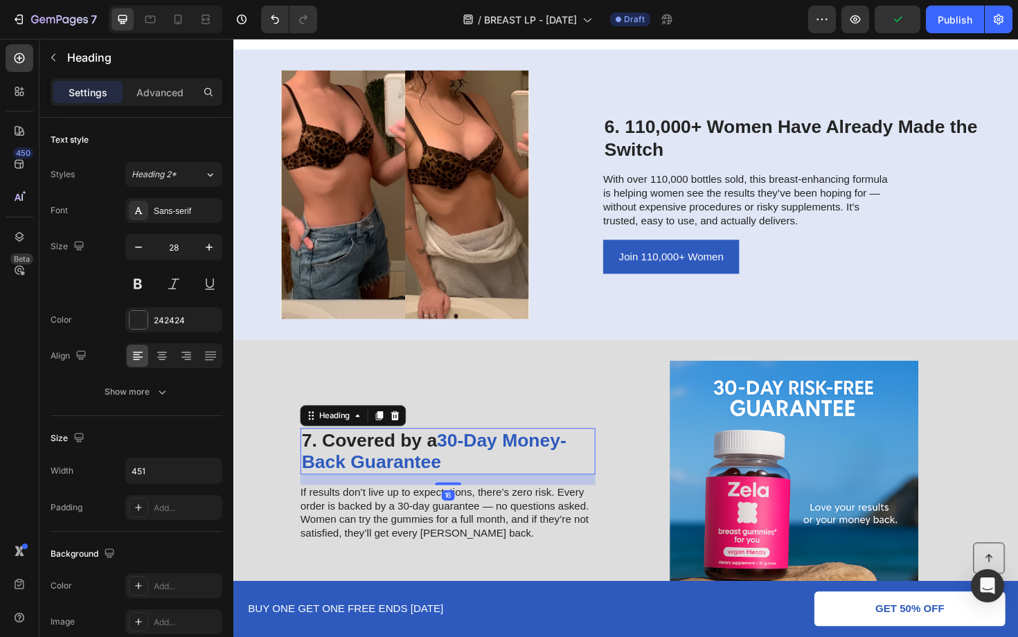
click at [406, 469] on h2 "7. Covered by a 30-Day Money-Back Guarantee" at bounding box center [460, 475] width 312 height 49
click at [406, 469] on p "7. Covered by a 30-Day Money-Back Guarantee" at bounding box center [459, 476] width 309 height 46
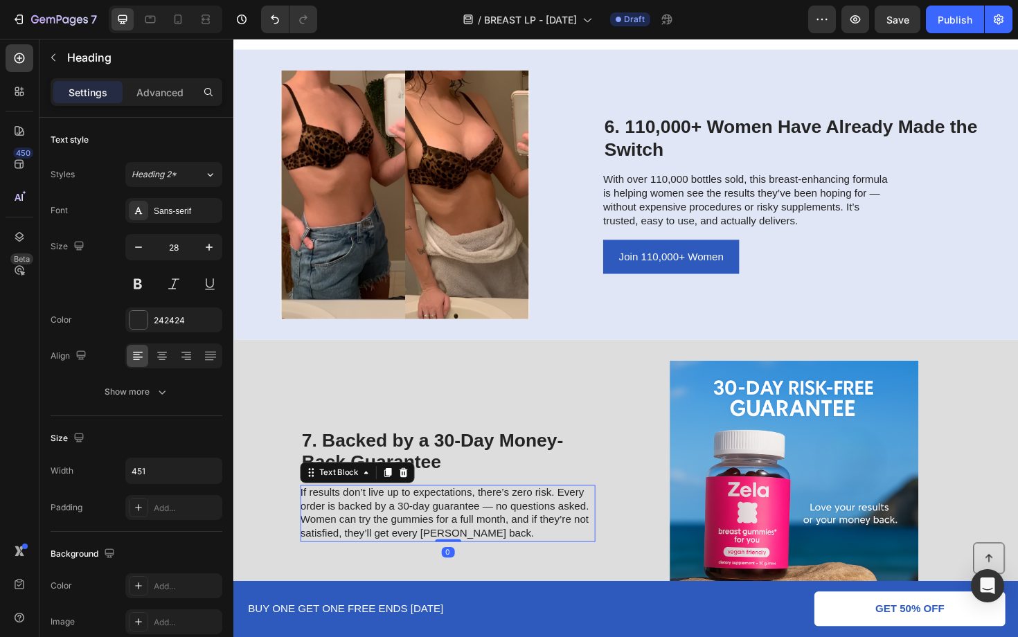
click at [428, 528] on p "If results don’t live up to expectations, there’s zero risk. Every order is bac…" at bounding box center [459, 541] width 311 height 57
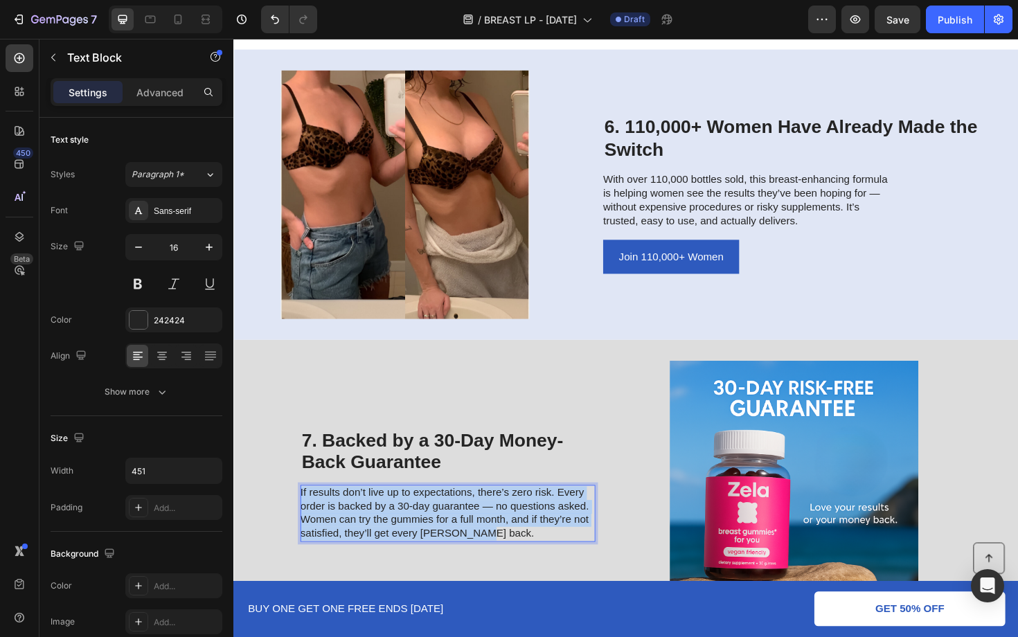
click at [428, 528] on p "If results don’t live up to expectations, there’s zero risk. Every order is bac…" at bounding box center [459, 541] width 311 height 57
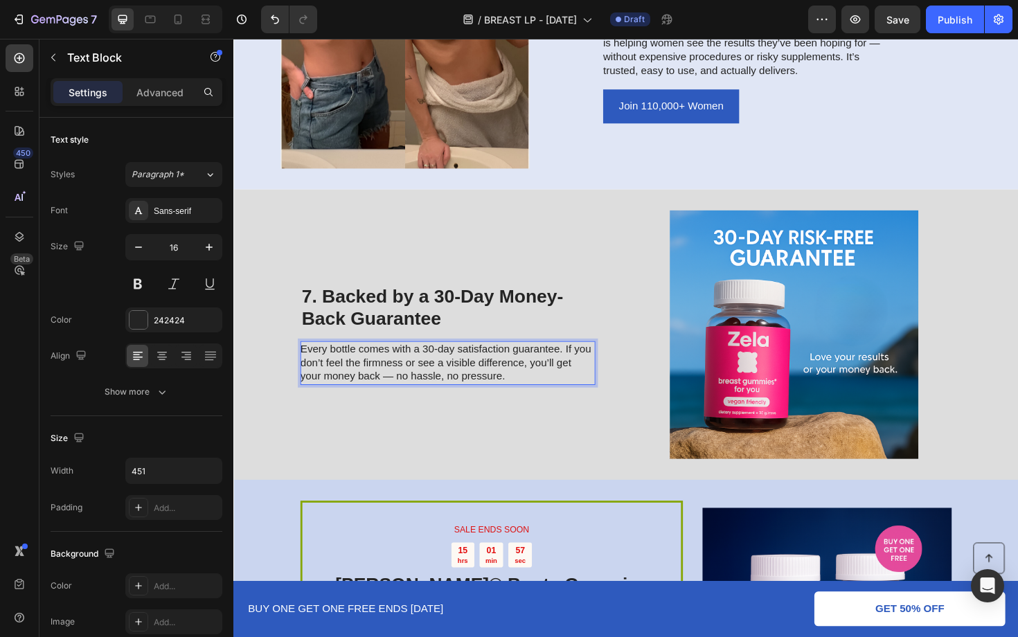
scroll to position [2403, 0]
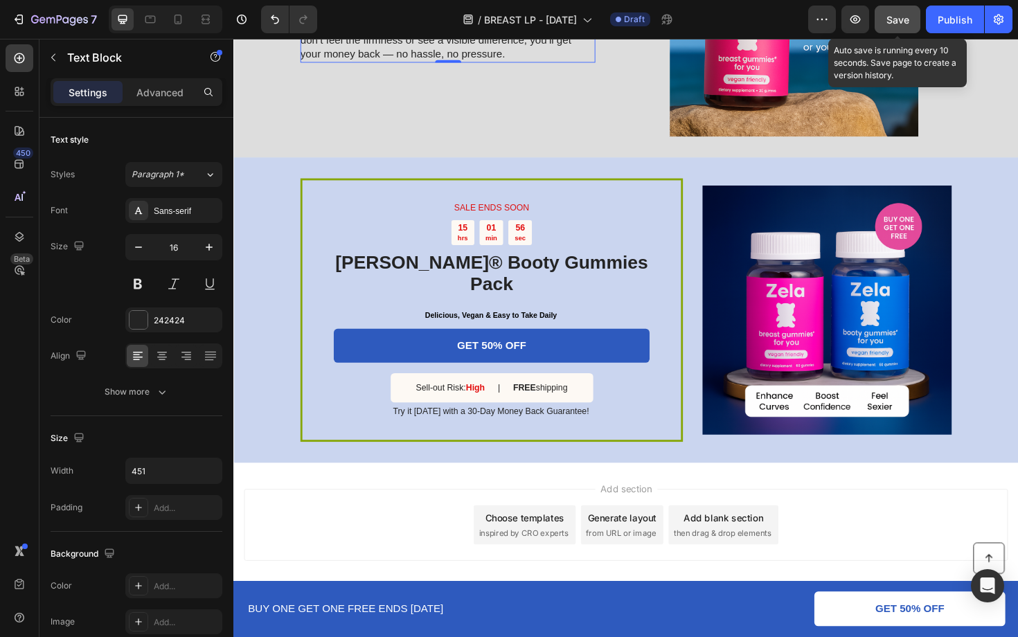
click at [888, 19] on span "Save" at bounding box center [897, 20] width 23 height 12
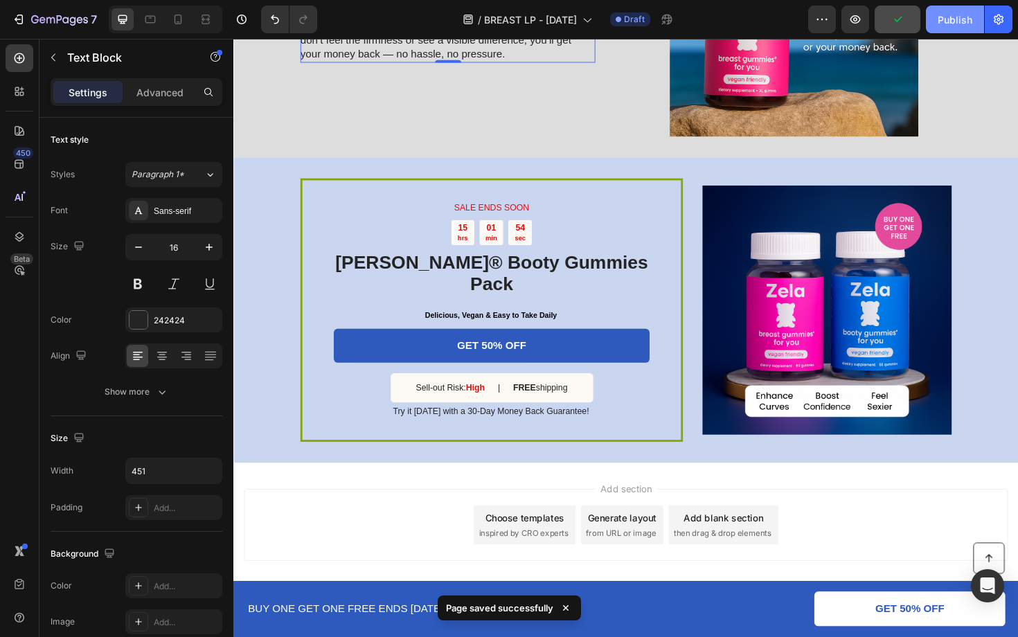
click at [944, 17] on div "Publish" at bounding box center [954, 19] width 35 height 15
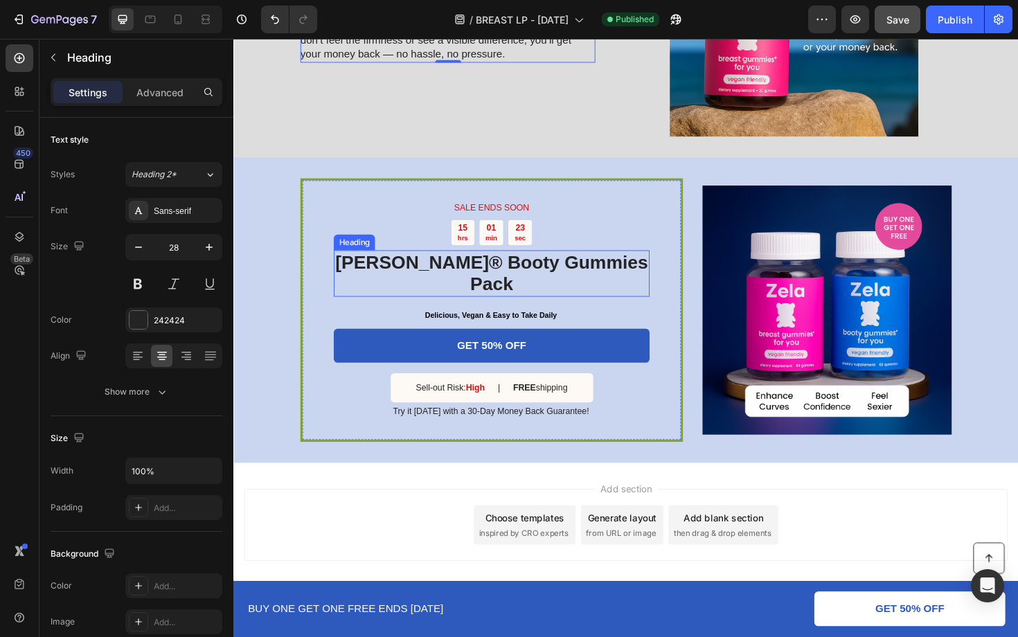
click at [584, 280] on h2 "Zela® Booty Gummies Pack" at bounding box center [506, 287] width 334 height 49
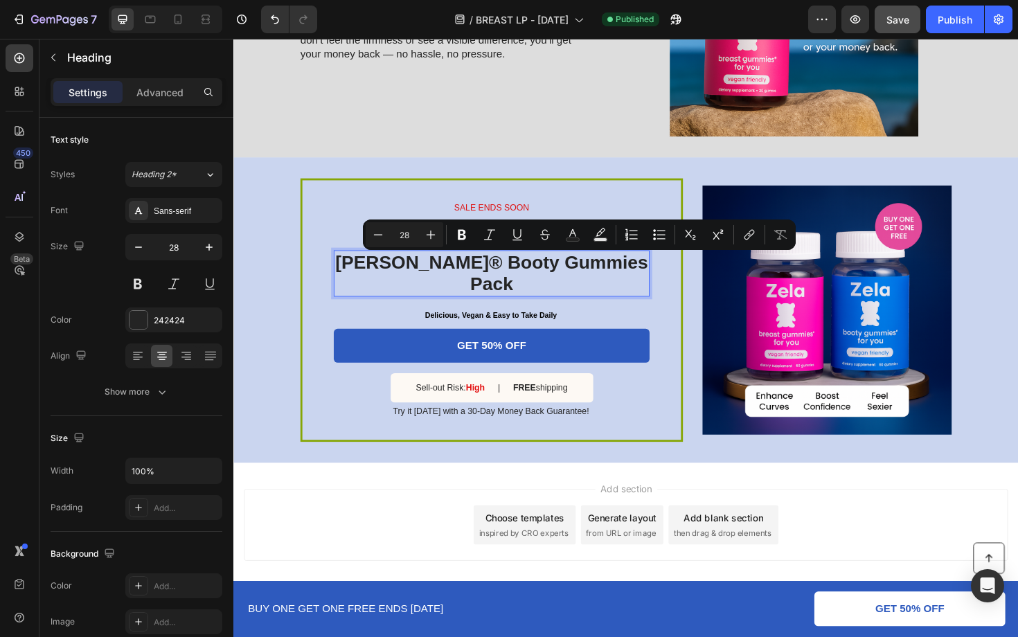
click at [584, 280] on p "Zela® Booty Gummies Pack" at bounding box center [507, 287] width 332 height 46
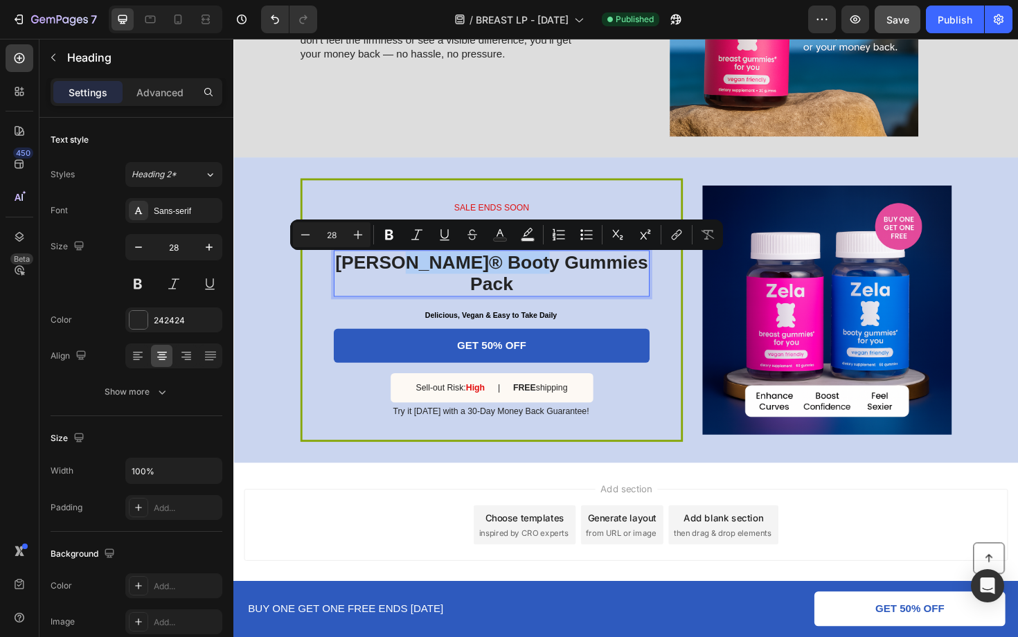
drag, startPoint x: 584, startPoint y: 280, endPoint x: 438, endPoint y: 282, distance: 146.1
click at [438, 282] on p "Zela® Booty Gummies Pack" at bounding box center [507, 287] width 332 height 46
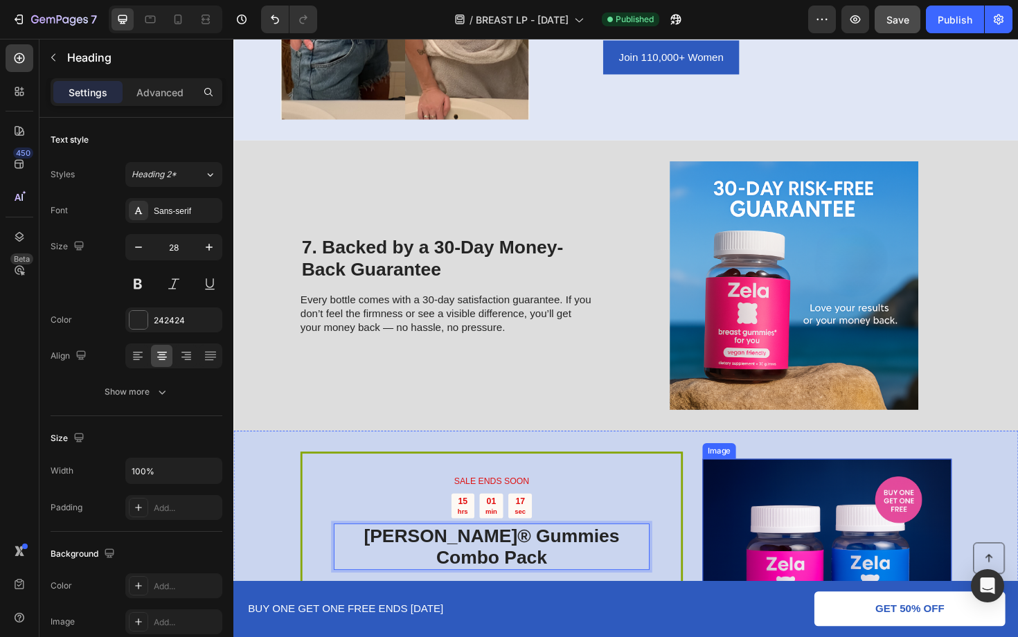
scroll to position [1723, 0]
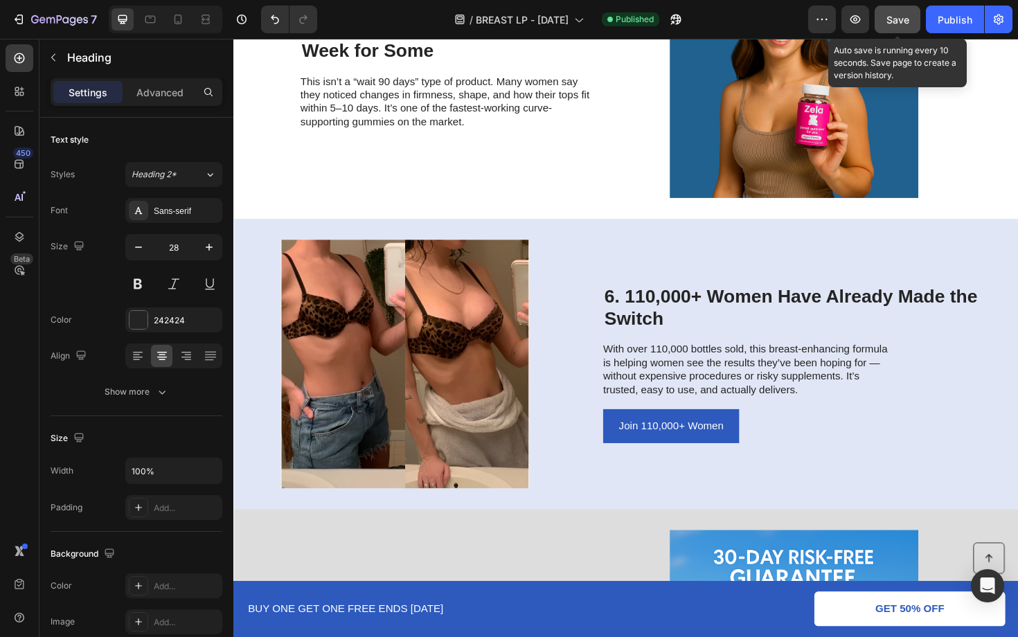
click at [905, 19] on span "Save" at bounding box center [897, 20] width 23 height 12
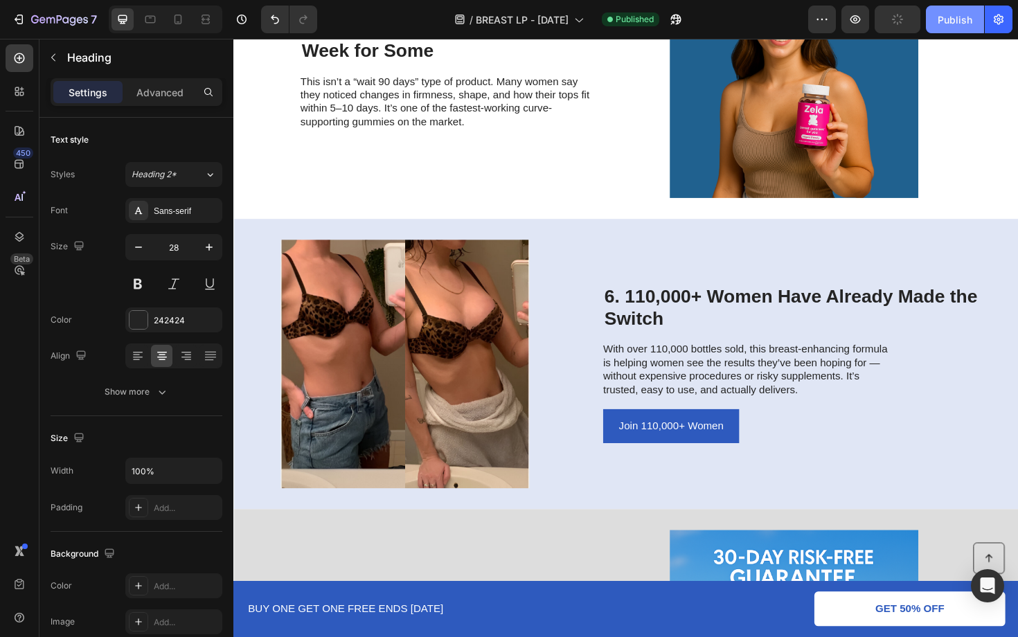
click at [943, 19] on div "Publish" at bounding box center [954, 19] width 35 height 15
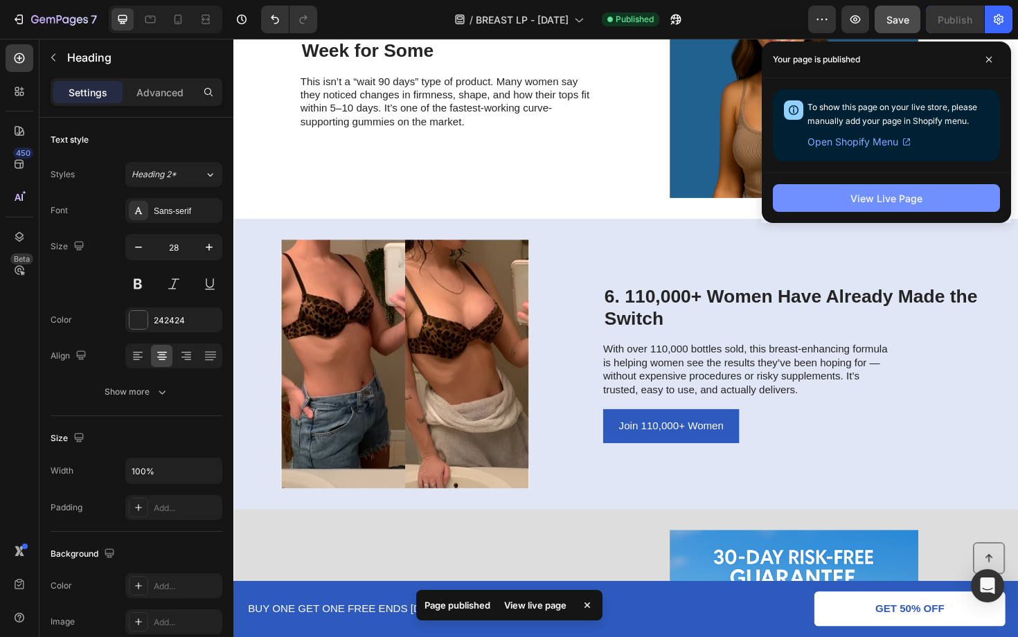
click at [949, 189] on button "View Live Page" at bounding box center [886, 198] width 227 height 28
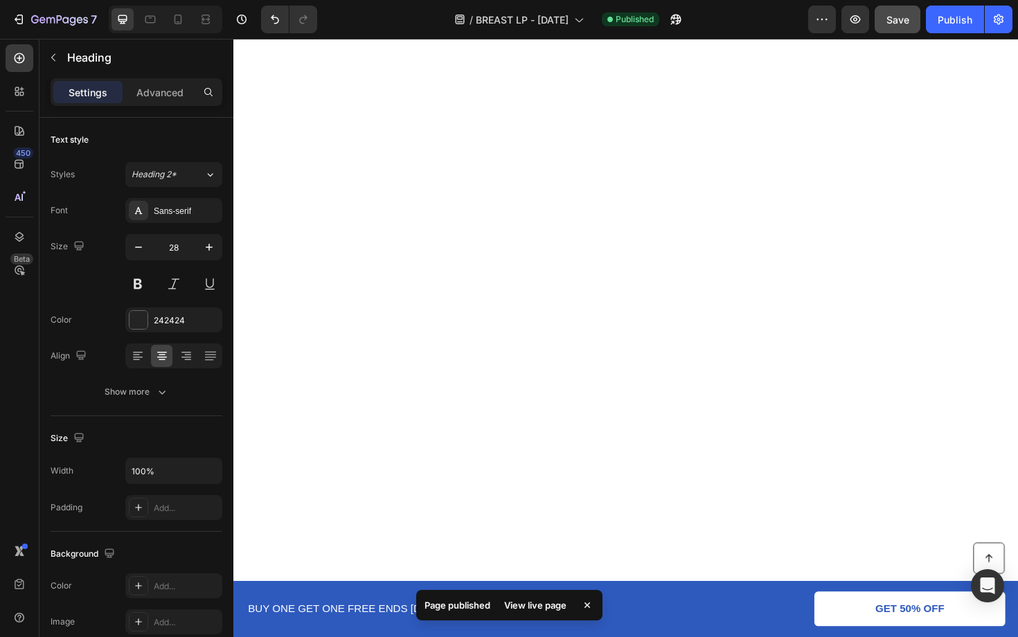
scroll to position [0, 0]
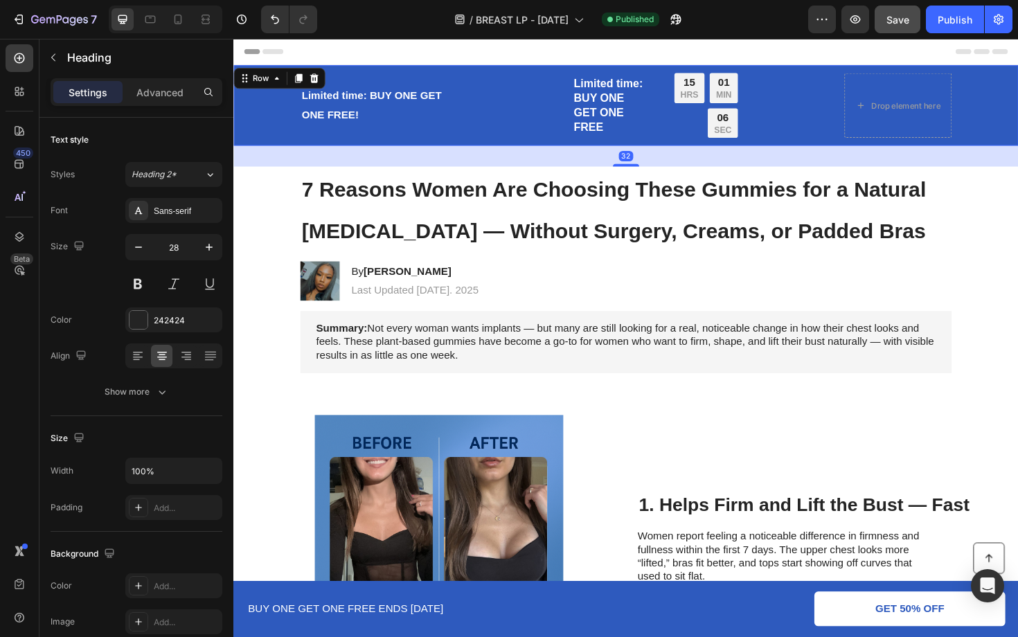
click at [258, 115] on div "Limited time: BUY ONE GET ONE FREE! Text Block Limited time: BUY ONE GET ONE FR…" at bounding box center [648, 109] width 803 height 69
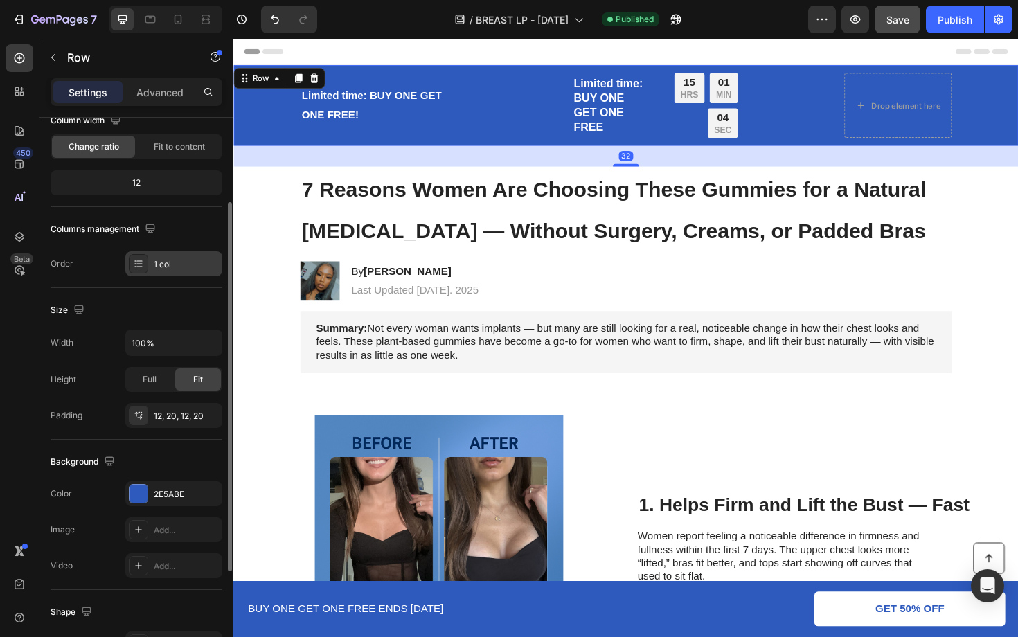
scroll to position [286, 0]
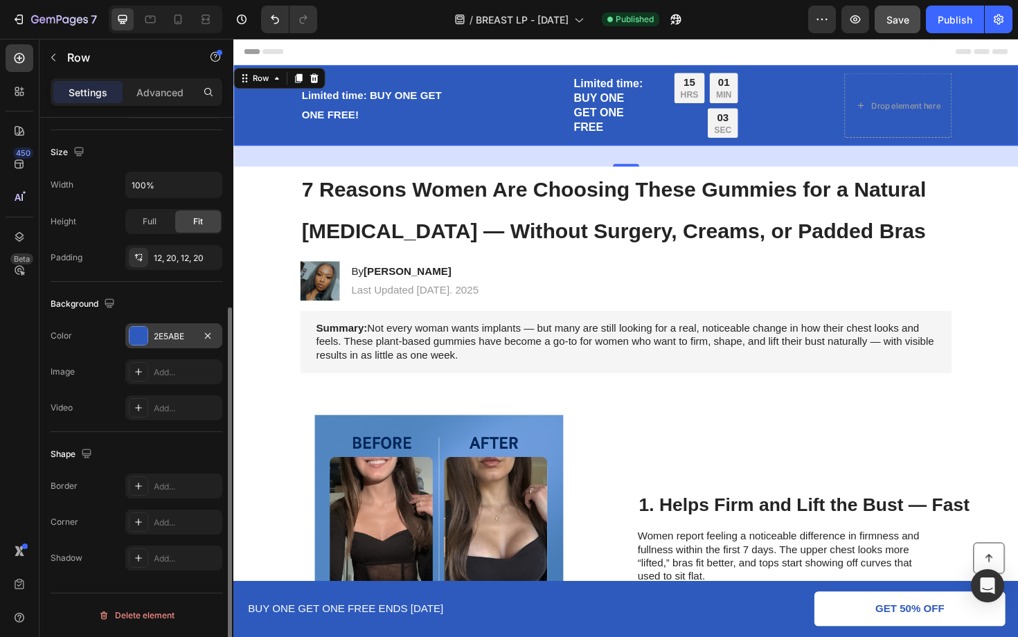
click at [171, 335] on div "2E5ABE" at bounding box center [174, 336] width 40 height 12
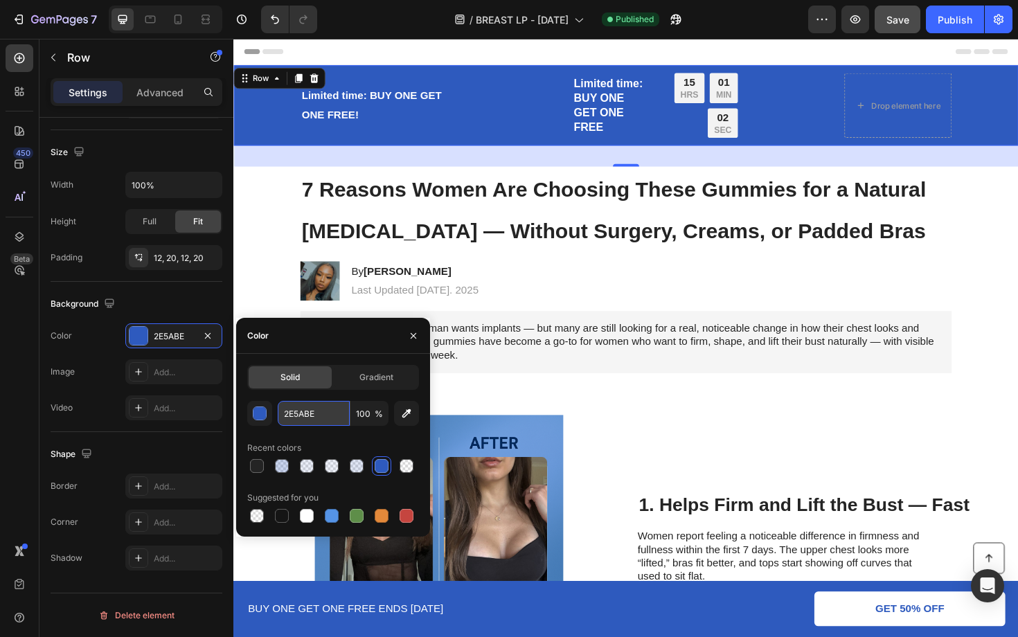
click at [343, 408] on input "2E5ABE" at bounding box center [314, 413] width 72 height 25
click at [339, 411] on input "2E5ABE" at bounding box center [314, 413] width 72 height 25
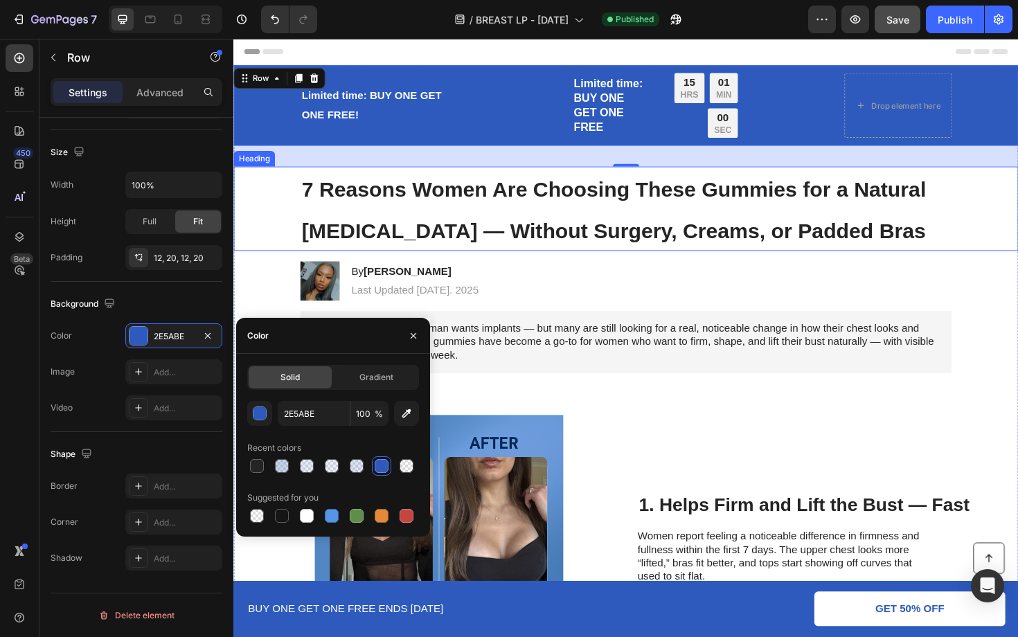
click at [580, 195] on span "7 Reasons Women Are Choosing These Gummies for a Natural Breast Lift — Without …" at bounding box center [635, 220] width 661 height 69
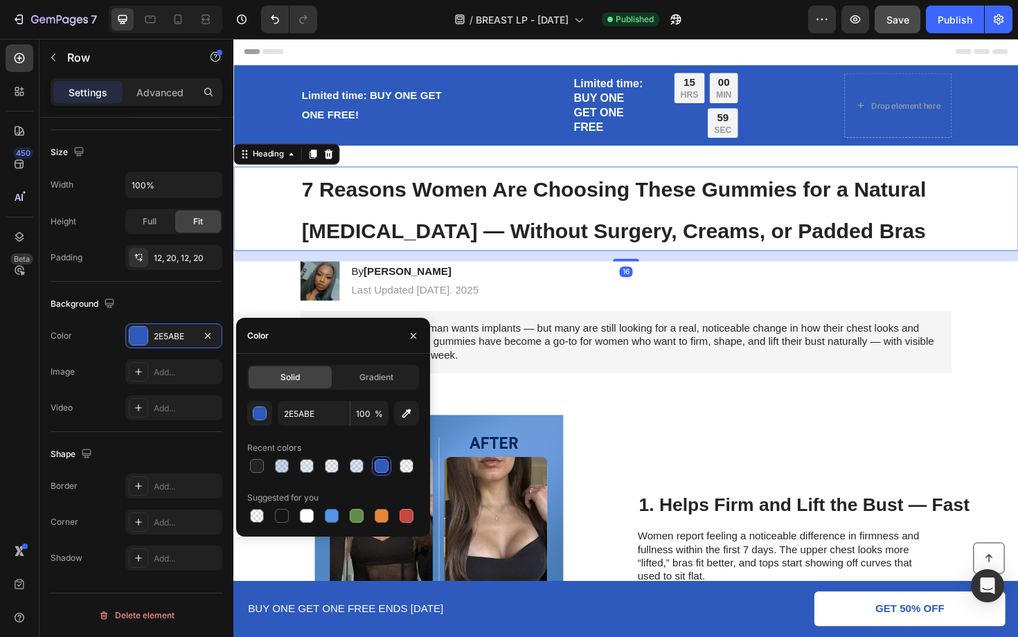
scroll to position [0, 0]
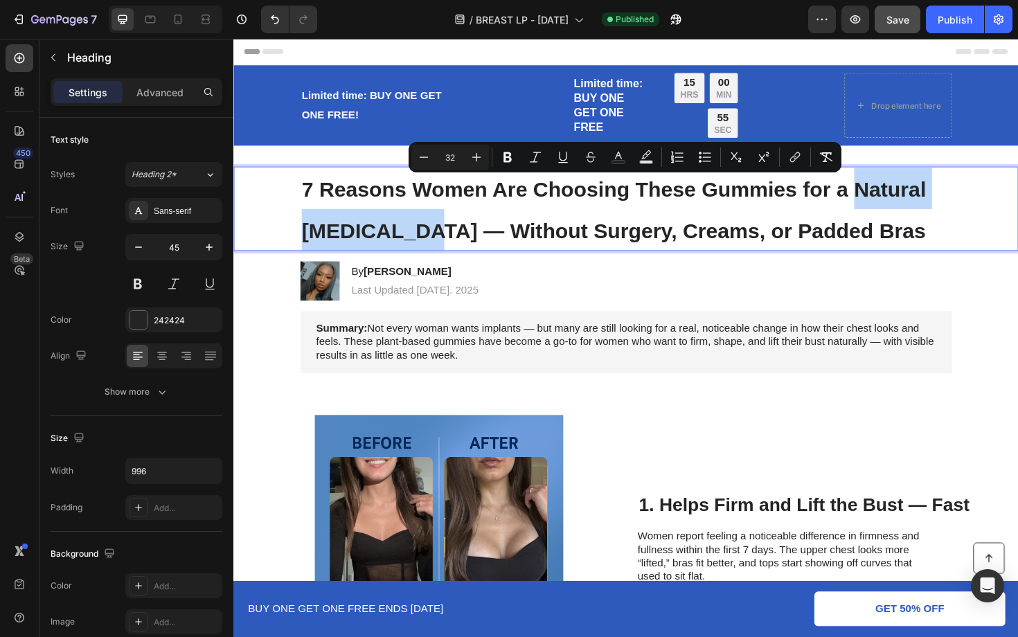
drag, startPoint x: 892, startPoint y: 192, endPoint x: 414, endPoint y: 248, distance: 480.9
click at [414, 248] on span "7 Reasons Women Are Choosing These Gummies for a Natural Breast Lift — Without …" at bounding box center [635, 220] width 661 height 69
click at [623, 155] on icon "Editor contextual toolbar" at bounding box center [618, 157] width 14 height 14
type input "242424"
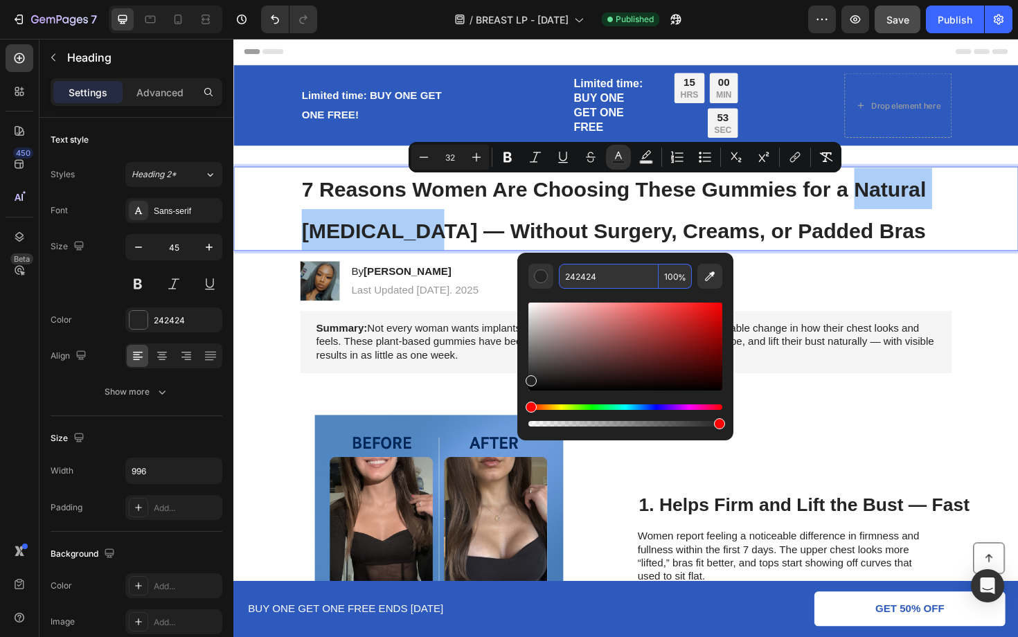
click at [641, 282] on input "242424" at bounding box center [609, 276] width 100 height 25
paste input "E5ABE"
type input "2E5ABE"
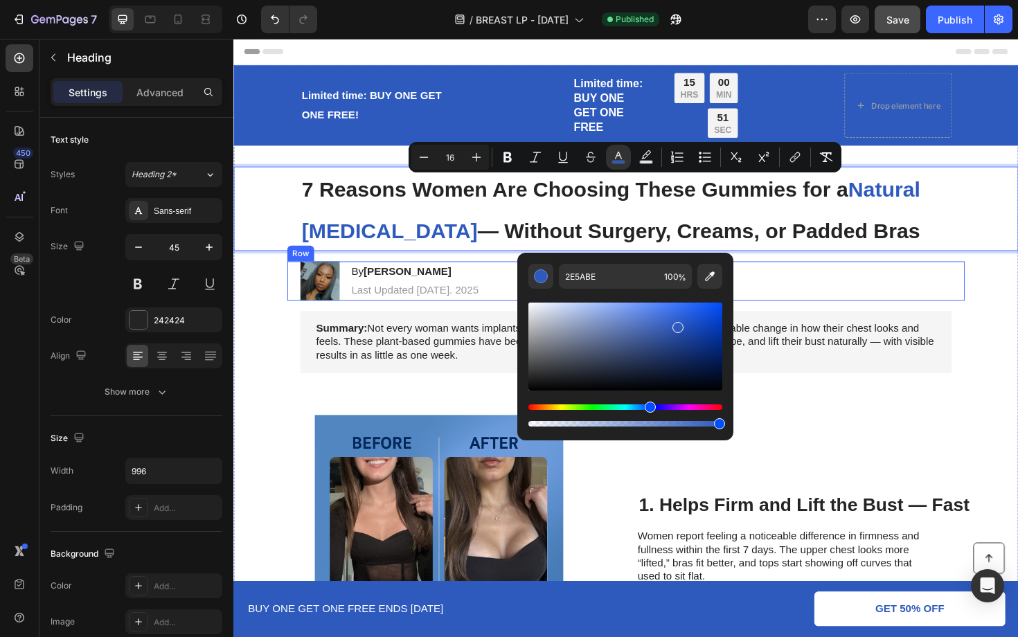
click at [838, 282] on div "Image By Jada R. Heading Last Updated Aug 27. 2025 Text Block Row" at bounding box center [648, 296] width 717 height 42
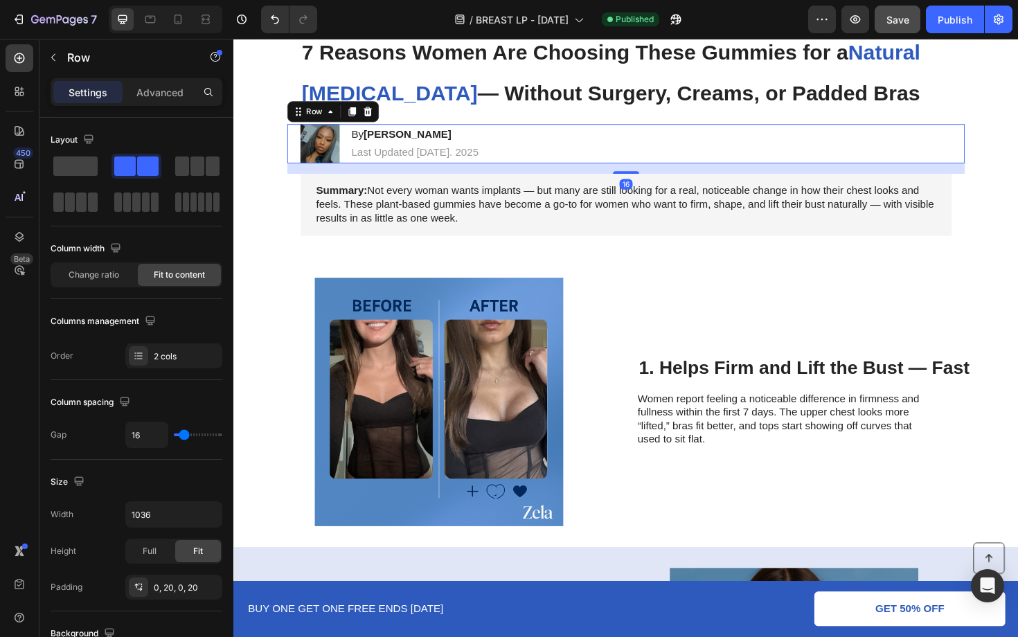
scroll to position [381, 0]
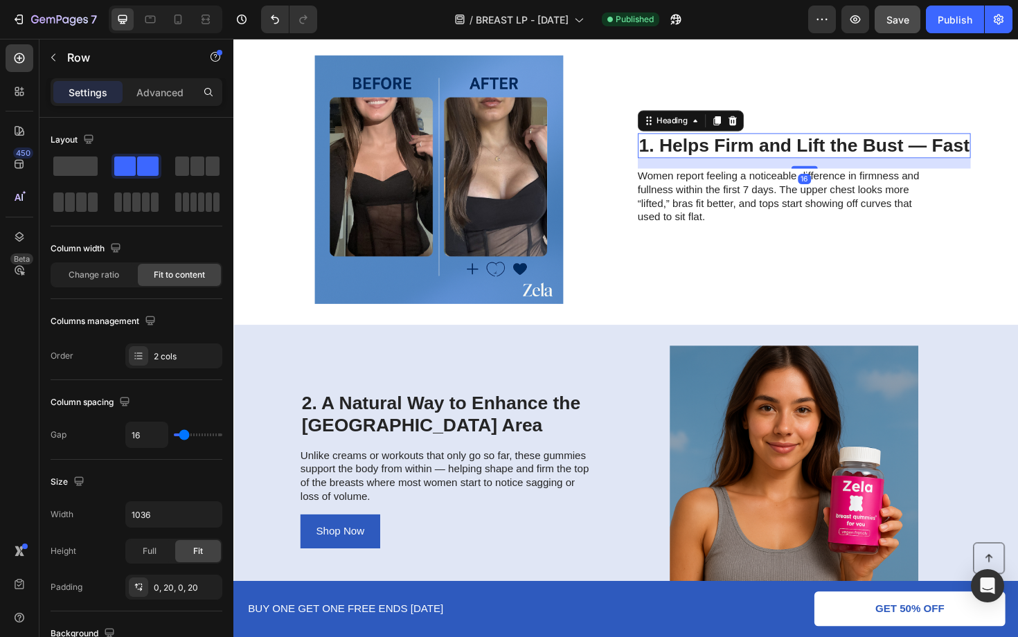
click at [835, 150] on h2 "1. Helps Firm and Lift the Bust — Fast" at bounding box center [837, 152] width 353 height 26
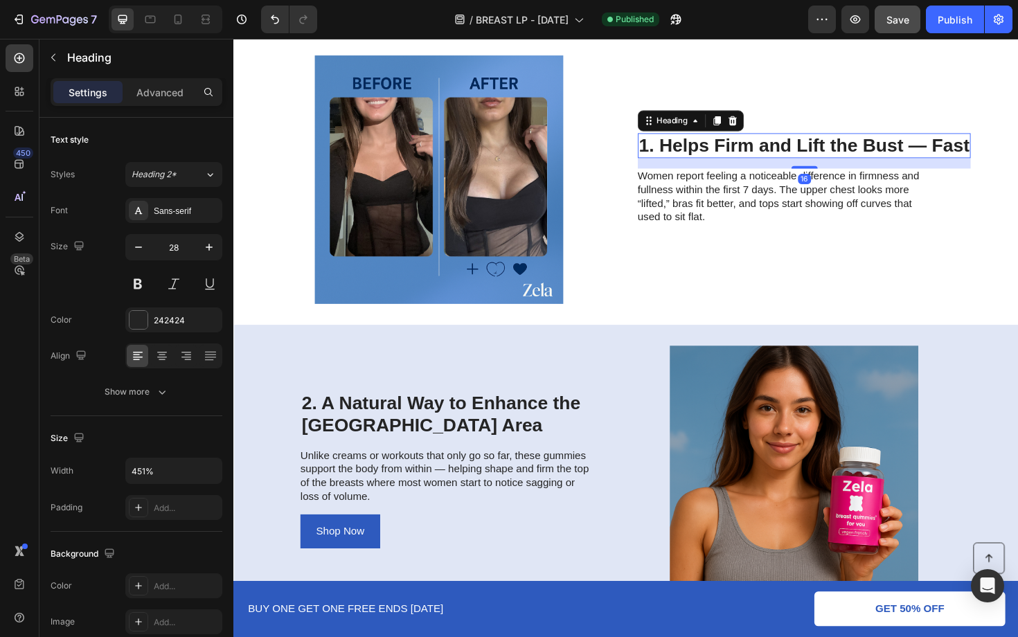
click at [835, 150] on h2 "1. Helps Firm and Lift the Bust — Fast" at bounding box center [837, 152] width 353 height 26
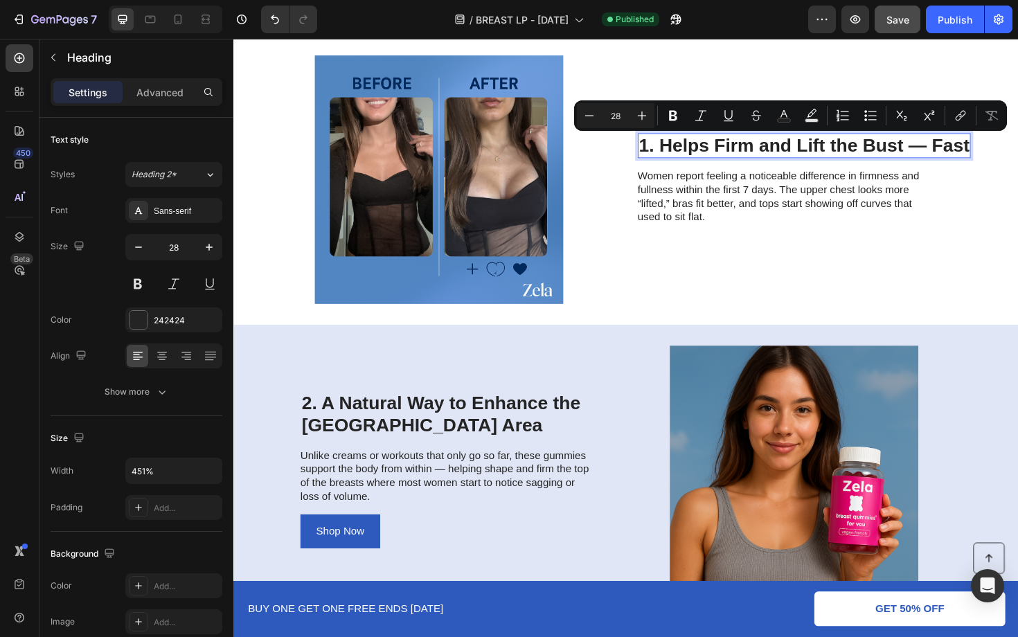
click at [850, 147] on p "1. Helps Firm and Lift the Bust — Fast" at bounding box center [838, 153] width 350 height 24
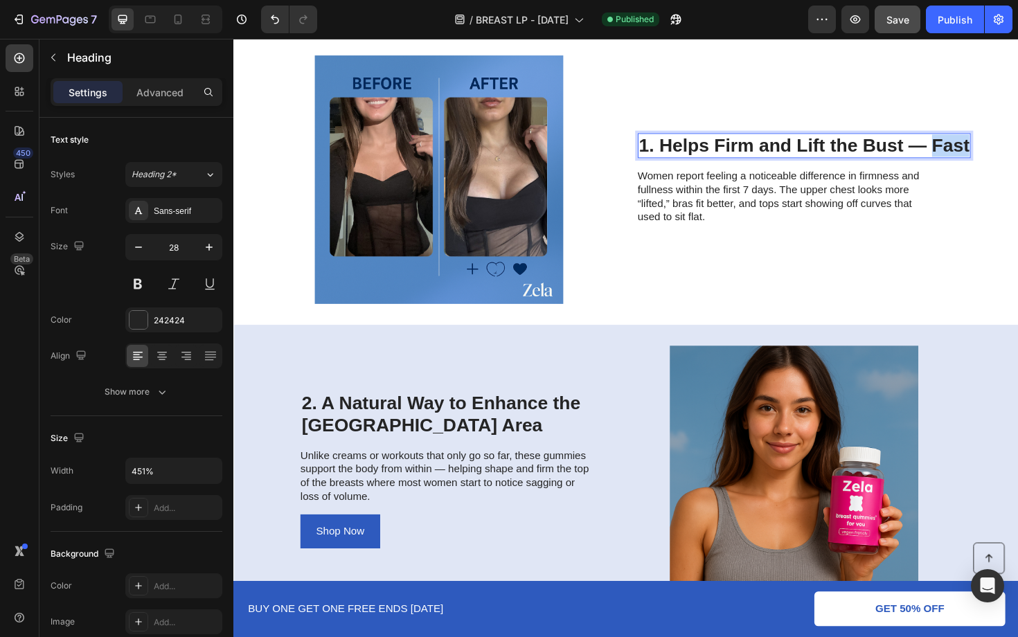
drag, startPoint x: 973, startPoint y: 145, endPoint x: 1009, endPoint y: 145, distance: 36.7
click at [1009, 145] on p "1. Helps Firm and Lift the Bust — Fast" at bounding box center [838, 153] width 350 height 24
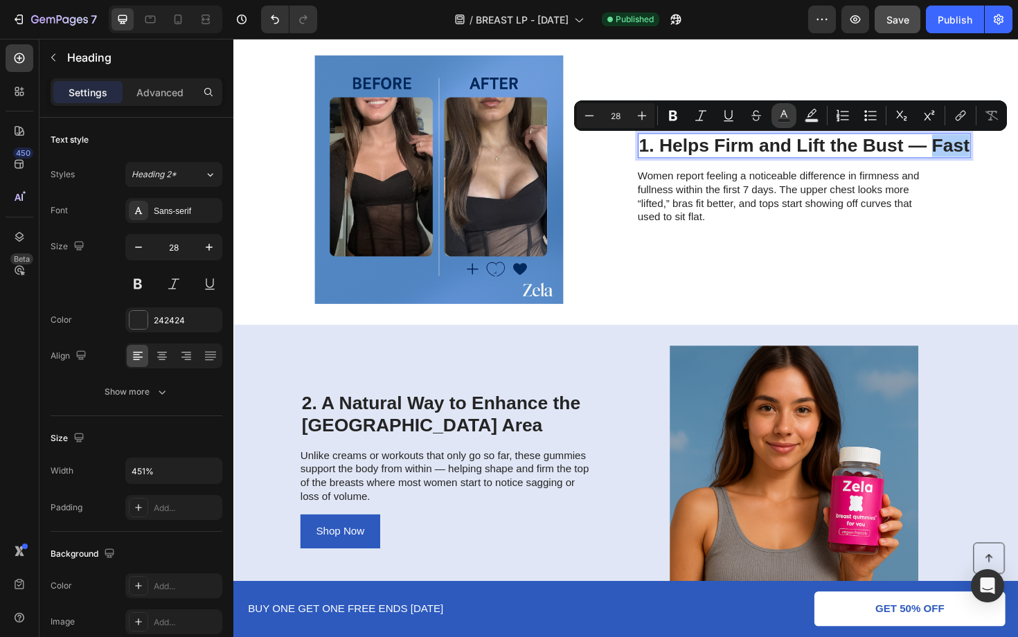
click at [779, 118] on icon "Editor contextual toolbar" at bounding box center [784, 116] width 14 height 14
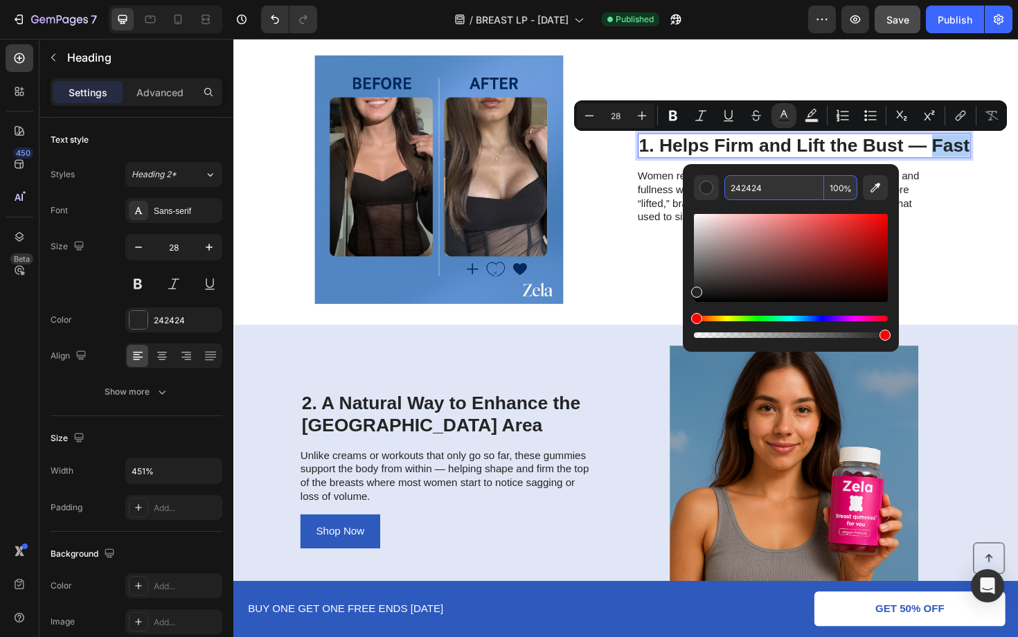
click at [767, 181] on input "242424" at bounding box center [774, 187] width 100 height 25
click at [769, 183] on input "242424" at bounding box center [774, 187] width 100 height 25
paste input "E5ABE"
type input "2E5ABE"
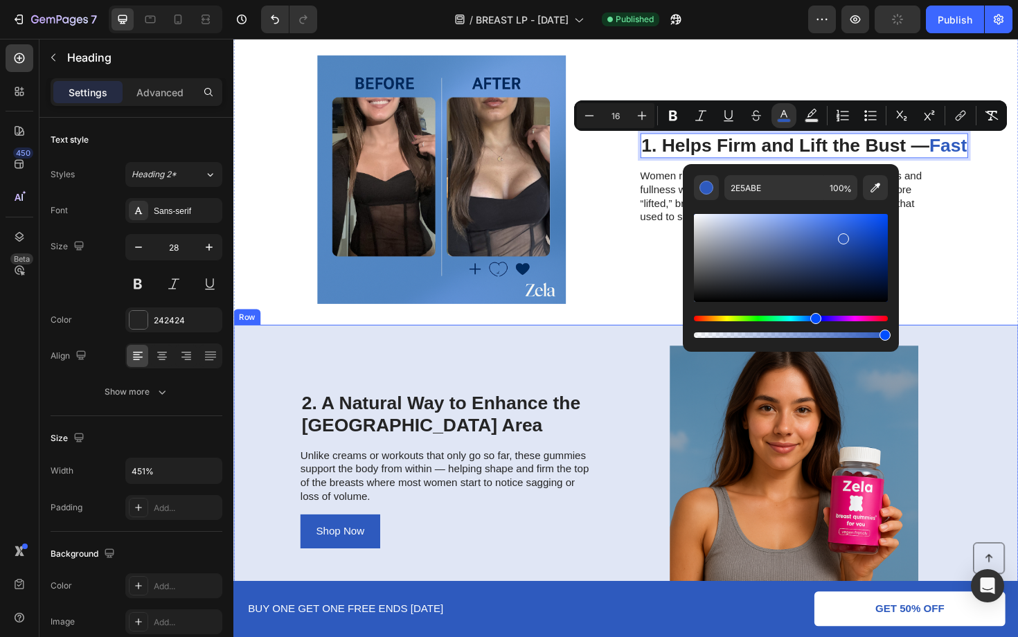
click at [573, 400] on div "2. A Natural Way to Enhance the Upper Chest Area Heading Unlike creams or worko…" at bounding box center [460, 495] width 312 height 263
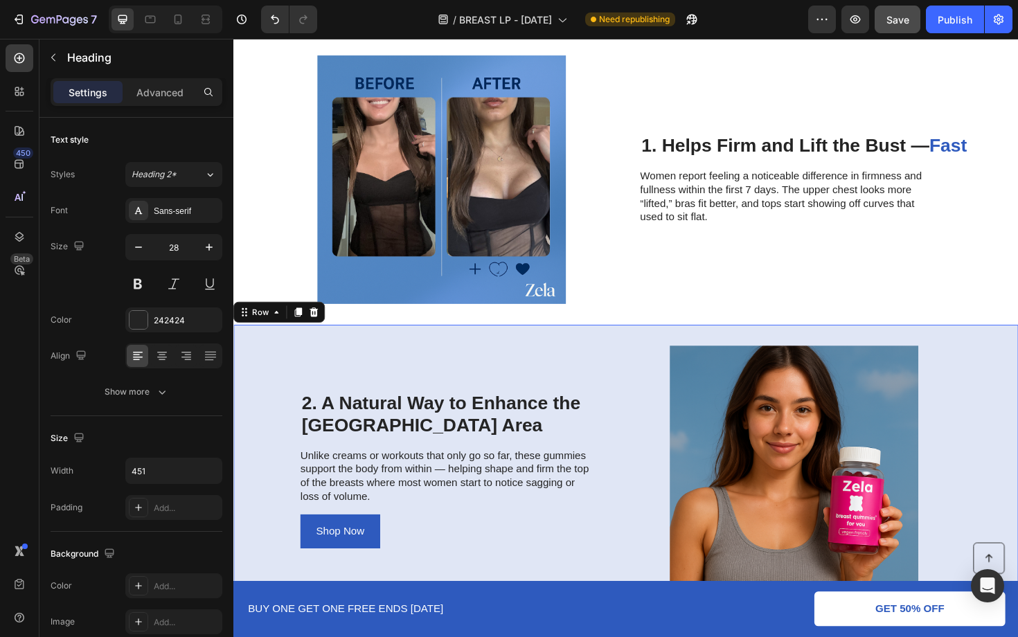
click at [487, 460] on h2 "2. A Natural Way to Enhance the [GEOGRAPHIC_DATA] Area" at bounding box center [460, 436] width 312 height 49
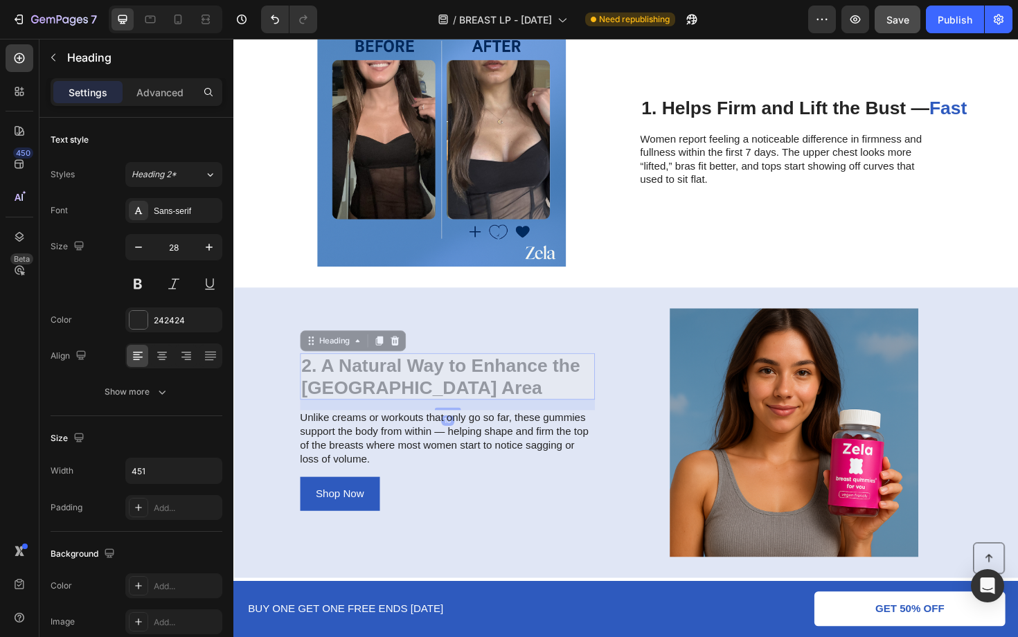
scroll to position [390, 0]
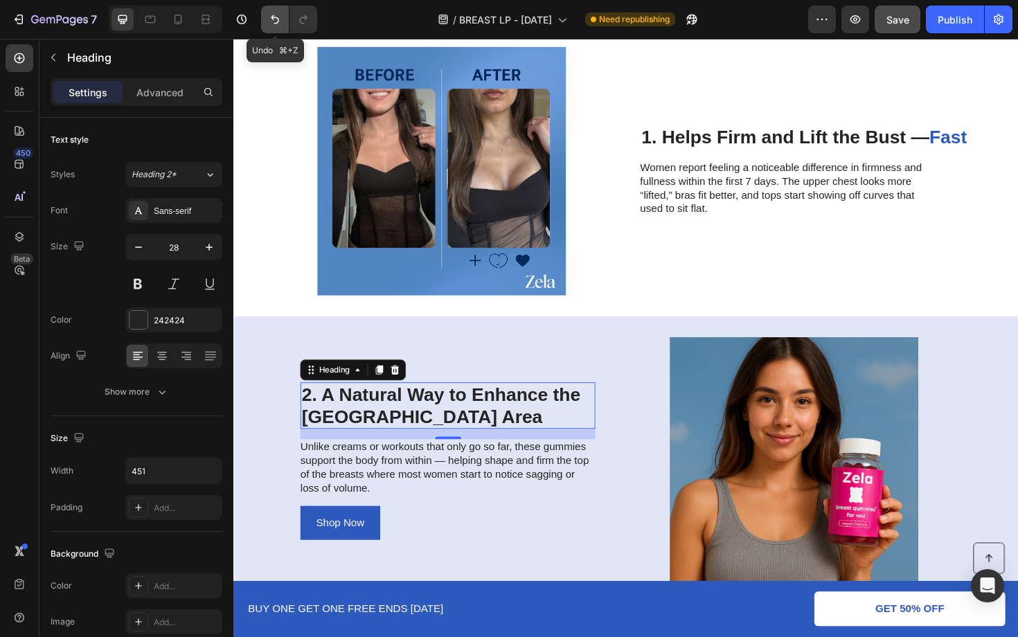
click at [269, 16] on icon "Undo/Redo" at bounding box center [275, 19] width 14 height 14
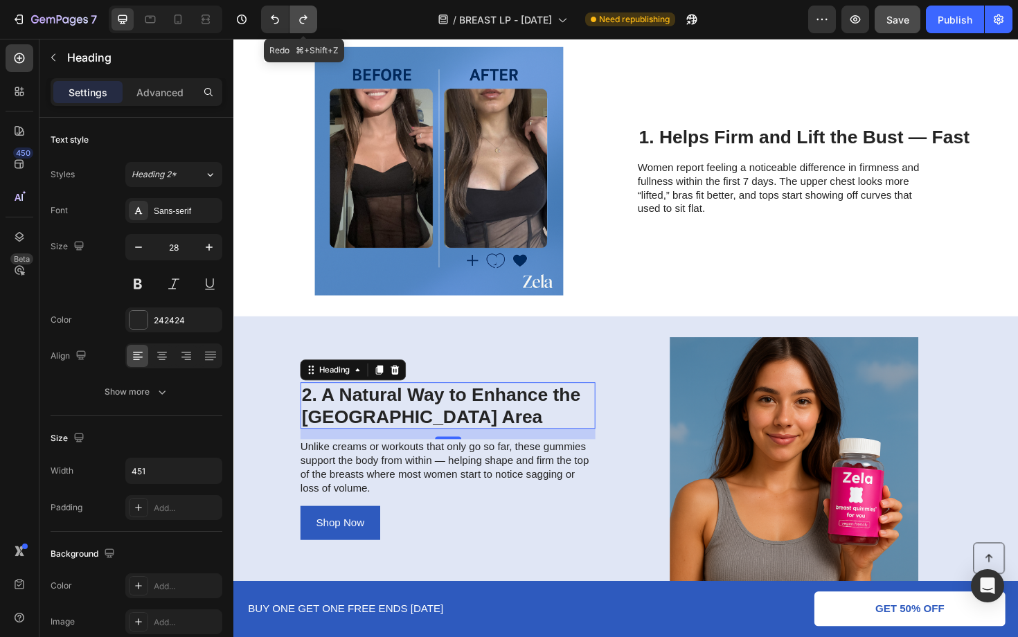
click at [296, 17] on button "Undo/Redo" at bounding box center [303, 20] width 28 height 28
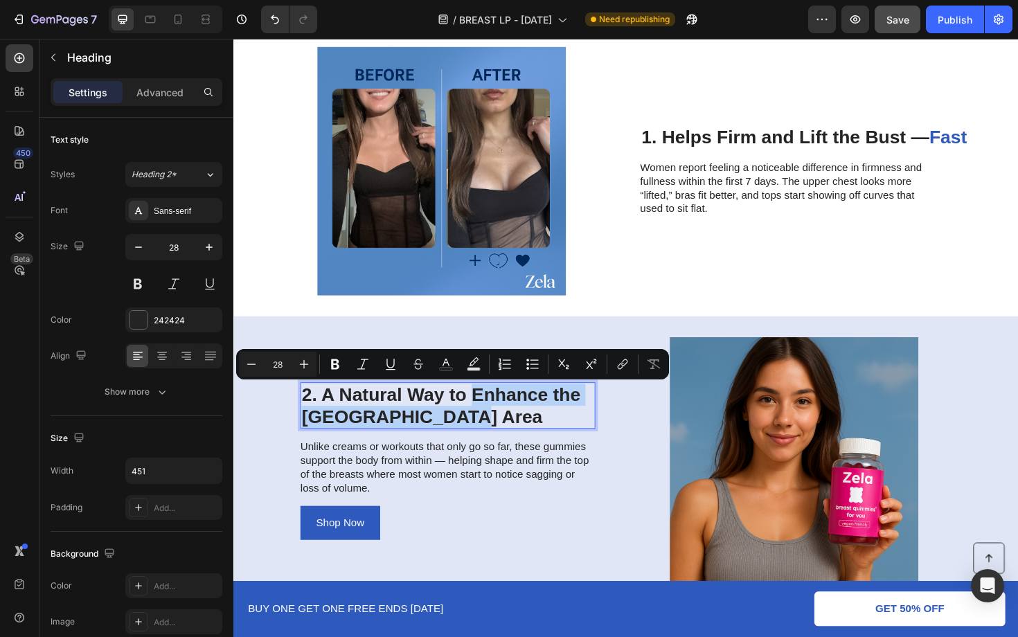
drag, startPoint x: 487, startPoint y: 410, endPoint x: 498, endPoint y: 434, distance: 26.4
click at [498, 434] on p "2. A Natural Way to Enhance the [GEOGRAPHIC_DATA] Area" at bounding box center [459, 427] width 309 height 46
click at [451, 361] on icon "Editor contextual toolbar" at bounding box center [446, 364] width 14 height 14
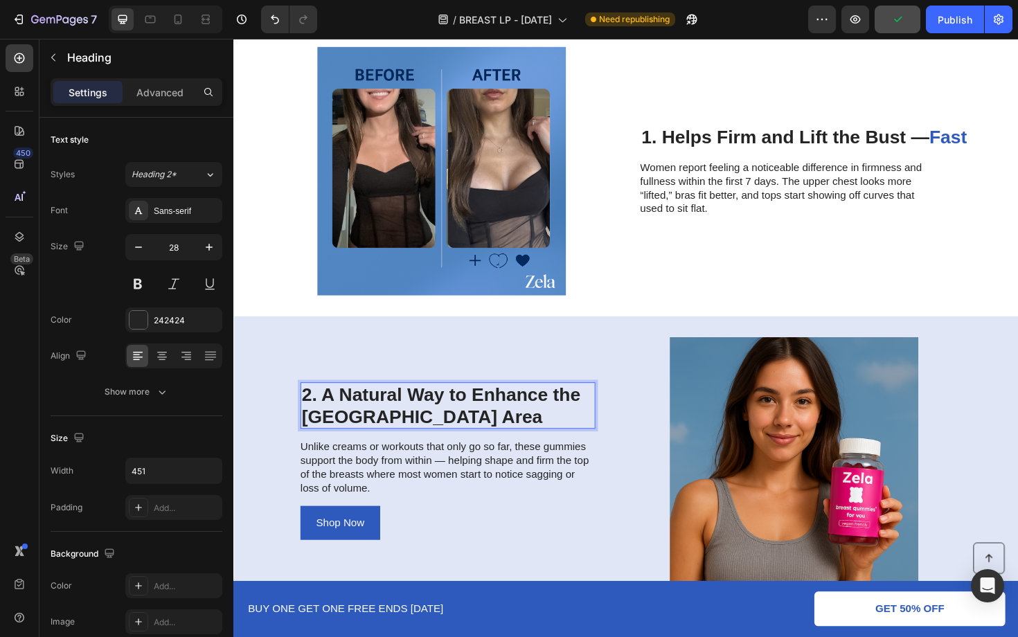
click at [454, 414] on p "2. A Natural Way to Enhance the [GEOGRAPHIC_DATA] Area" at bounding box center [459, 427] width 309 height 46
drag, startPoint x: 454, startPoint y: 413, endPoint x: 329, endPoint y: 409, distance: 125.4
click at [329, 409] on p "2. A Natural Way to Enhance the [GEOGRAPHIC_DATA] Area" at bounding box center [459, 427] width 309 height 46
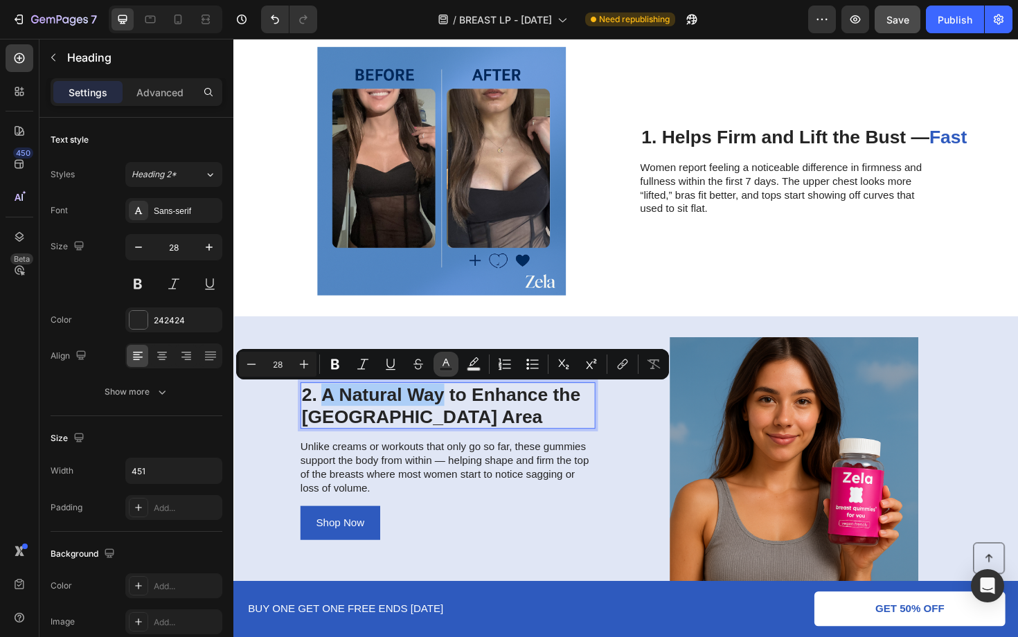
click at [445, 368] on rect "Editor contextual toolbar" at bounding box center [446, 369] width 13 height 3
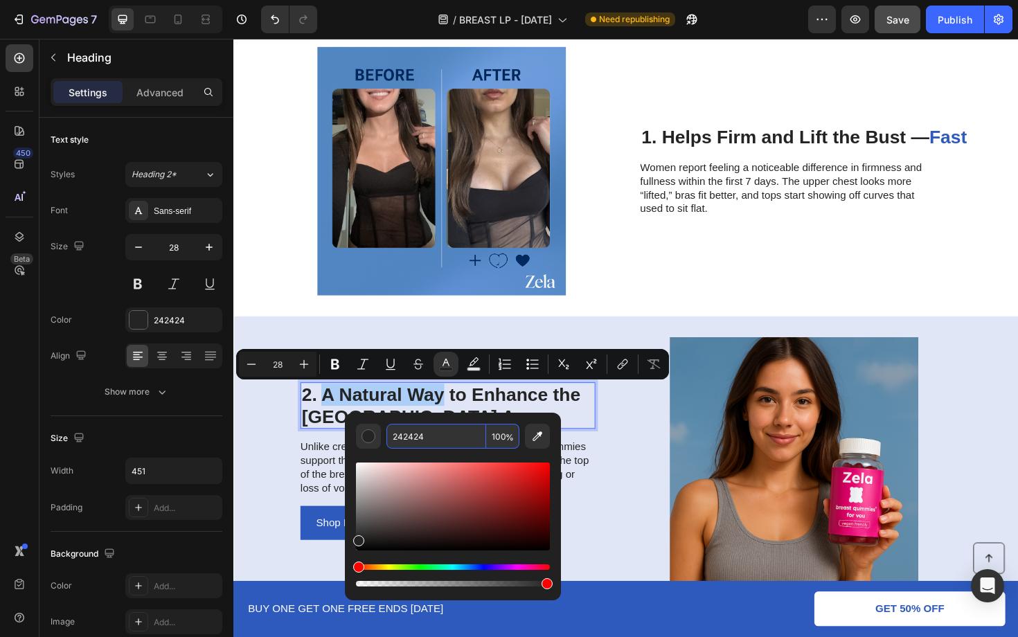
click at [469, 436] on input "242424" at bounding box center [436, 436] width 100 height 25
paste input "E5ABE"
type input "2E5ABE"
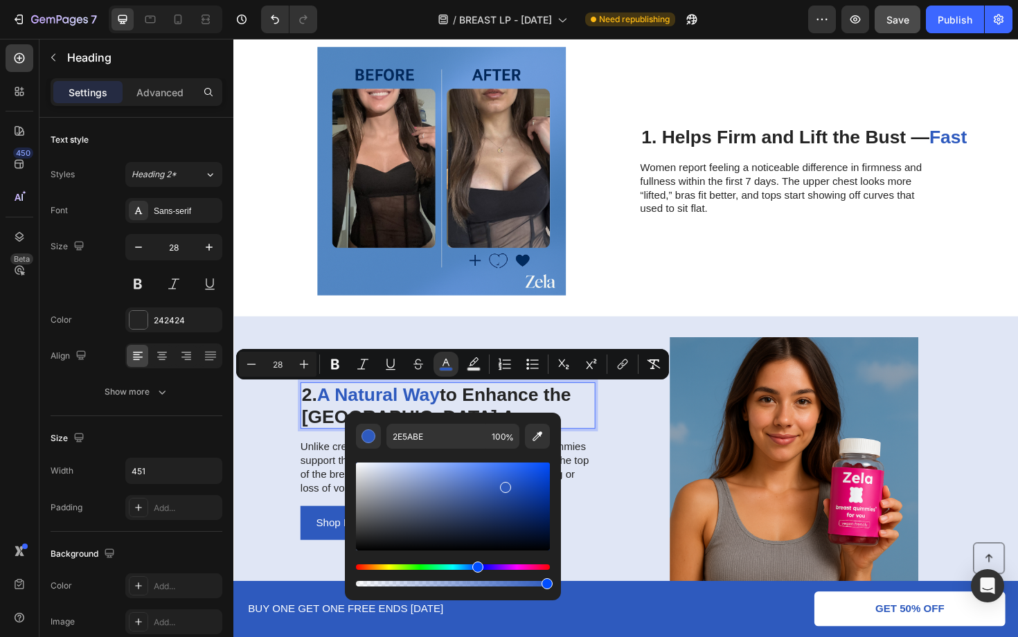
click at [559, 426] on p "2. A Natural Way to Enhance the Upper Chest Area" at bounding box center [459, 427] width 309 height 46
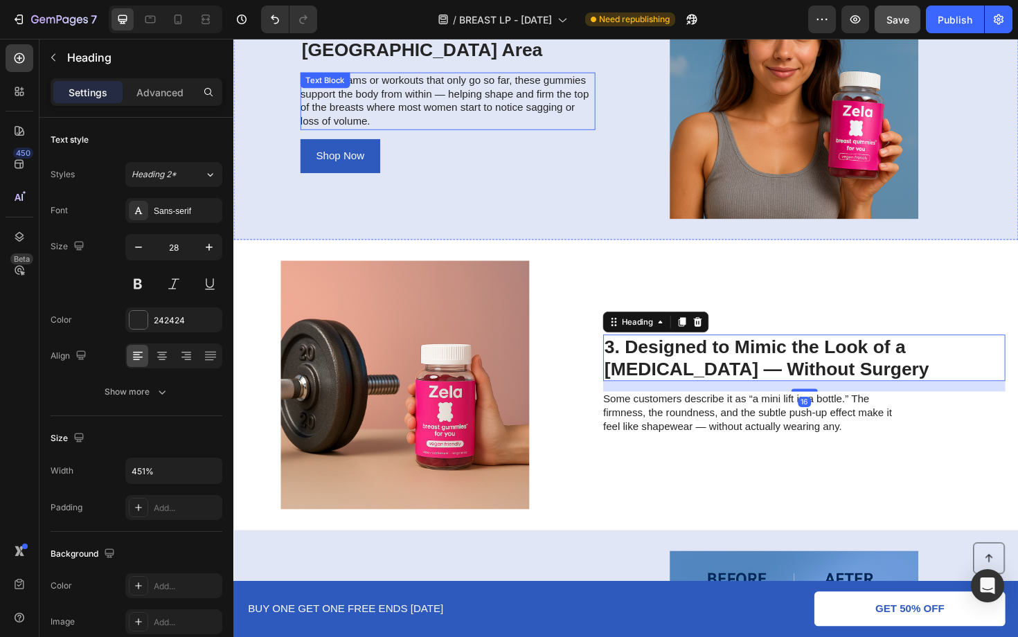
scroll to position [667, 0]
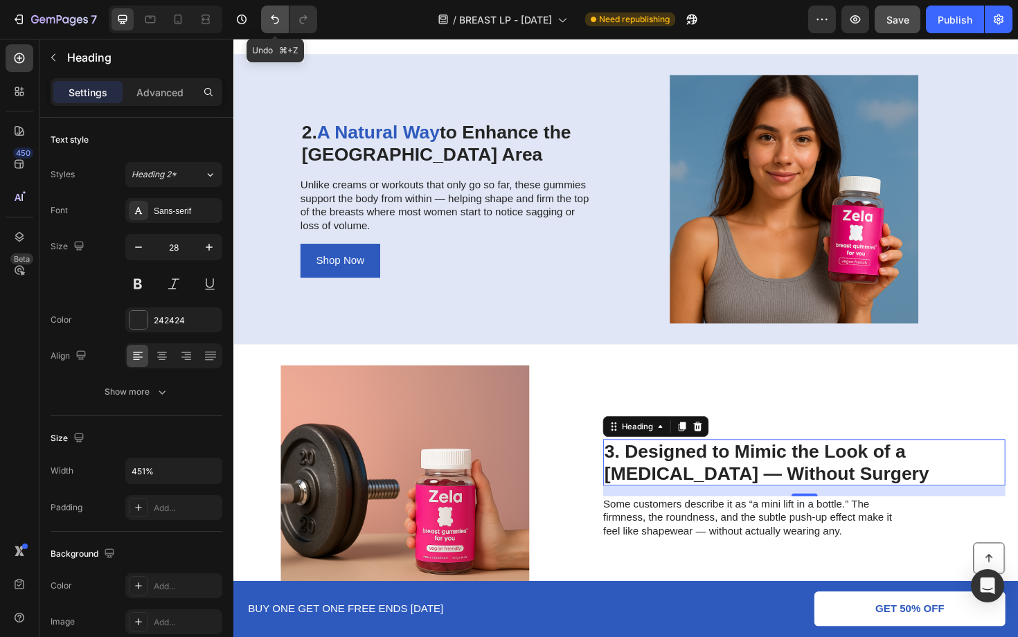
click at [274, 18] on icon "Undo/Redo" at bounding box center [275, 19] width 14 height 14
click at [300, 17] on icon "Undo/Redo" at bounding box center [303, 19] width 14 height 14
click at [796, 496] on h2 "3. Designed to Mimic the Look of a [MEDICAL_DATA] — Without Surgery" at bounding box center [838, 487] width 426 height 49
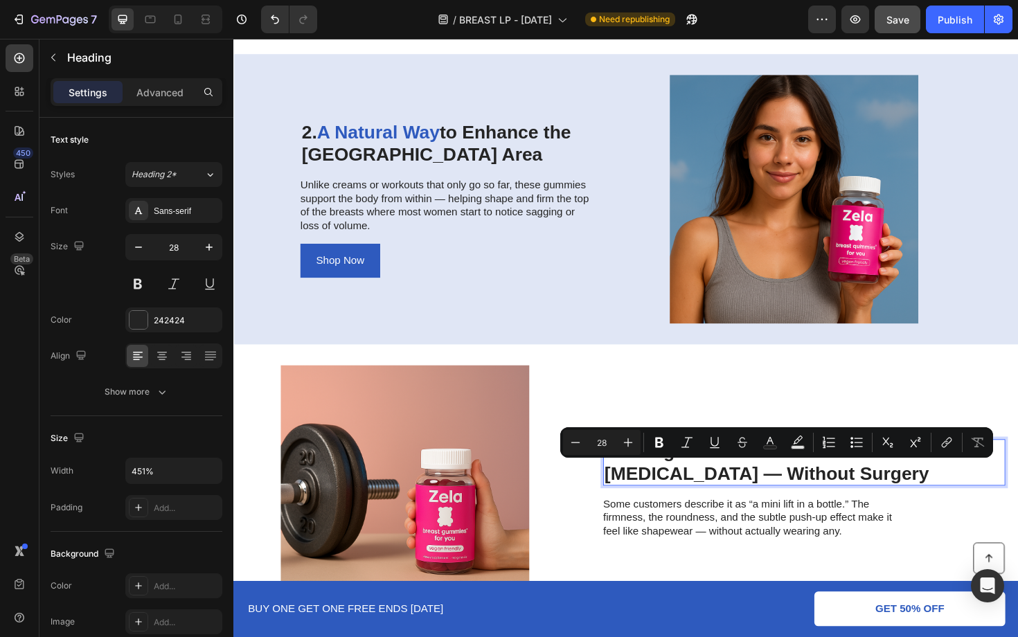
click at [802, 496] on p "3. Designed to Mimic the Look of a [MEDICAL_DATA] — Without Surgery" at bounding box center [837, 488] width 423 height 46
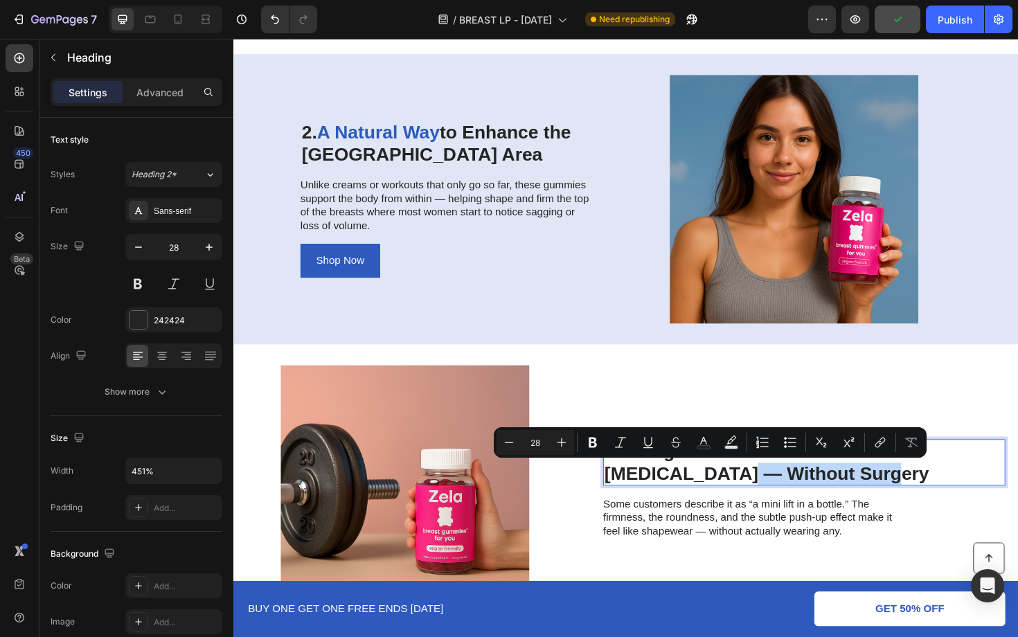
drag, startPoint x: 802, startPoint y: 496, endPoint x: 652, endPoint y: 495, distance: 150.3
click at [652, 495] on p "3. Designed to Mimic the Look of a [MEDICAL_DATA] — Without Surgery" at bounding box center [837, 488] width 423 height 46
click at [708, 446] on rect "Editor contextual toolbar" at bounding box center [703, 447] width 13 height 3
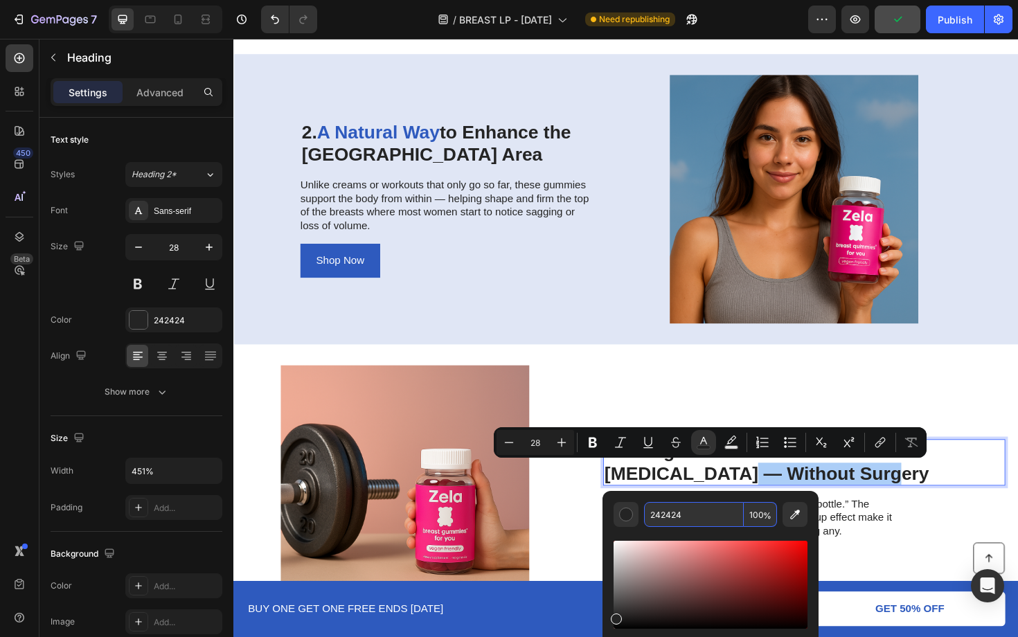
click at [696, 510] on input "242424" at bounding box center [694, 514] width 100 height 25
paste input "E5ABE"
type input "2E5ABE"
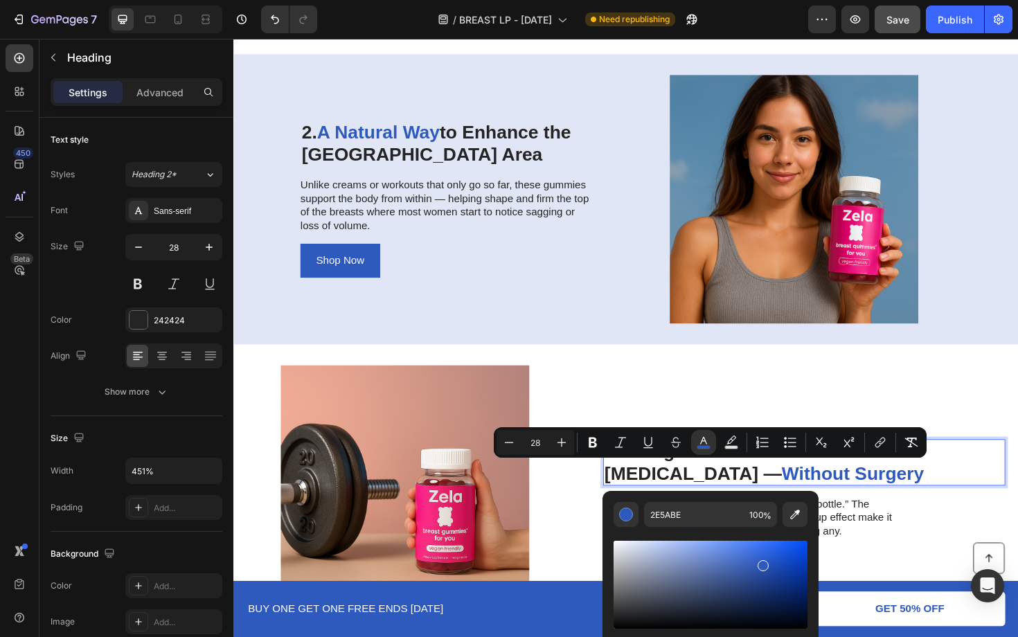
click at [837, 498] on p "3. Designed to Mimic the Look of a Breast Lift — Without Surgery" at bounding box center [837, 488] width 423 height 46
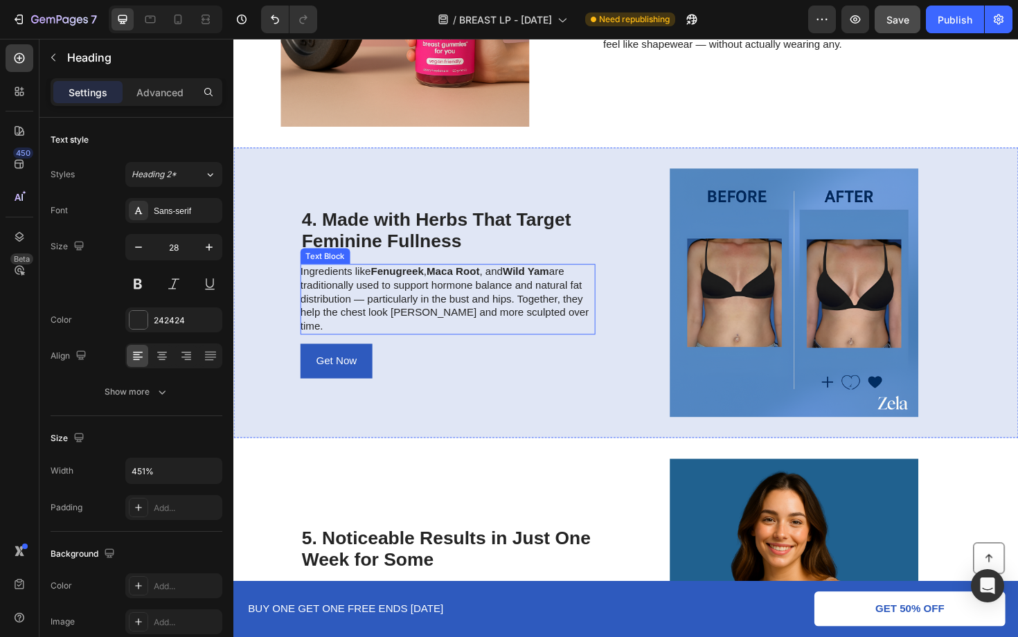
scroll to position [1186, 0]
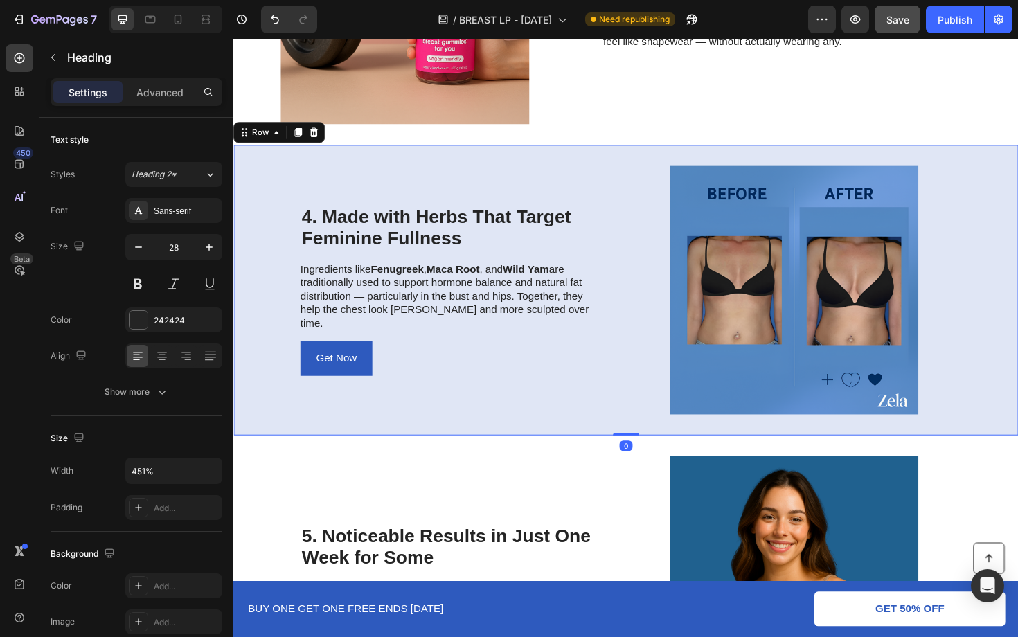
click at [539, 217] on div "4. Made with Herbs That Target Feminine Fullness Heading Ingredients like Fenug…" at bounding box center [460, 305] width 312 height 263
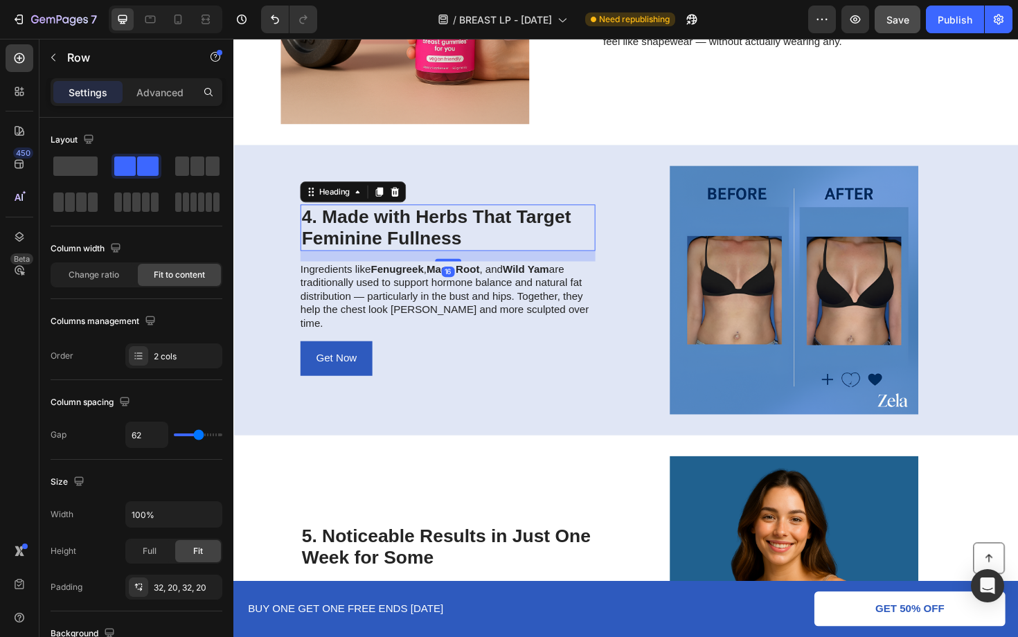
click at [538, 231] on h2 "4. Made with Herbs That Target Feminine Fullness" at bounding box center [460, 239] width 312 height 49
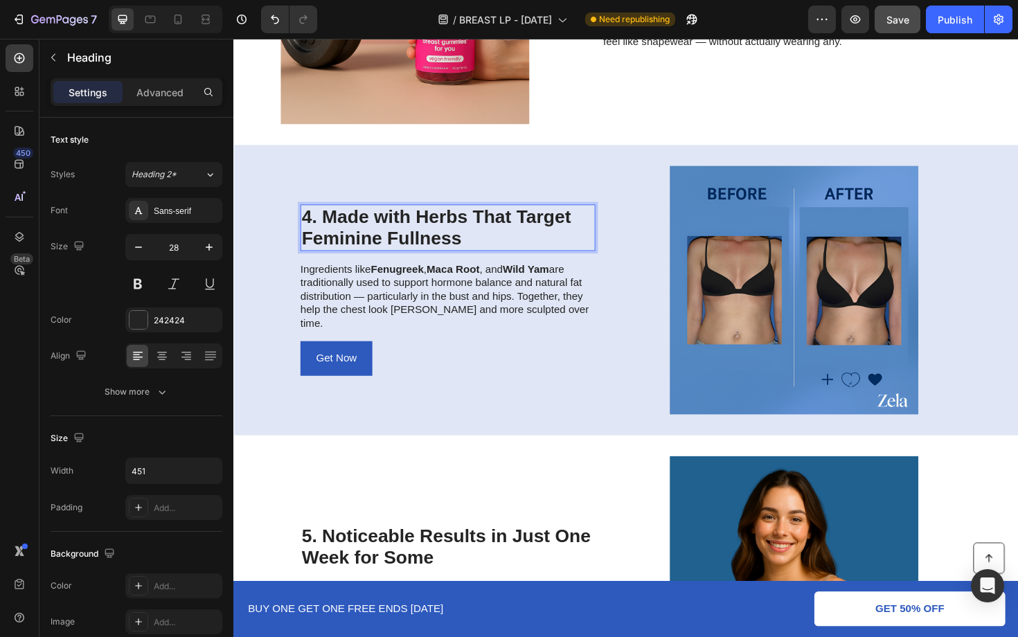
click at [535, 231] on h2 "4. Made with Herbs That Target Feminine Fullness" at bounding box center [460, 239] width 312 height 49
drag, startPoint x: 532, startPoint y: 231, endPoint x: 535, endPoint y: 251, distance: 20.3
click at [535, 251] on p "4. Made with Herbs That Target Feminine Fullness" at bounding box center [459, 239] width 309 height 46
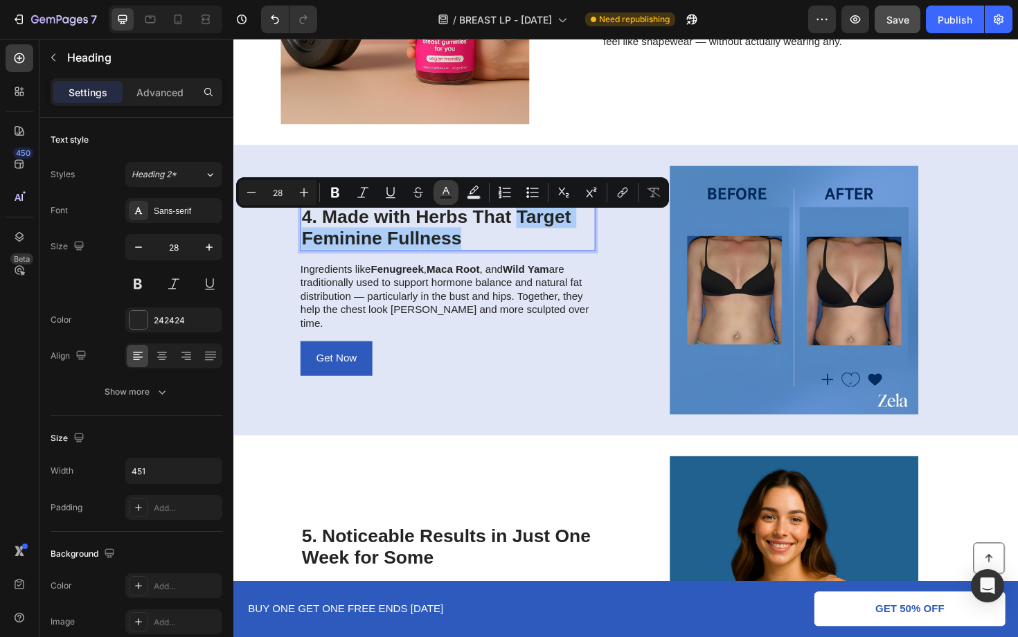
click at [446, 189] on icon "Editor contextual toolbar" at bounding box center [446, 193] width 14 height 14
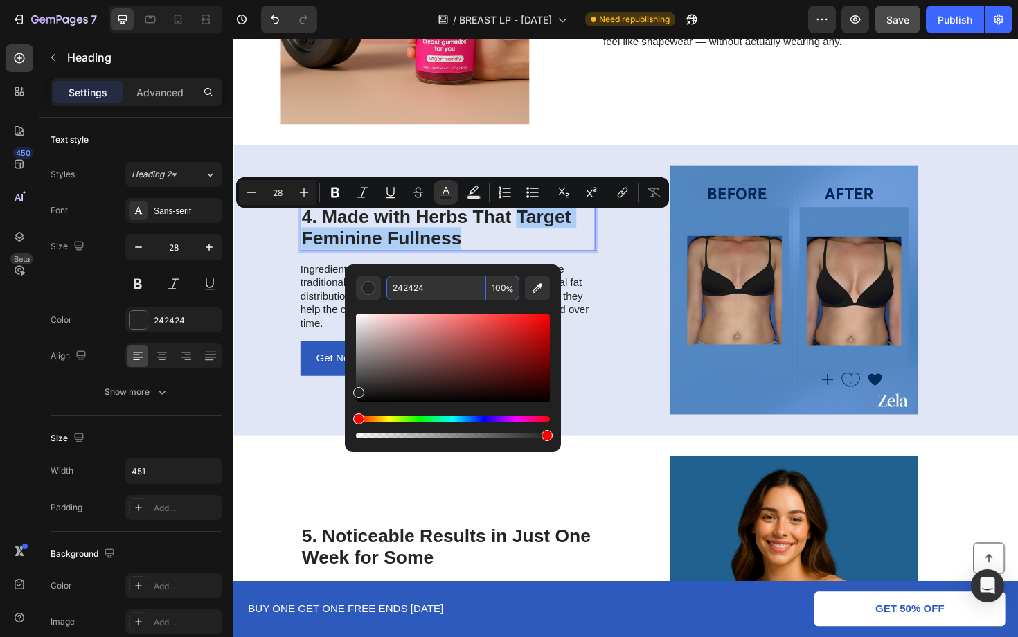
click at [463, 294] on input "242424" at bounding box center [436, 288] width 100 height 25
paste input "E5ABE"
type input "2E5ABE"
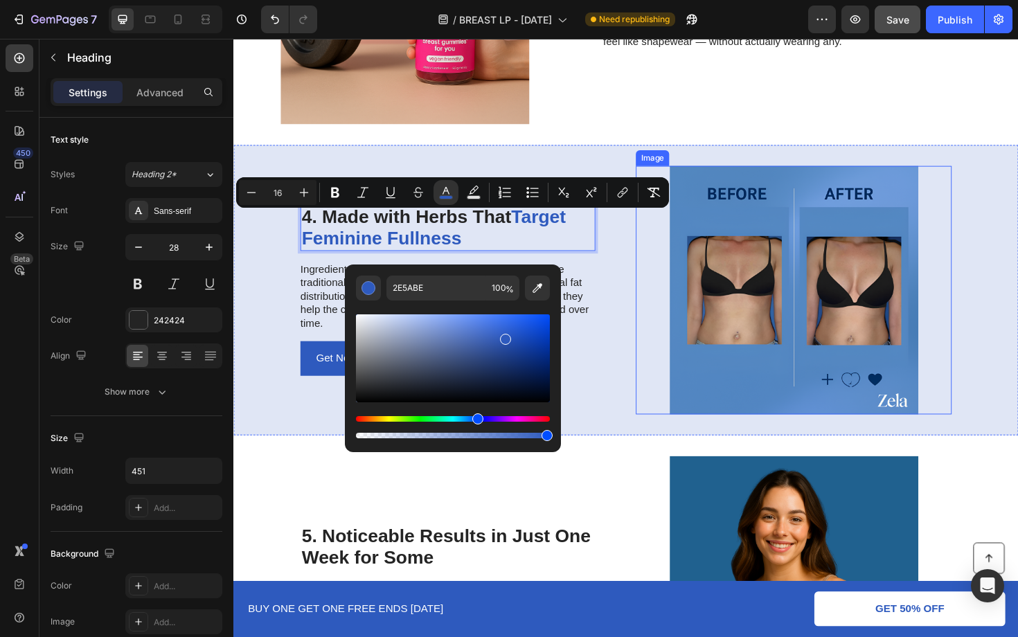
click at [668, 255] on img at bounding box center [826, 305] width 334 height 263
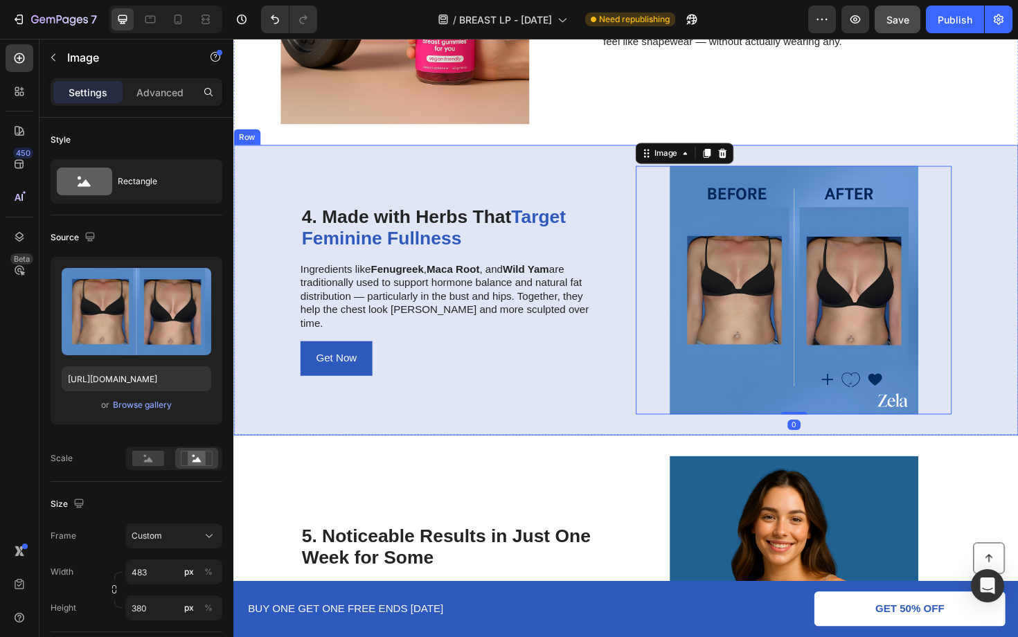
click at [627, 253] on div "4. Made with Herbs That Target Feminine Fullness Heading Ingredients like Fenug…" at bounding box center [648, 305] width 831 height 307
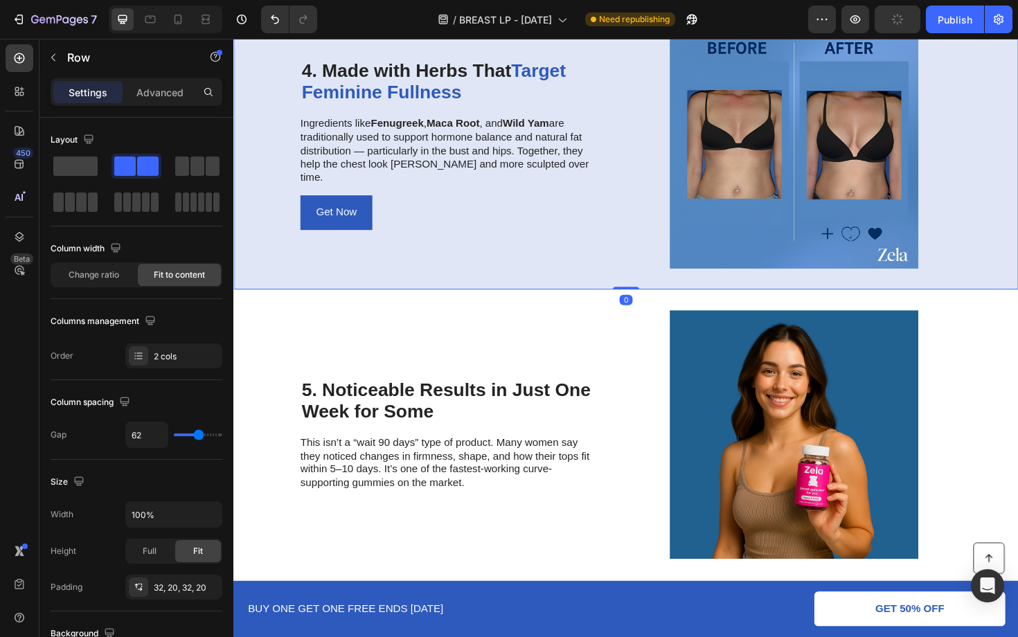
scroll to position [1569, 0]
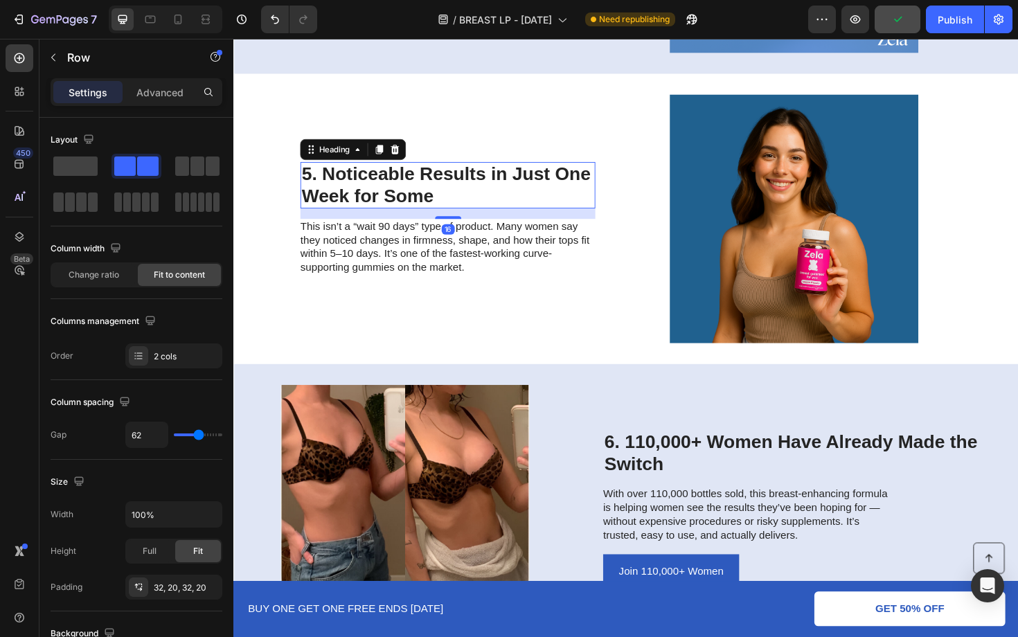
click at [512, 187] on h2 "5. Noticeable Results in Just One Week for Some" at bounding box center [460, 194] width 312 height 49
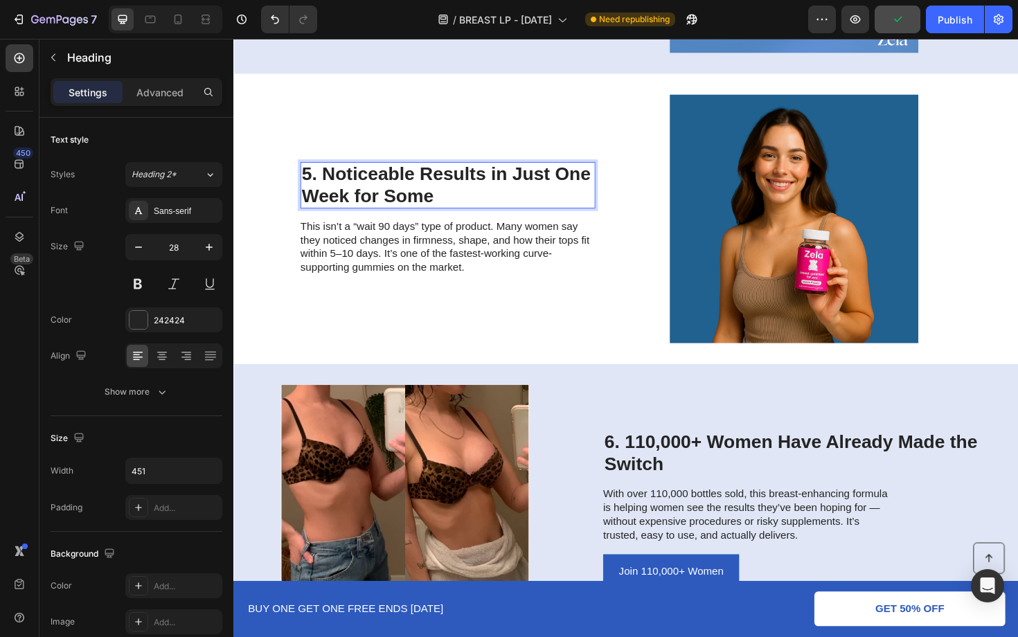
click at [519, 186] on h2 "5. Noticeable Results in Just One Week for Some" at bounding box center [460, 194] width 312 height 49
drag, startPoint x: 532, startPoint y: 179, endPoint x: 355, endPoint y: 206, distance: 179.3
click at [276, 26] on button "Undo/Redo" at bounding box center [275, 20] width 28 height 28
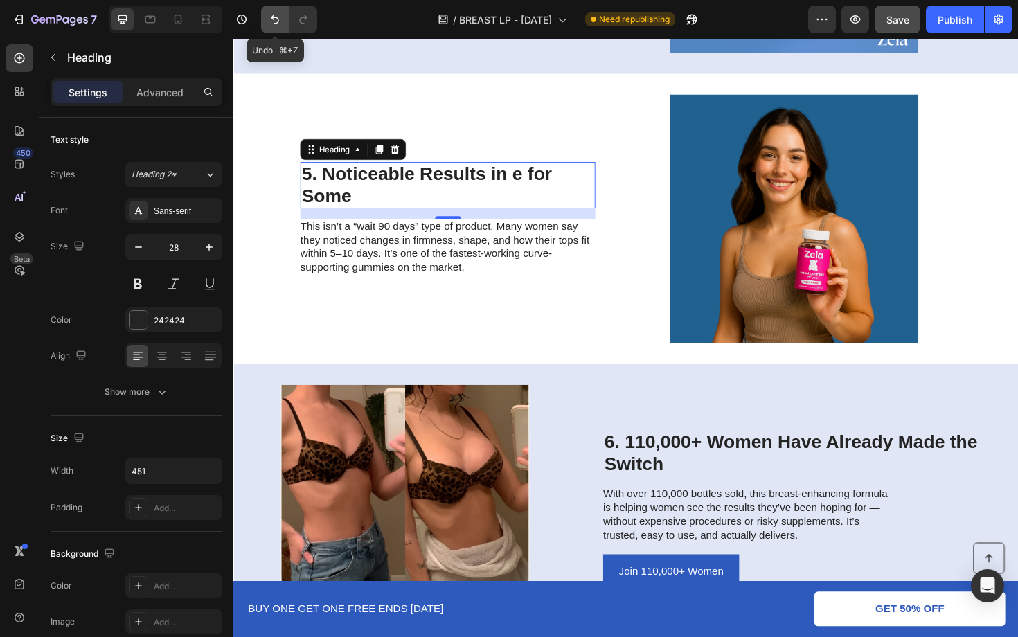
click at [274, 25] on icon "Undo/Redo" at bounding box center [275, 19] width 14 height 14
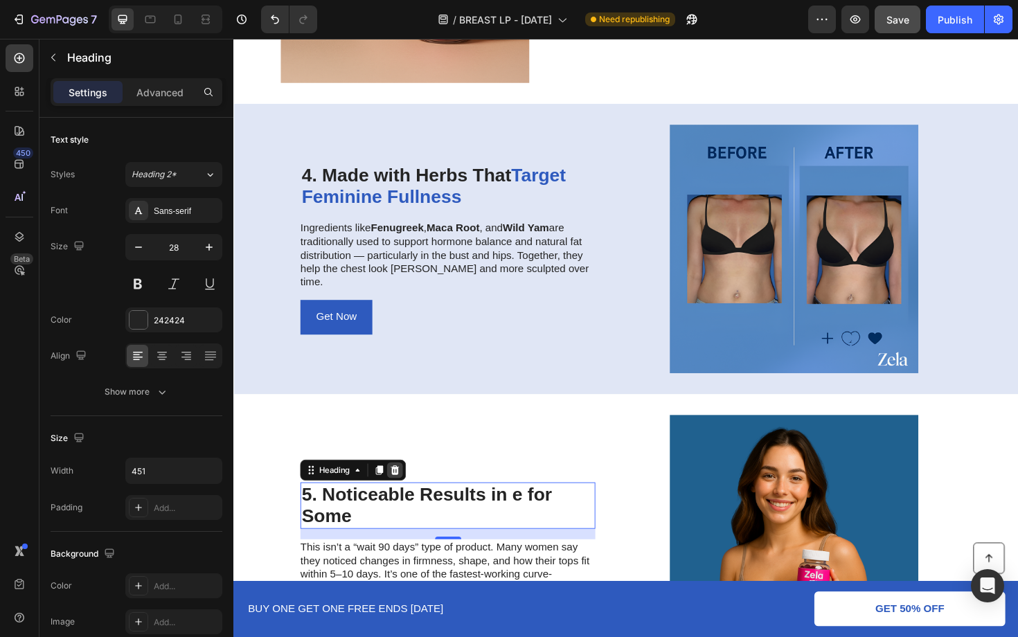
scroll to position [1190, 0]
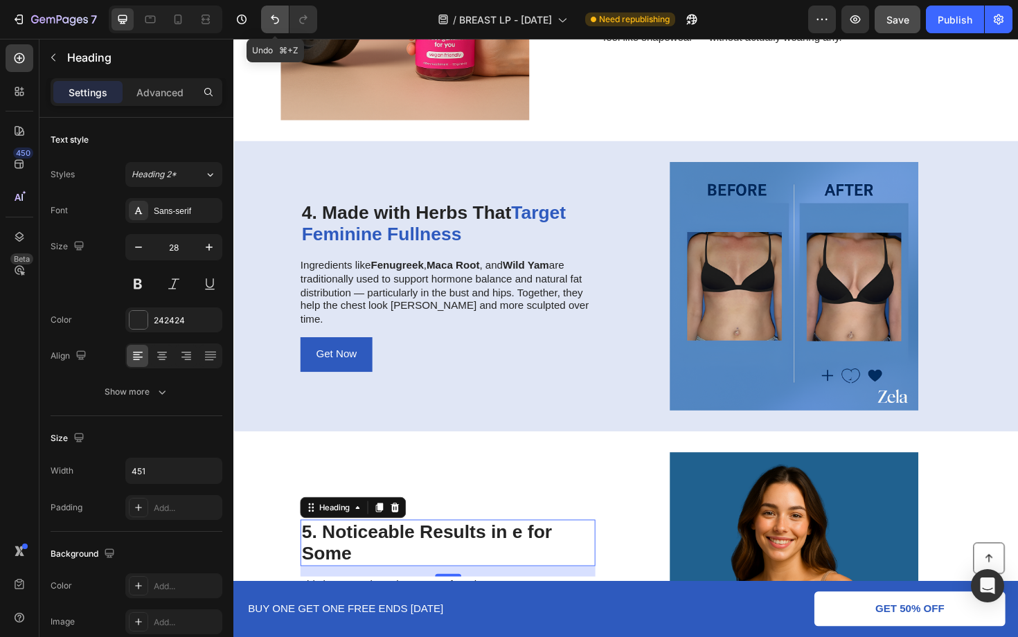
click at [276, 13] on icon "Undo/Redo" at bounding box center [275, 19] width 14 height 14
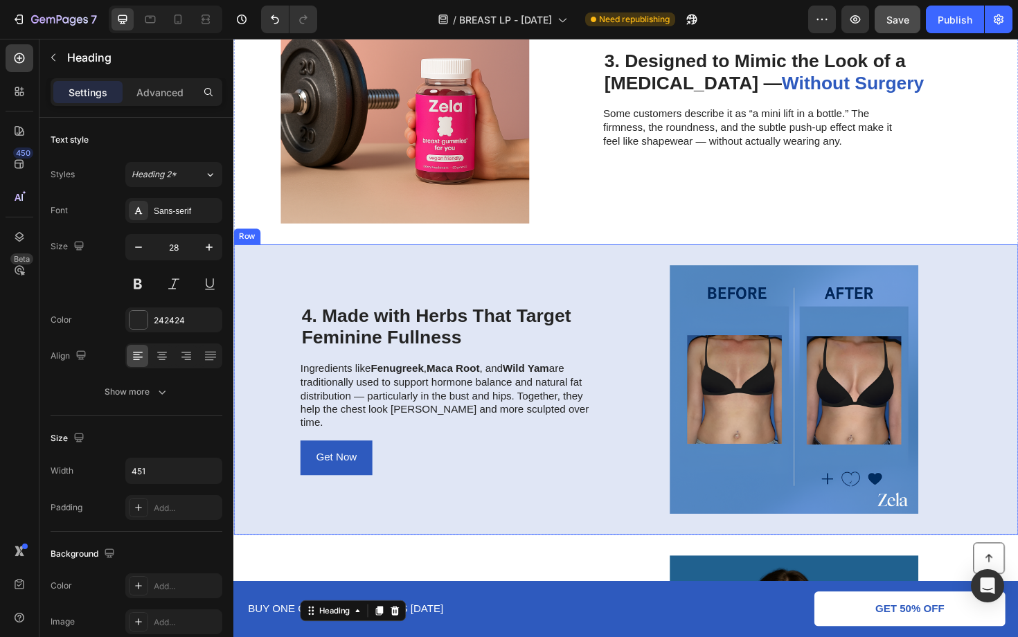
scroll to position [1028, 0]
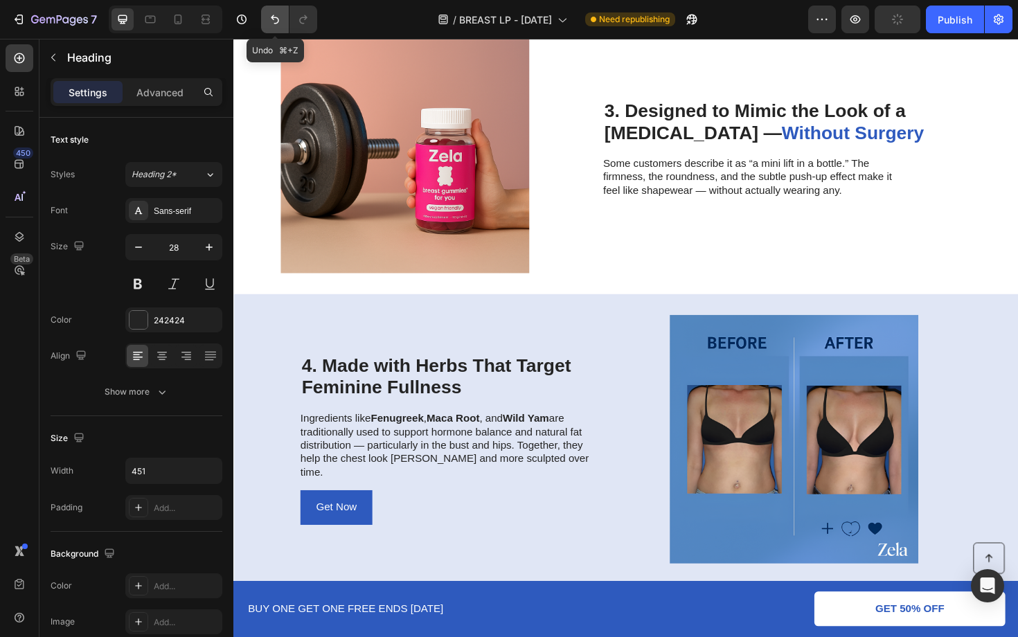
click at [267, 16] on button "Undo/Redo" at bounding box center [275, 20] width 28 height 28
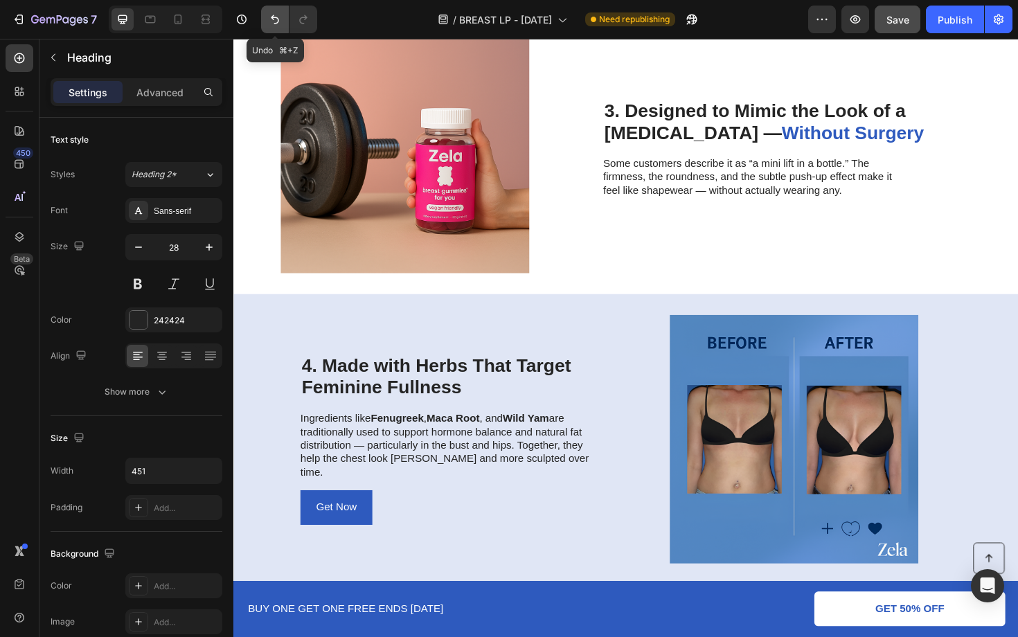
click at [267, 16] on button "Undo/Redo" at bounding box center [275, 20] width 28 height 28
click at [273, 16] on icon "Undo/Redo" at bounding box center [275, 19] width 14 height 14
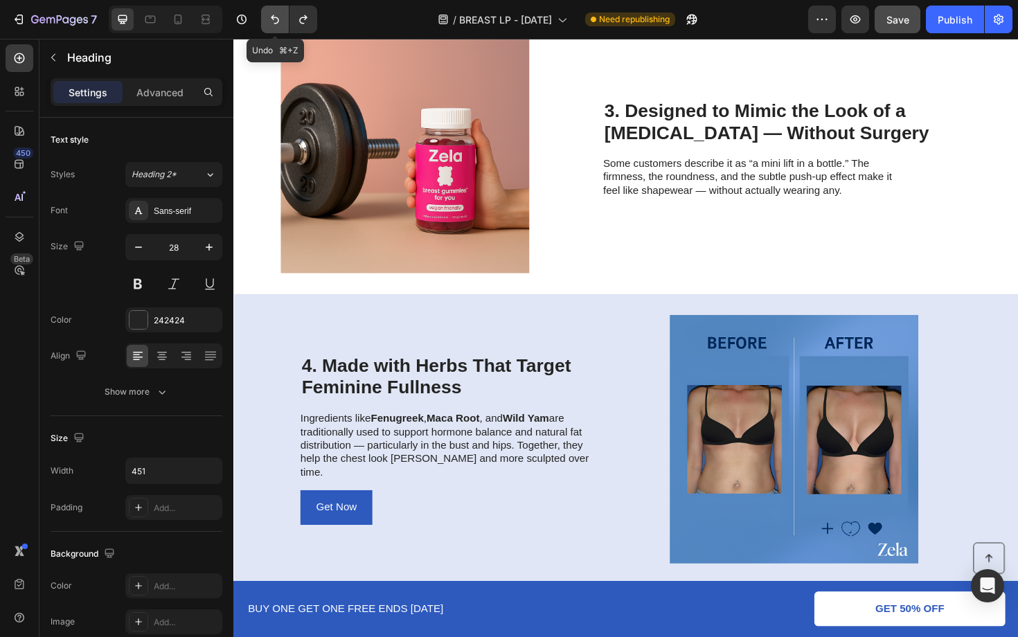
click at [273, 16] on icon "Undo/Redo" at bounding box center [275, 19] width 14 height 14
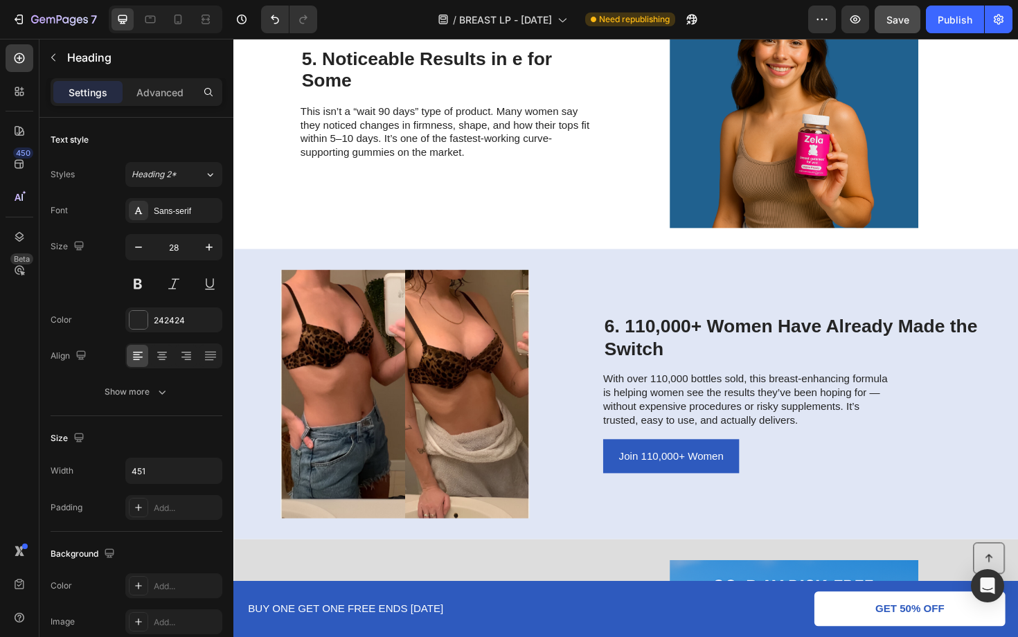
scroll to position [1694, 0]
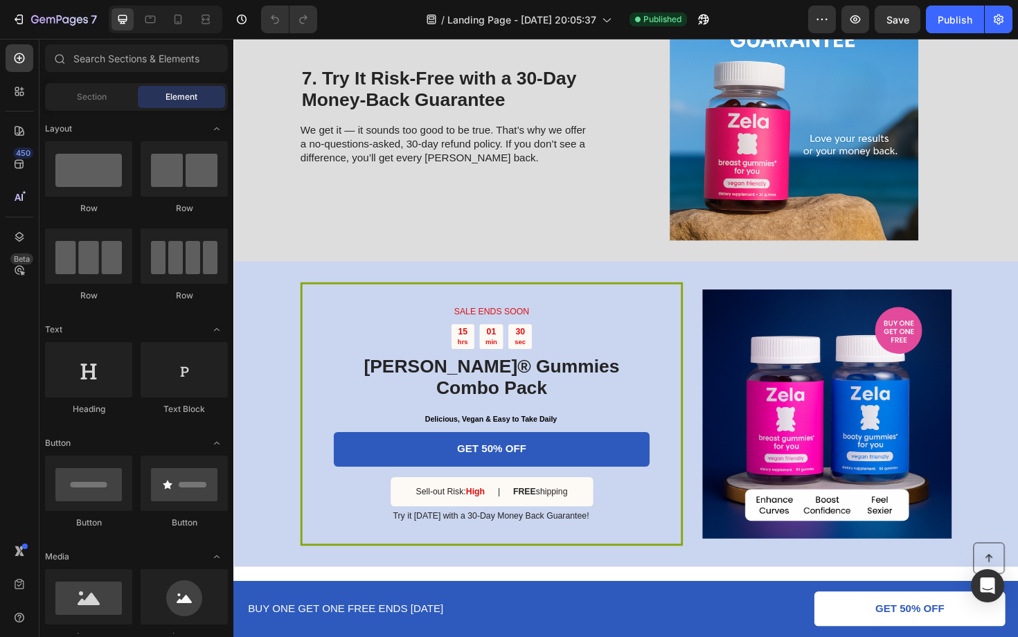
scroll to position [2402, 0]
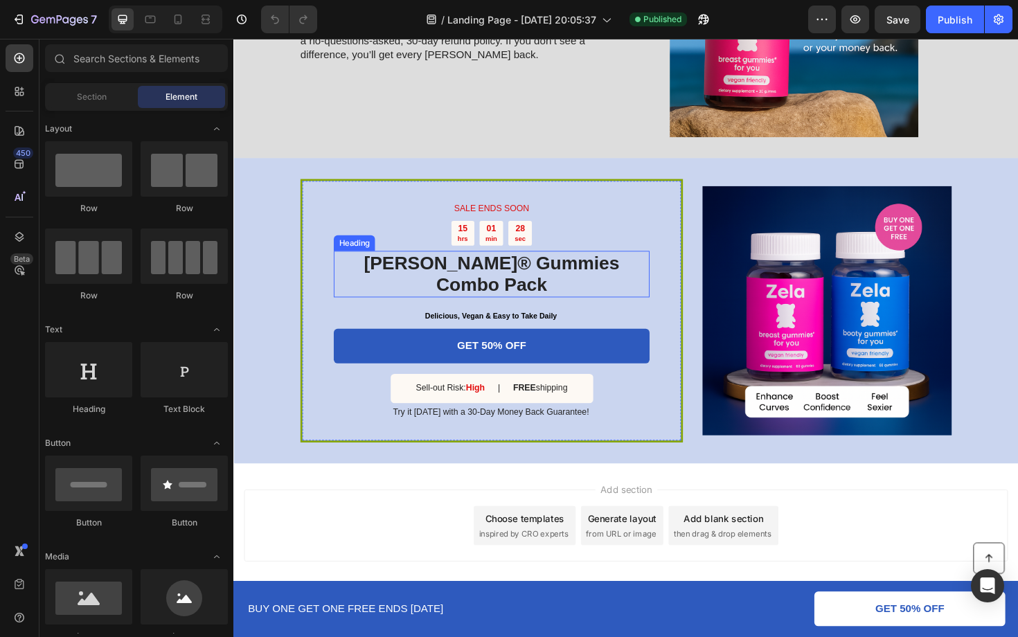
click at [541, 285] on h2 "[PERSON_NAME]® Gummies Combo Pack" at bounding box center [506, 288] width 334 height 49
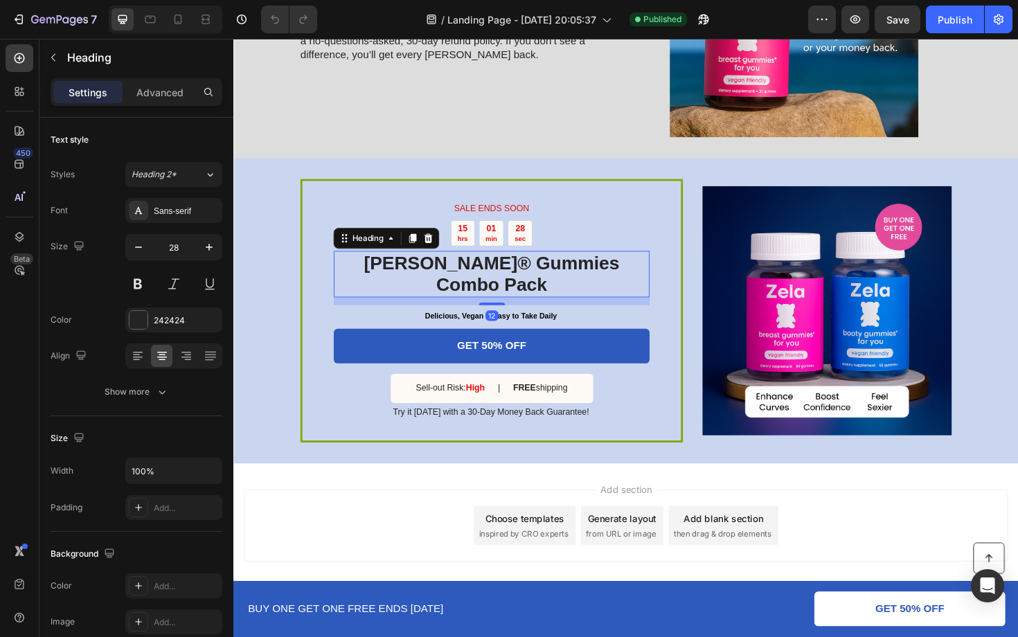
click at [544, 282] on h2 "[PERSON_NAME]® Gummies Combo Pack" at bounding box center [506, 288] width 334 height 49
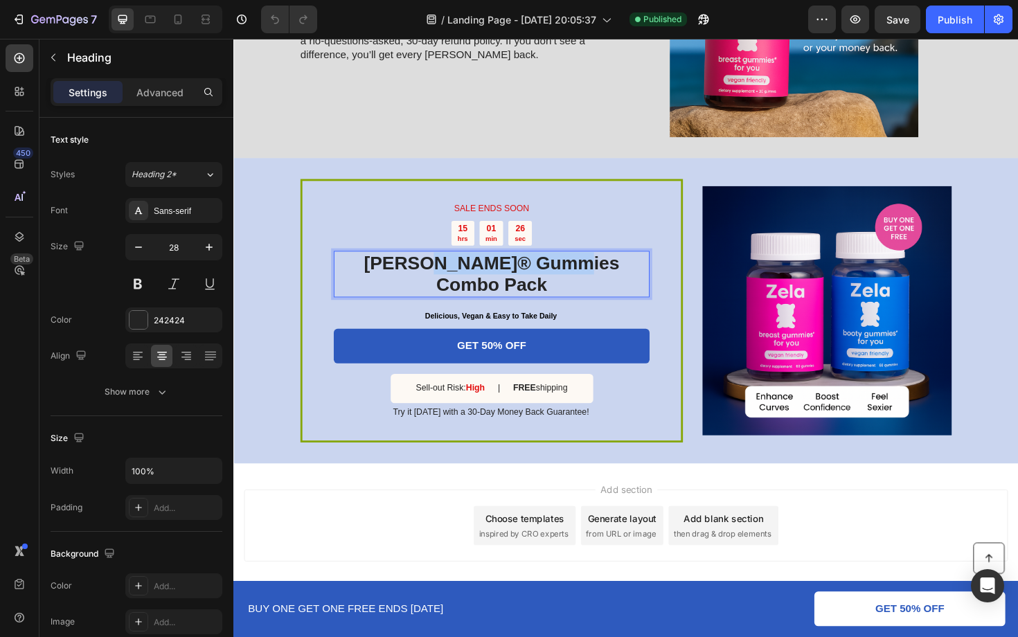
drag, startPoint x: 589, startPoint y: 278, endPoint x: 435, endPoint y: 277, distance: 153.7
click at [435, 277] on p "[PERSON_NAME]® Gummies Combo Pack" at bounding box center [507, 288] width 332 height 46
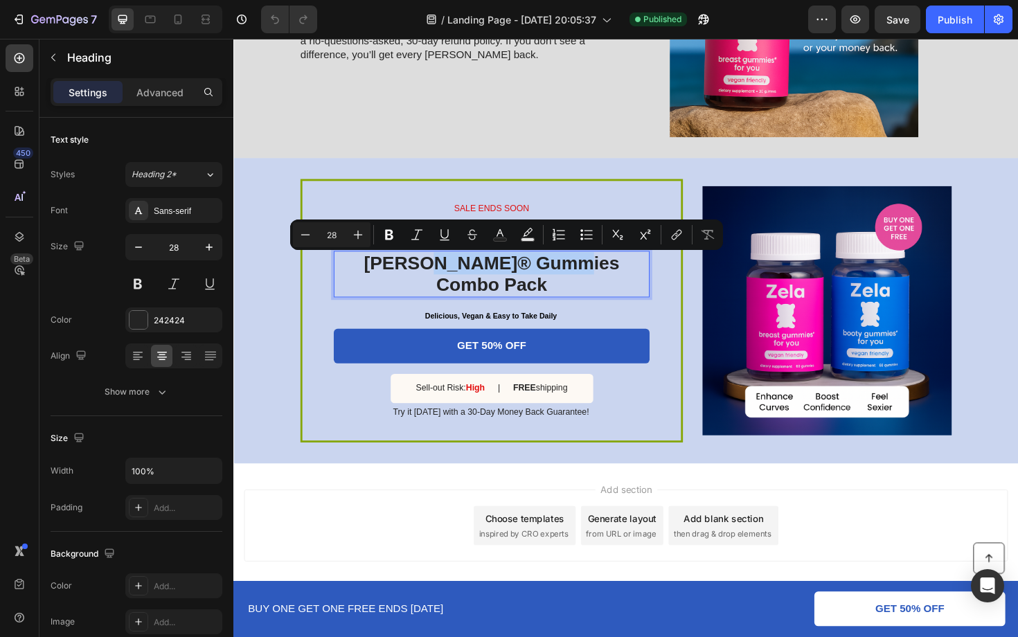
copy p "Gummies Combo"
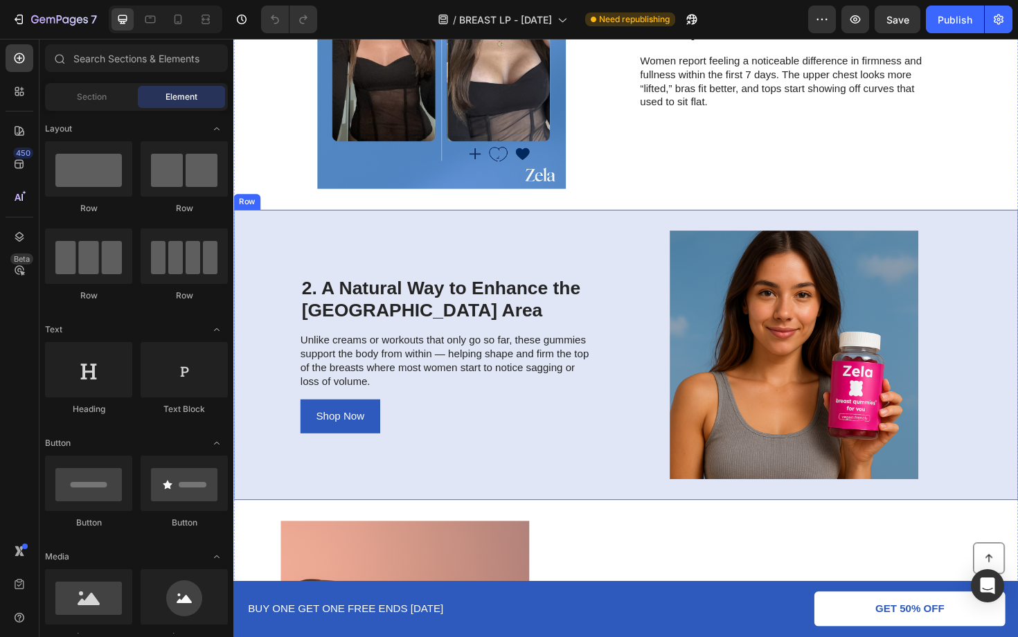
scroll to position [508, 0]
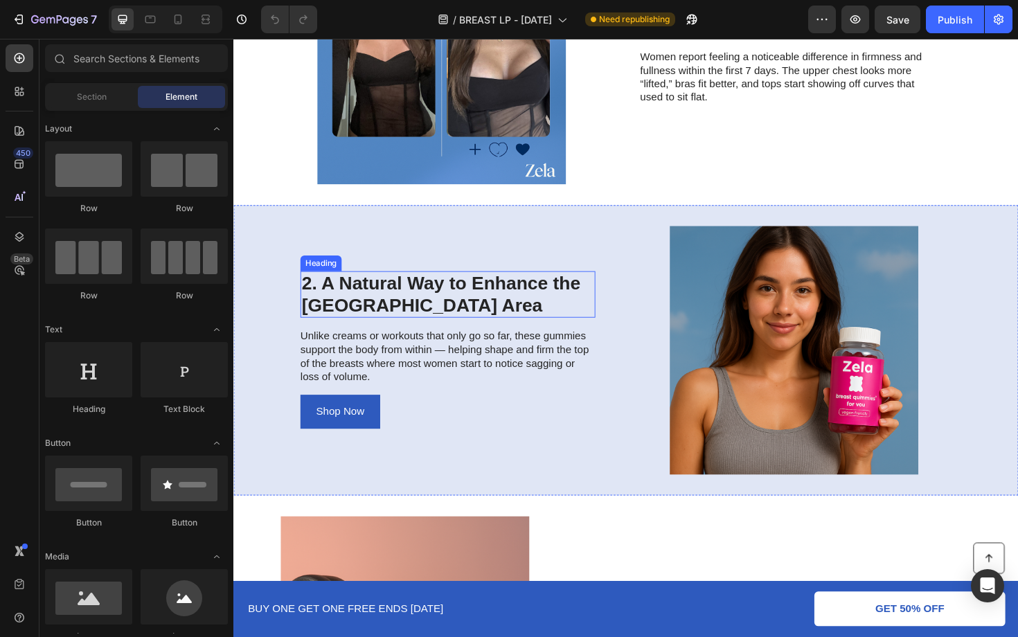
click at [476, 307] on h2 "2. A Natural Way to Enhance the [GEOGRAPHIC_DATA] Area" at bounding box center [460, 309] width 312 height 49
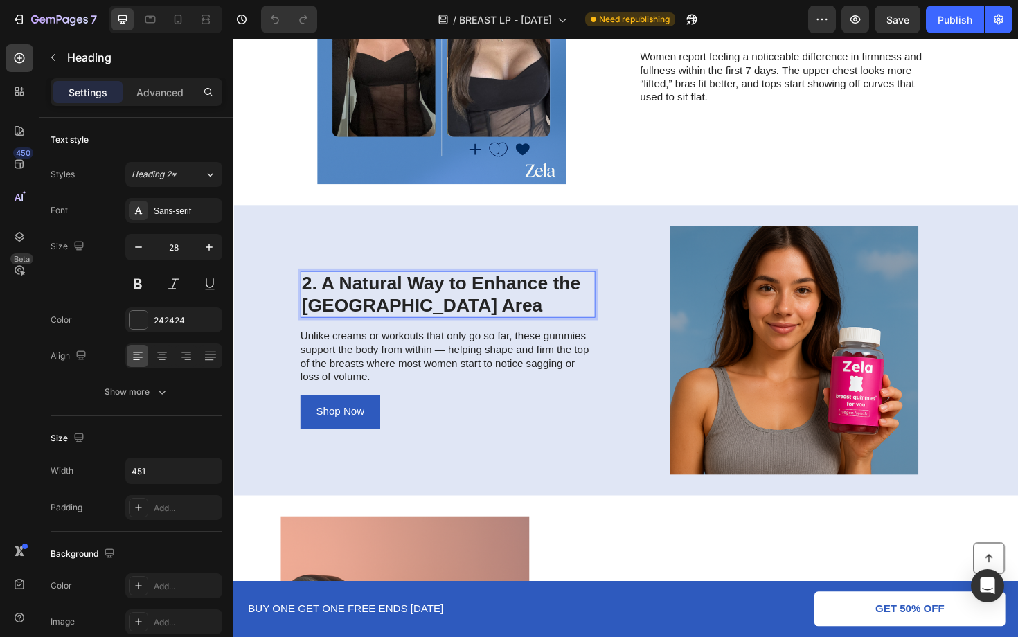
click at [455, 298] on h2 "2. A Natural Way to Enhance the [GEOGRAPHIC_DATA] Area" at bounding box center [460, 309] width 312 height 49
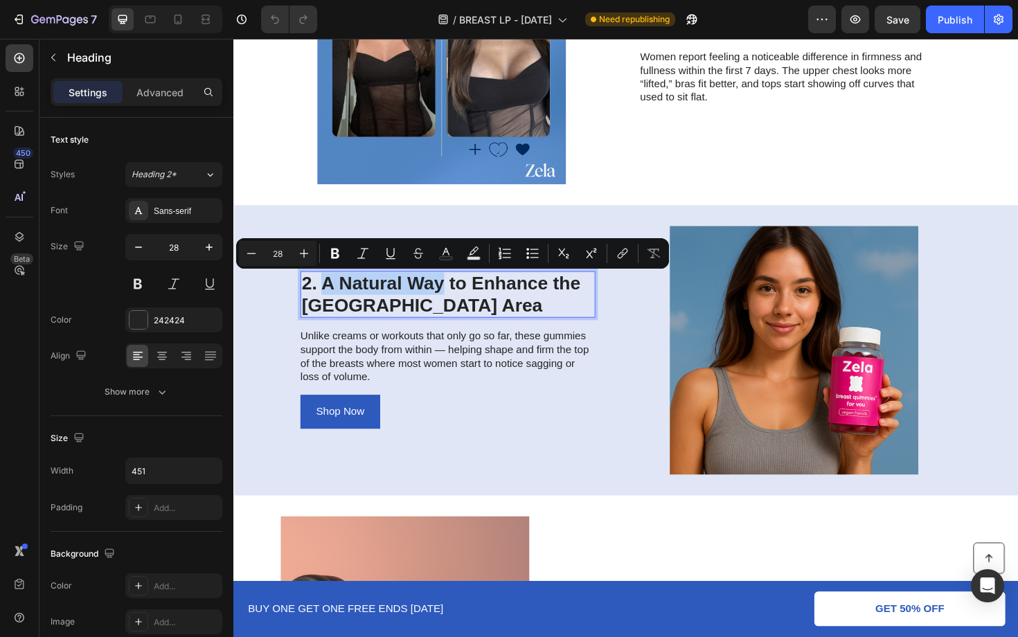
drag, startPoint x: 455, startPoint y: 298, endPoint x: 327, endPoint y: 296, distance: 128.1
click at [327, 296] on p "2. A Natural Way to Enhance the [GEOGRAPHIC_DATA] Area" at bounding box center [459, 310] width 309 height 46
click at [447, 247] on icon "Editor contextual toolbar" at bounding box center [446, 253] width 14 height 14
type input "242424"
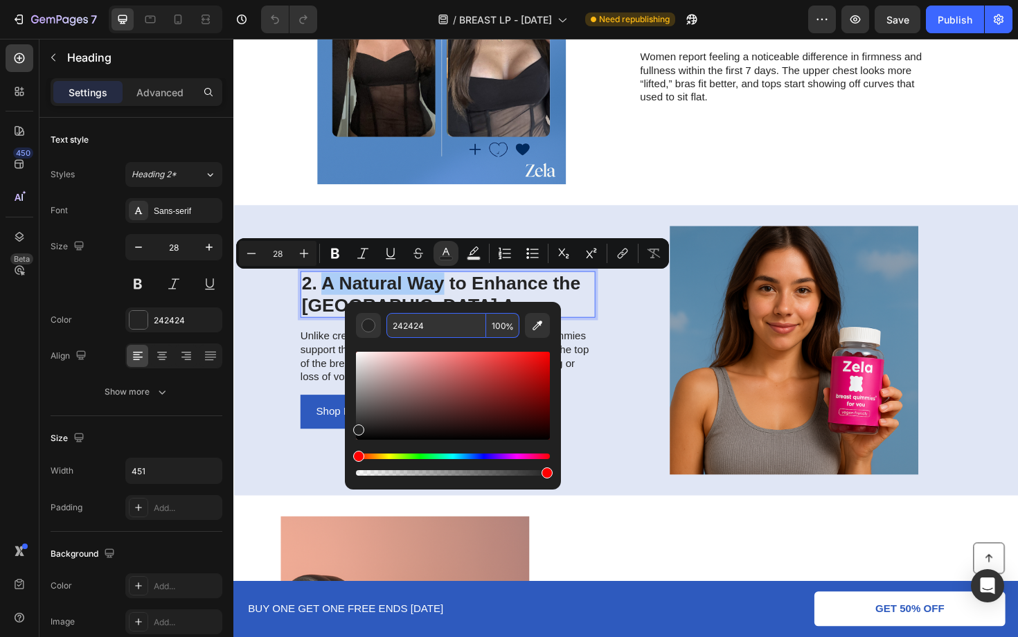
click at [457, 314] on input "242424" at bounding box center [436, 325] width 100 height 25
click at [458, 324] on input "242424" at bounding box center [436, 325] width 100 height 25
paste input "E5ABE"
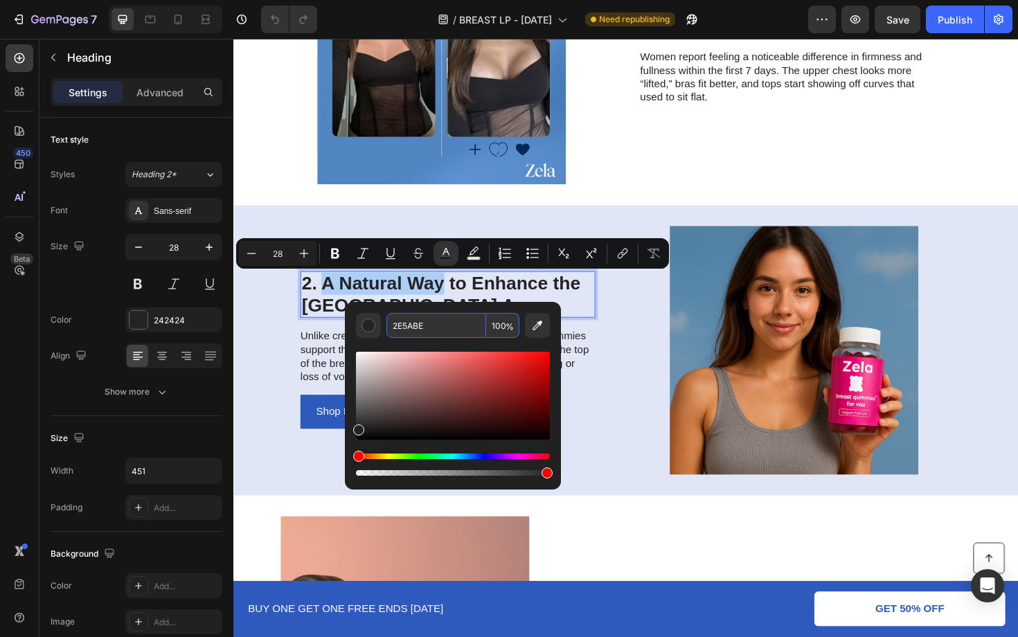
type input "2E5ABE"
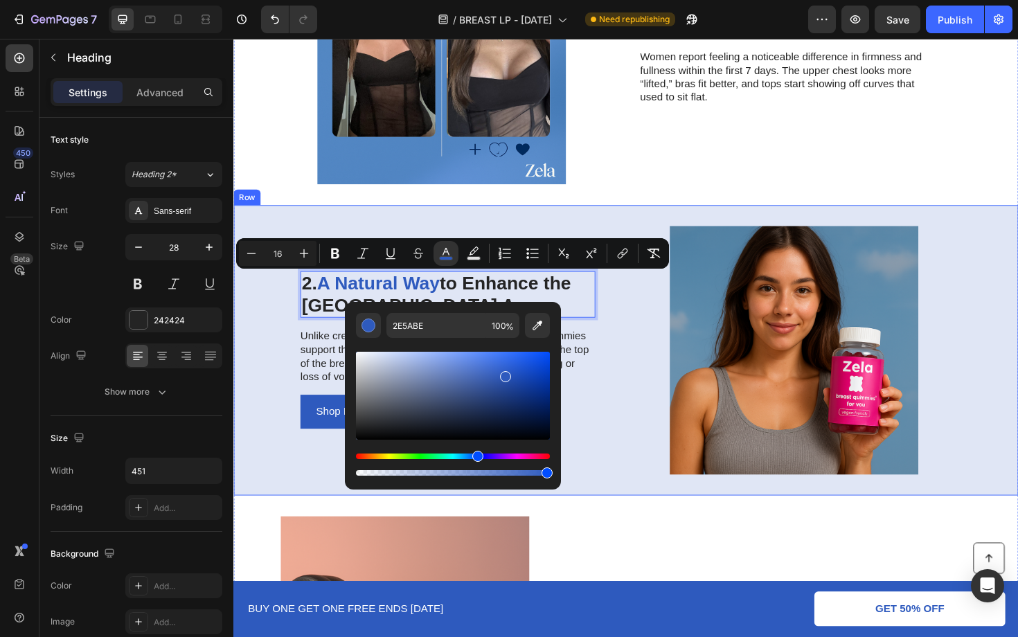
click at [643, 339] on div "2. A Natural Way to Enhance the Upper Chest Area Heading 16 Unlike creams or wo…" at bounding box center [648, 368] width 831 height 307
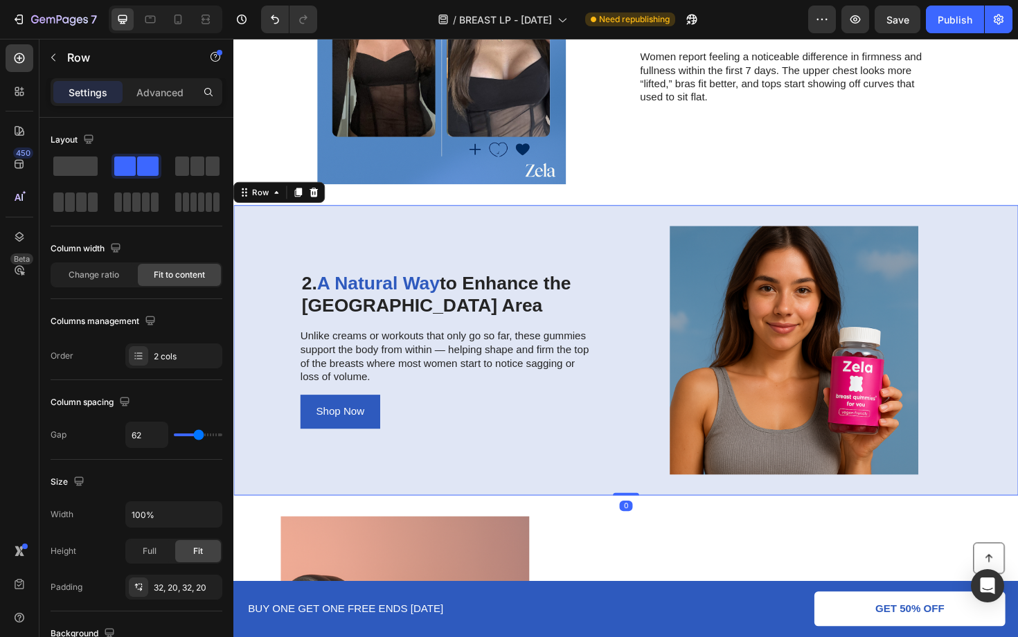
scroll to position [959, 0]
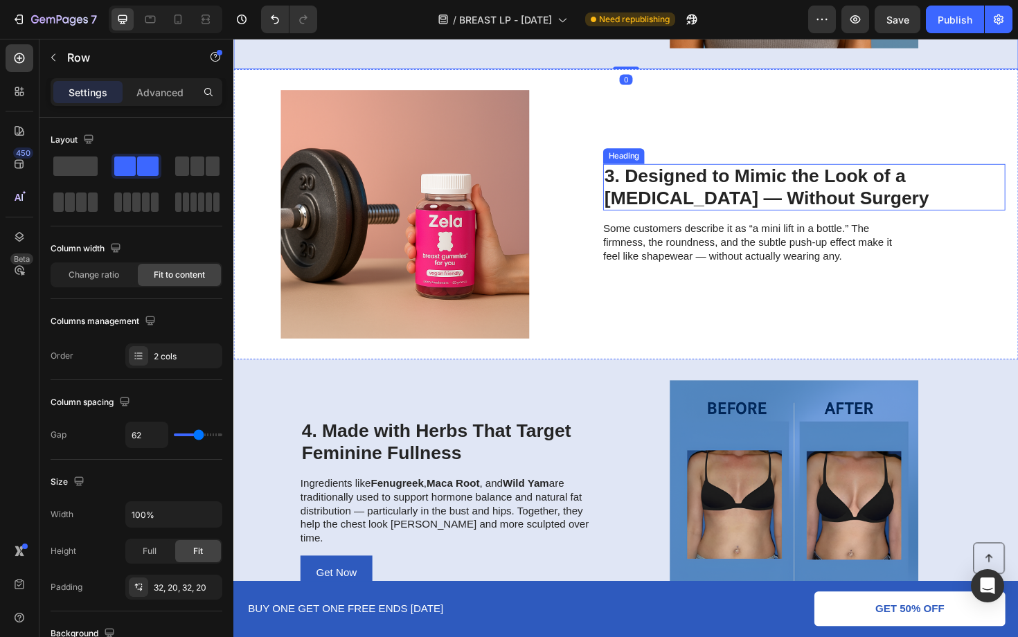
click at [782, 210] on h2 "3. Designed to Mimic the Look of a [MEDICAL_DATA] — Without Surgery" at bounding box center [838, 196] width 426 height 49
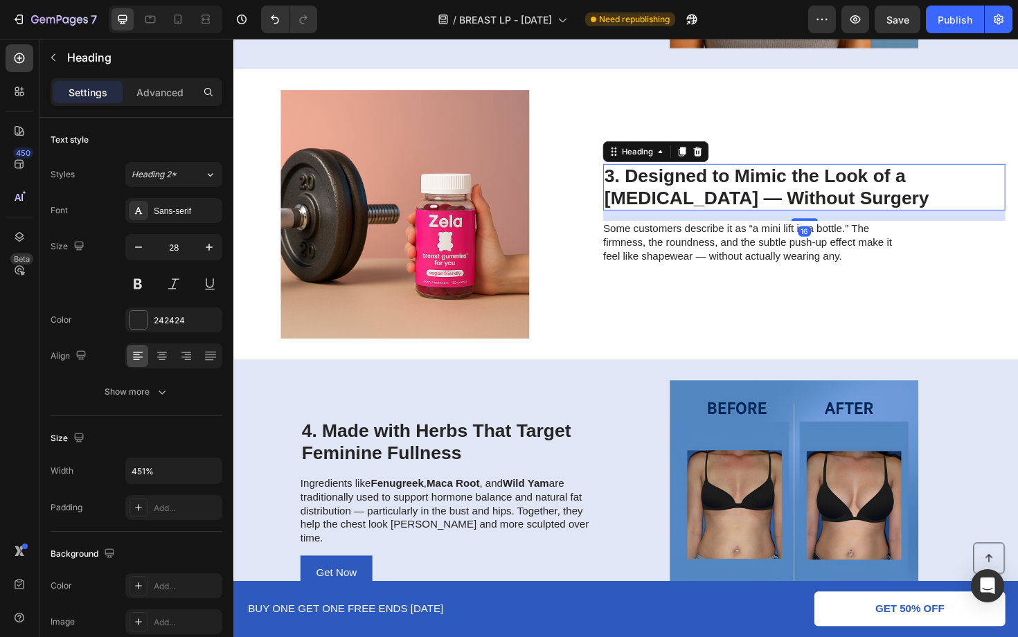
click at [795, 206] on h2 "3. Designed to Mimic the Look of a [MEDICAL_DATA] — Without Surgery" at bounding box center [838, 196] width 426 height 49
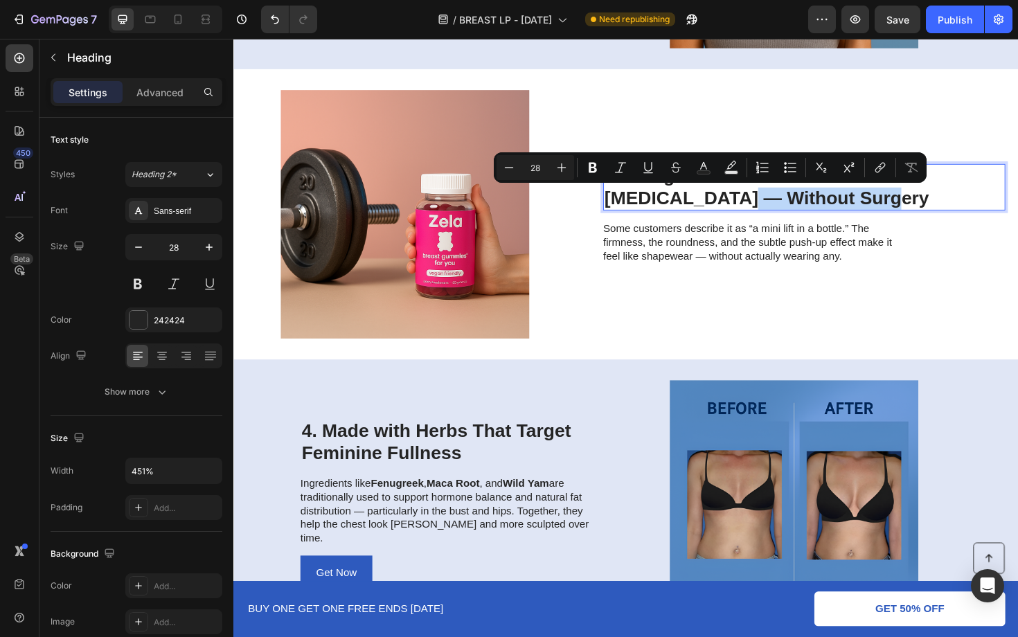
drag, startPoint x: 805, startPoint y: 206, endPoint x: 657, endPoint y: 208, distance: 147.5
click at [657, 208] on p "3. Designed to Mimic the Look of a [MEDICAL_DATA] — Without Surgery" at bounding box center [837, 196] width 423 height 46
click at [703, 165] on icon "Editor contextual toolbar" at bounding box center [704, 168] width 14 height 14
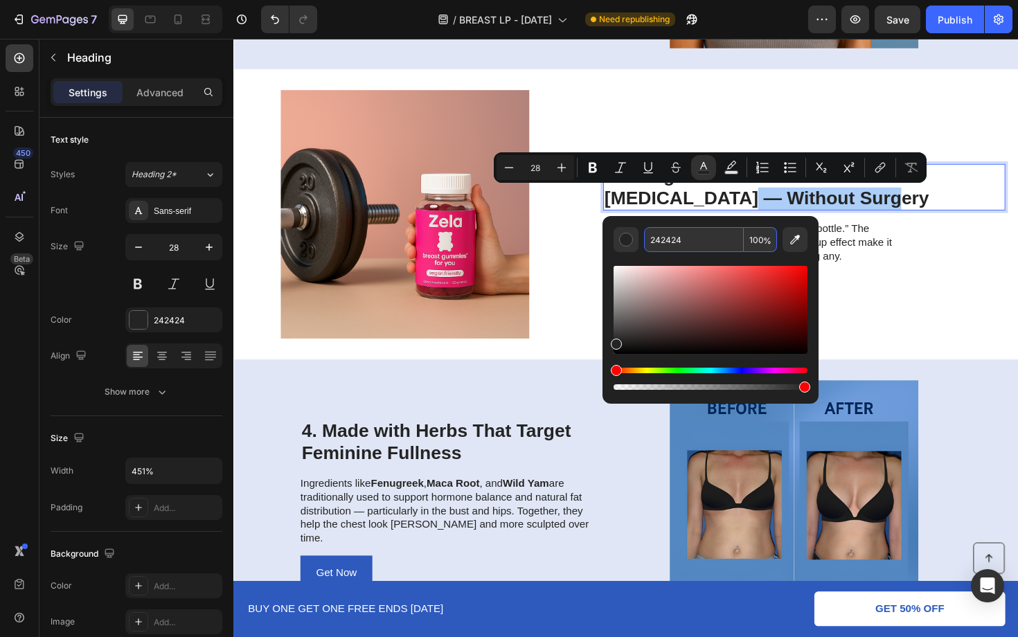
click at [690, 235] on input "242424" at bounding box center [694, 239] width 100 height 25
paste input "E5ABE"
type input "2E5ABE"
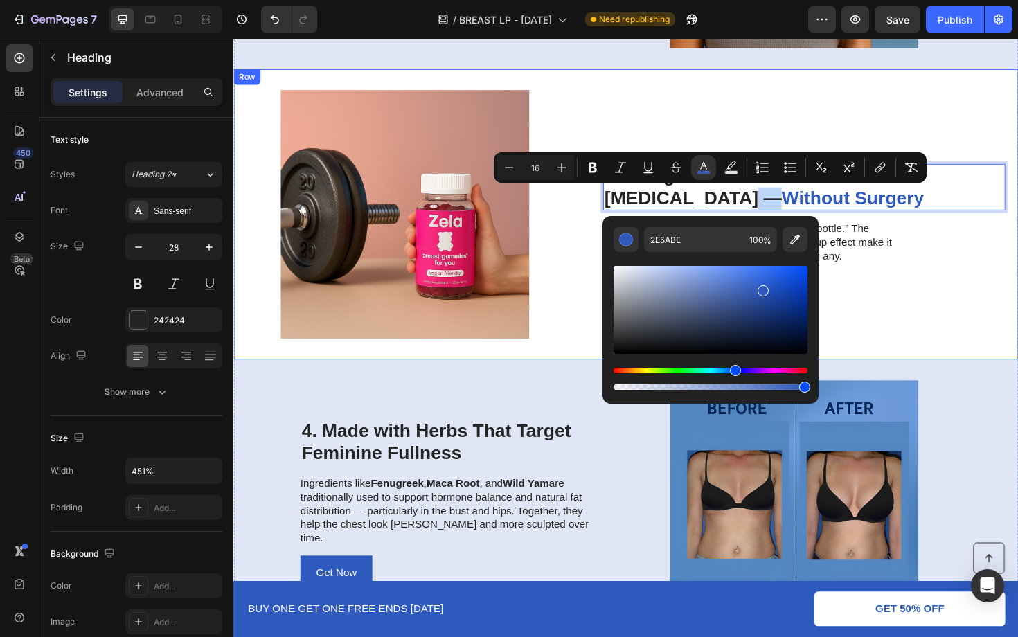
click at [581, 256] on img at bounding box center [414, 224] width 334 height 263
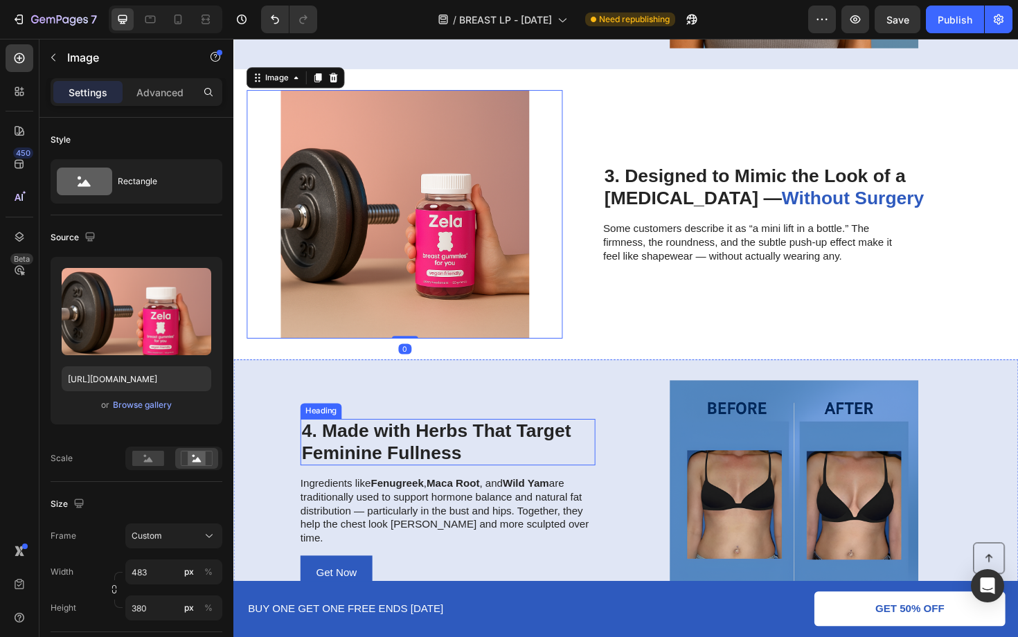
click at [554, 456] on h2 "4. Made with Herbs That Target Feminine Fullness" at bounding box center [460, 466] width 312 height 49
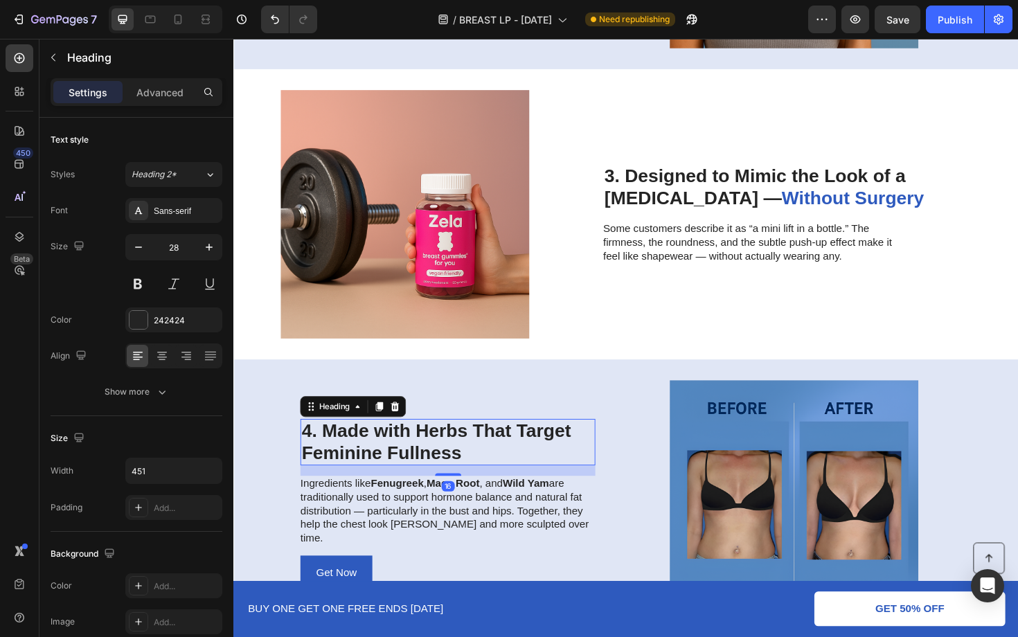
click at [554, 456] on h2 "4. Made with Herbs That Target Feminine Fullness" at bounding box center [460, 466] width 312 height 49
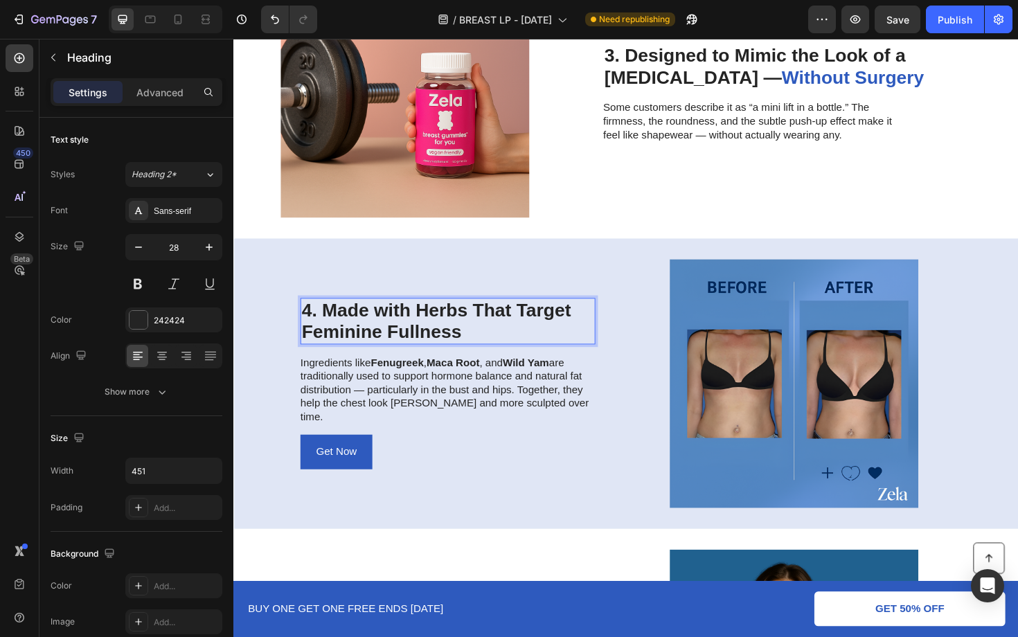
scroll to position [1088, 0]
drag, startPoint x: 536, startPoint y: 327, endPoint x: 526, endPoint y: 350, distance: 25.1
click at [526, 350] on p "4. Made with Herbs That Target Feminine Fullness" at bounding box center [459, 337] width 309 height 46
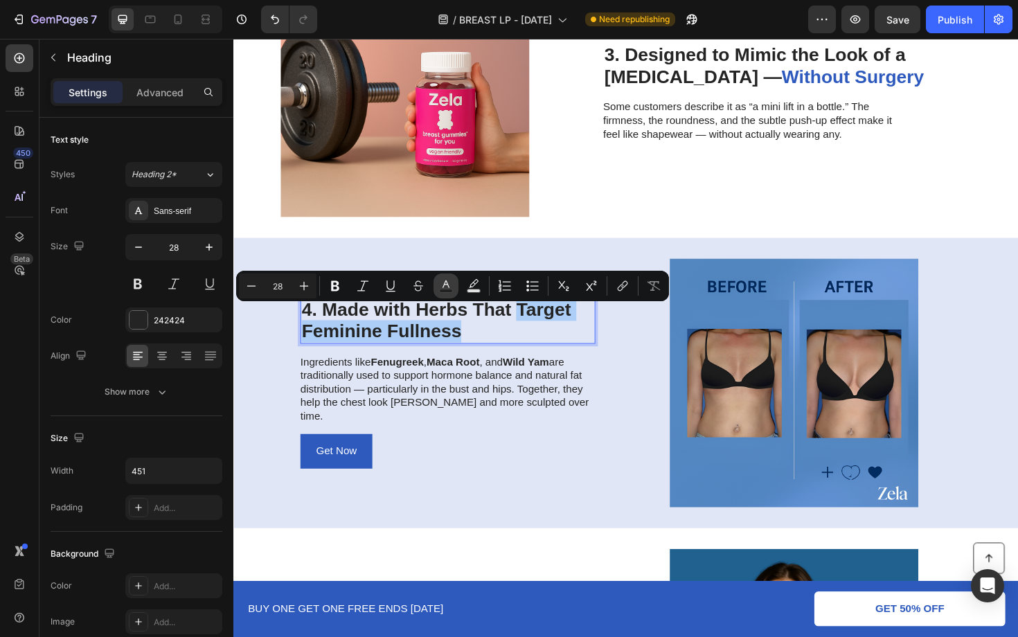
click at [447, 287] on icon "Editor contextual toolbar" at bounding box center [446, 286] width 14 height 14
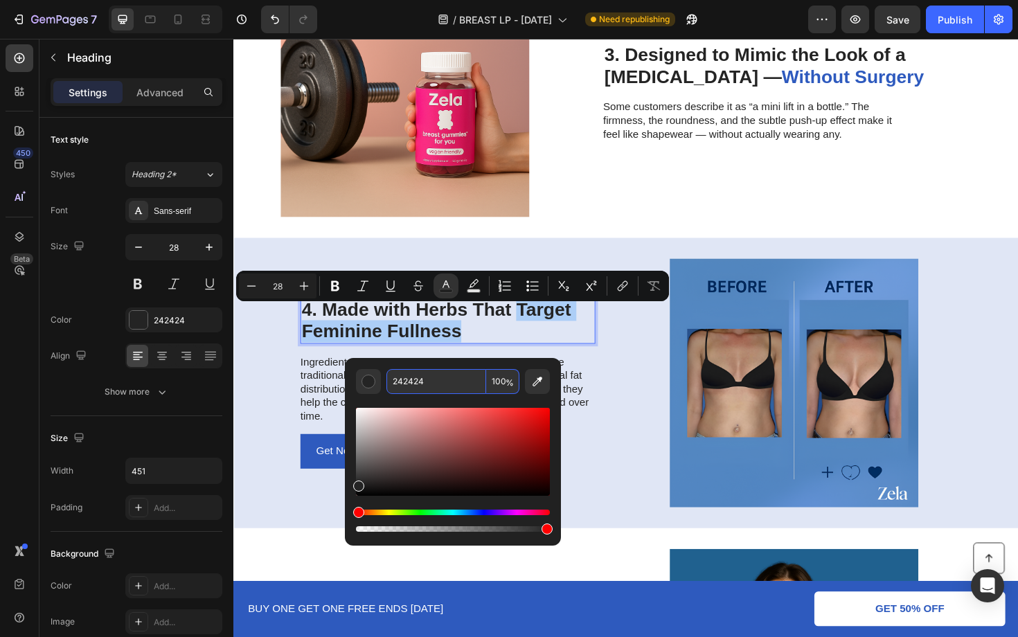
click at [460, 379] on input "242424" at bounding box center [436, 381] width 100 height 25
paste input "E5ABE"
type input "2E5ABE"
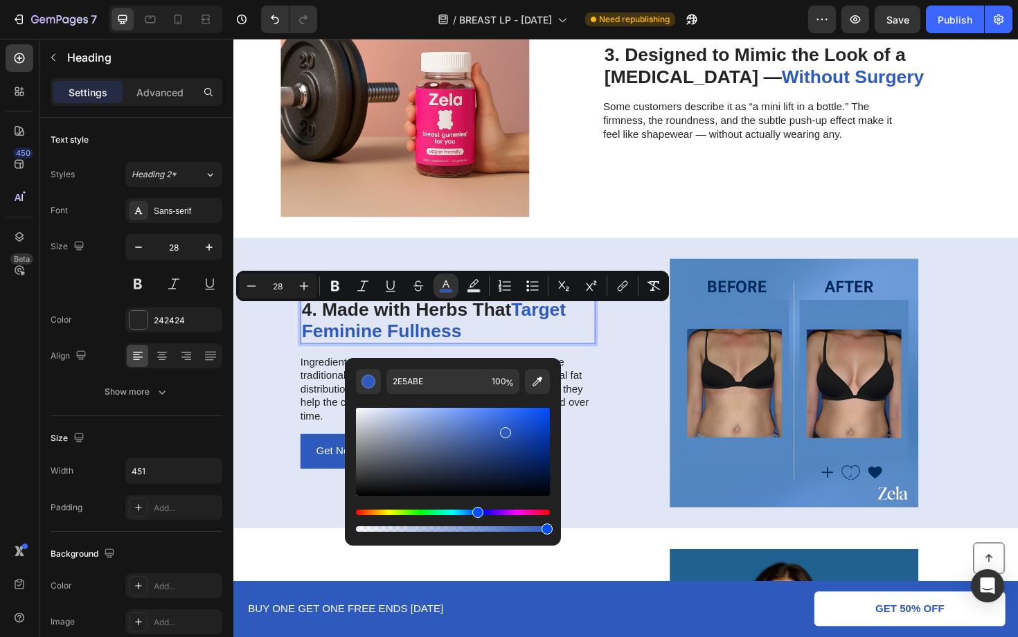
click at [501, 352] on p "4. Made with Herbs That Target Feminine Fullness" at bounding box center [459, 337] width 309 height 46
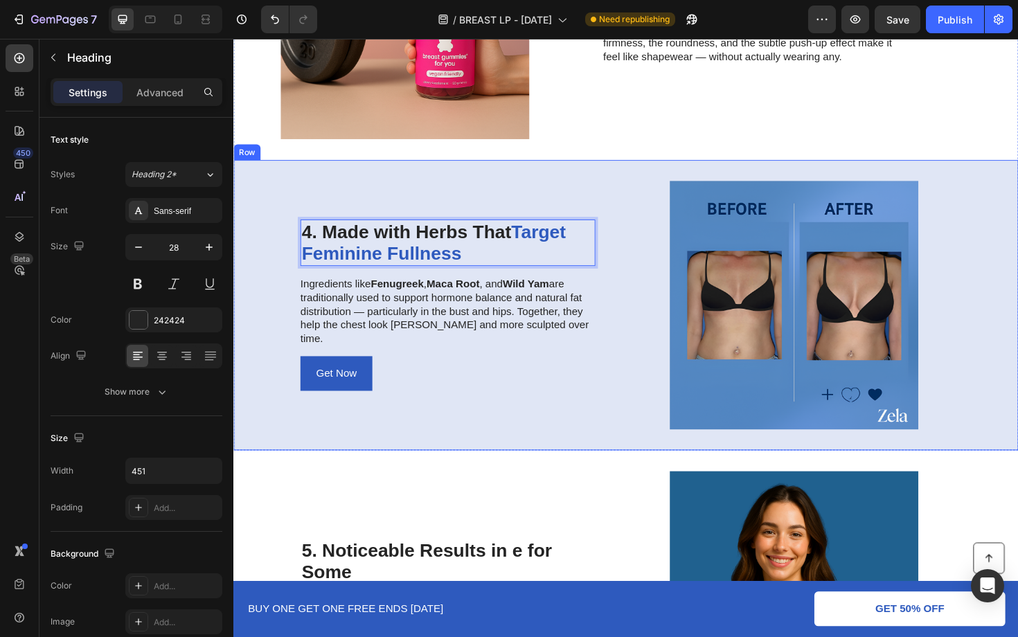
scroll to position [1402, 0]
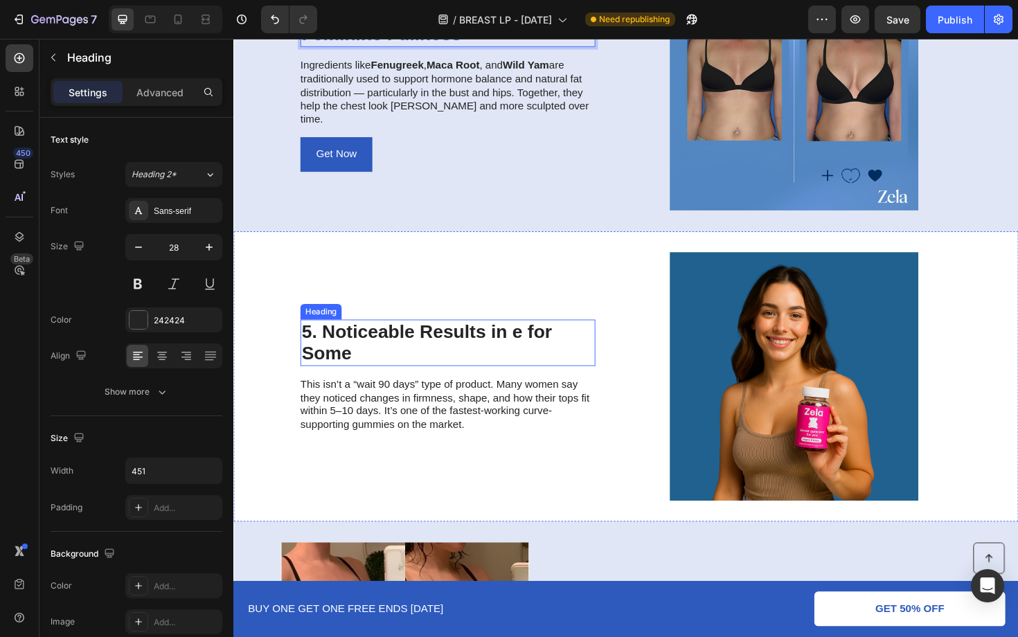
click at [454, 352] on h2 "5. Noticeable Results in e for Some" at bounding box center [460, 360] width 312 height 49
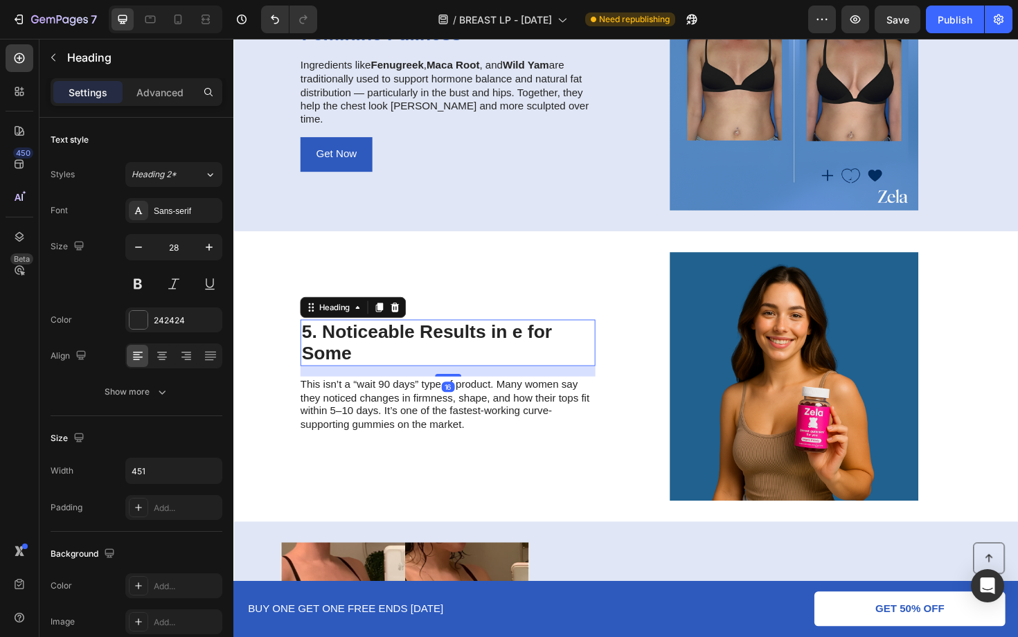
click at [454, 352] on h2 "5. Noticeable Results in e for Some" at bounding box center [460, 360] width 312 height 49
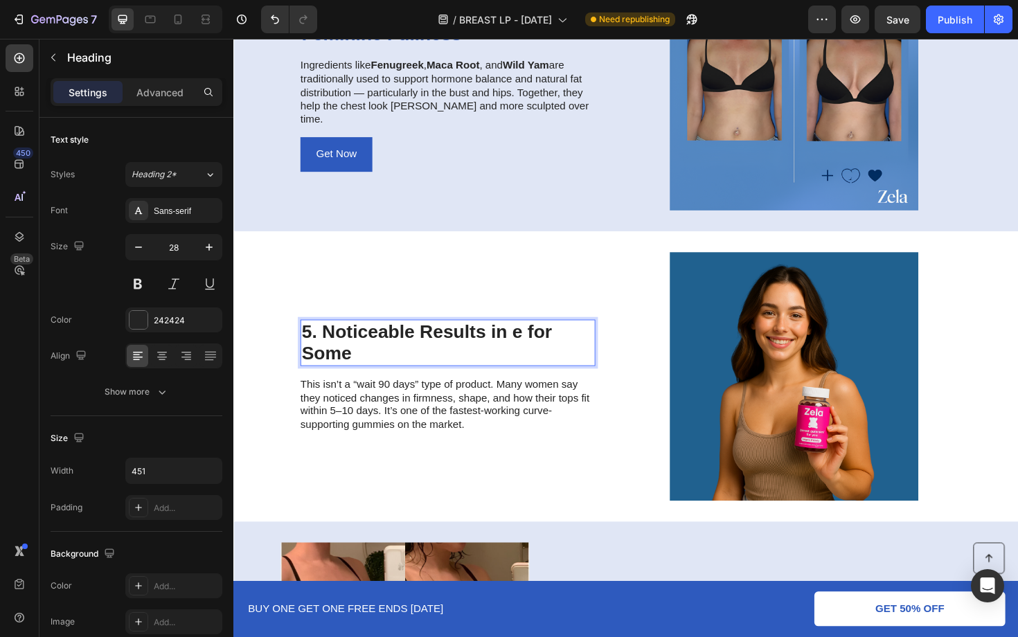
click at [454, 352] on p "5. Noticeable Results in e for Some" at bounding box center [459, 361] width 309 height 46
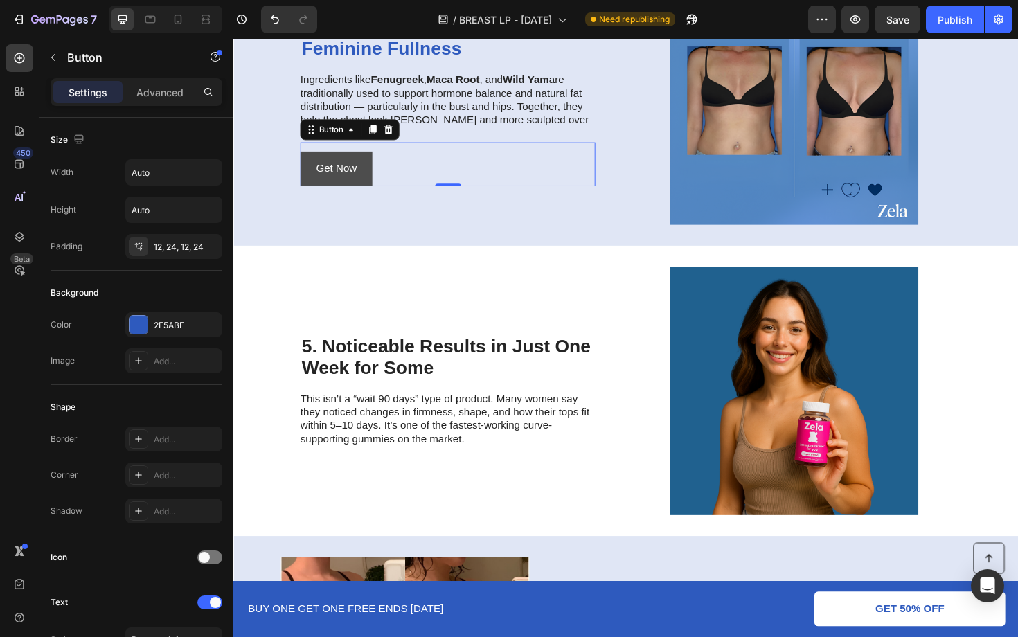
click at [309, 167] on link "Get Now" at bounding box center [342, 177] width 76 height 37
click at [167, 321] on div "2E5ABE" at bounding box center [174, 325] width 40 height 12
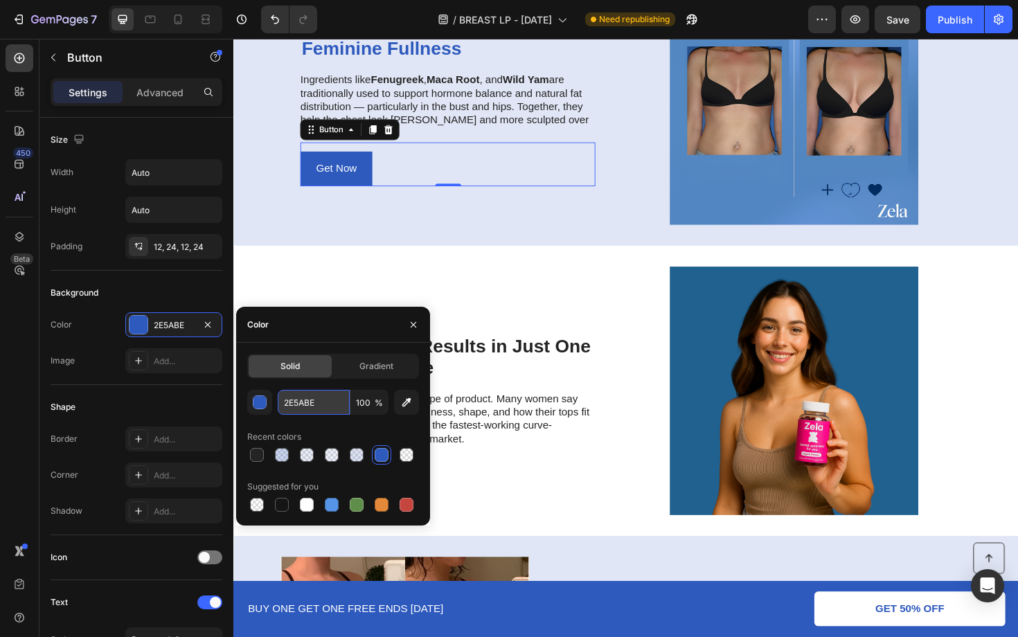
click at [323, 402] on input "2E5ABE" at bounding box center [314, 402] width 72 height 25
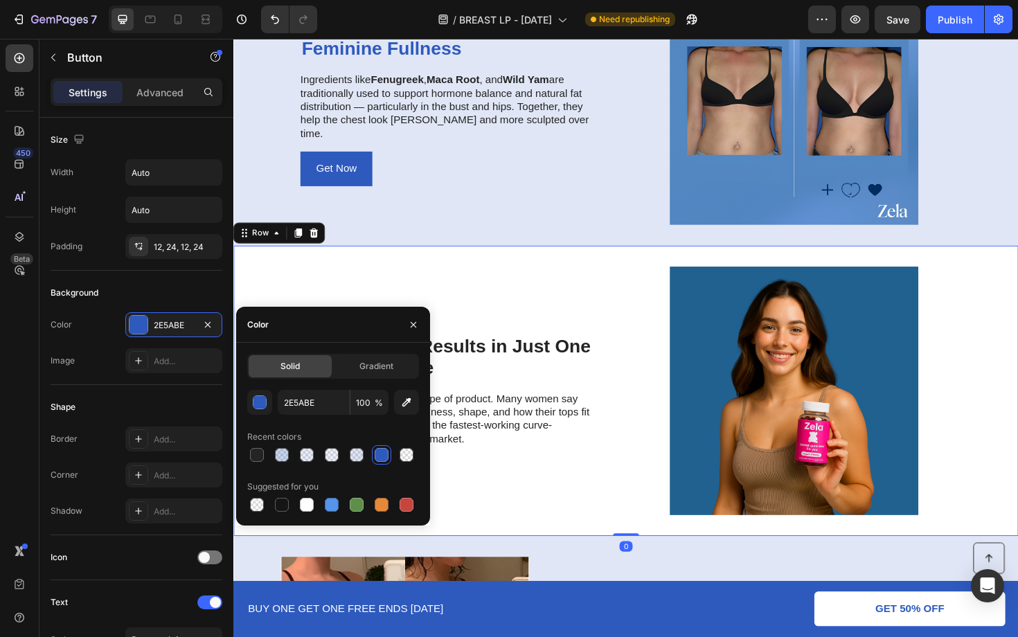
click at [478, 305] on div "5. Noticeable Results in Just One Week for Some Heading This isn’t a “wait 90 d…" at bounding box center [460, 411] width 312 height 263
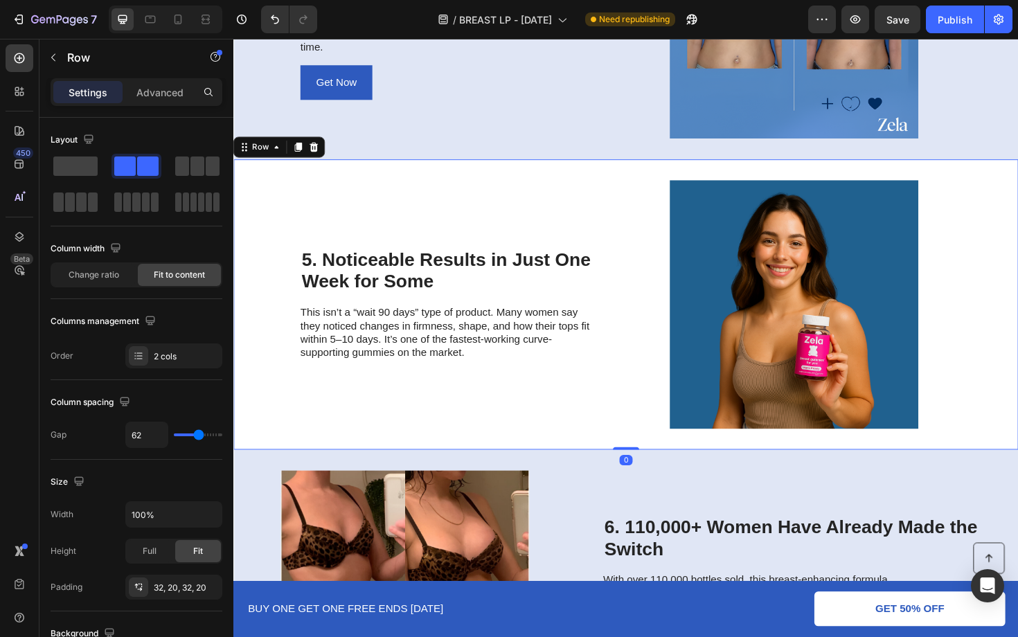
scroll to position [1480, 0]
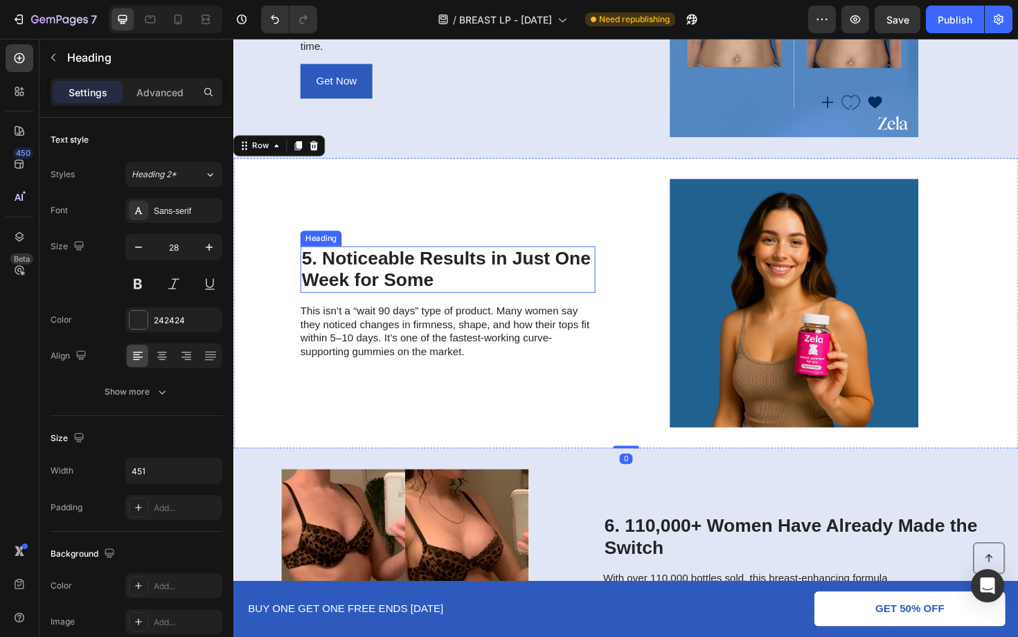
click at [557, 274] on p "5. Noticeable Results in Just One Week for Some" at bounding box center [459, 283] width 309 height 46
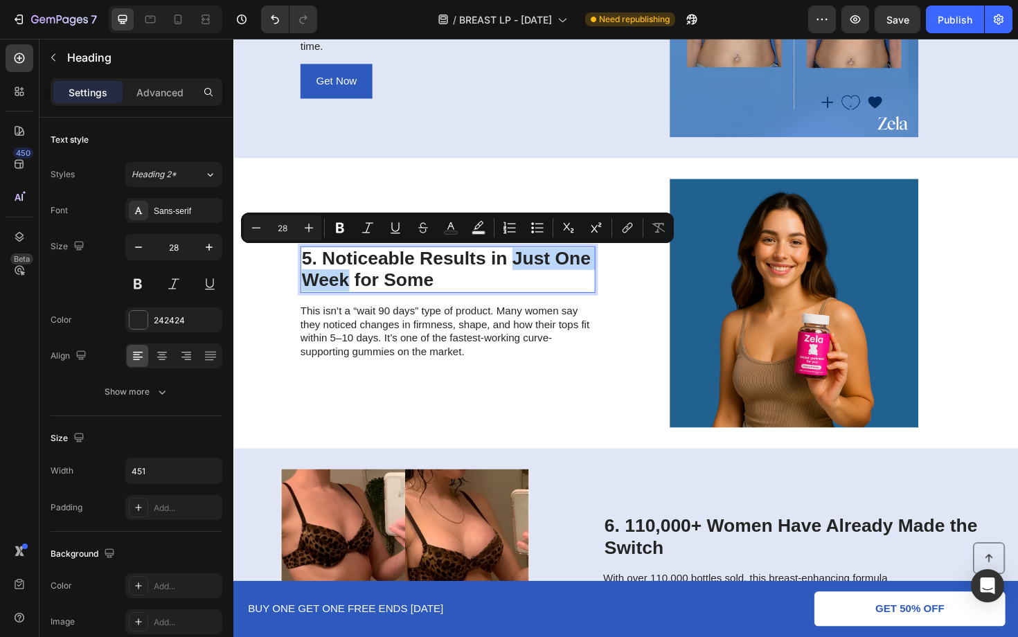
drag, startPoint x: 533, startPoint y: 269, endPoint x: 354, endPoint y: 292, distance: 180.2
click at [354, 292] on p "5. Noticeable Results in Just One Week for Some" at bounding box center [459, 283] width 309 height 46
click at [457, 226] on icon "Editor contextual toolbar" at bounding box center [451, 228] width 14 height 14
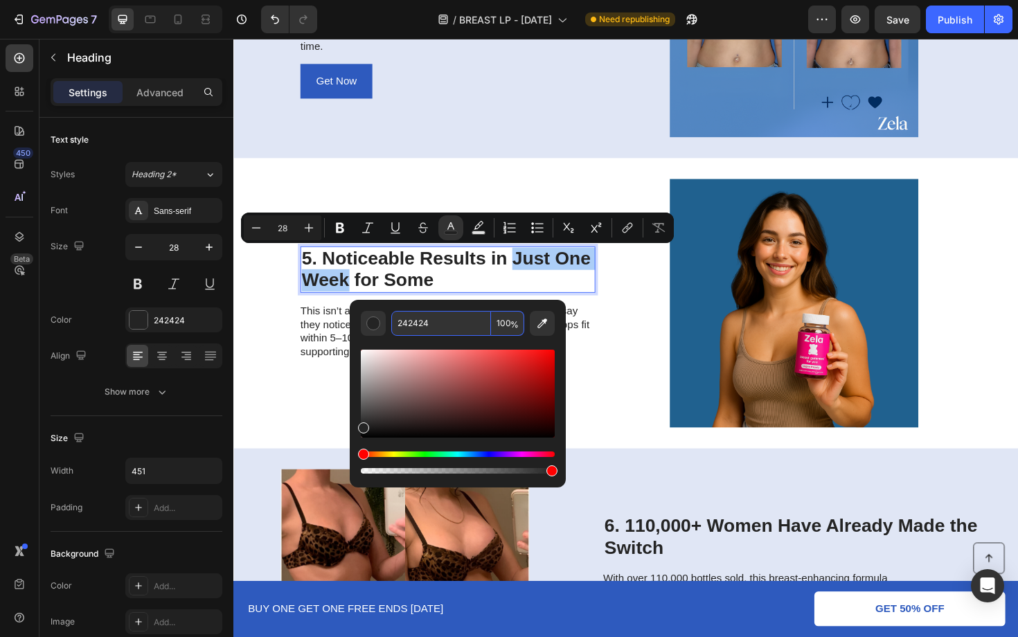
click at [468, 324] on input "242424" at bounding box center [441, 323] width 100 height 25
paste input "E5ABE"
type input "2E5ABE"
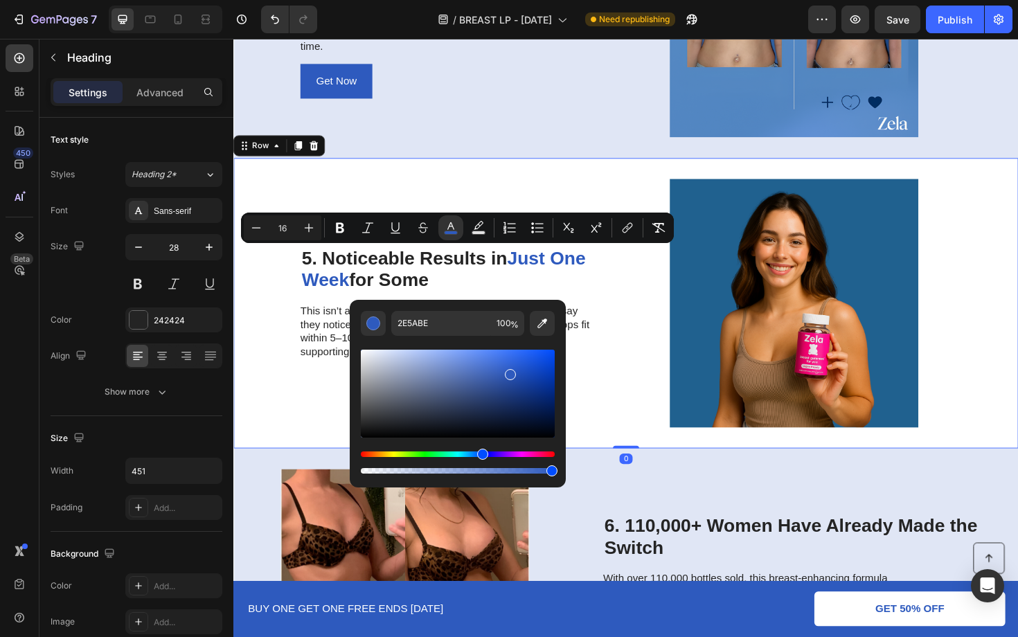
click at [481, 197] on div "5. Noticeable Results in Just One Week for Some Heading This isn’t a “wait 90 d…" at bounding box center [460, 319] width 312 height 263
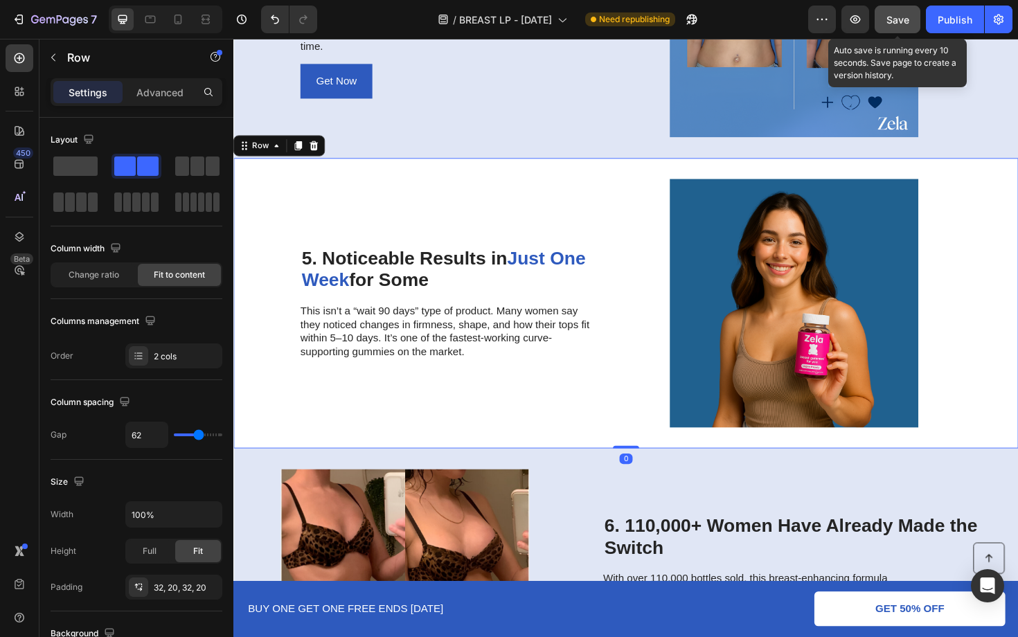
click at [898, 28] on button "Save" at bounding box center [897, 20] width 46 height 28
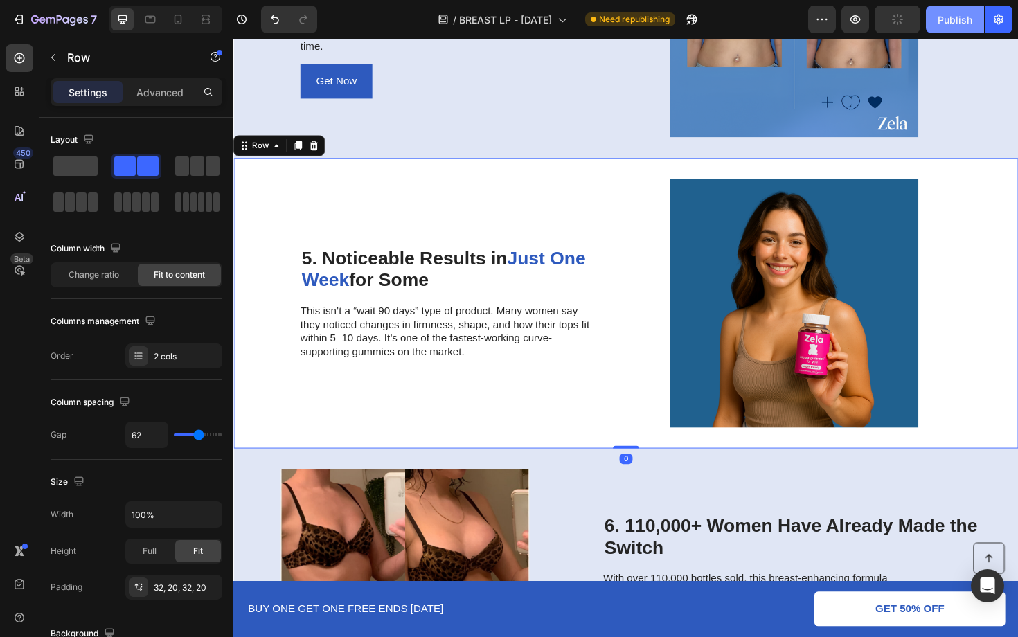
click at [949, 18] on div "Publish" at bounding box center [954, 19] width 35 height 15
